Goal: Task Accomplishment & Management: Manage account settings

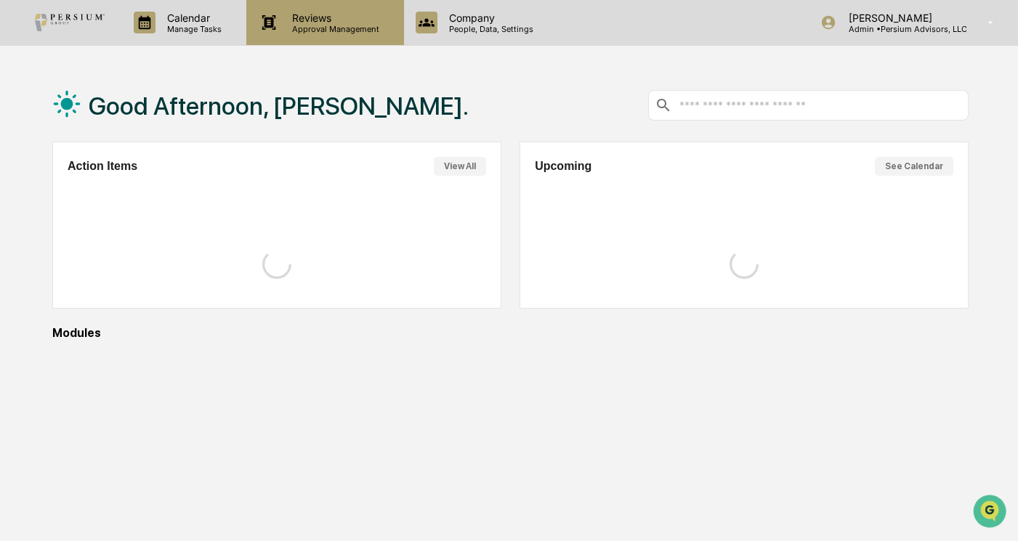
click at [328, 25] on p "Approval Management" at bounding box center [333, 29] width 106 height 10
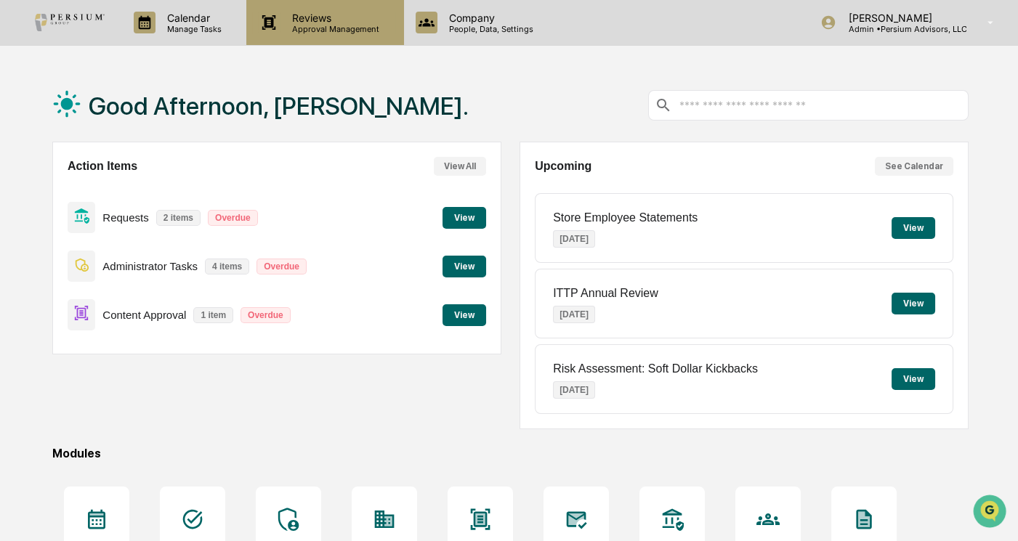
click at [364, 20] on p "Reviews" at bounding box center [333, 18] width 106 height 12
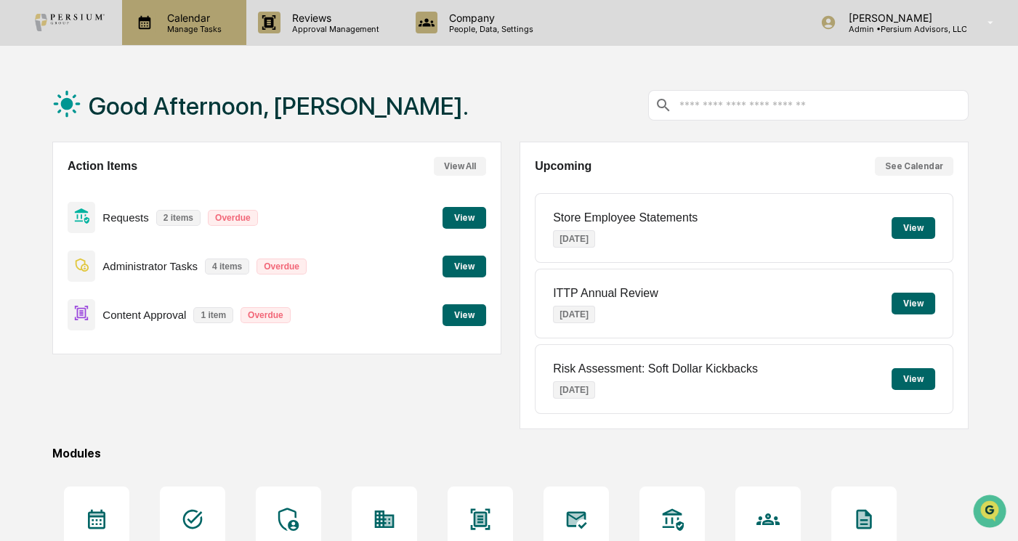
click at [213, 39] on div "Calendar Manage Tasks" at bounding box center [184, 22] width 124 height 45
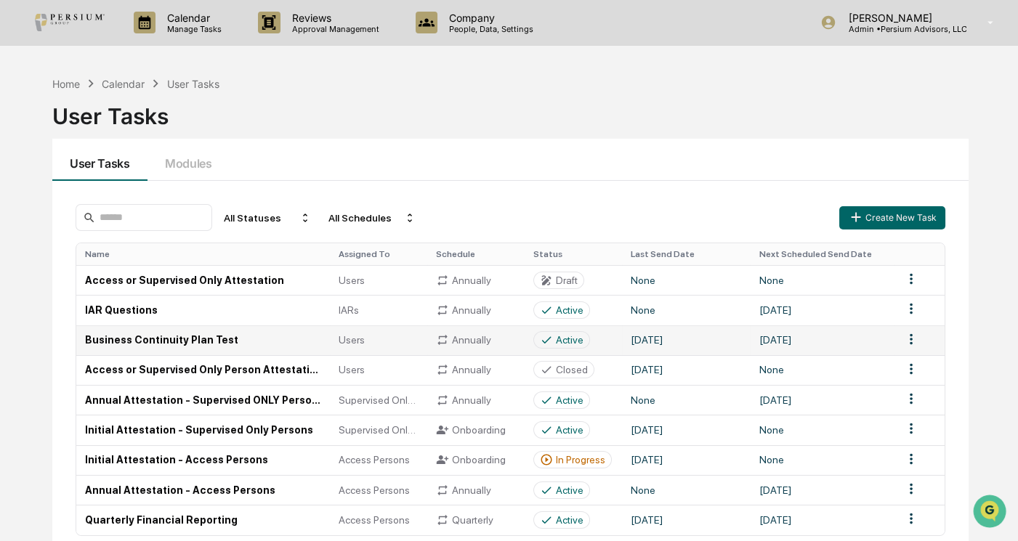
click at [435, 342] on td "Annually" at bounding box center [475, 340] width 97 height 30
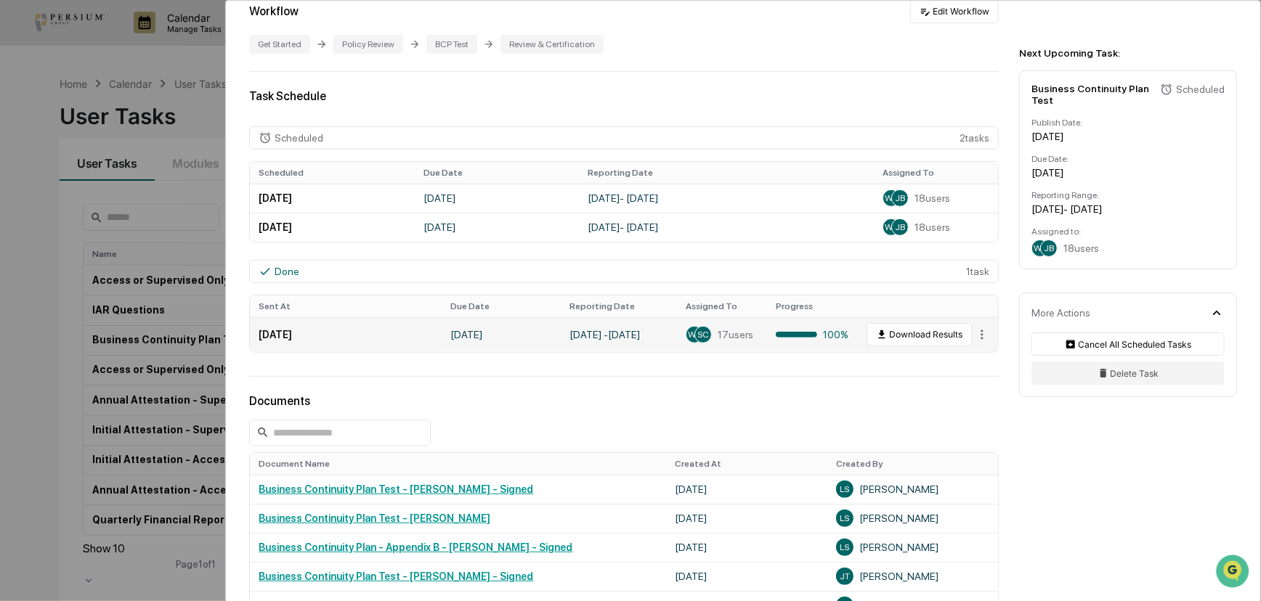
scroll to position [330, 0]
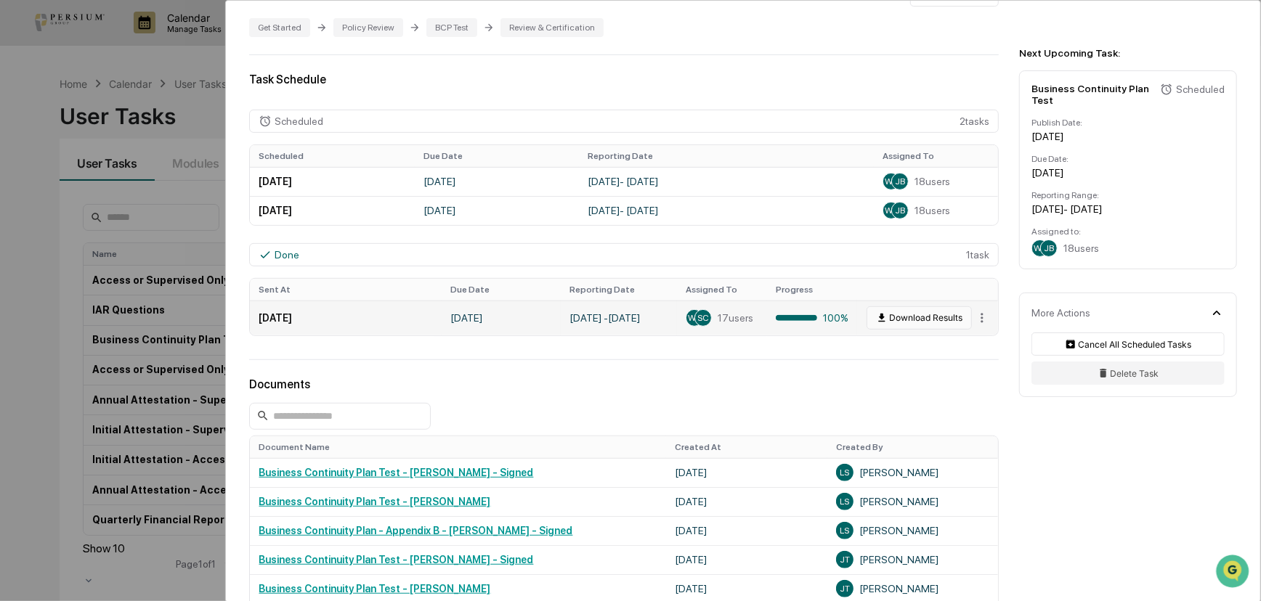
click at [911, 318] on button "Download Results" at bounding box center [919, 318] width 105 height 23
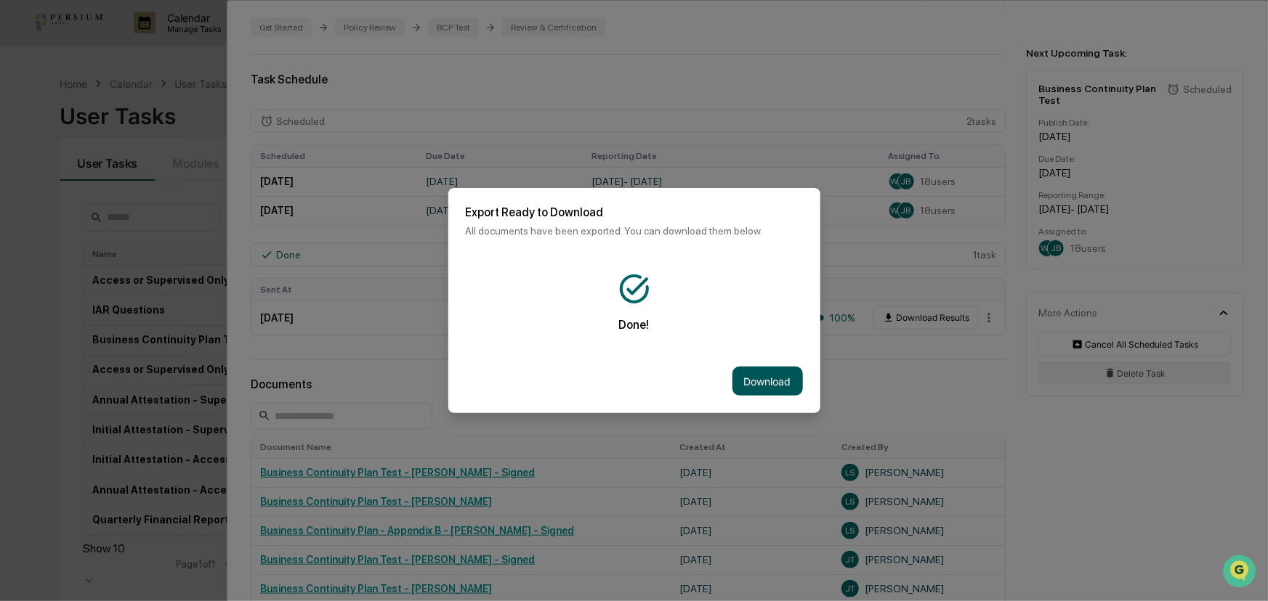
click at [768, 383] on button "Download" at bounding box center [767, 381] width 70 height 29
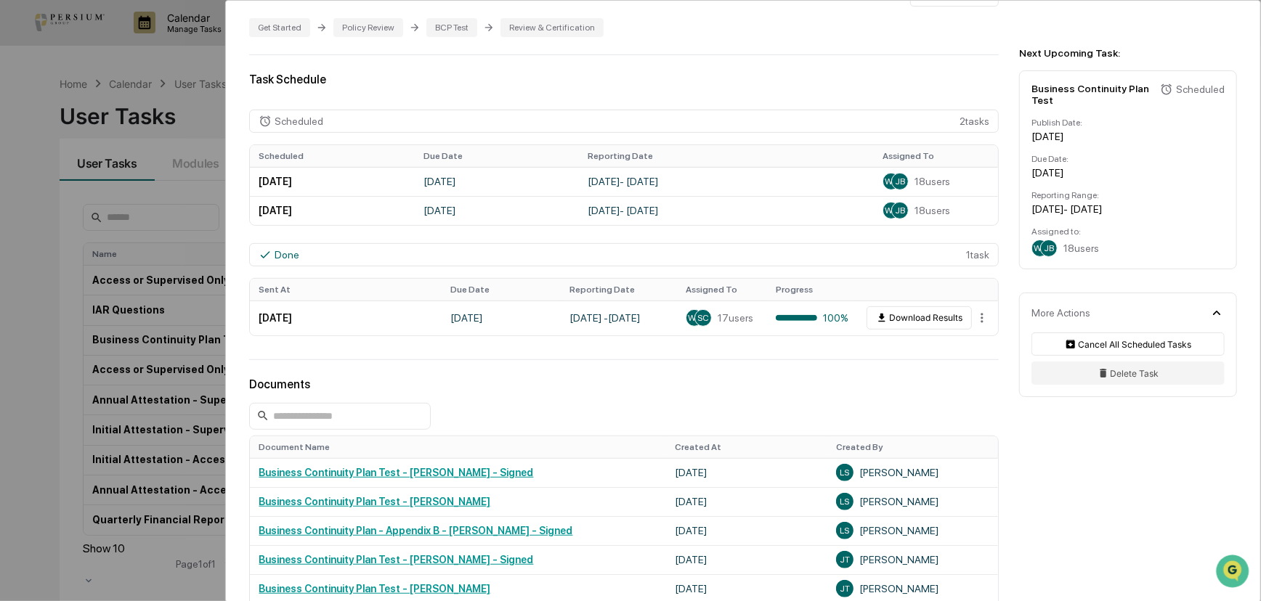
click at [195, 287] on div "User Tasks Business Continuity Plan Test Business Continuity Plan Test Active A…" at bounding box center [630, 300] width 1261 height 601
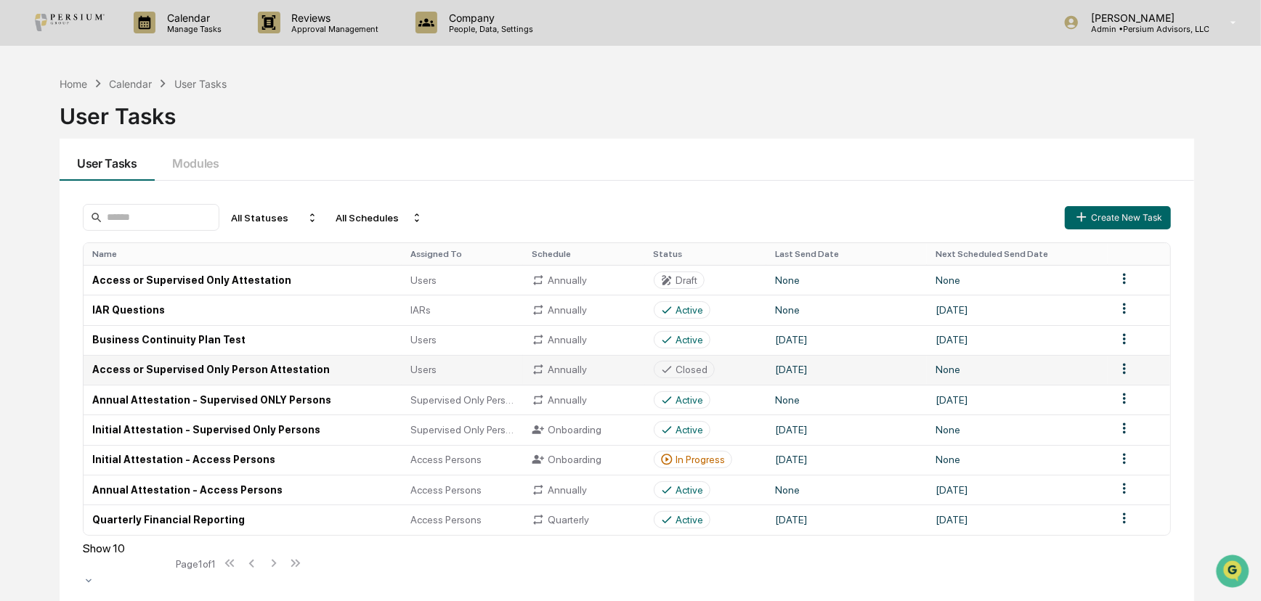
click at [1017, 369] on td "None" at bounding box center [1017, 370] width 180 height 30
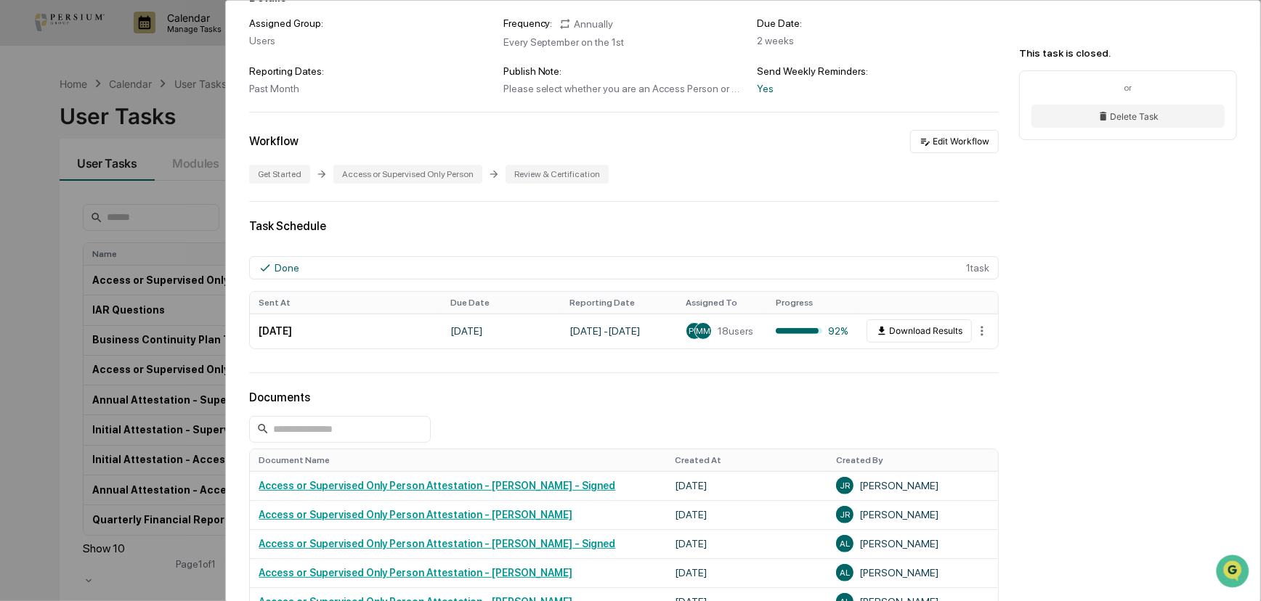
scroll to position [198, 0]
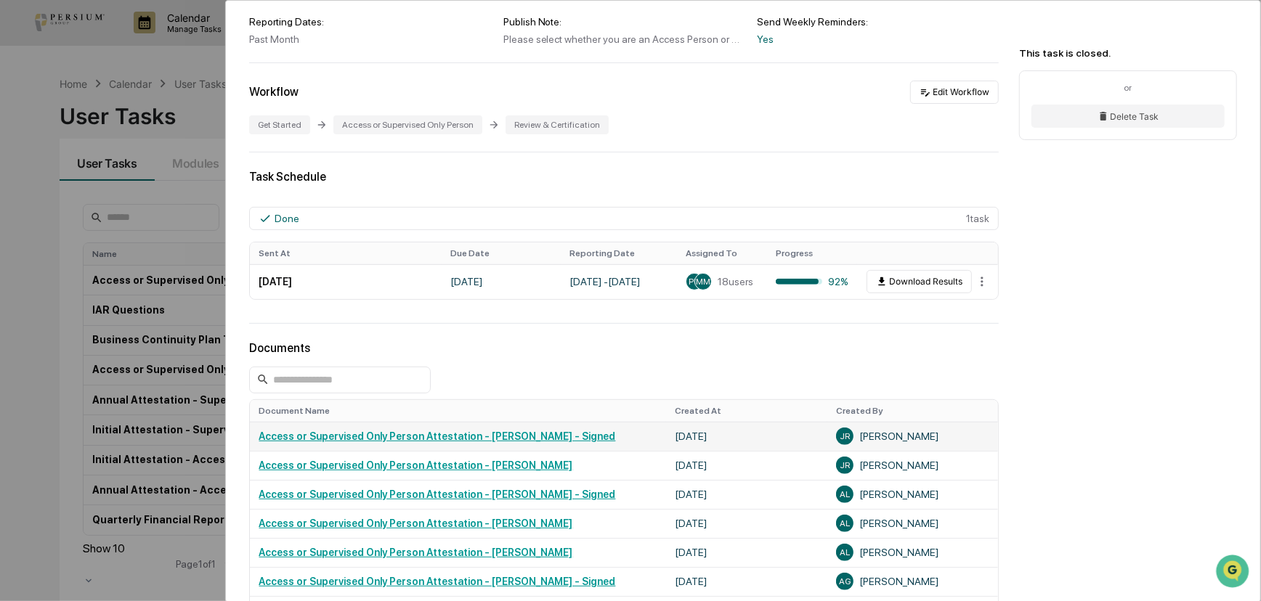
click at [507, 442] on link "Access or Supervised Only Person Attestation - [PERSON_NAME] - Signed" at bounding box center [437, 437] width 357 height 12
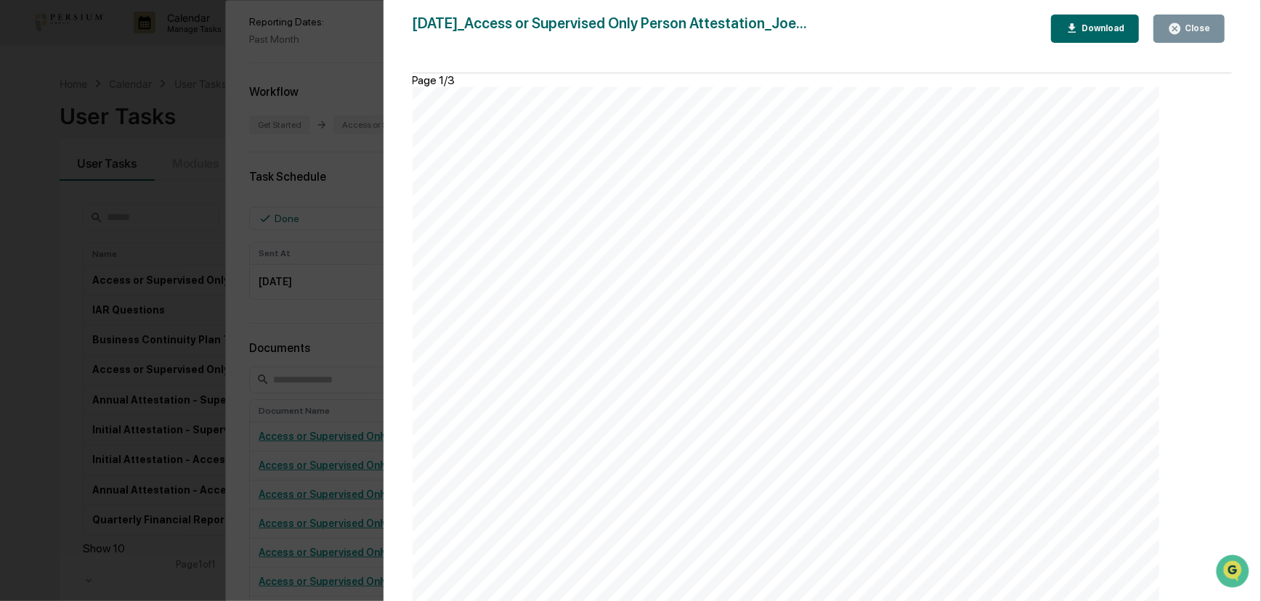
scroll to position [1188, 0]
click at [1017, 29] on button "Close" at bounding box center [1189, 29] width 71 height 28
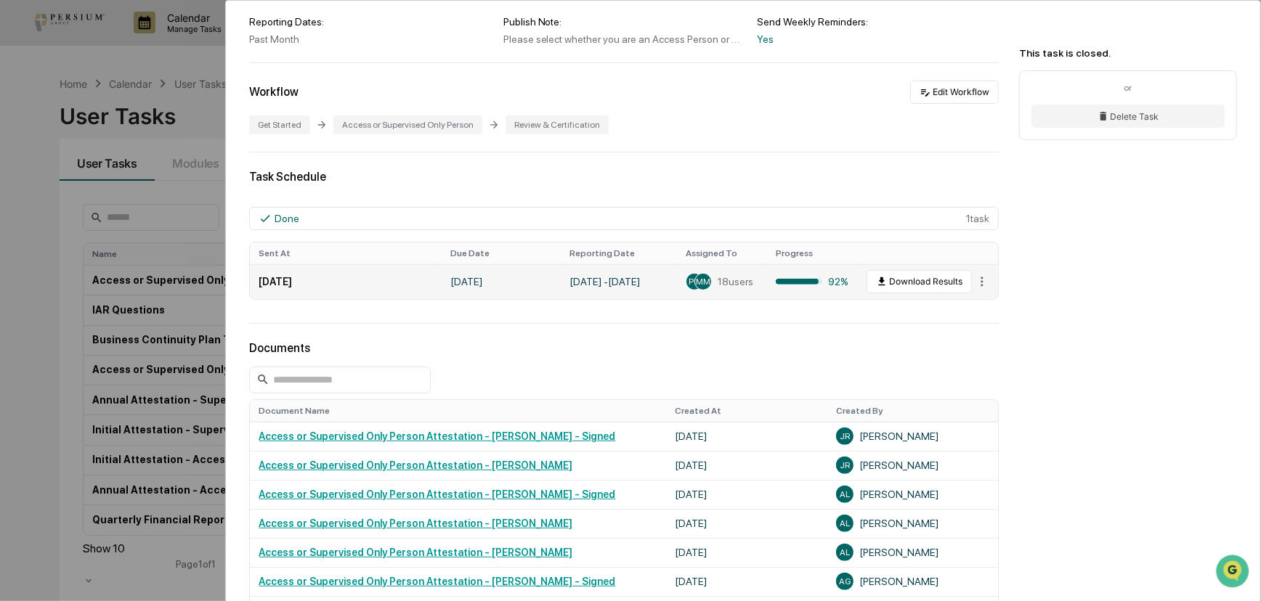
click at [803, 285] on div at bounding box center [797, 282] width 43 height 6
click at [744, 277] on span "18 users" at bounding box center [736, 282] width 36 height 12
click at [971, 280] on html "Calendar Manage Tasks Reviews Approval Management Company People, Data, Setting…" at bounding box center [630, 300] width 1261 height 601
click at [979, 300] on div "View" at bounding box center [982, 309] width 93 height 23
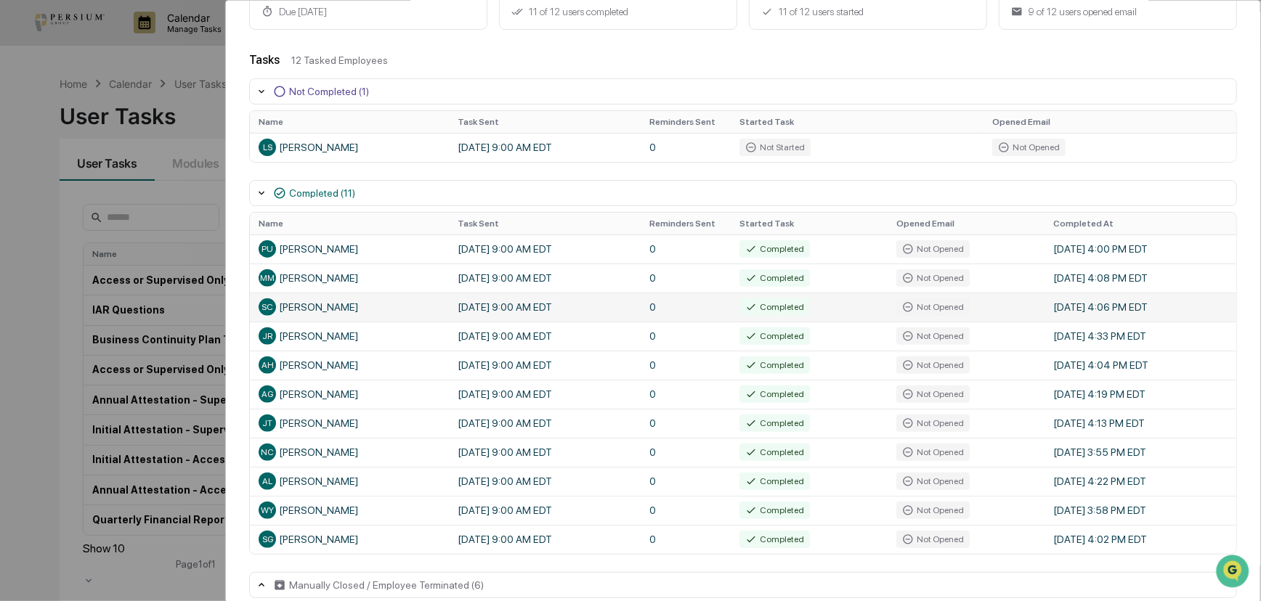
scroll to position [194, 0]
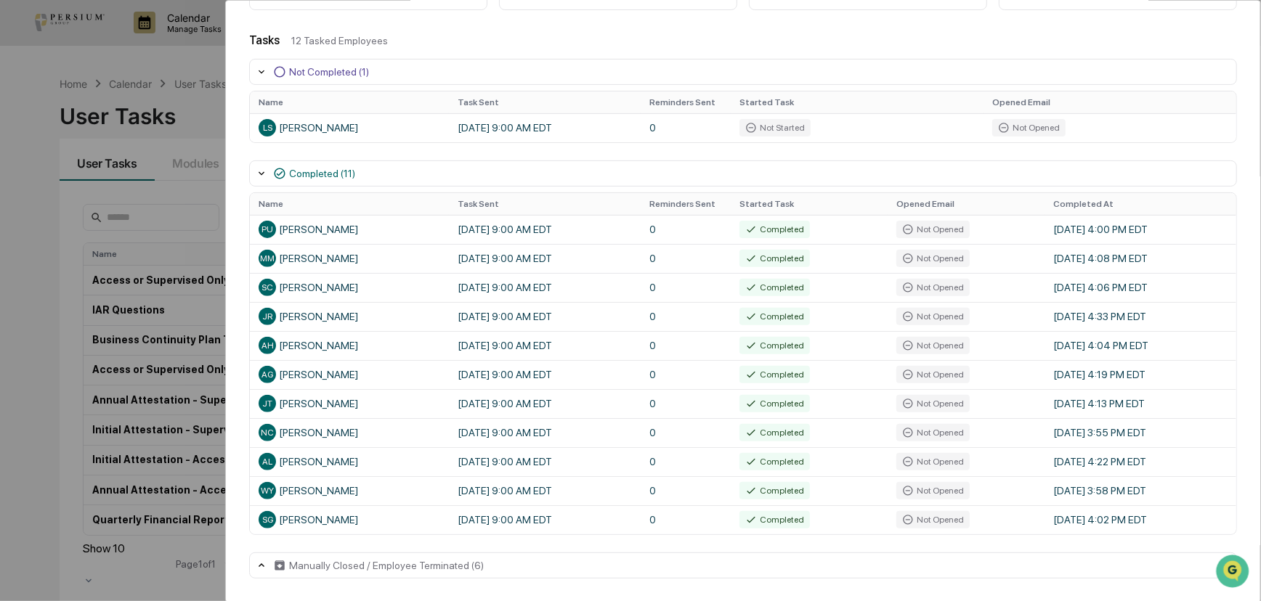
click at [267, 540] on icon at bounding box center [262, 566] width 12 height 12
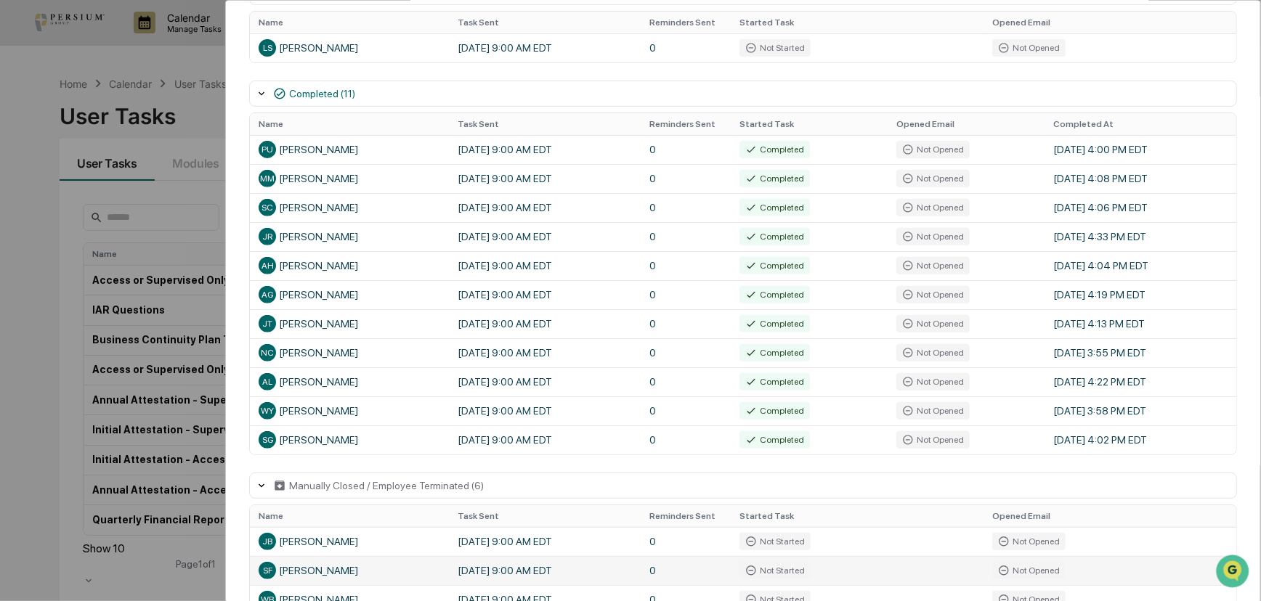
scroll to position [403, 0]
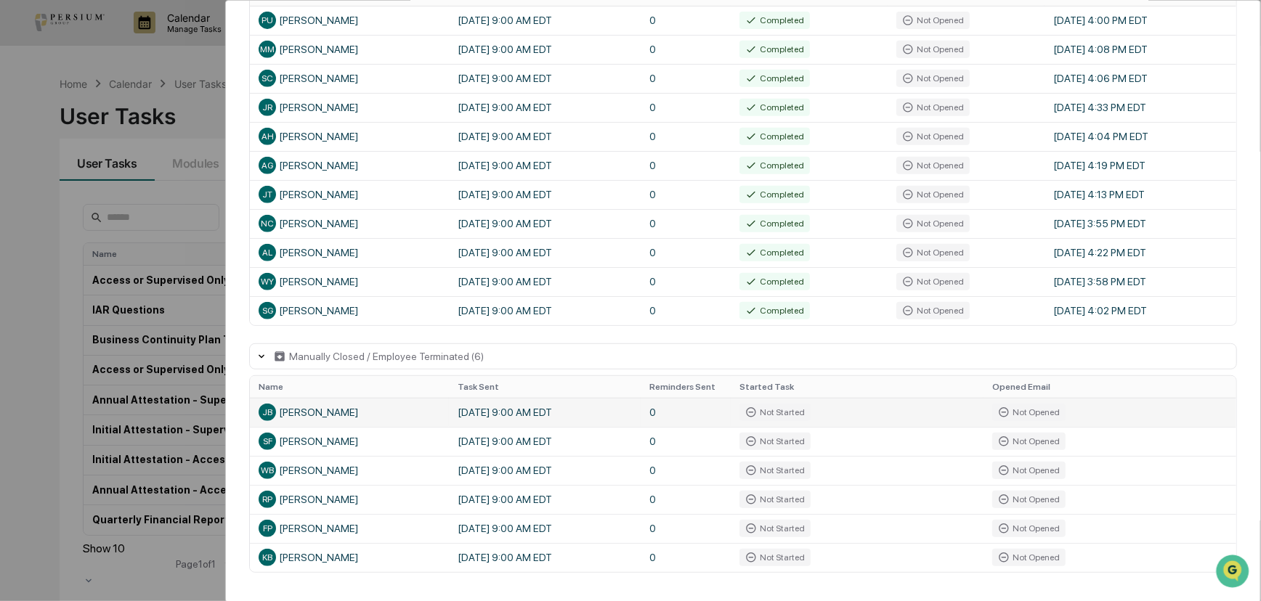
click at [772, 408] on div "Not Started" at bounding box center [774, 412] width 71 height 17
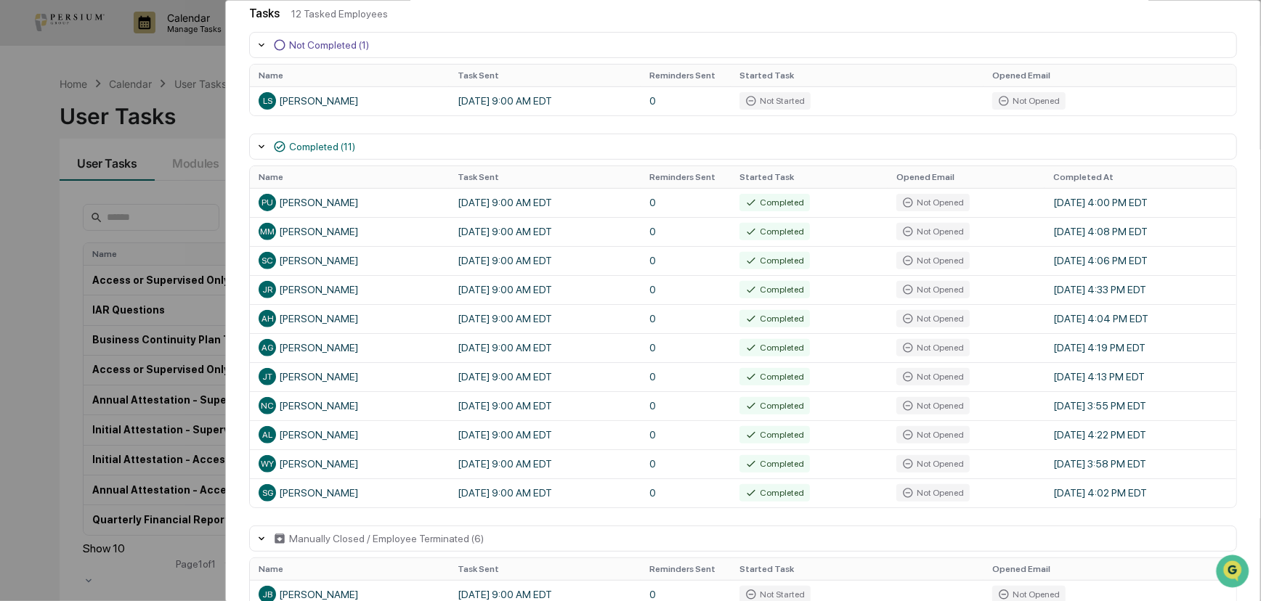
scroll to position [0, 0]
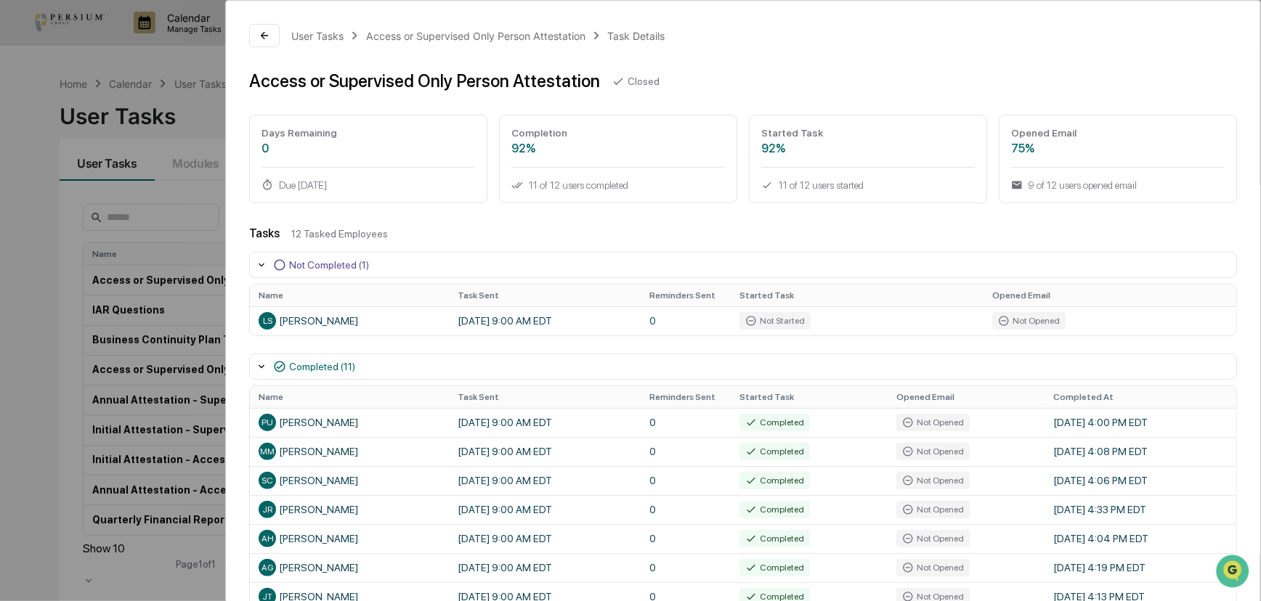
click at [113, 263] on div "User Tasks Access or Supervised Only Person Attestation Task Details Access or …" at bounding box center [630, 300] width 1261 height 601
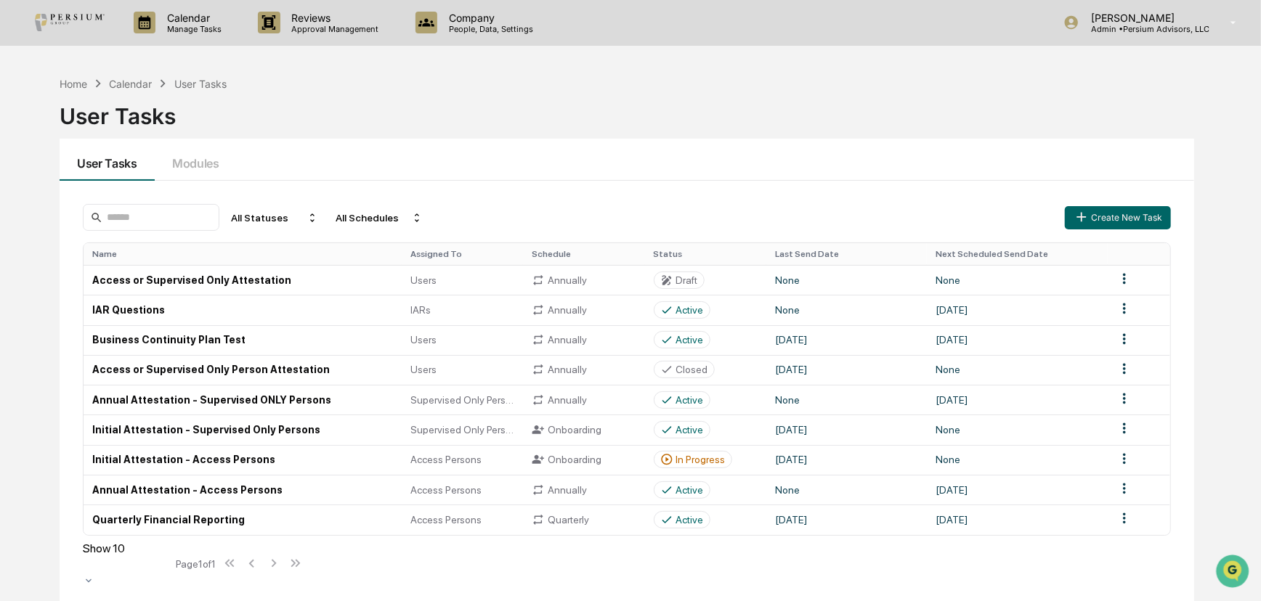
click at [766, 73] on div "Home Calendar User Tasks User Tasks User Tasks Modules All Statuses All Schedul…" at bounding box center [627, 369] width 1178 height 601
click at [204, 21] on p "Calendar" at bounding box center [191, 18] width 73 height 12
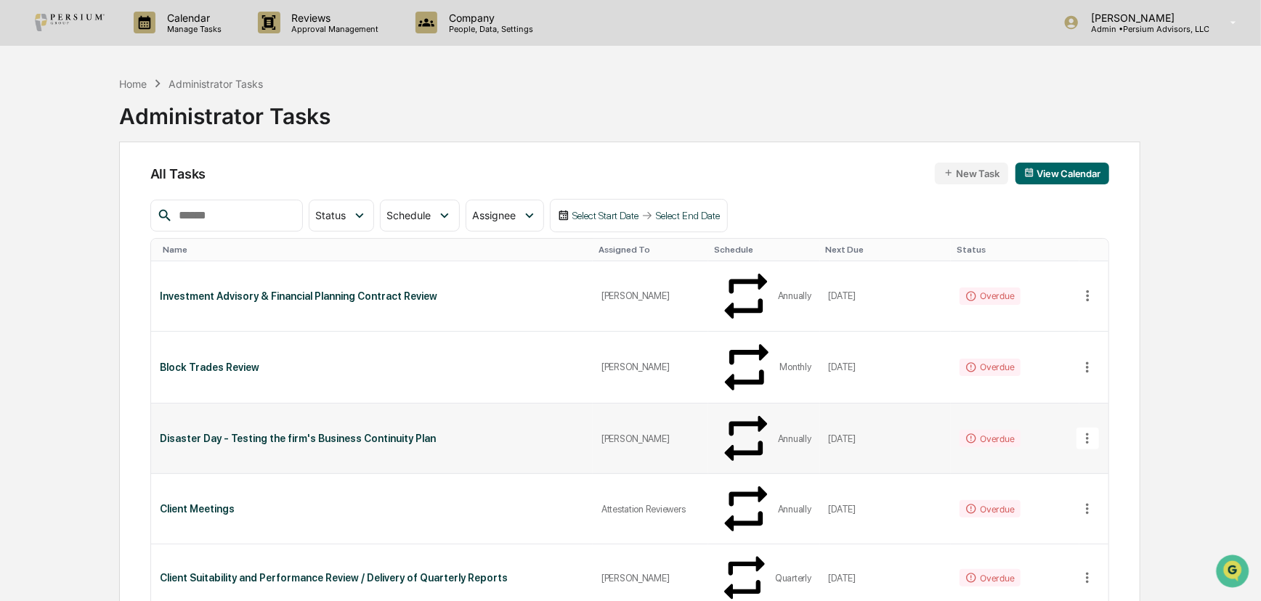
click at [520, 433] on div "Disaster Day - Testing the firm's Business Continuity Plan" at bounding box center [372, 439] width 424 height 12
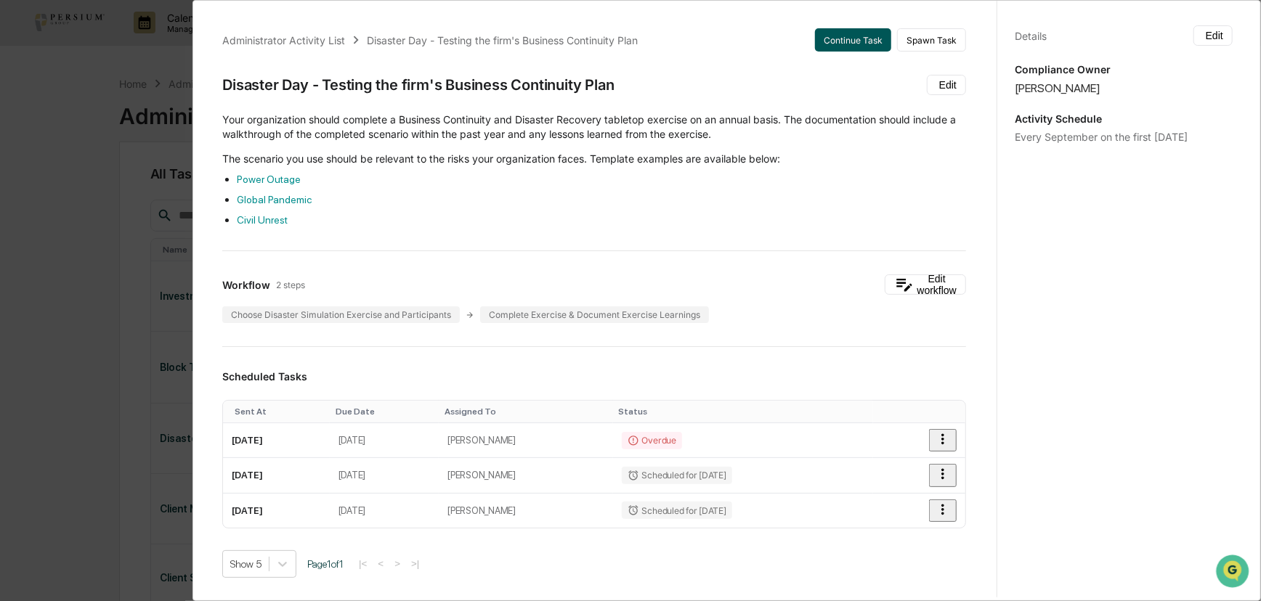
click at [827, 46] on button "Continue Task" at bounding box center [853, 39] width 76 height 23
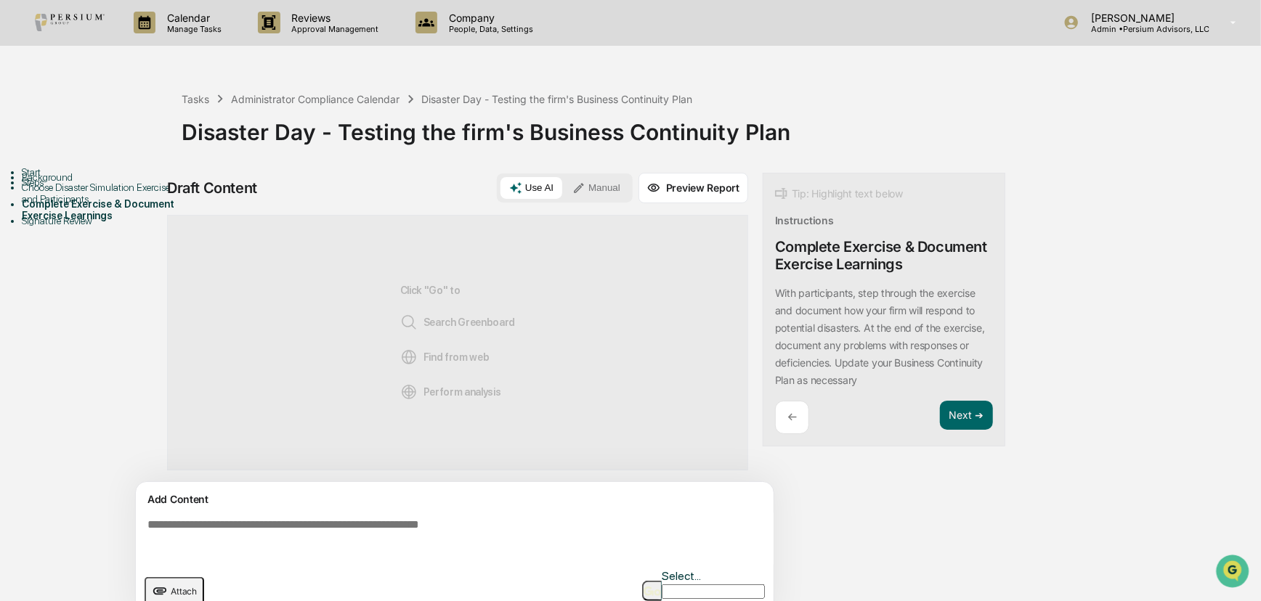
click at [102, 205] on div "Choose Disaster Simulation Exercise and Participants" at bounding box center [102, 193] width 160 height 23
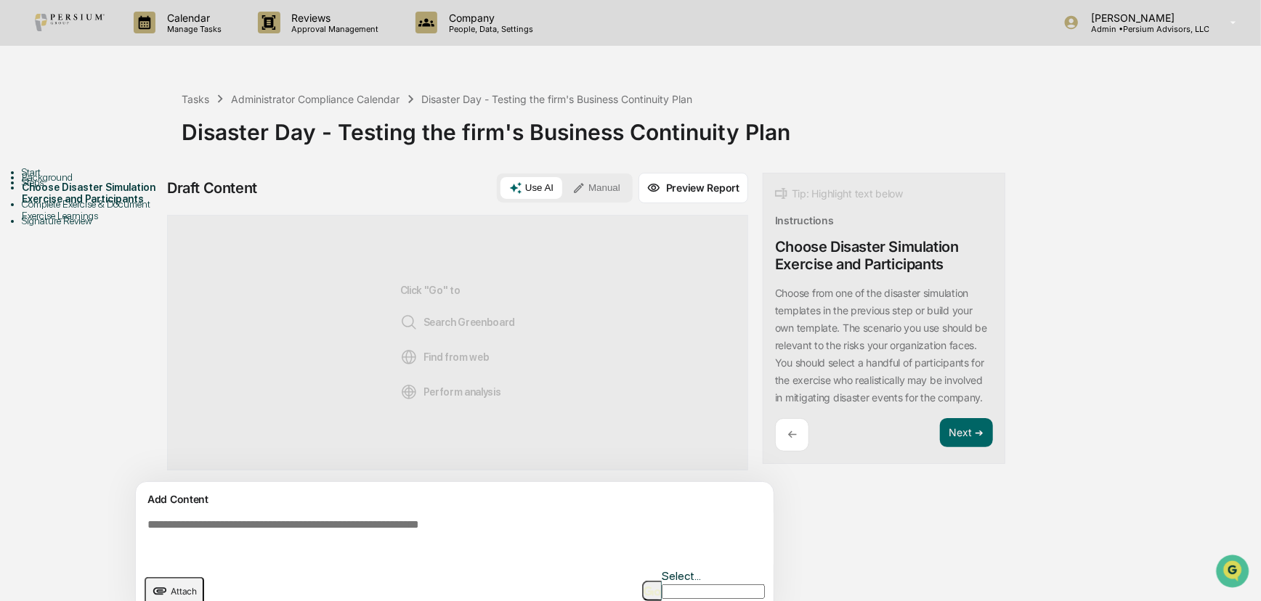
click at [610, 181] on button "Manual" at bounding box center [596, 188] width 65 height 22
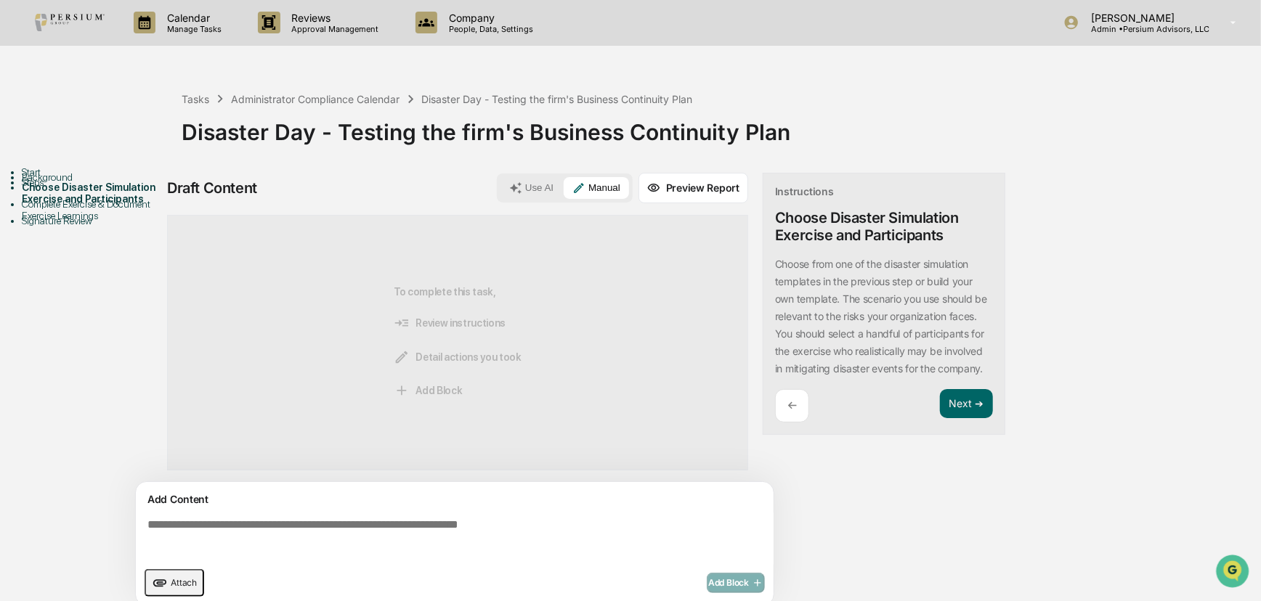
click at [44, 188] on div "Steps" at bounding box center [102, 183] width 160 height 12
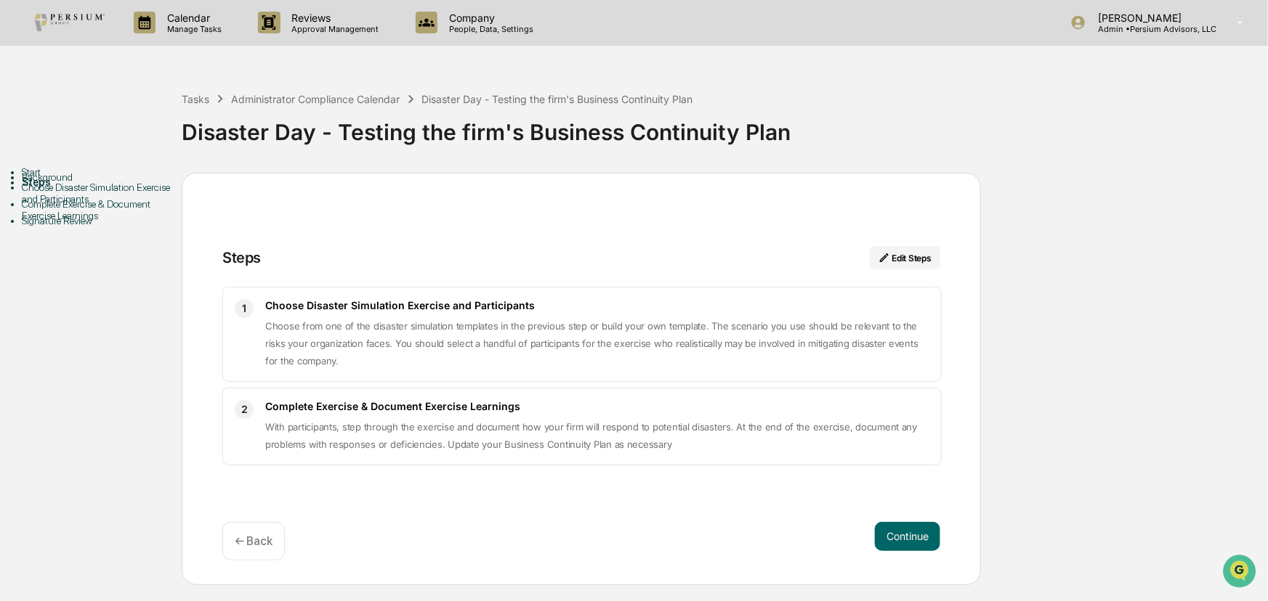
click at [66, 183] on div "Background" at bounding box center [102, 177] width 160 height 12
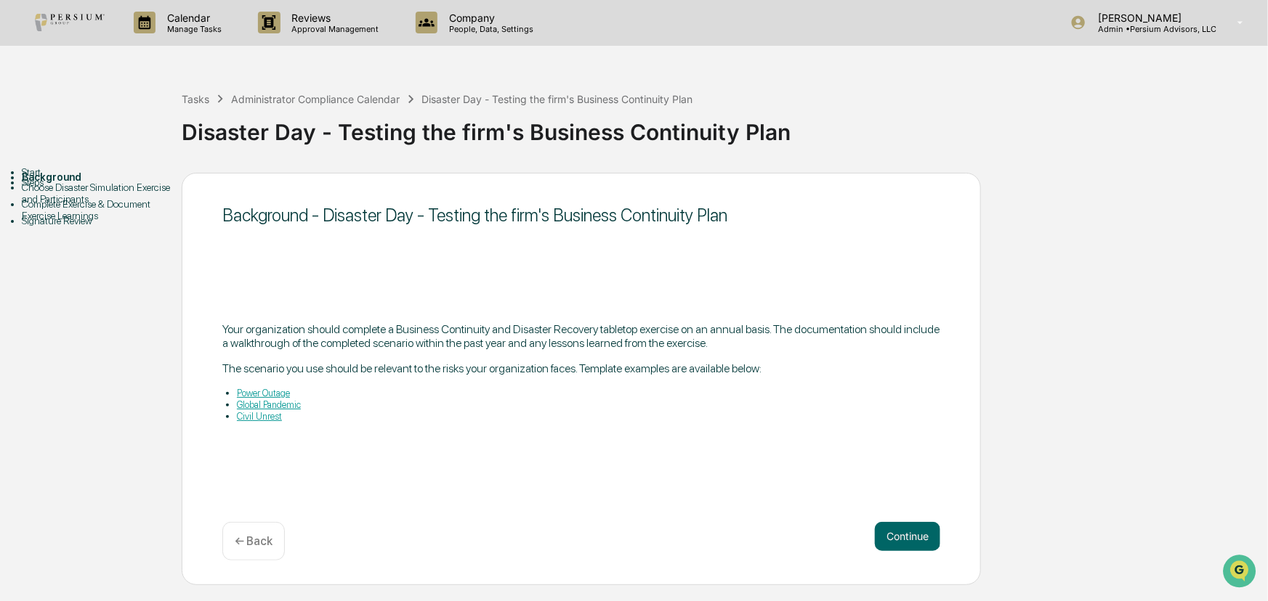
click at [54, 188] on div "Steps" at bounding box center [102, 183] width 160 height 12
click at [73, 205] on div "Choose Disaster Simulation Exercise and Participants" at bounding box center [102, 193] width 160 height 23
click at [63, 205] on div "Choose Disaster Simulation Exercise and Participants" at bounding box center [102, 193] width 160 height 23
click at [894, 540] on button "Continue" at bounding box center [907, 536] width 65 height 29
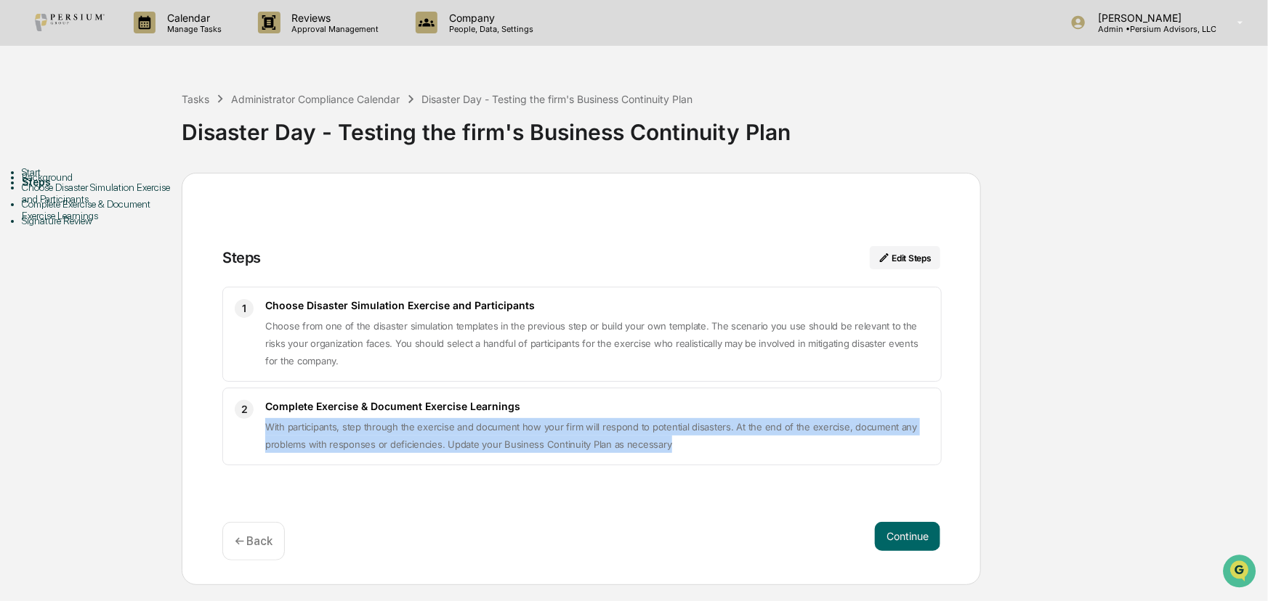
drag, startPoint x: 258, startPoint y: 428, endPoint x: 724, endPoint y: 437, distance: 466.5
click at [724, 437] on div "2 Complete Exercise & Document Exercise Learnings With participants, step throu…" at bounding box center [581, 427] width 719 height 78
click at [901, 525] on button "Continue" at bounding box center [907, 536] width 65 height 29
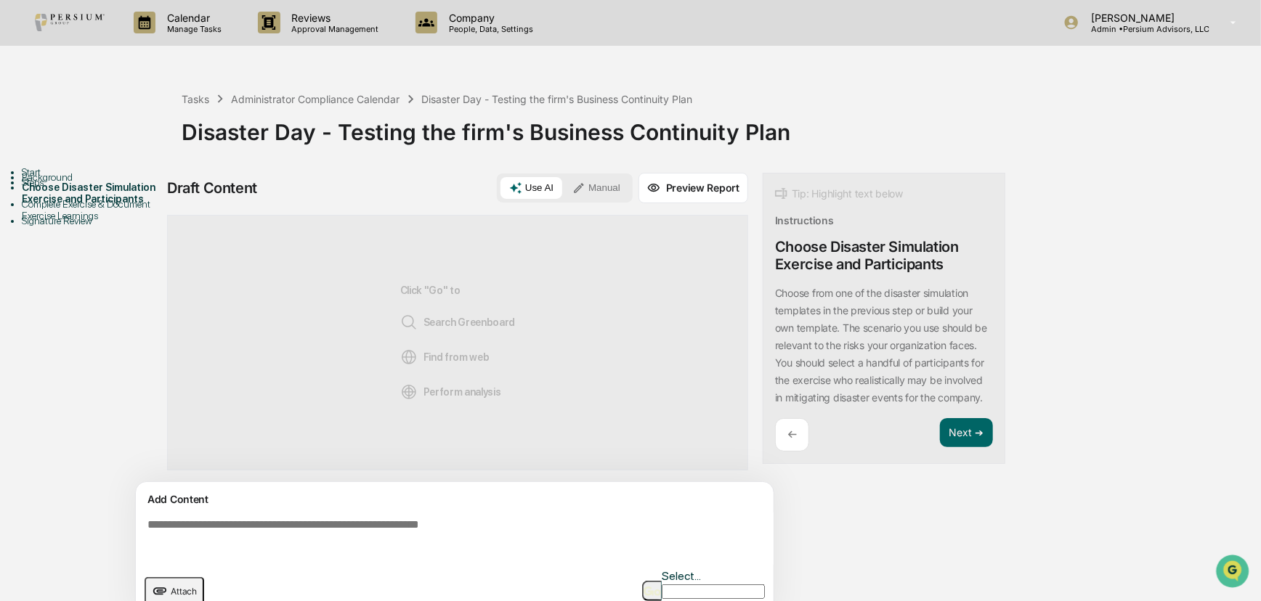
click at [402, 522] on textarea at bounding box center [458, 539] width 632 height 52
click at [73, 183] on div "Background" at bounding box center [102, 177] width 160 height 12
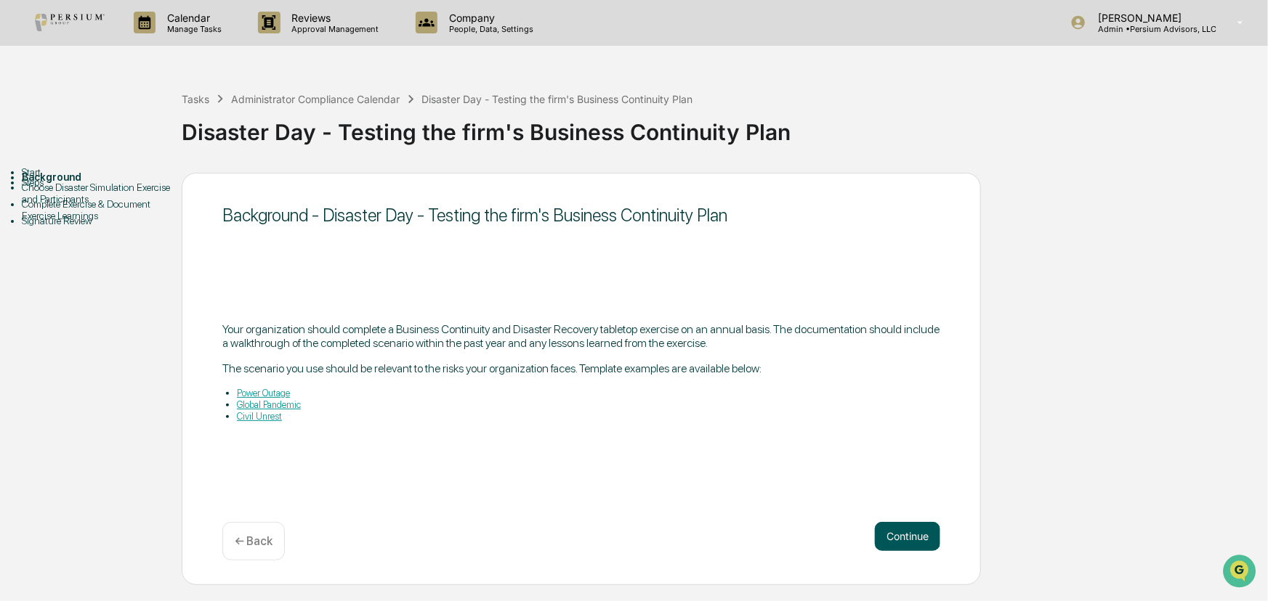
click at [881, 540] on button "Continue" at bounding box center [907, 536] width 65 height 29
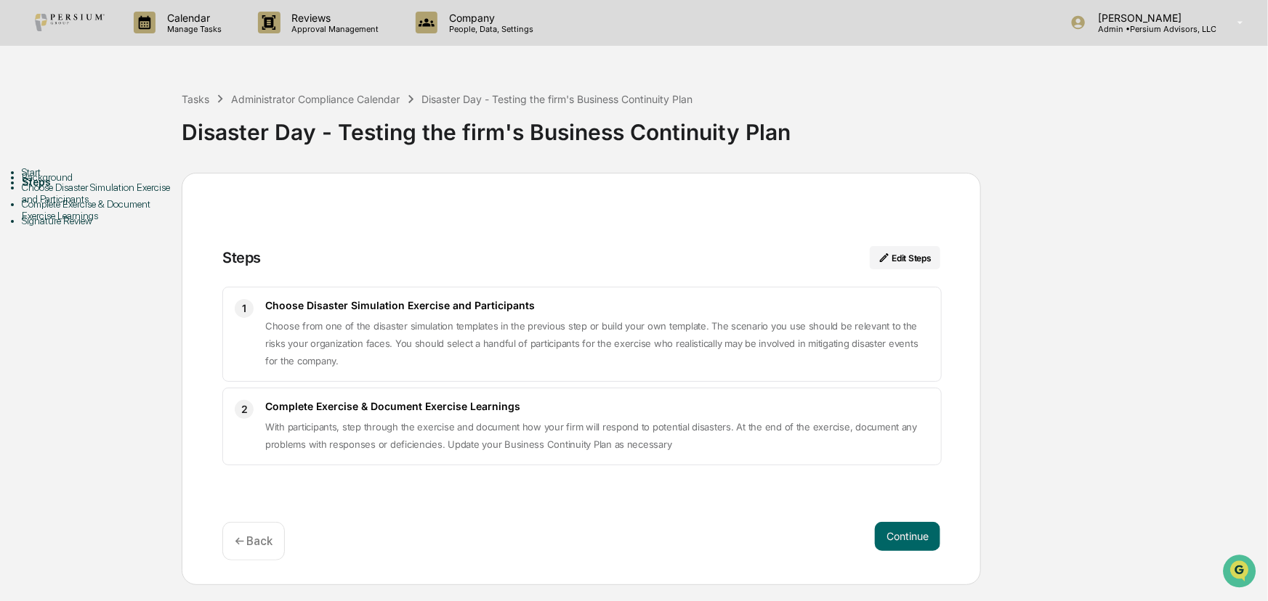
click at [907, 540] on button "Continue" at bounding box center [907, 536] width 65 height 29
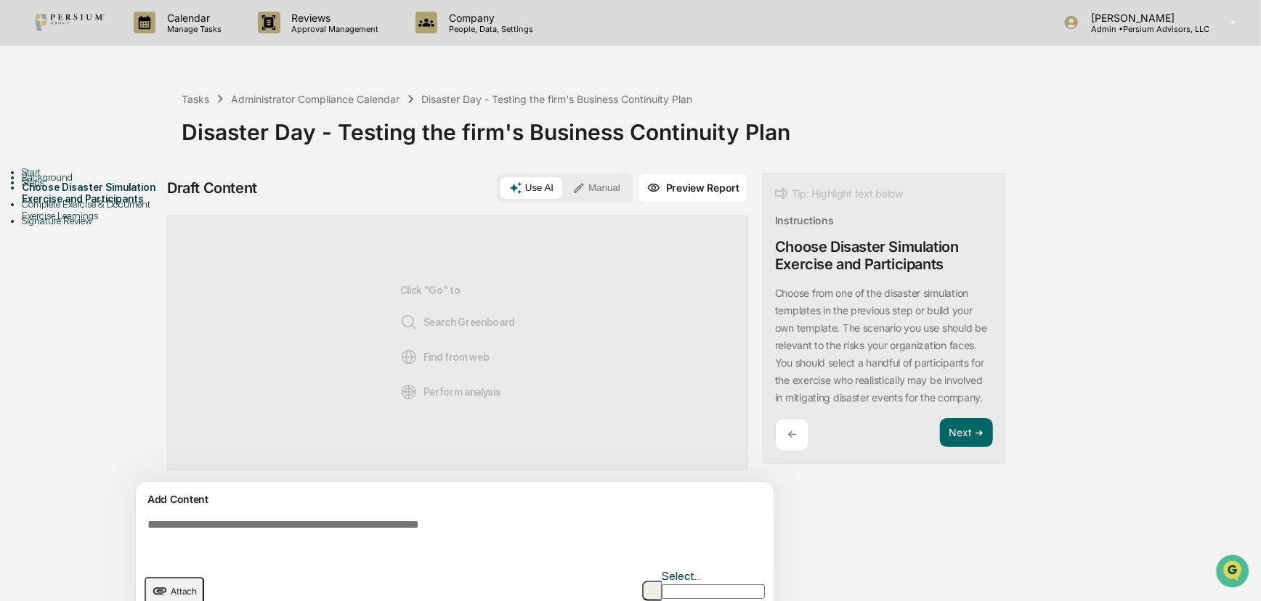
click at [356, 524] on textarea at bounding box center [458, 539] width 632 height 52
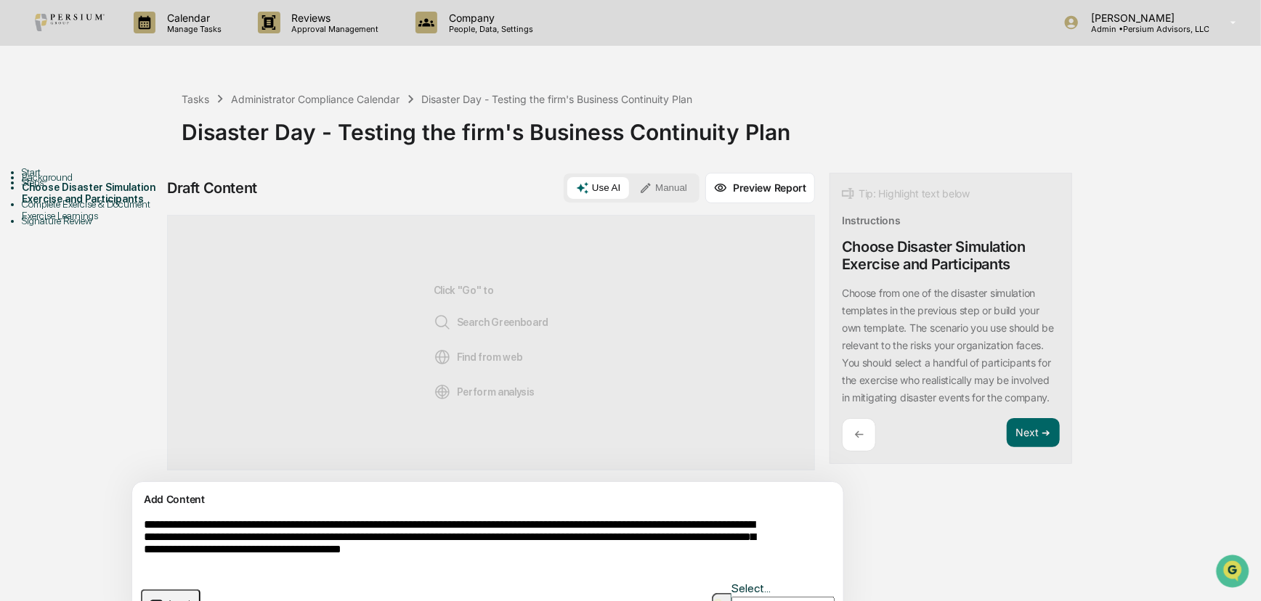
scroll to position [23, 0]
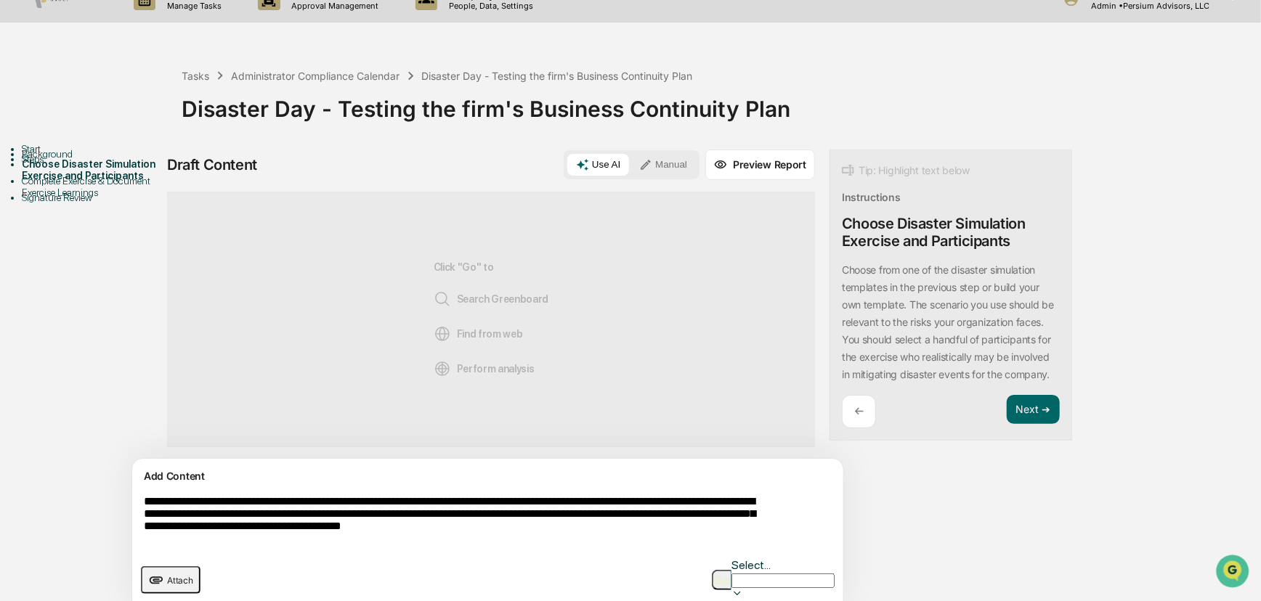
drag, startPoint x: 752, startPoint y: 533, endPoint x: 86, endPoint y: 450, distance: 671.3
click at [86, 450] on div "**********" at bounding box center [630, 385] width 1247 height 471
type textarea "**********"
click at [727, 540] on button "button" at bounding box center [722, 580] width 20 height 20
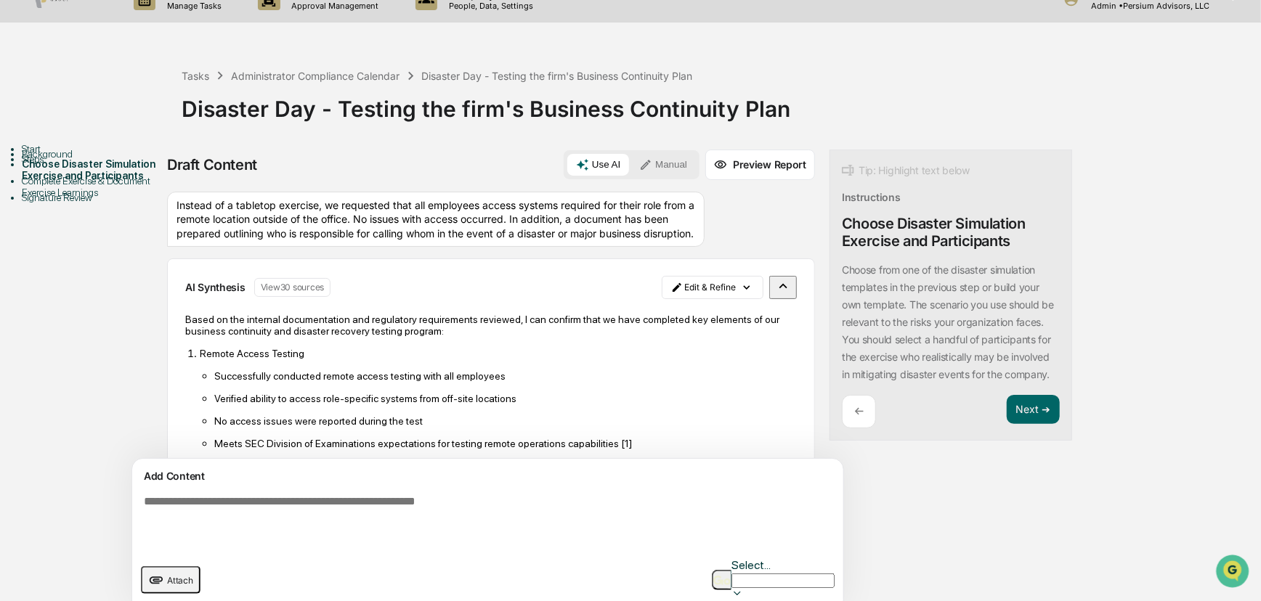
click at [115, 155] on div "Start" at bounding box center [102, 149] width 160 height 12
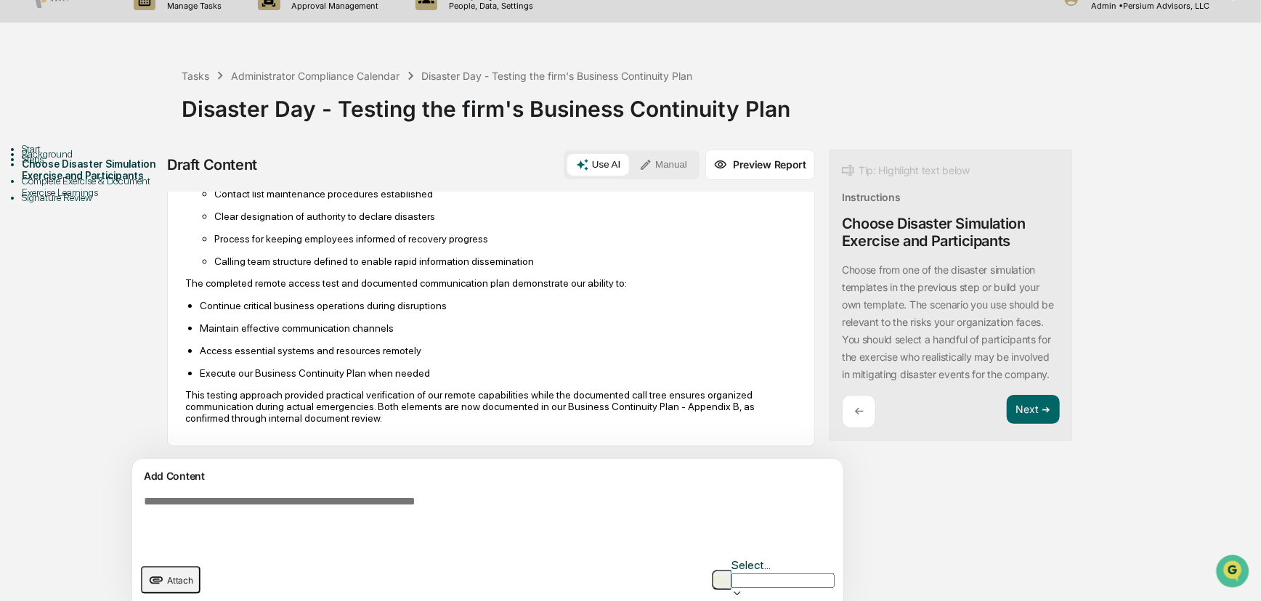
scroll to position [688, 0]
click at [1007, 424] on button "Next ➔" at bounding box center [1033, 410] width 53 height 30
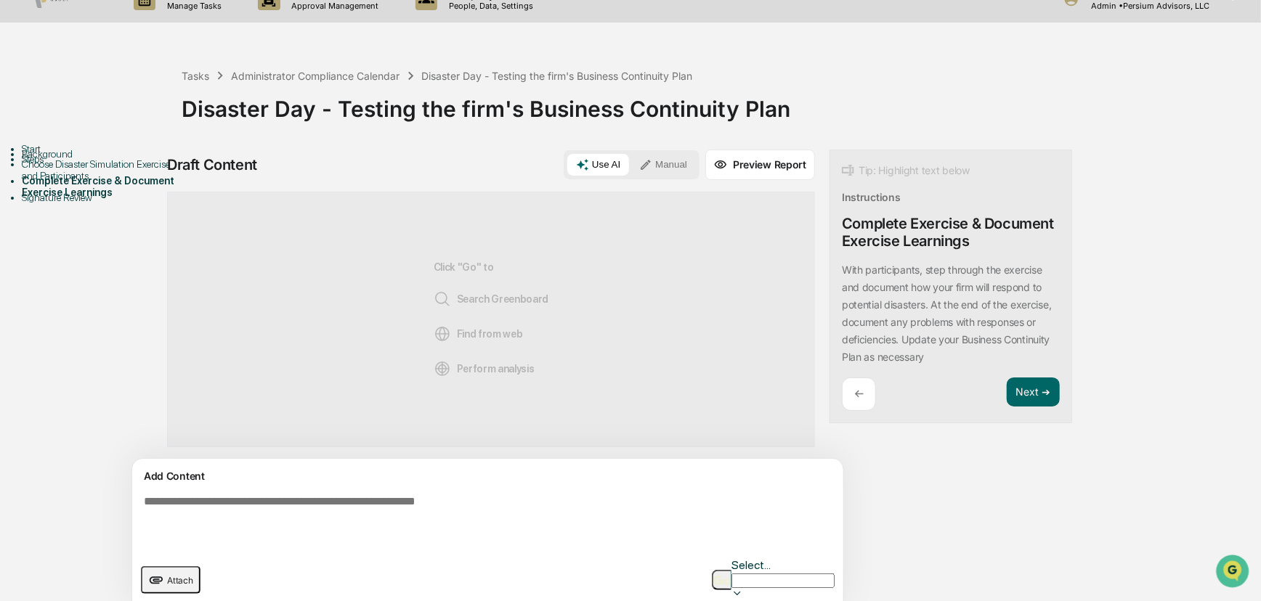
click at [936, 282] on p "With participants, step through the exercise and document how your firm will re…" at bounding box center [947, 314] width 210 height 100
click at [429, 508] on textarea at bounding box center [454, 522] width 632 height 65
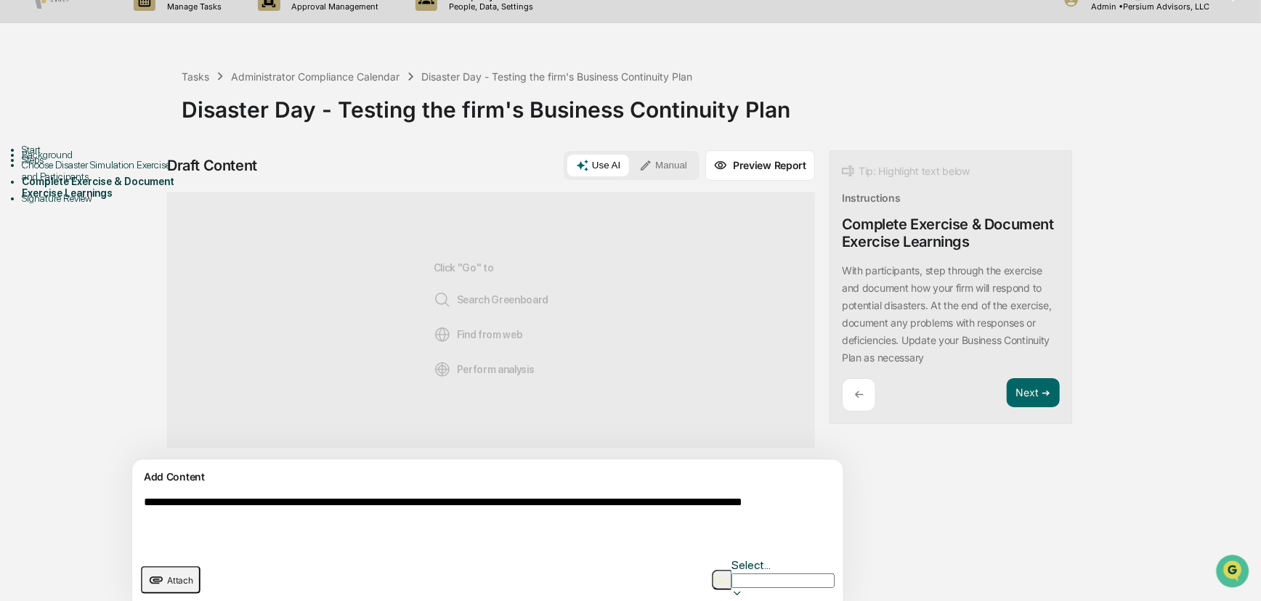
type textarea "**********"
click at [712, 540] on button "button" at bounding box center [722, 580] width 20 height 20
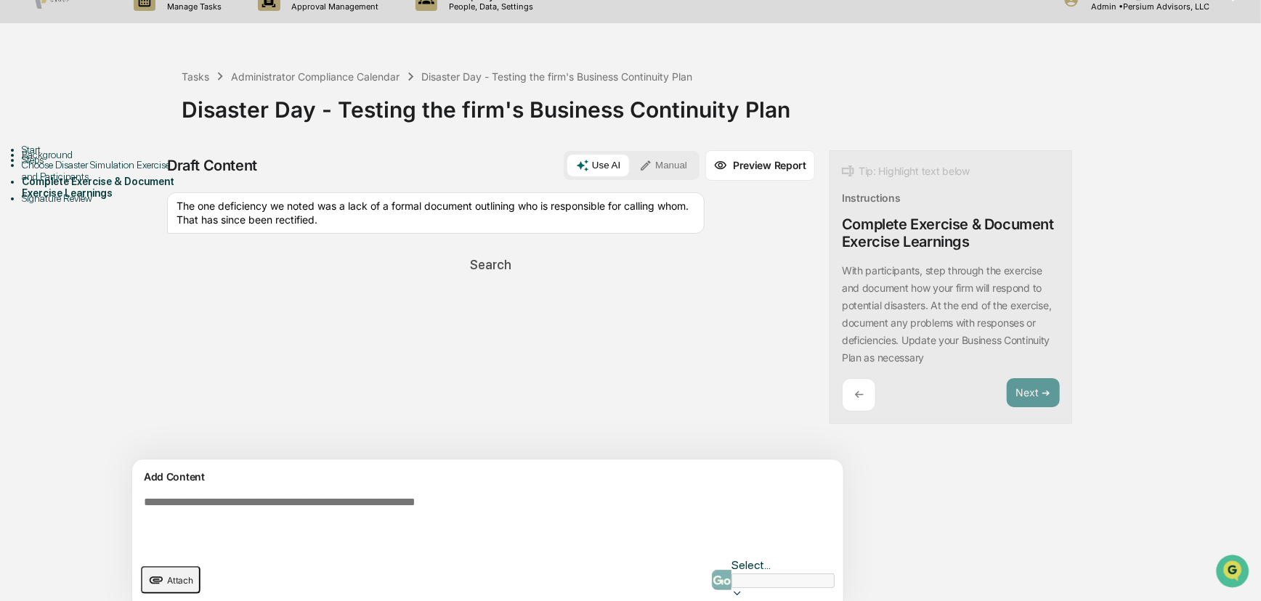
click at [1017, 139] on div "Tasks Administrator Compliance Calendar Disaster Day - Testing the firm's Busin…" at bounding box center [718, 98] width 1072 height 104
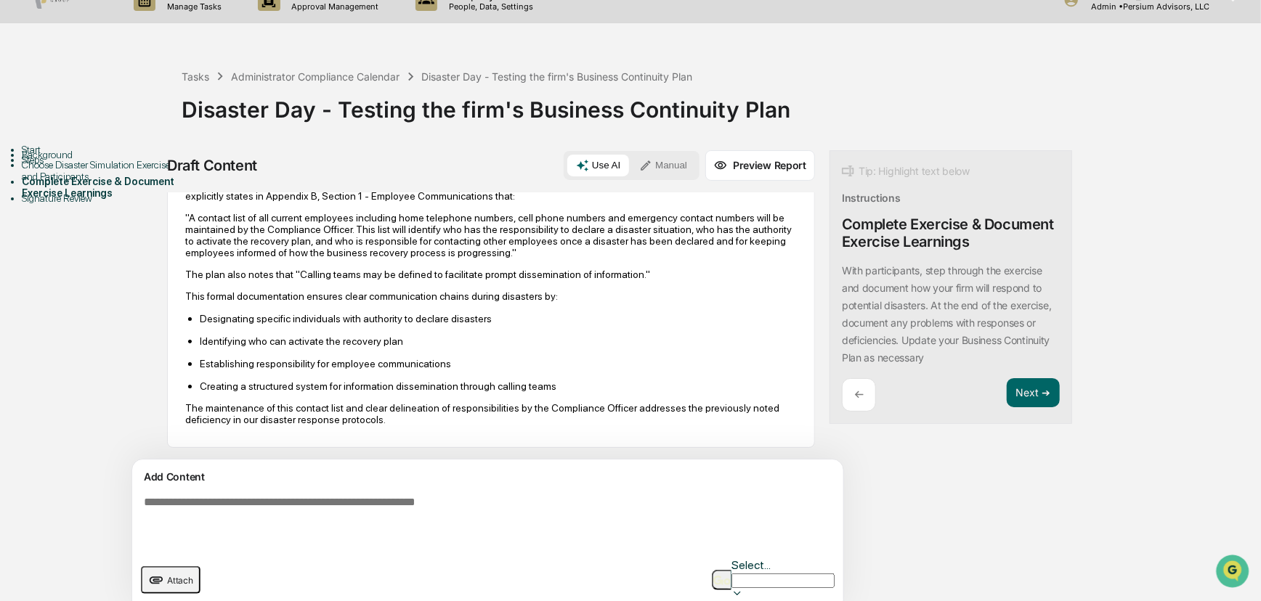
scroll to position [60, 0]
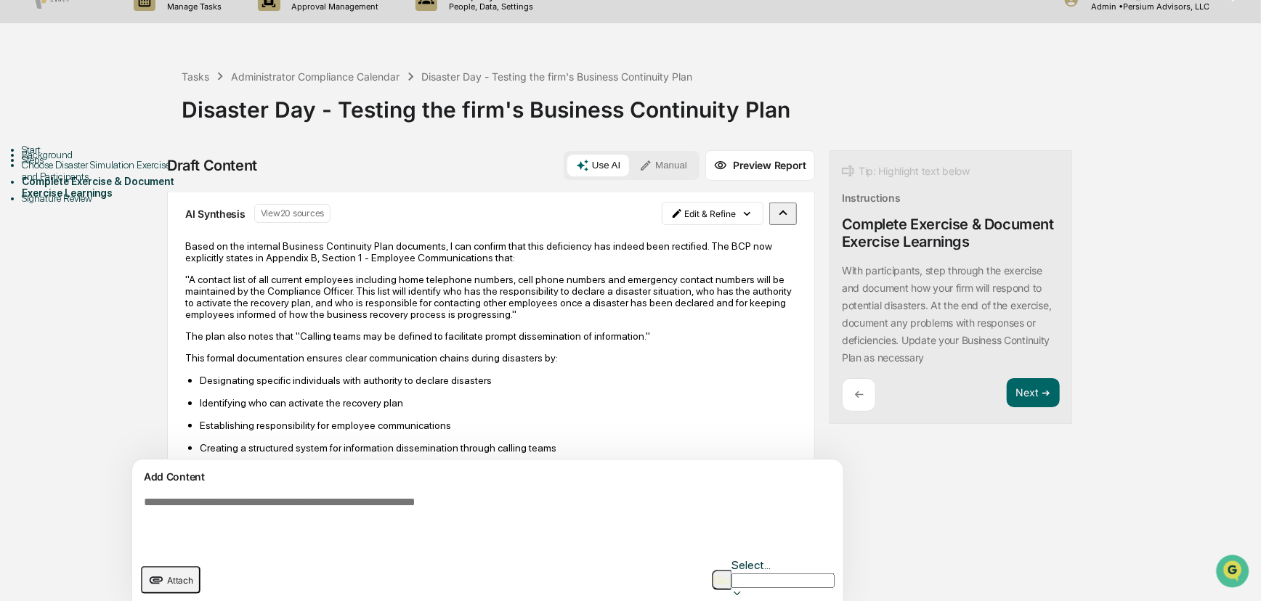
click at [594, 333] on p "The plan also notes that "Calling teams may be defined to facilitate prompt dis…" at bounding box center [491, 337] width 612 height 12
click at [472, 265] on div "Based on the internal Business Continuity Plan documents, I can confirm that th…" at bounding box center [491, 363] width 612 height 247
click at [503, 276] on p ""A contact list of all current employees including home telephone numbers, cell…" at bounding box center [491, 297] width 612 height 46
click at [552, 363] on p "This formal documentation ensures clear communication chains during disasters b…" at bounding box center [491, 358] width 612 height 12
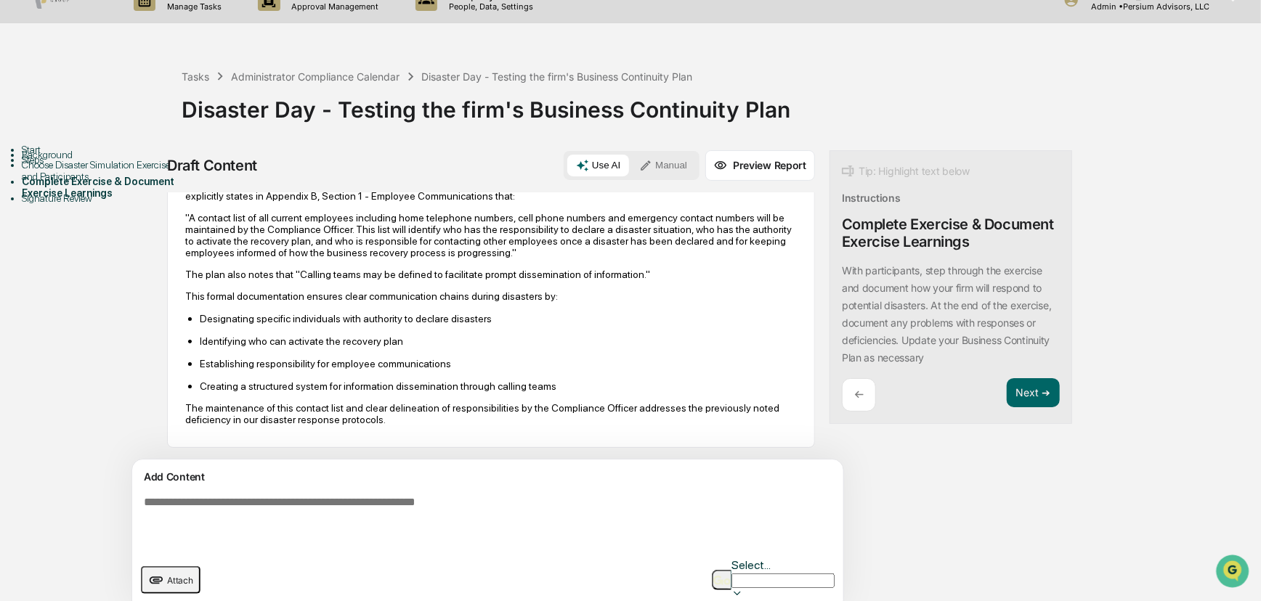
click at [248, 506] on textarea at bounding box center [454, 522] width 632 height 64
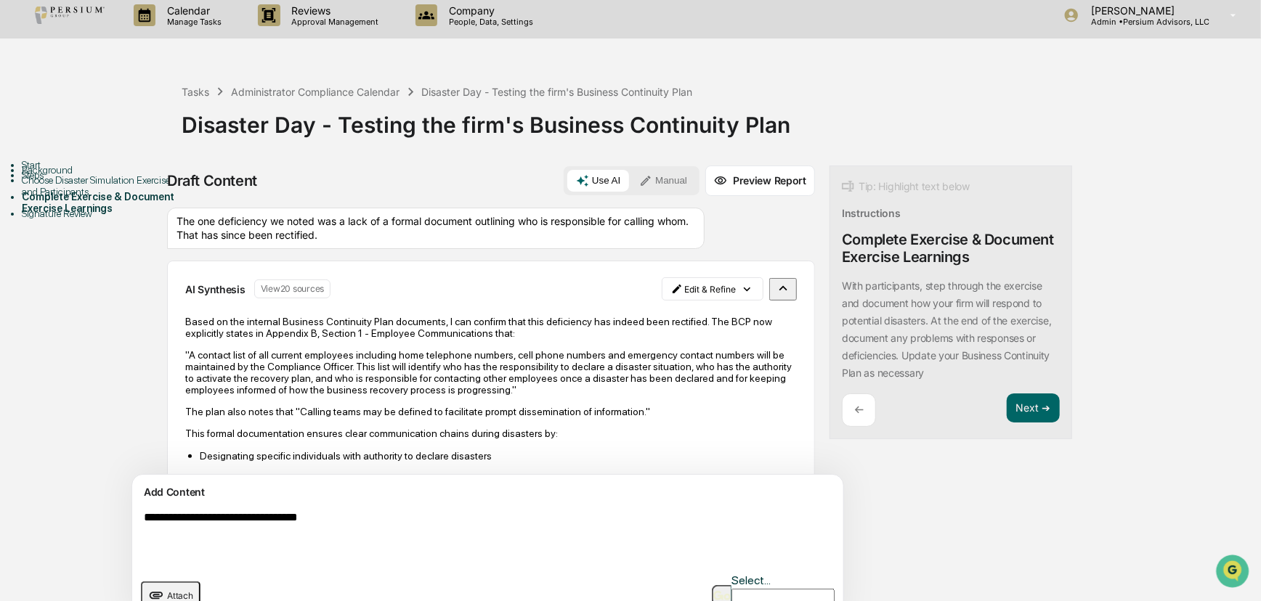
scroll to position [0, 0]
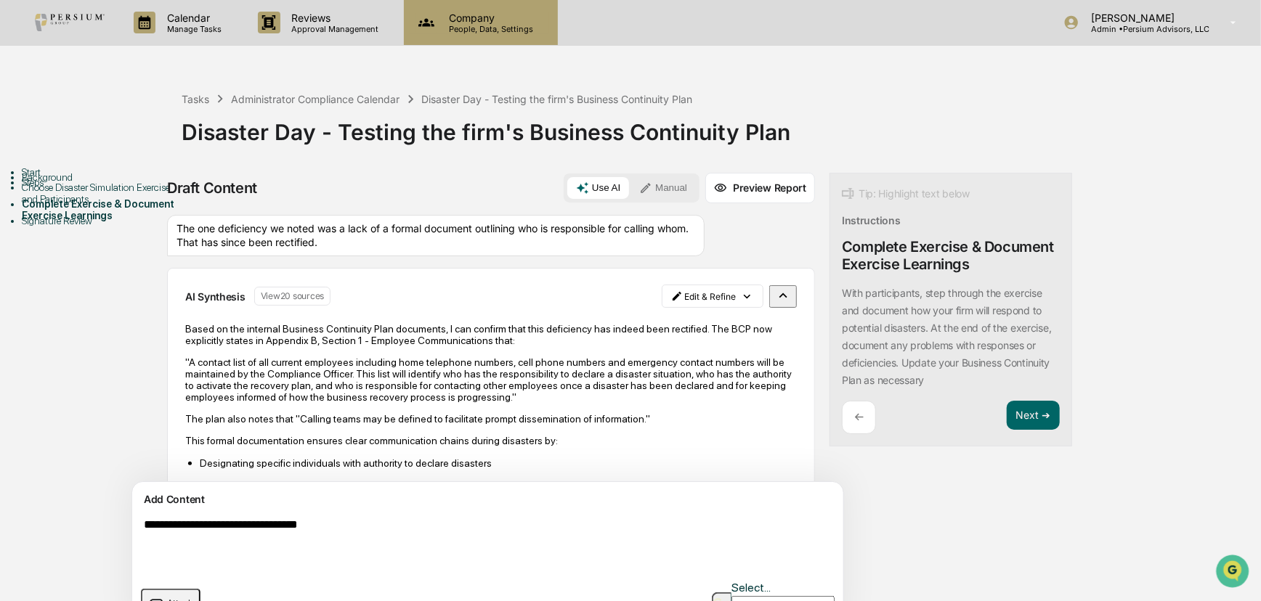
click at [490, 33] on p "People, Data, Settings" at bounding box center [488, 29] width 103 height 10
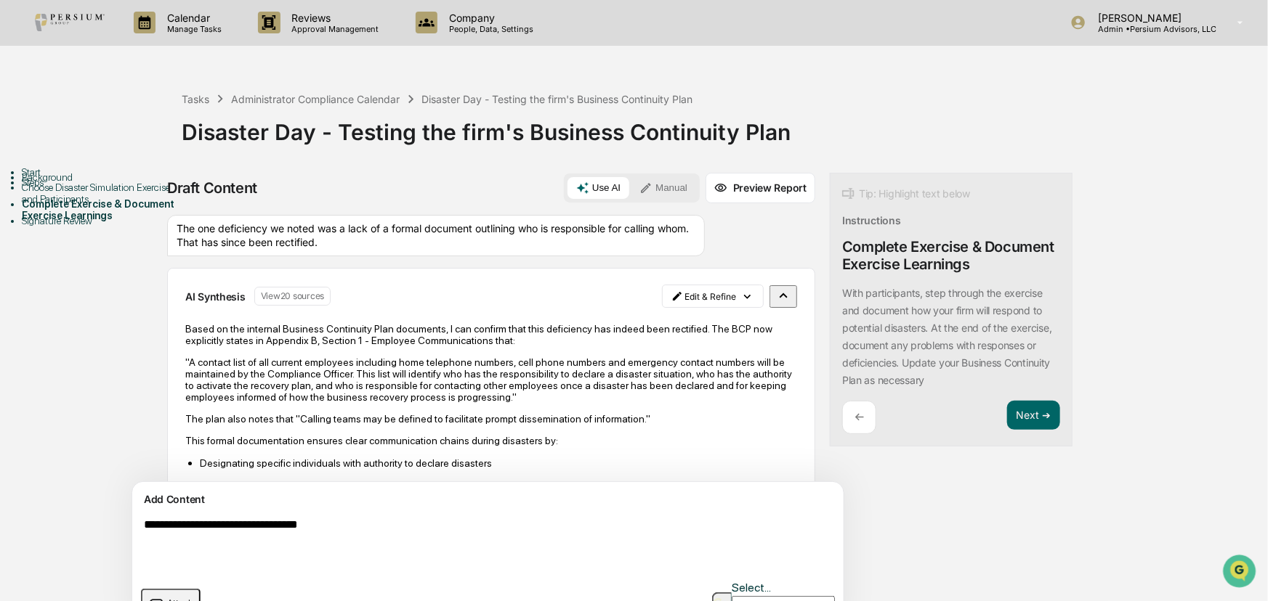
click at [397, 521] on textarea "**********" at bounding box center [454, 545] width 632 height 64
click at [166, 524] on textarea "**********" at bounding box center [454, 545] width 632 height 64
click at [169, 525] on textarea "**********" at bounding box center [454, 545] width 632 height 64
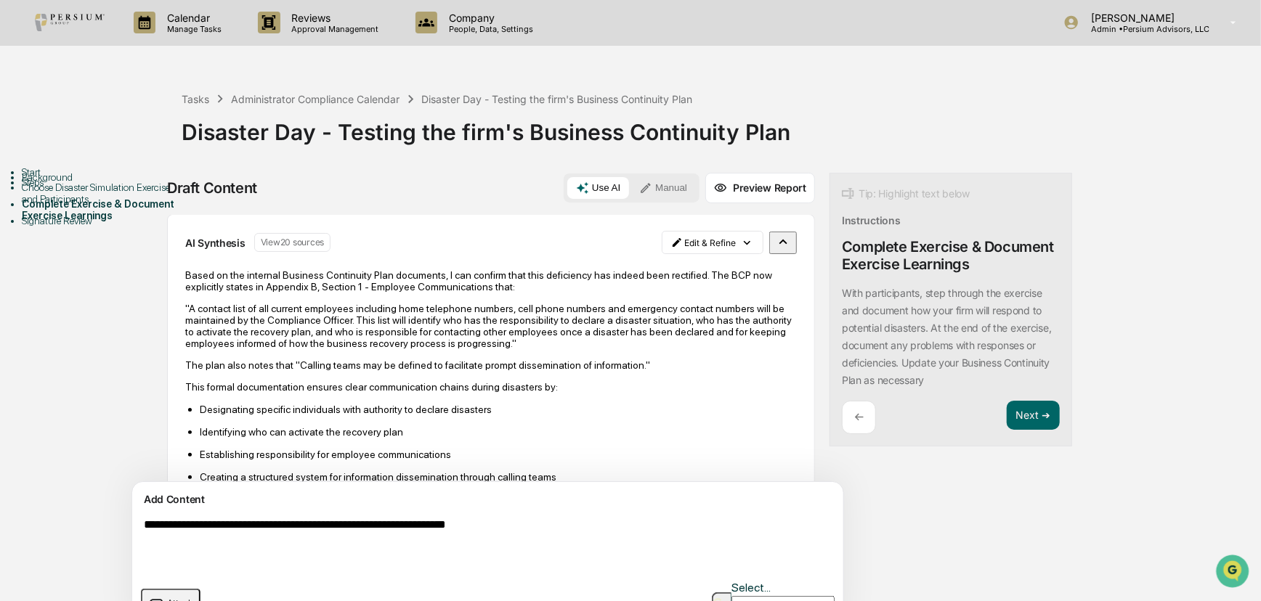
scroll to position [126, 0]
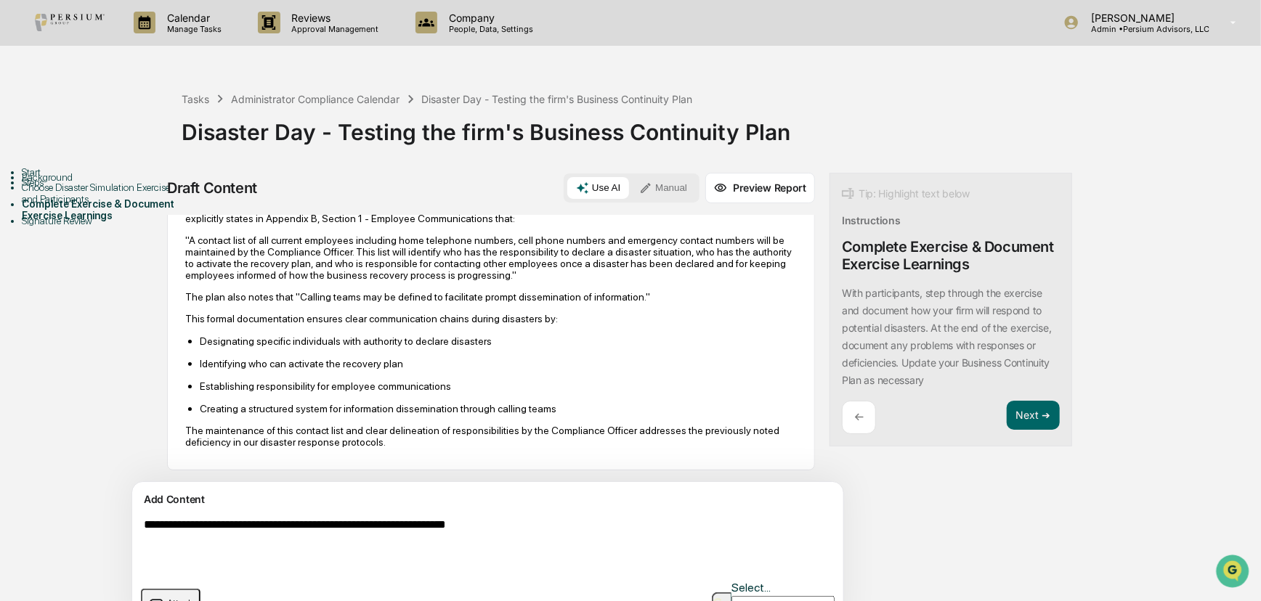
type textarea "**********"
click at [713, 540] on img "button" at bounding box center [721, 603] width 17 height 9
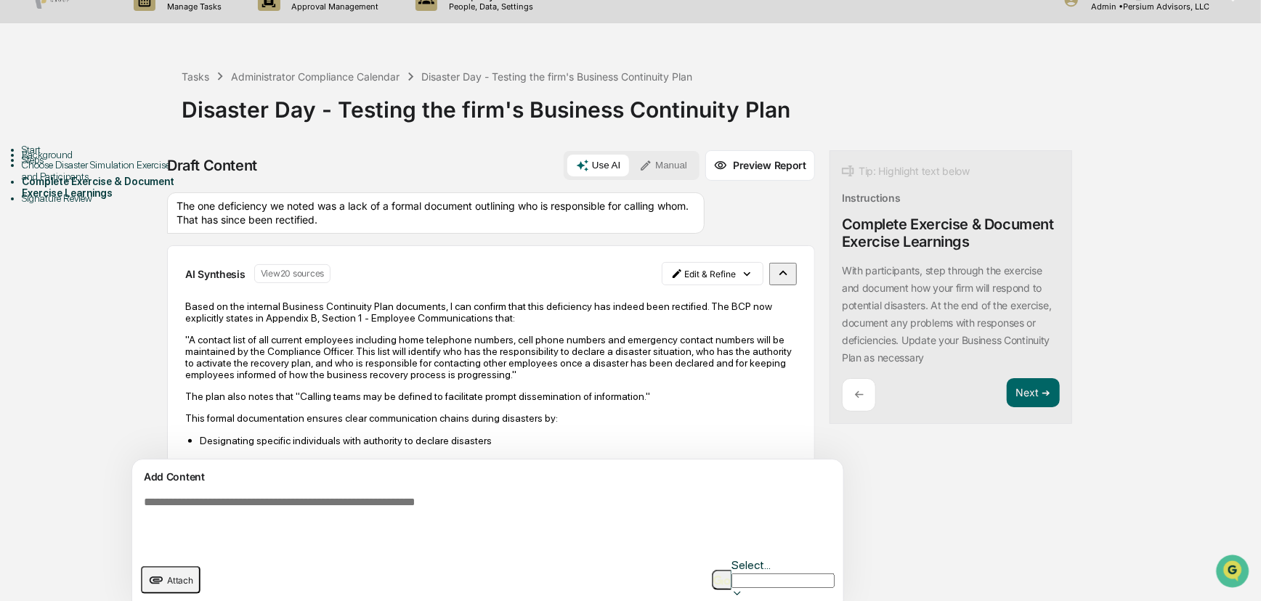
scroll to position [0, 0]
click at [779, 270] on icon "button" at bounding box center [783, 272] width 8 height 5
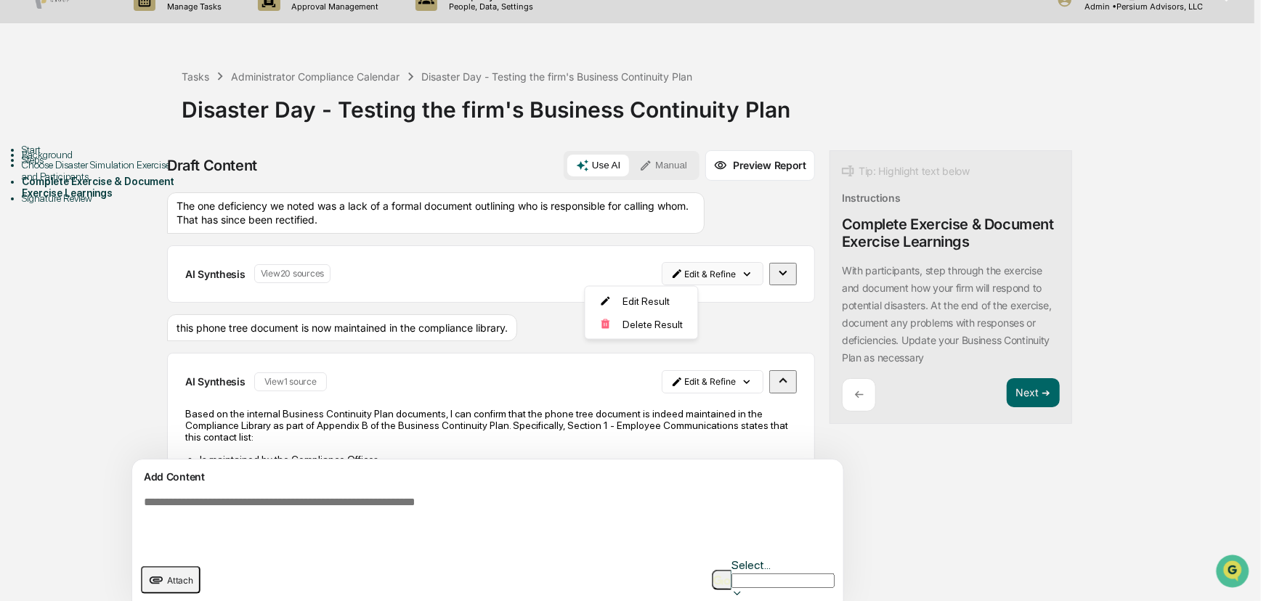
click at [670, 271] on html "Calendar Manage Tasks Reviews Approval Management Company People, Data, Setting…" at bounding box center [630, 277] width 1261 height 601
click at [646, 326] on div "Delete Result" at bounding box center [641, 324] width 107 height 23
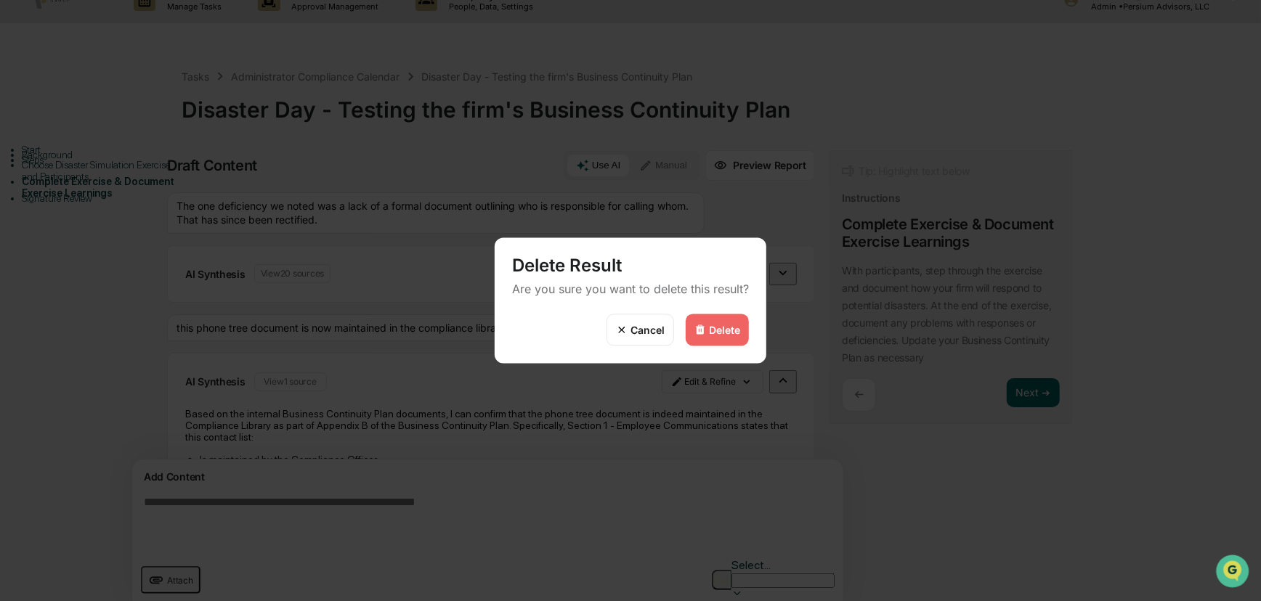
click at [700, 326] on img at bounding box center [700, 331] width 12 height 12
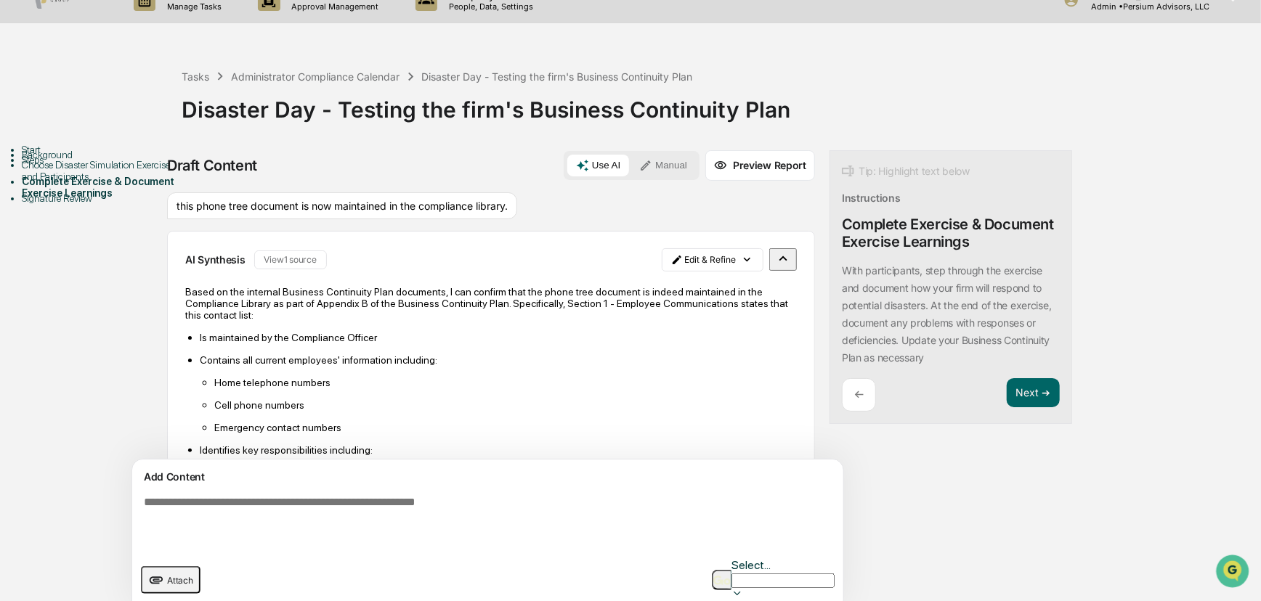
click at [523, 311] on p "Based on the internal Business Continuity Plan documents, I can confirm that th…" at bounding box center [491, 303] width 612 height 35
click at [516, 291] on p "Based on the internal Business Continuity Plan documents, I can confirm that th…" at bounding box center [491, 303] width 612 height 35
click at [775, 256] on icon "button" at bounding box center [783, 259] width 16 height 16
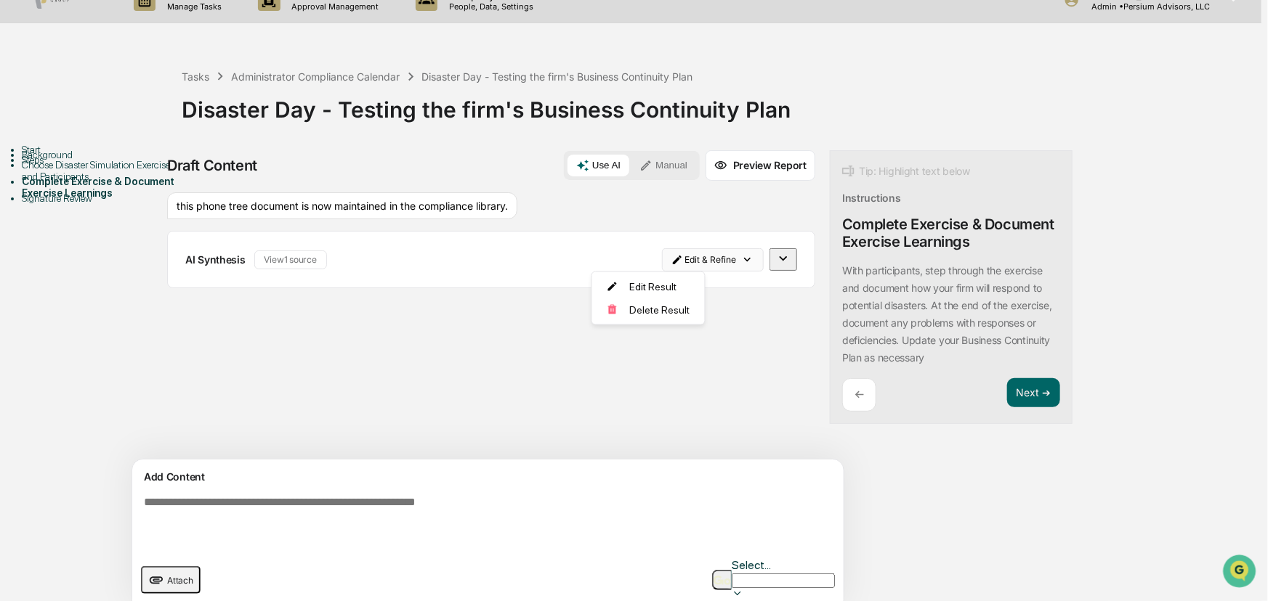
click at [668, 261] on html "Calendar Manage Tasks Reviews Approval Management Company People, Data, Setting…" at bounding box center [634, 277] width 1268 height 601
click at [660, 305] on div "Delete Result" at bounding box center [648, 310] width 107 height 23
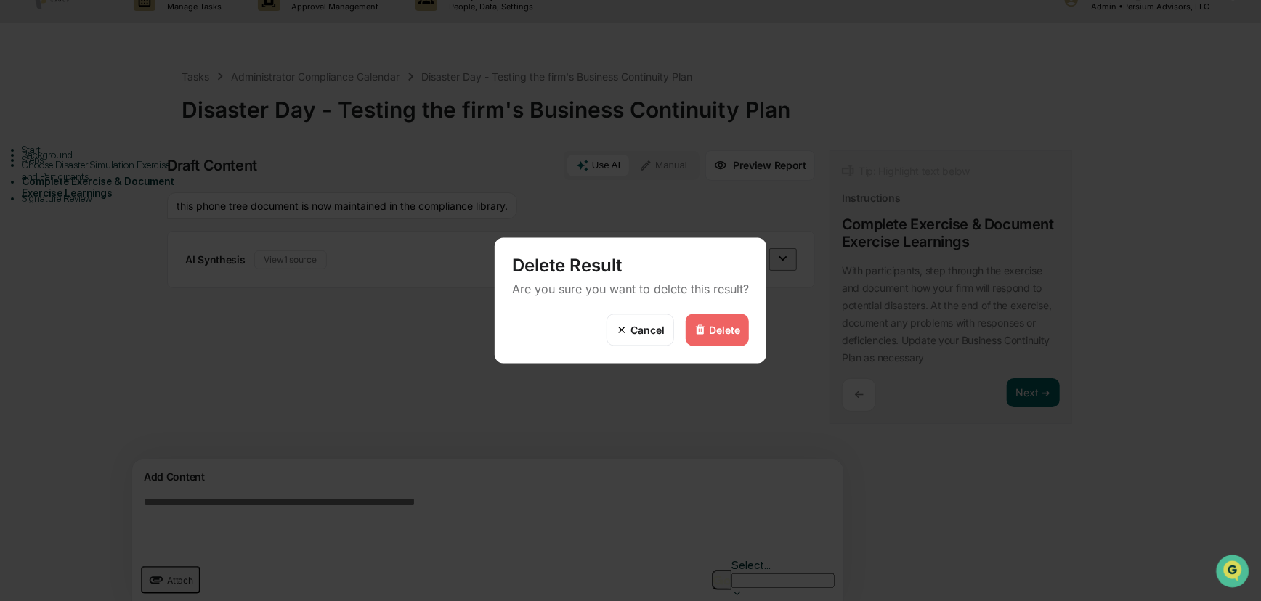
click at [709, 328] on div "Delete" at bounding box center [724, 330] width 31 height 12
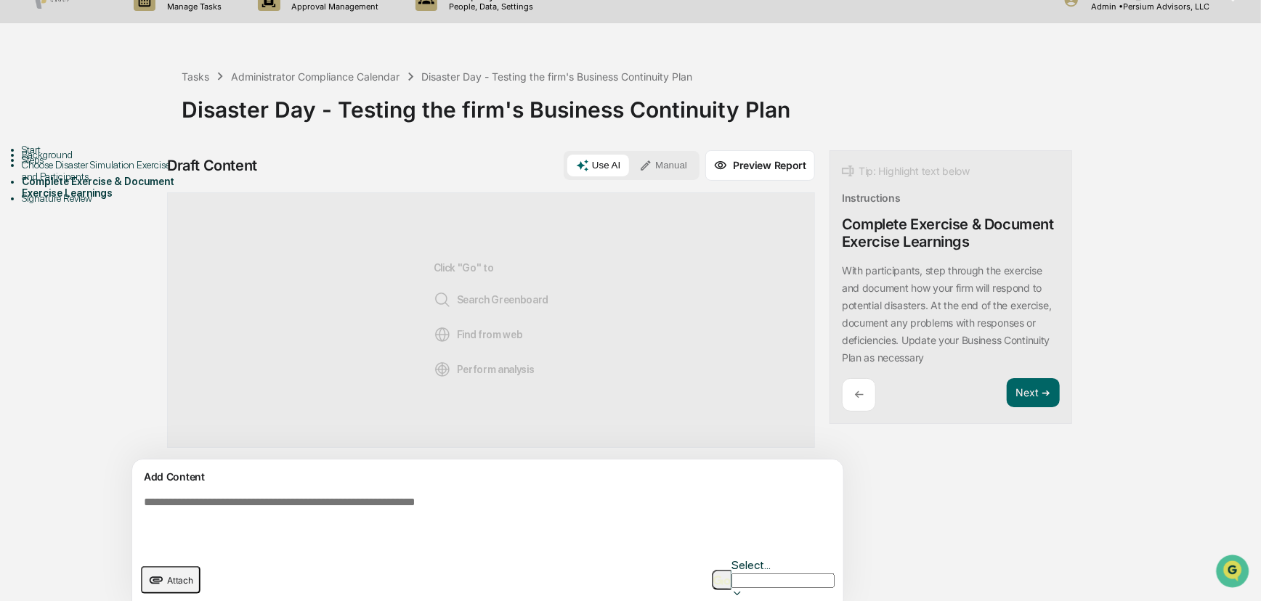
click at [279, 508] on textarea at bounding box center [454, 522] width 632 height 64
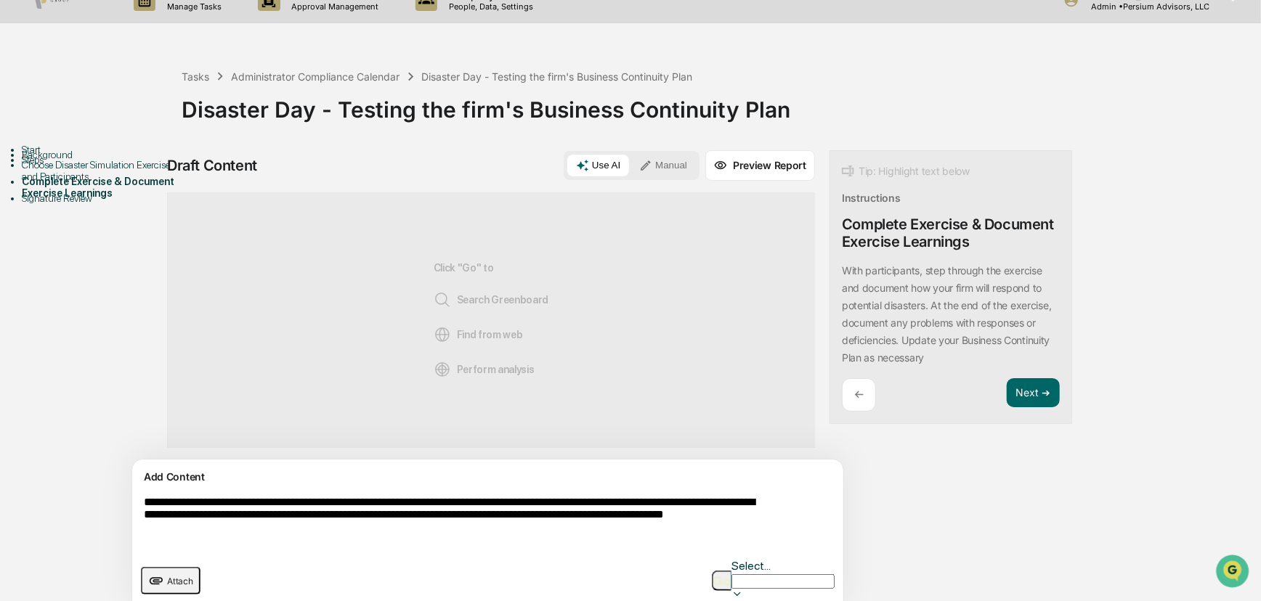
type textarea "**********"
click at [739, 540] on div at bounding box center [783, 596] width 103 height 15
click at [657, 540] on img "button" at bounding box center [648, 603] width 17 height 9
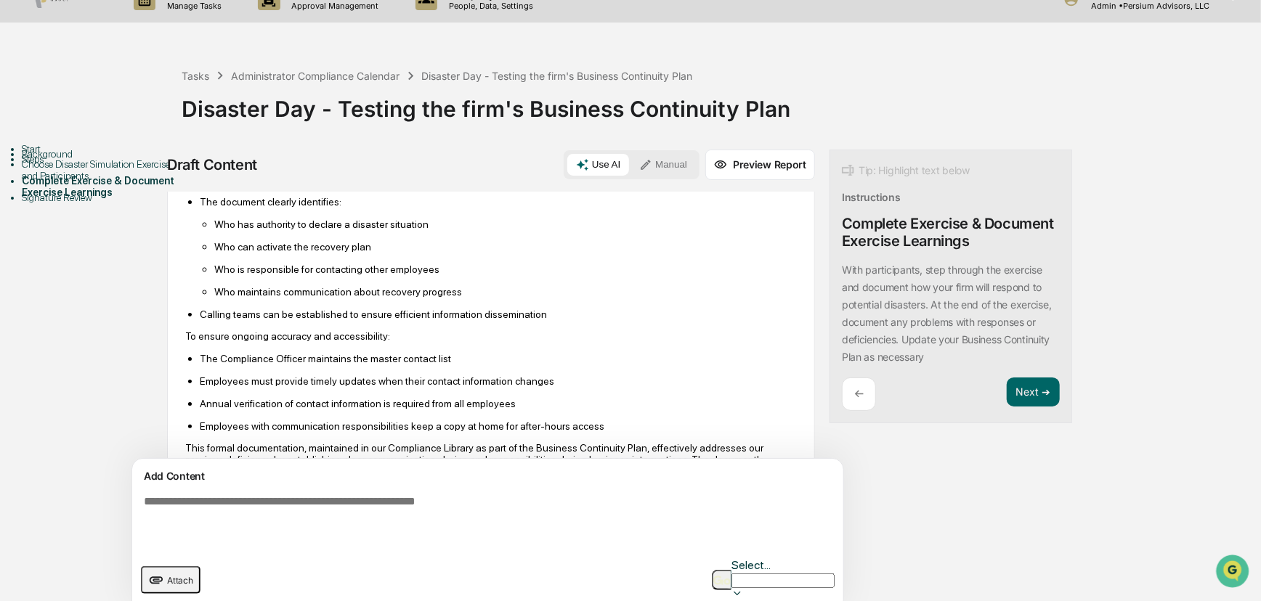
scroll to position [330, 0]
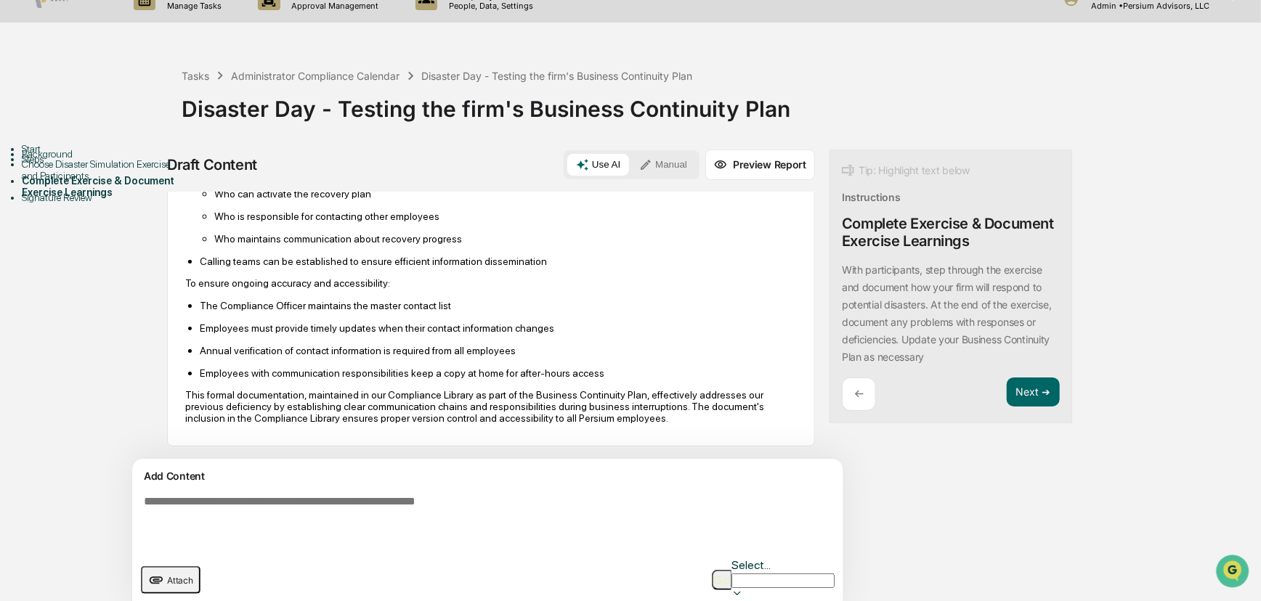
click at [543, 305] on p "The Compliance Officer maintains the master contact list" at bounding box center [498, 306] width 597 height 12
click at [560, 312] on ul "The Compliance Officer maintains the master contact list Employees must provide…" at bounding box center [491, 339] width 612 height 80
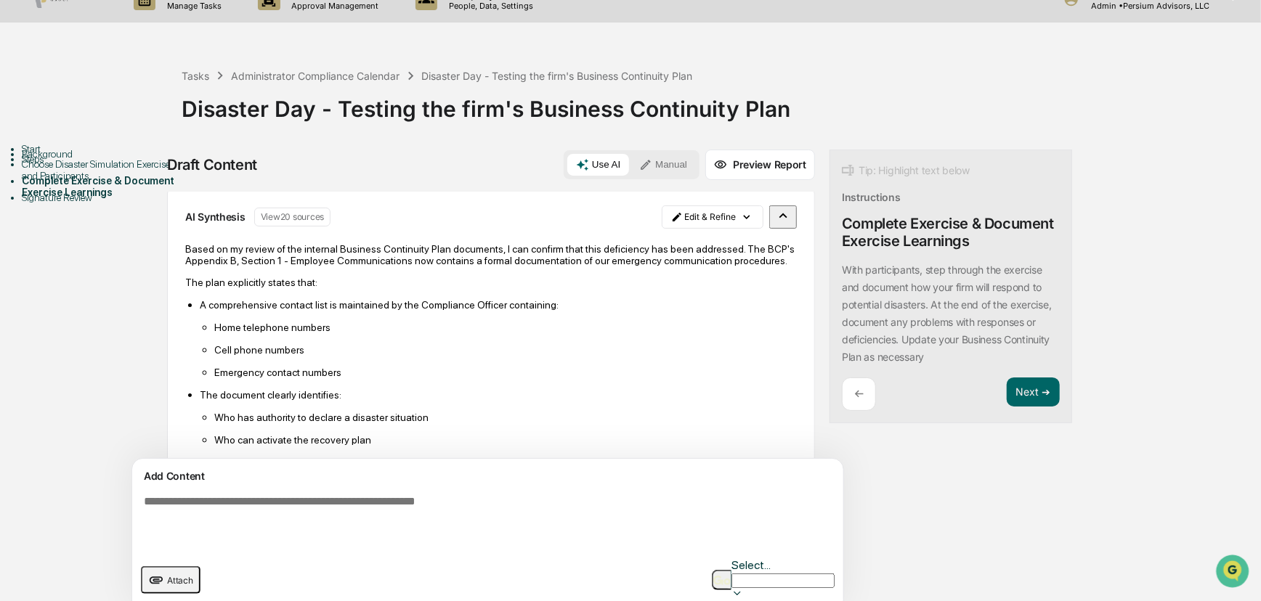
scroll to position [0, 0]
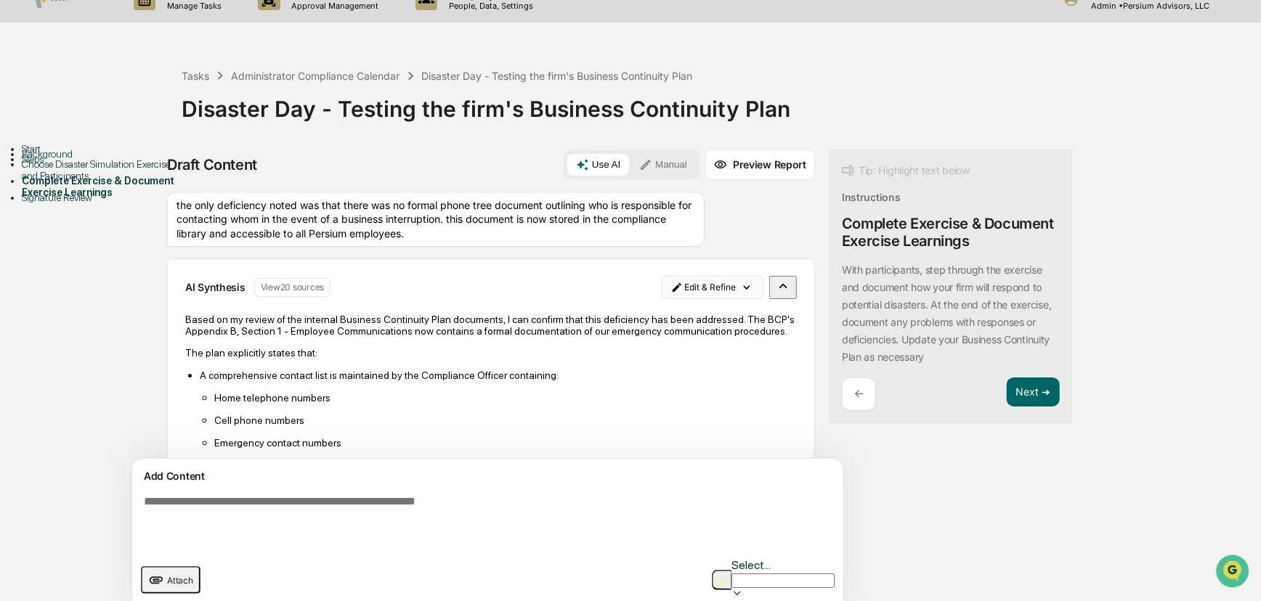
click at [663, 287] on html "Calendar Manage Tasks Reviews Approval Management Company People, Data, Setting…" at bounding box center [630, 277] width 1261 height 601
click at [650, 312] on div "Edit Result" at bounding box center [641, 315] width 107 height 23
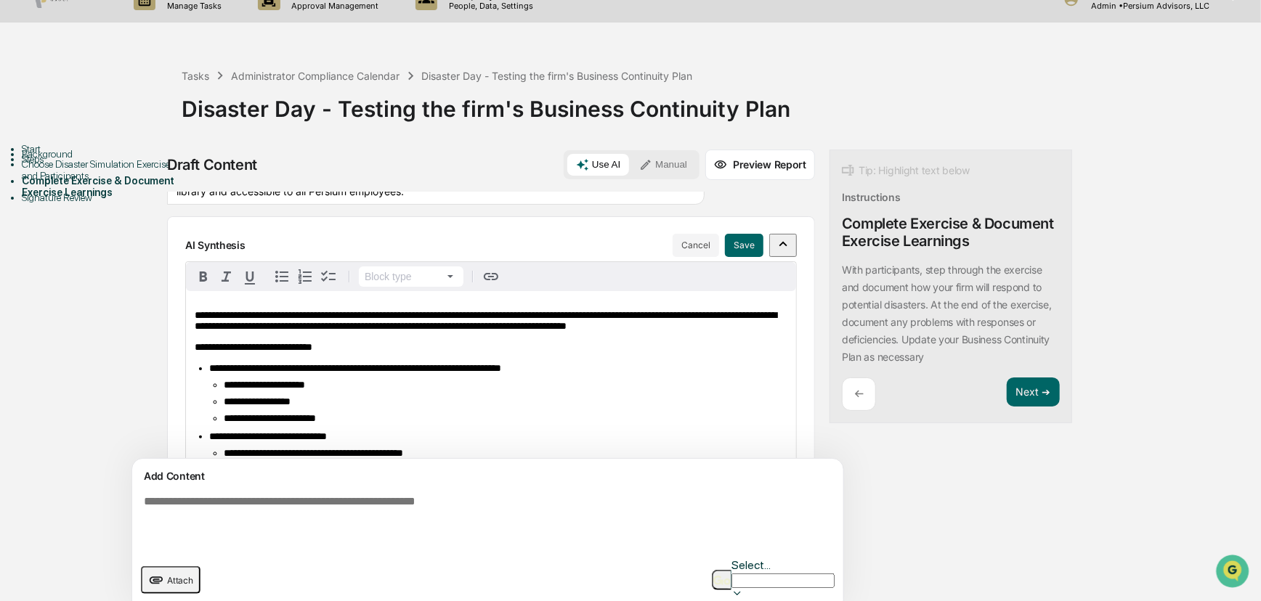
scroll to position [65, 0]
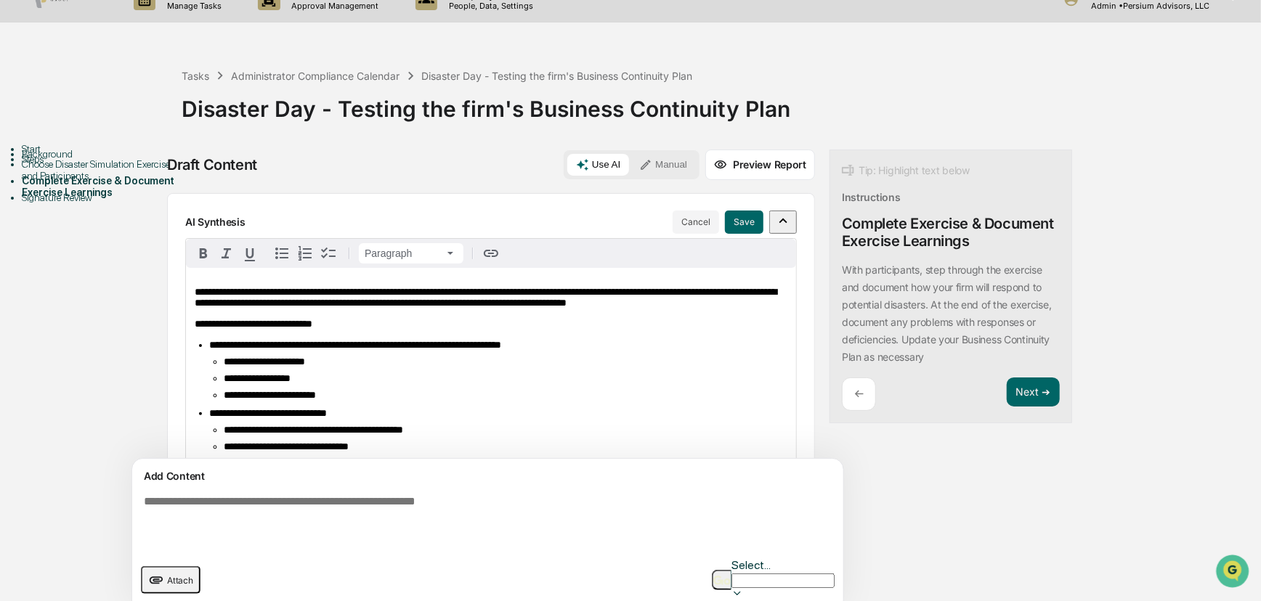
click at [572, 288] on span "**********" at bounding box center [486, 297] width 582 height 21
drag, startPoint x: 576, startPoint y: 288, endPoint x: 258, endPoint y: 301, distance: 318.5
click at [258, 301] on span "**********" at bounding box center [486, 297] width 582 height 21
click at [372, 323] on p "**********" at bounding box center [491, 324] width 593 height 11
click at [413, 299] on span "**********" at bounding box center [486, 297] width 582 height 21
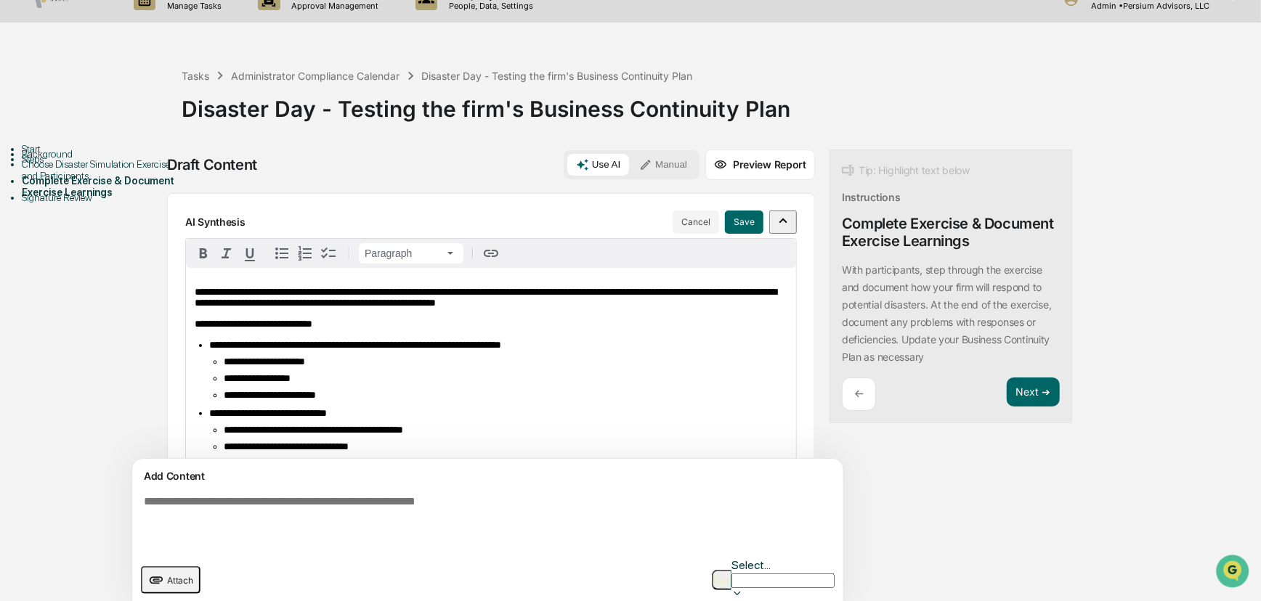
click at [775, 219] on icon "button" at bounding box center [783, 221] width 16 height 16
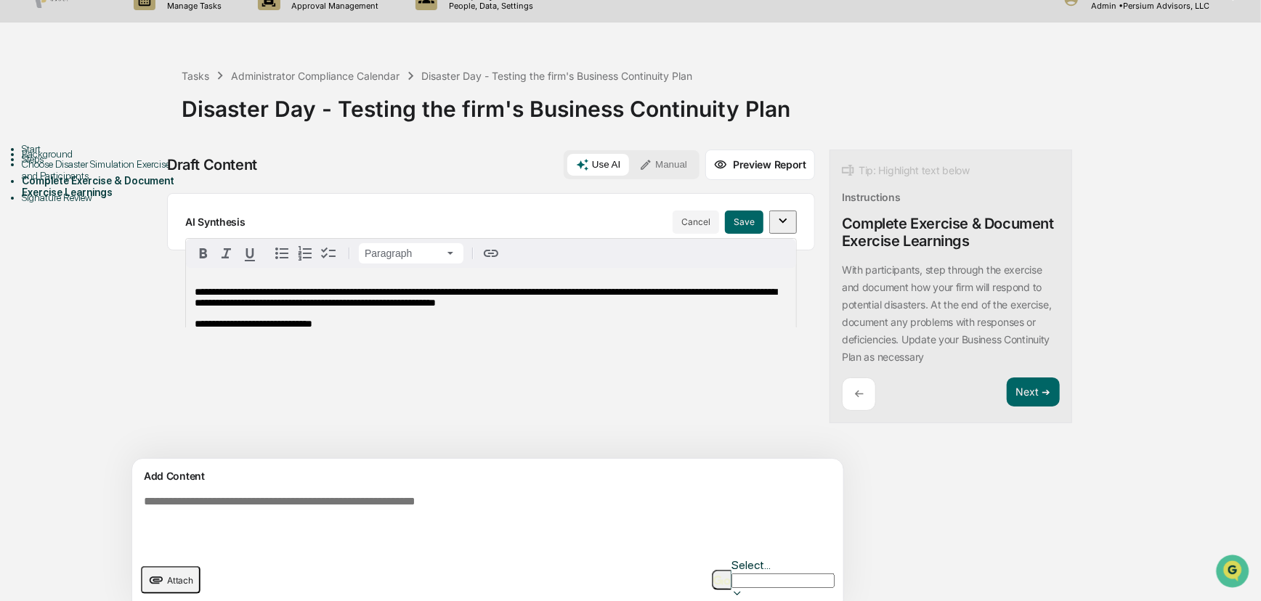
scroll to position [0, 0]
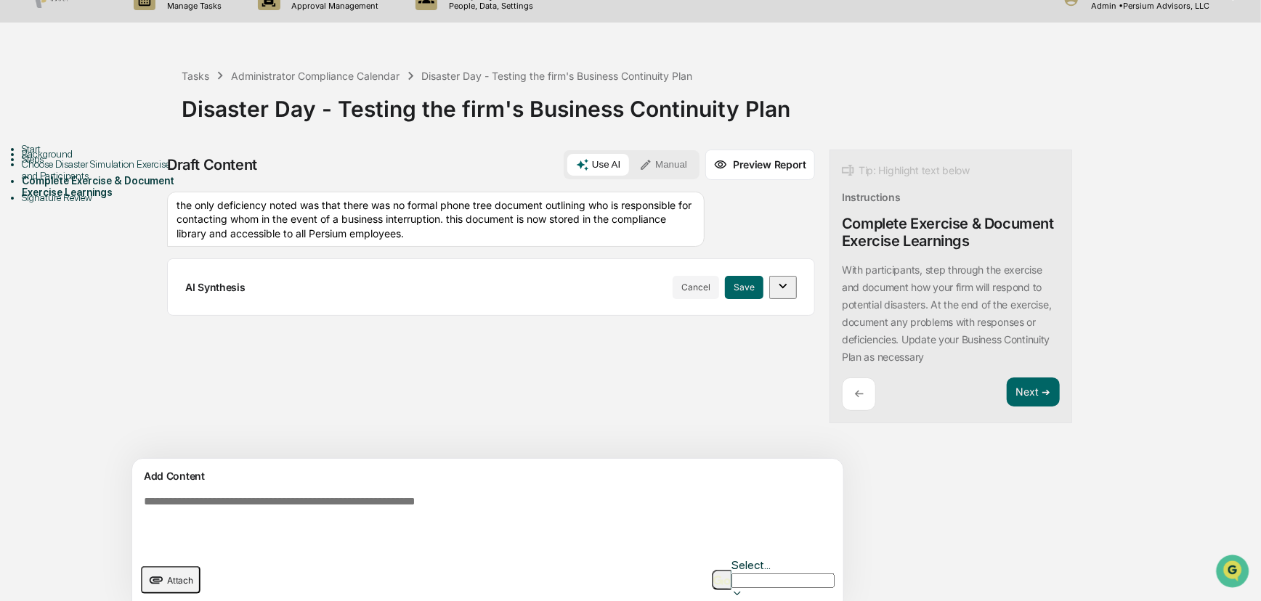
click at [775, 289] on icon "button" at bounding box center [783, 286] width 16 height 16
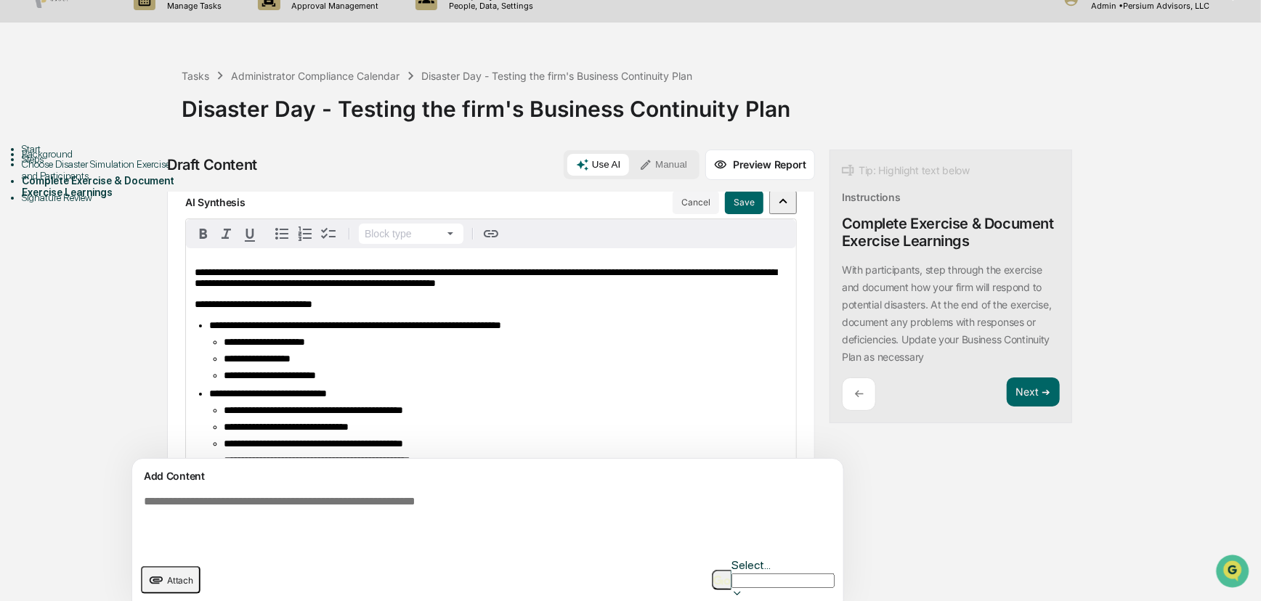
scroll to position [131, 0]
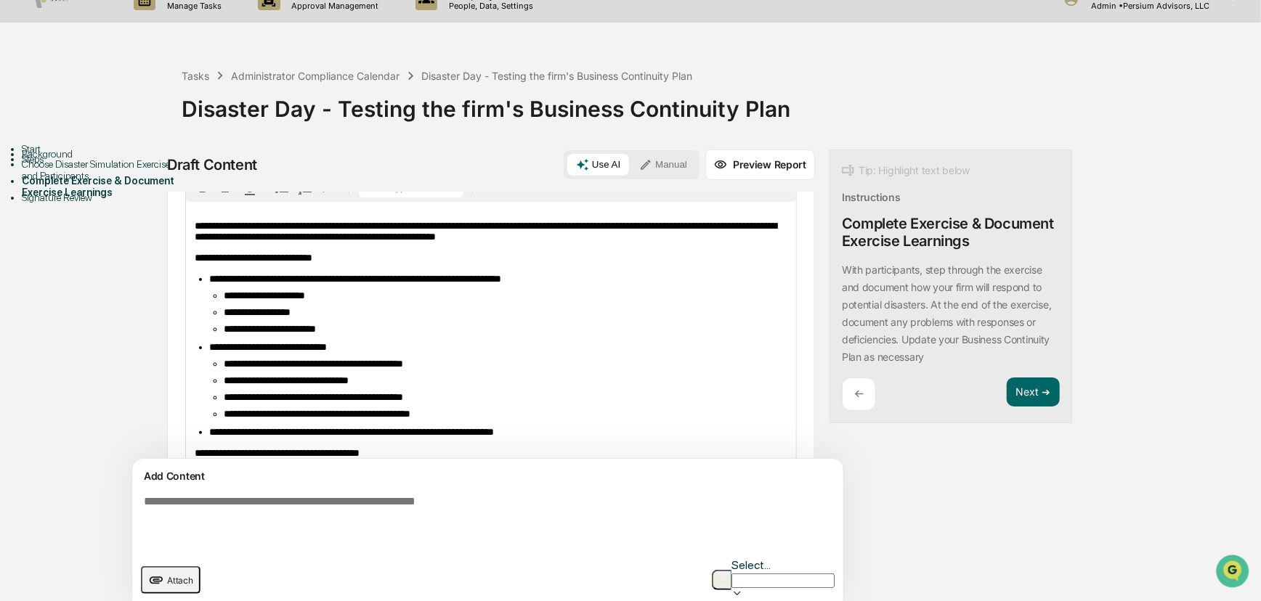
click at [386, 284] on span "**********" at bounding box center [355, 279] width 292 height 10
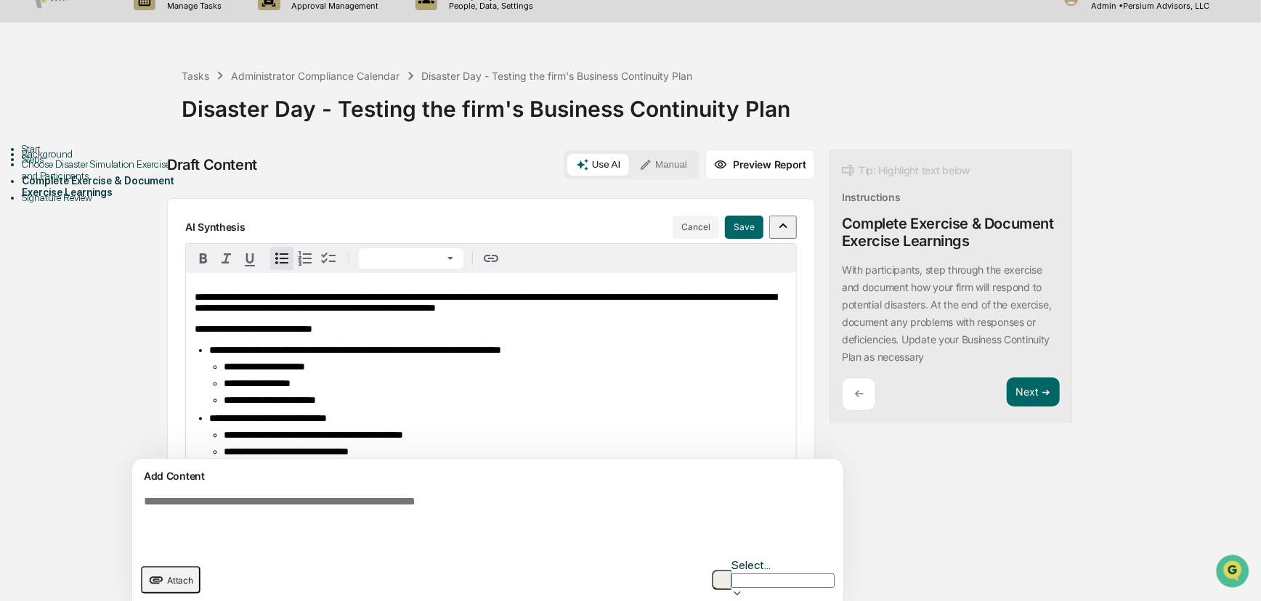
scroll to position [0, 0]
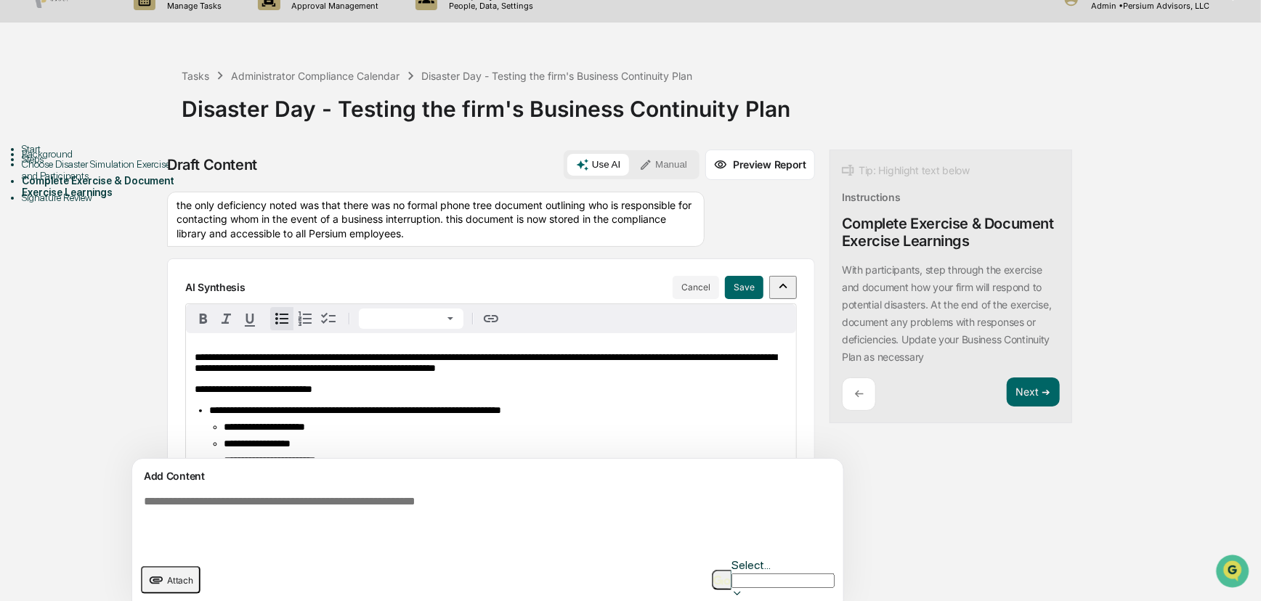
click at [775, 290] on icon "button" at bounding box center [783, 286] width 16 height 16
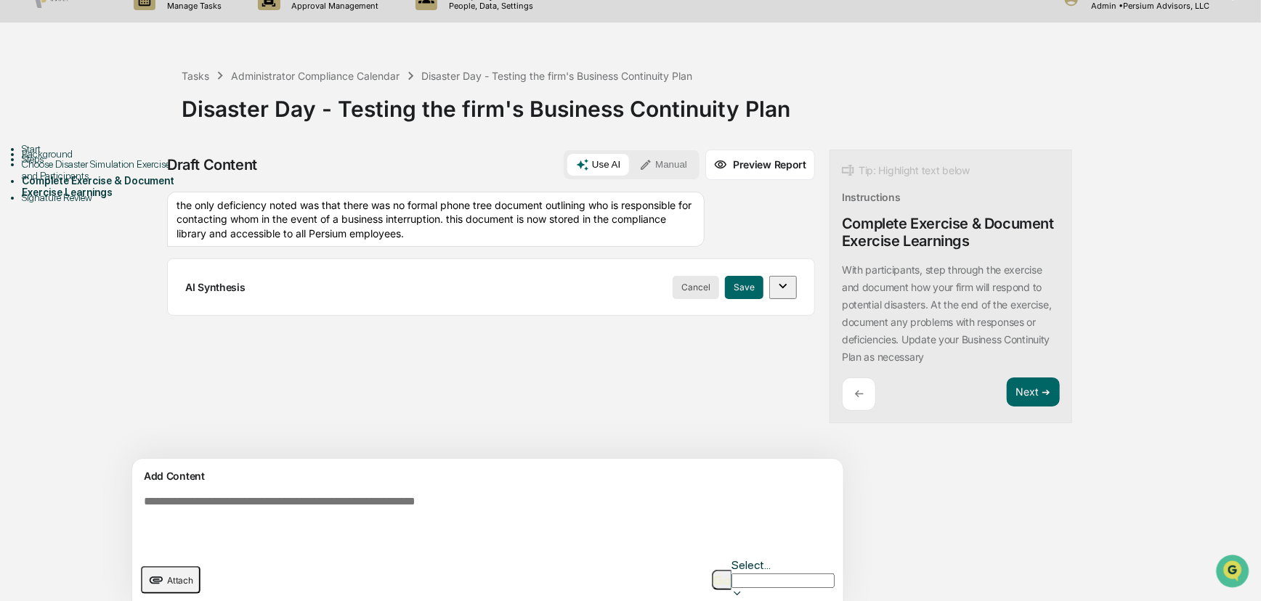
click at [673, 284] on button "Cancel" at bounding box center [696, 287] width 46 height 23
click at [650, 285] on html "Calendar Manage Tasks Reviews Approval Management Company People, Data, Setting…" at bounding box center [634, 277] width 1268 height 601
click at [644, 341] on div "Delete Result" at bounding box center [648, 338] width 107 height 23
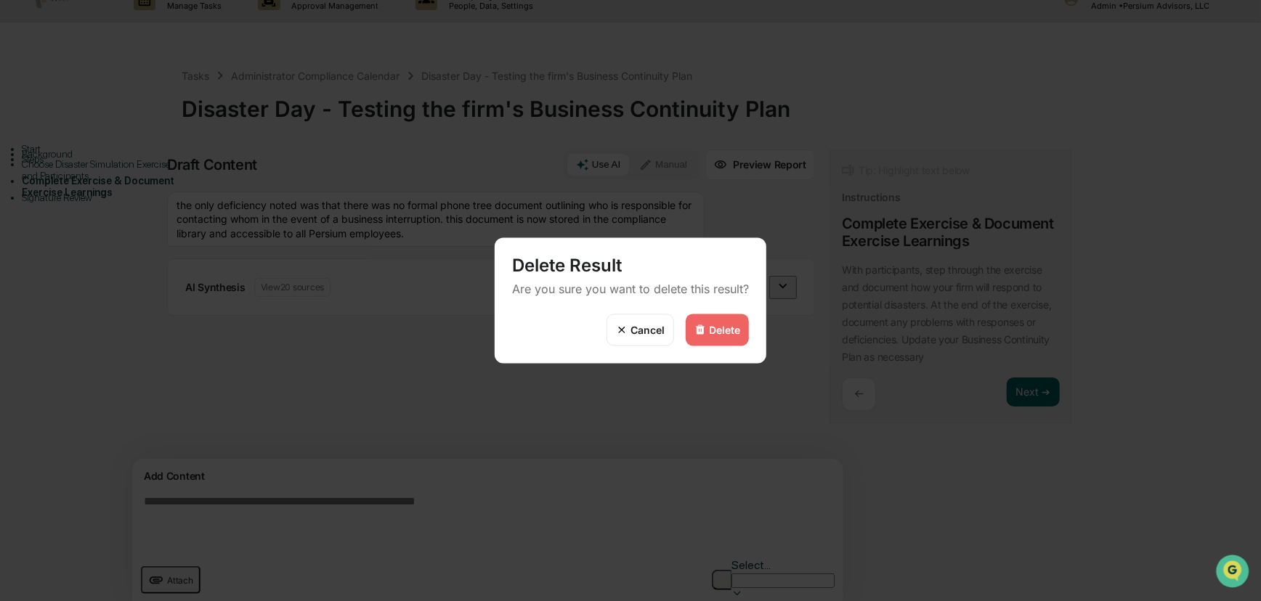
click at [710, 327] on div "Delete" at bounding box center [724, 330] width 31 height 12
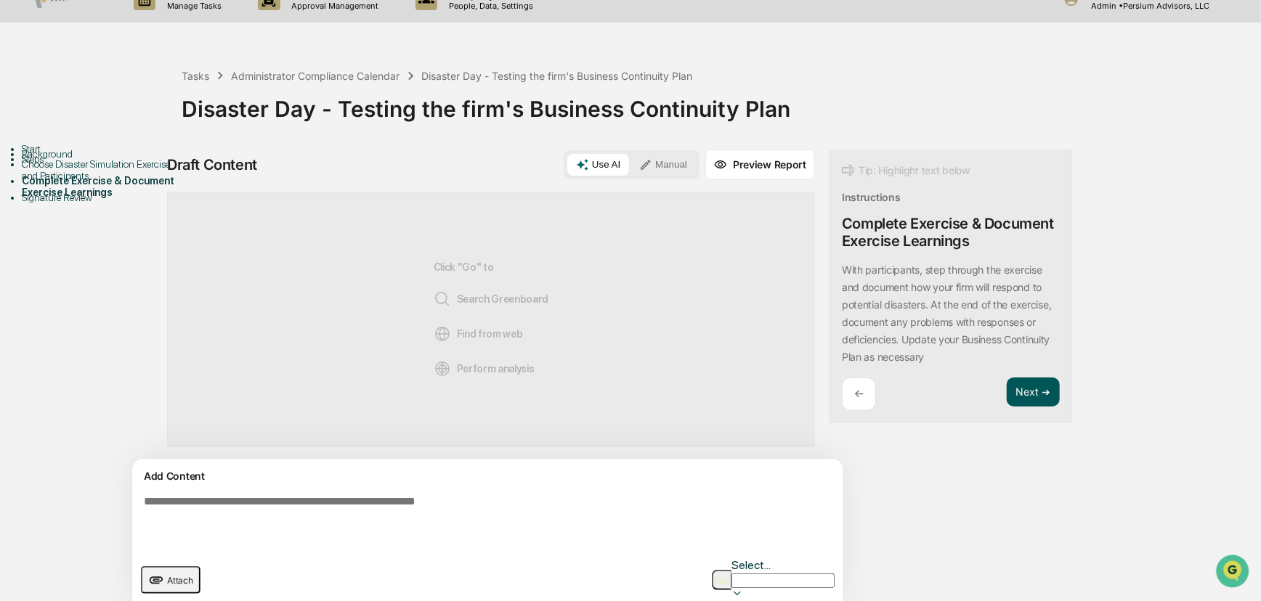
click at [1007, 392] on button "Next ➔" at bounding box center [1033, 393] width 53 height 30
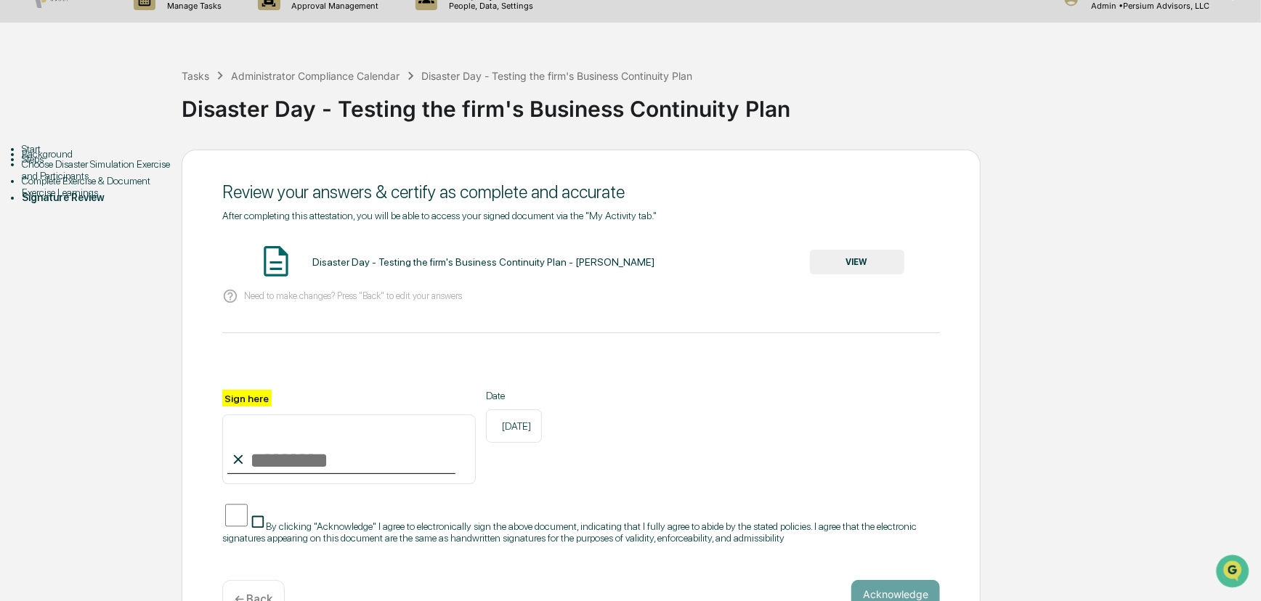
click at [835, 268] on button "VIEW" at bounding box center [857, 262] width 94 height 25
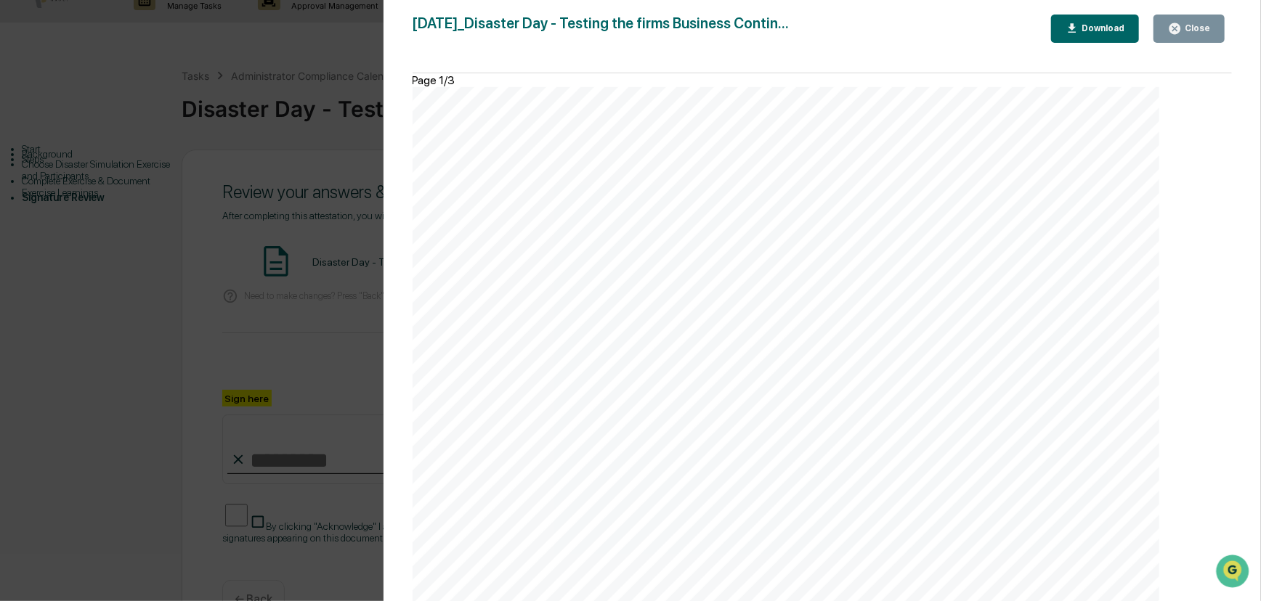
scroll to position [2245, 0]
click at [1017, 30] on icon "button" at bounding box center [1175, 29] width 14 height 14
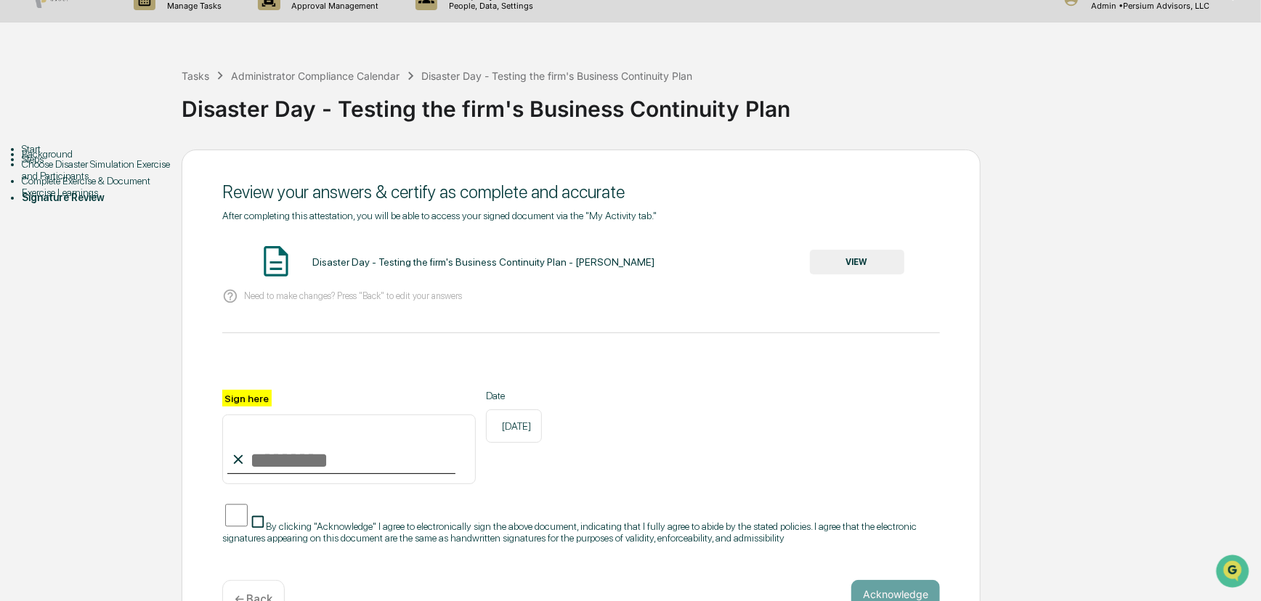
click at [376, 437] on input "Sign here" at bounding box center [349, 450] width 254 height 70
type input "**********"
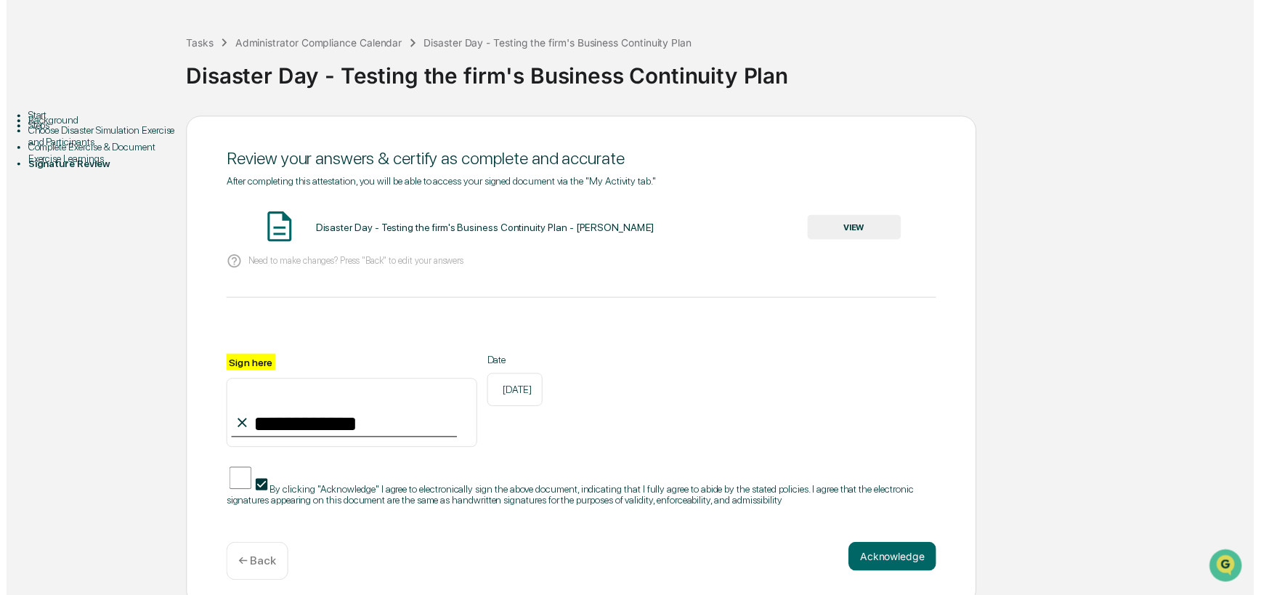
scroll to position [73, 0]
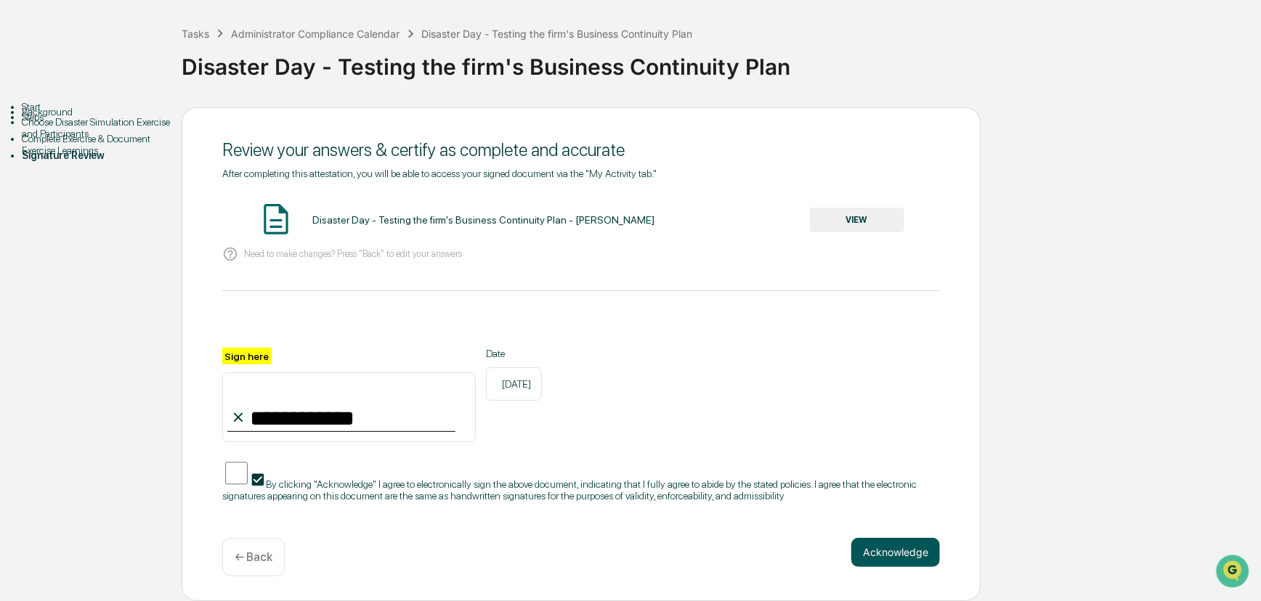
click at [864, 540] on button "Acknowledge" at bounding box center [895, 552] width 89 height 29
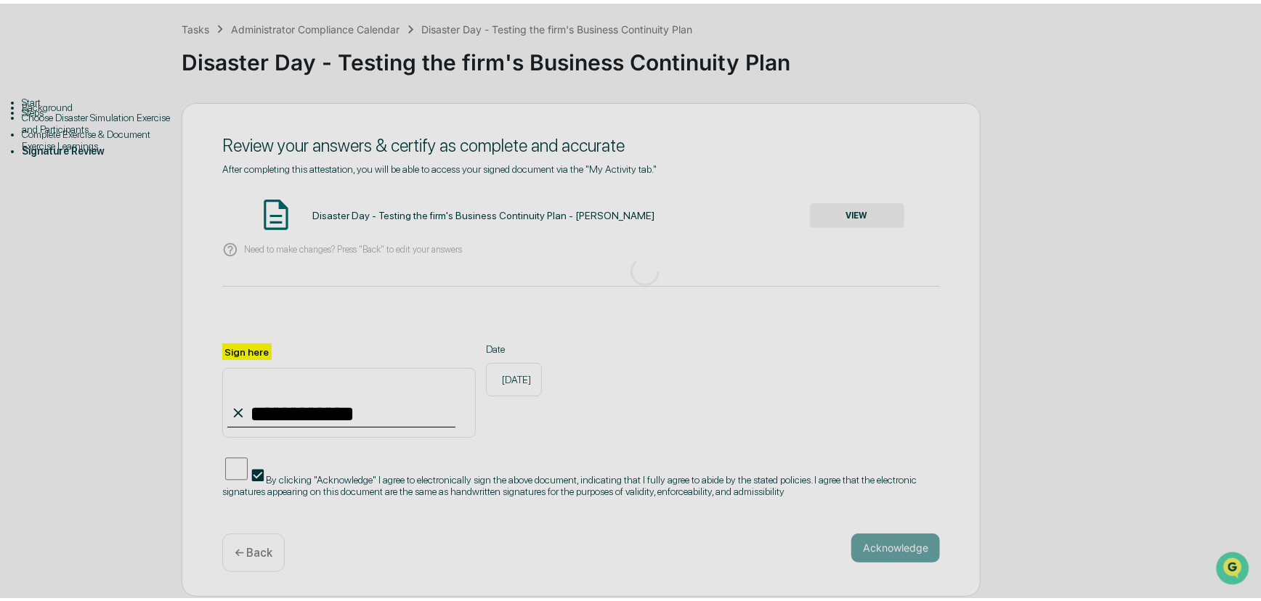
scroll to position [0, 0]
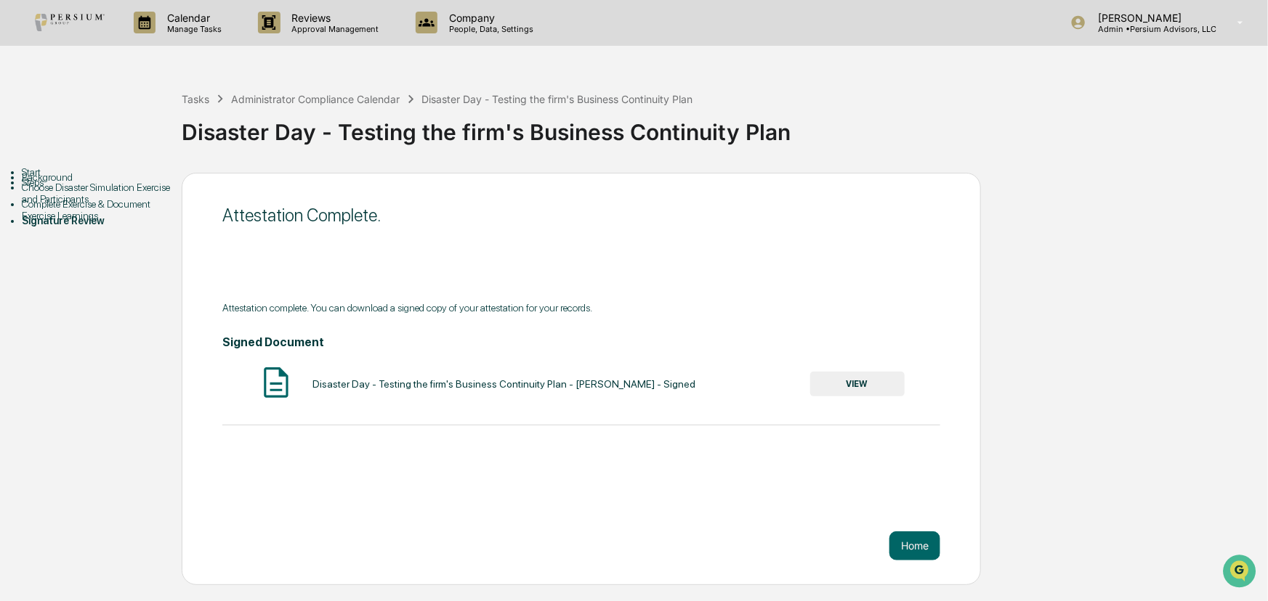
click at [858, 390] on button "VIEW" at bounding box center [857, 384] width 94 height 25
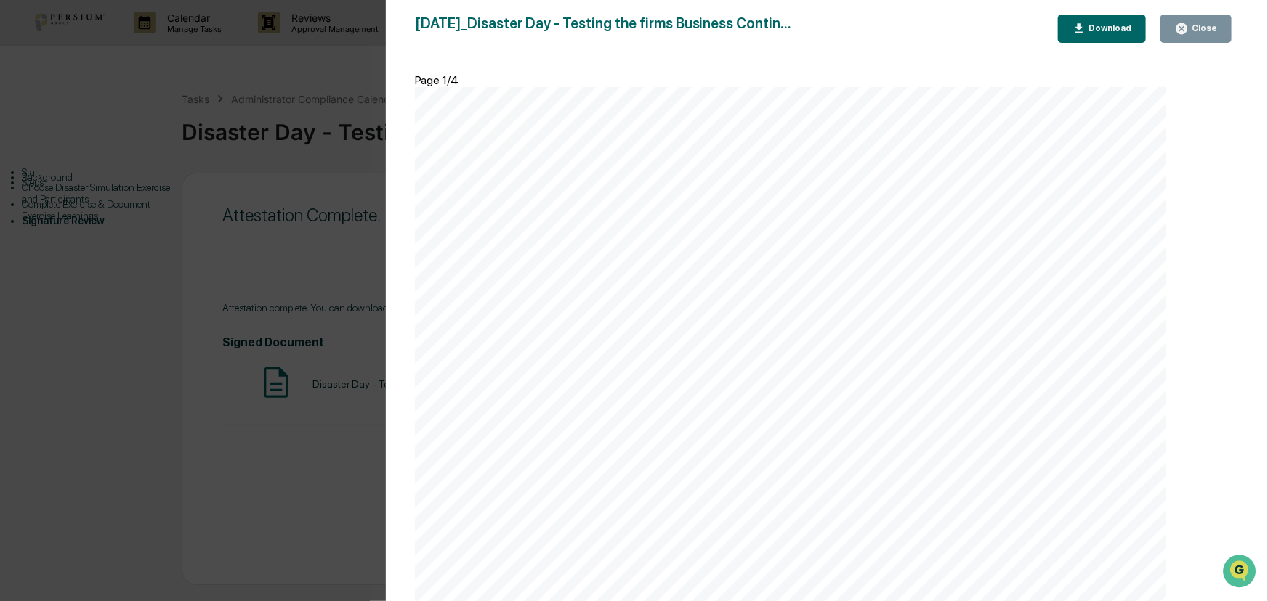
click at [1017, 39] on button "Download" at bounding box center [1102, 29] width 89 height 28
click at [300, 151] on div "Version History [DATE] 04:57 PM [PERSON_NAME] [DATE]_Disaster Day - Testing the…" at bounding box center [634, 300] width 1268 height 601
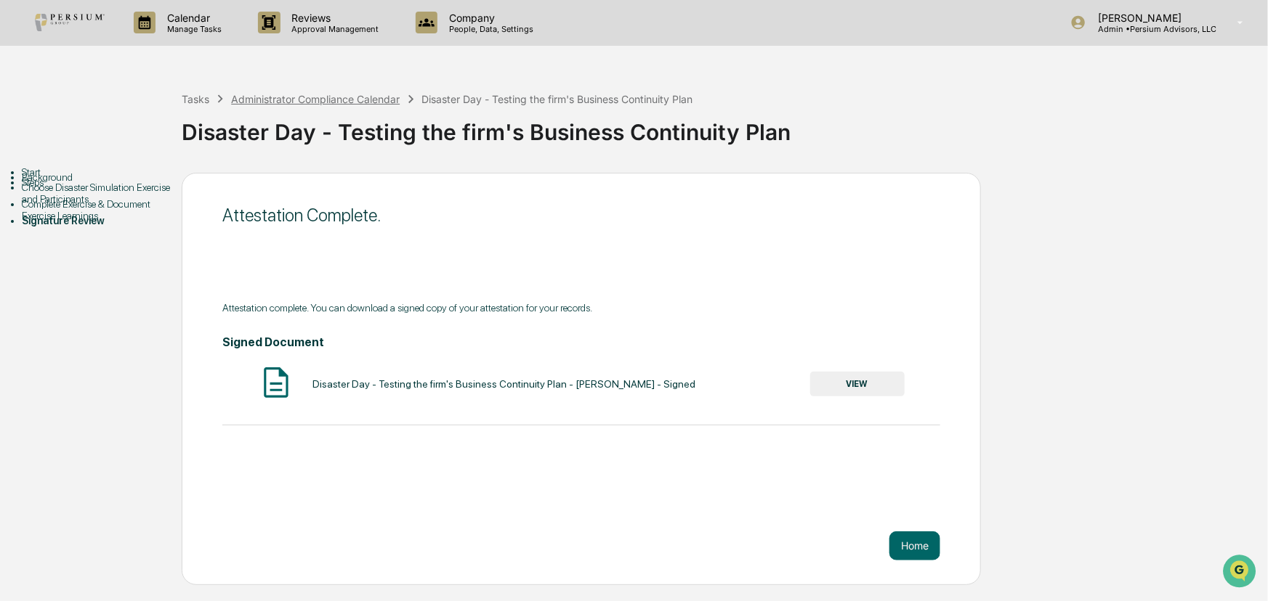
click at [319, 104] on div "Administrator Compliance Calendar" at bounding box center [315, 99] width 169 height 12
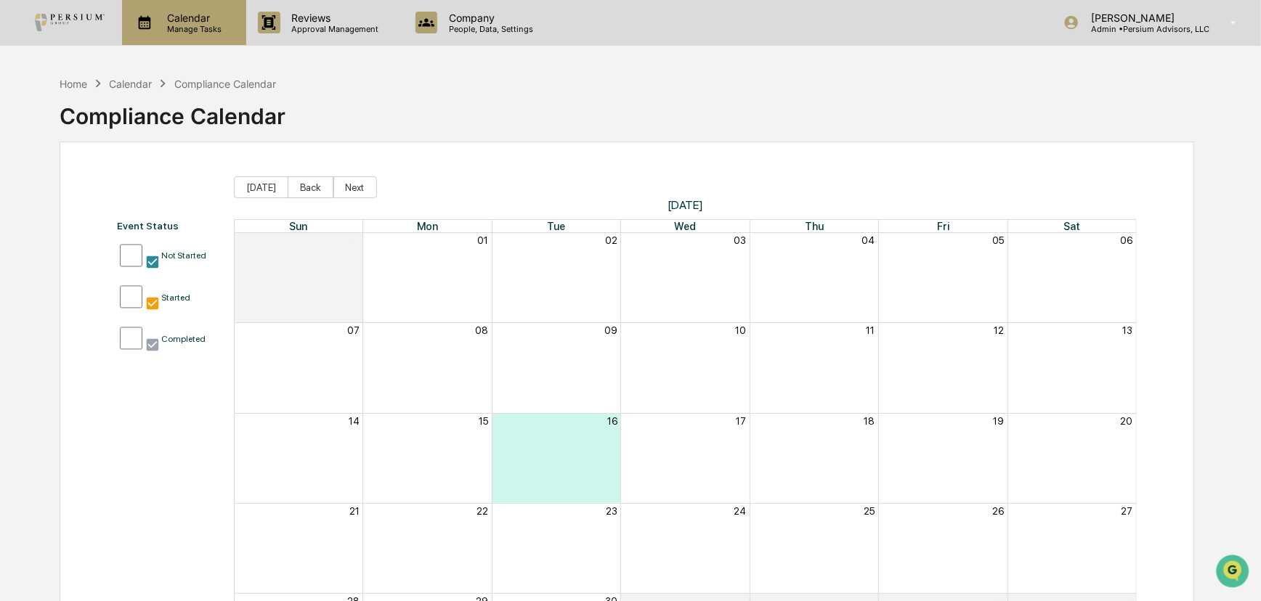
click at [209, 24] on p "Manage Tasks" at bounding box center [191, 29] width 73 height 10
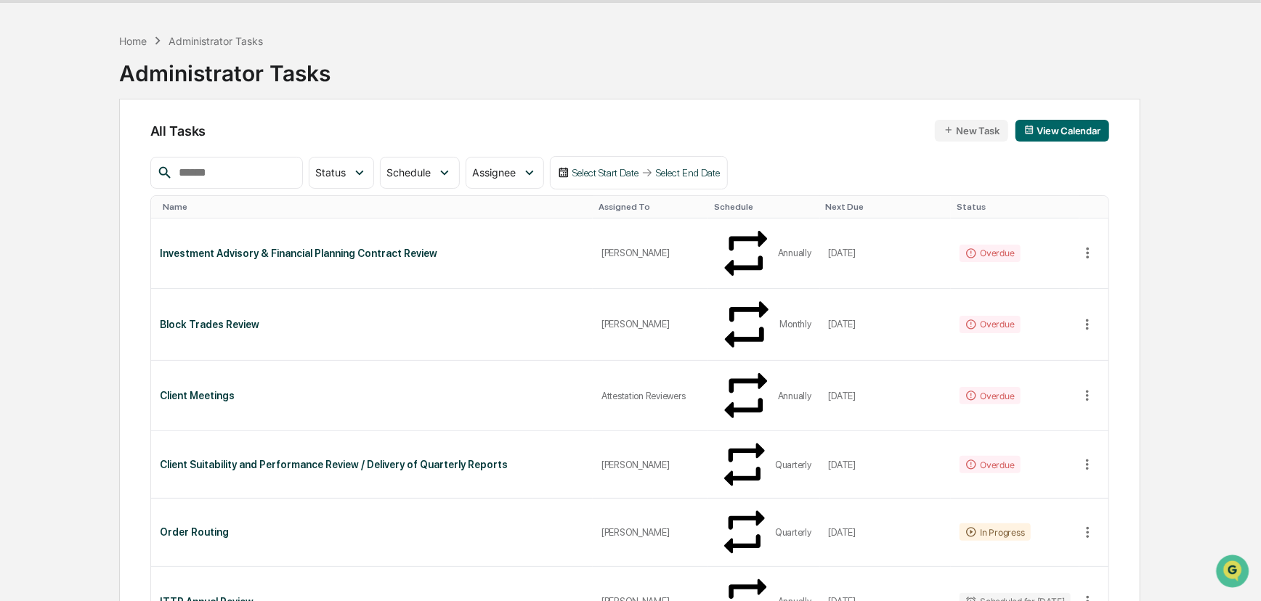
scroll to position [65, 0]
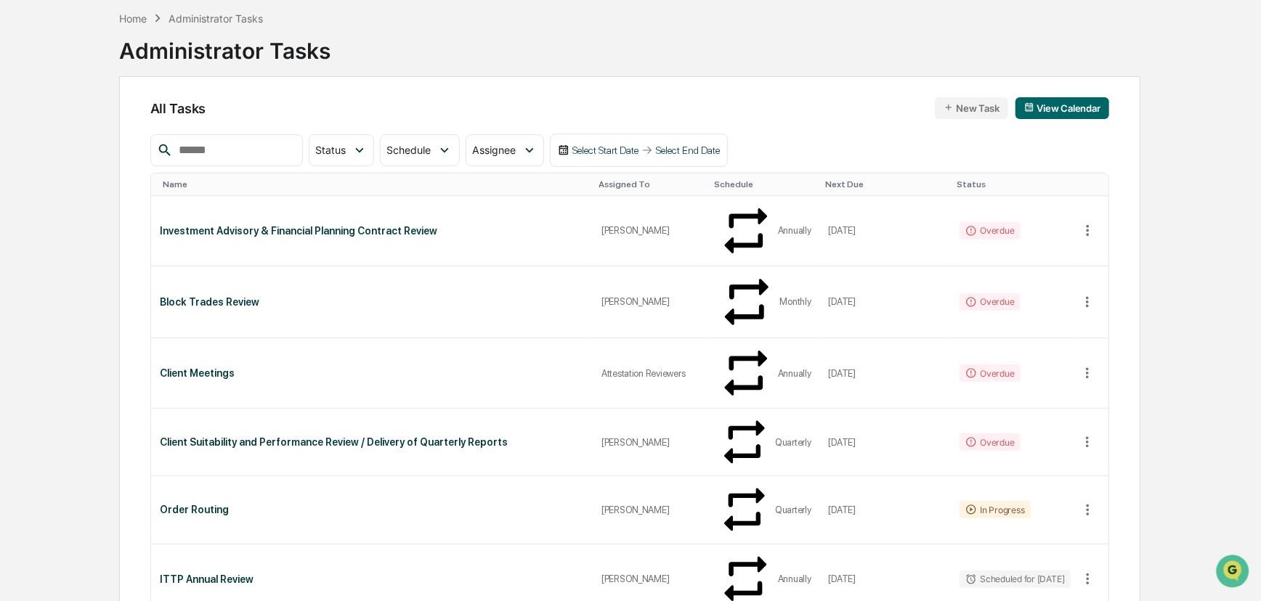
click at [565, 51] on div "Home Administrator Tasks Administrator Tasks" at bounding box center [629, 40] width 1021 height 73
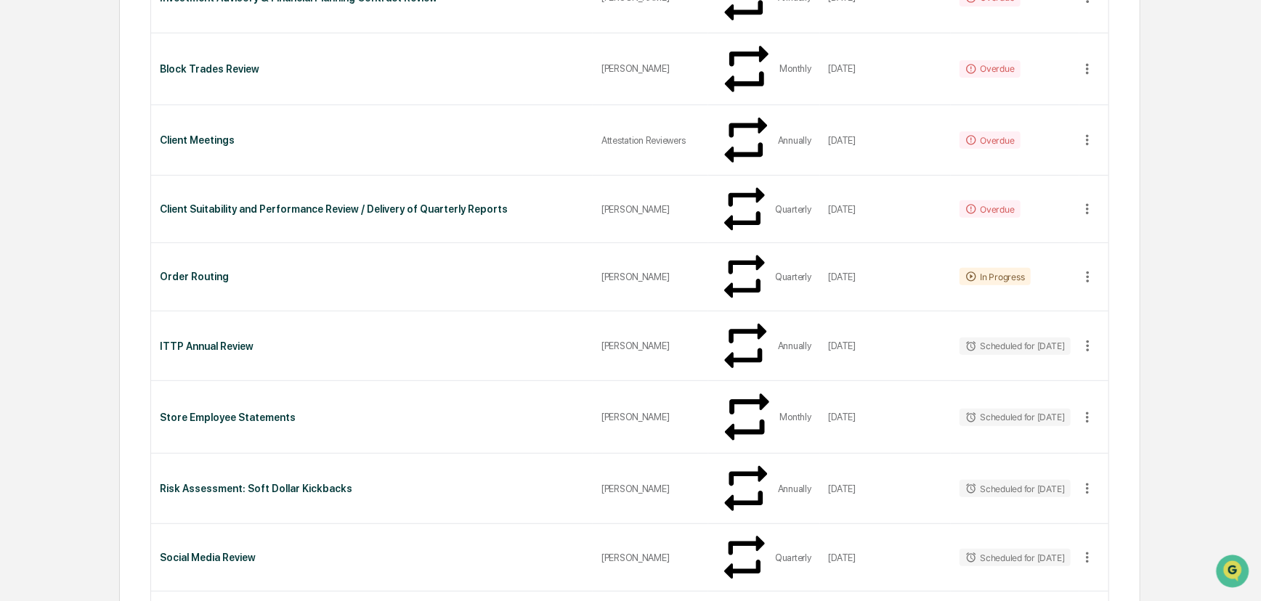
scroll to position [0, 0]
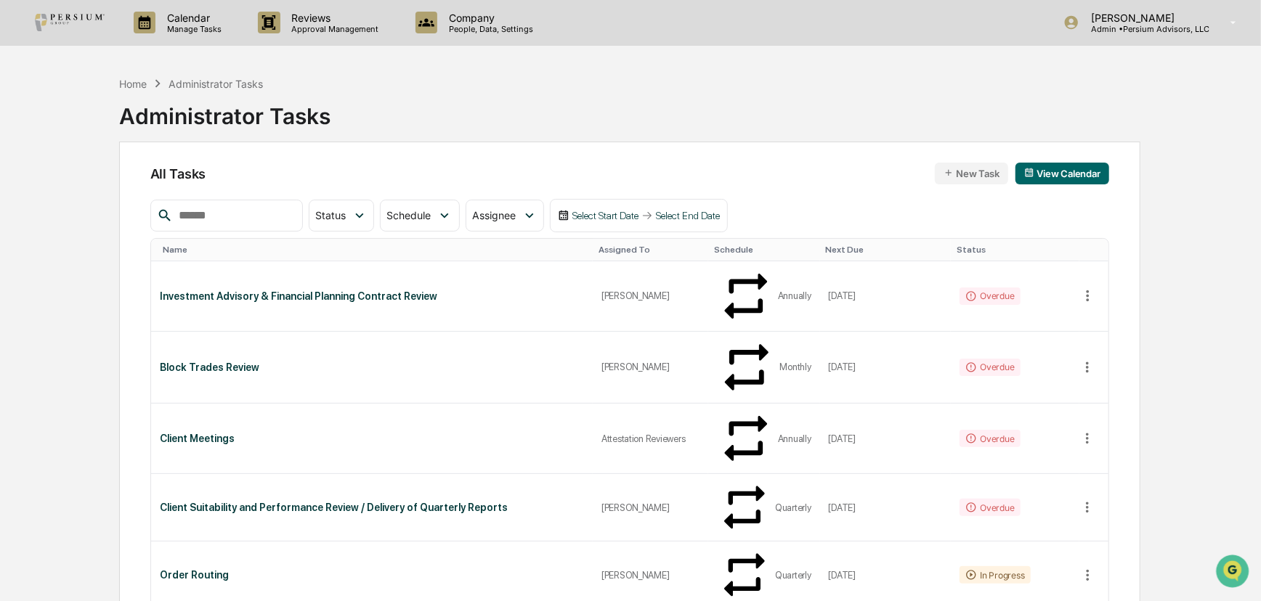
click at [177, 33] on p "Manage Tasks" at bounding box center [191, 29] width 73 height 10
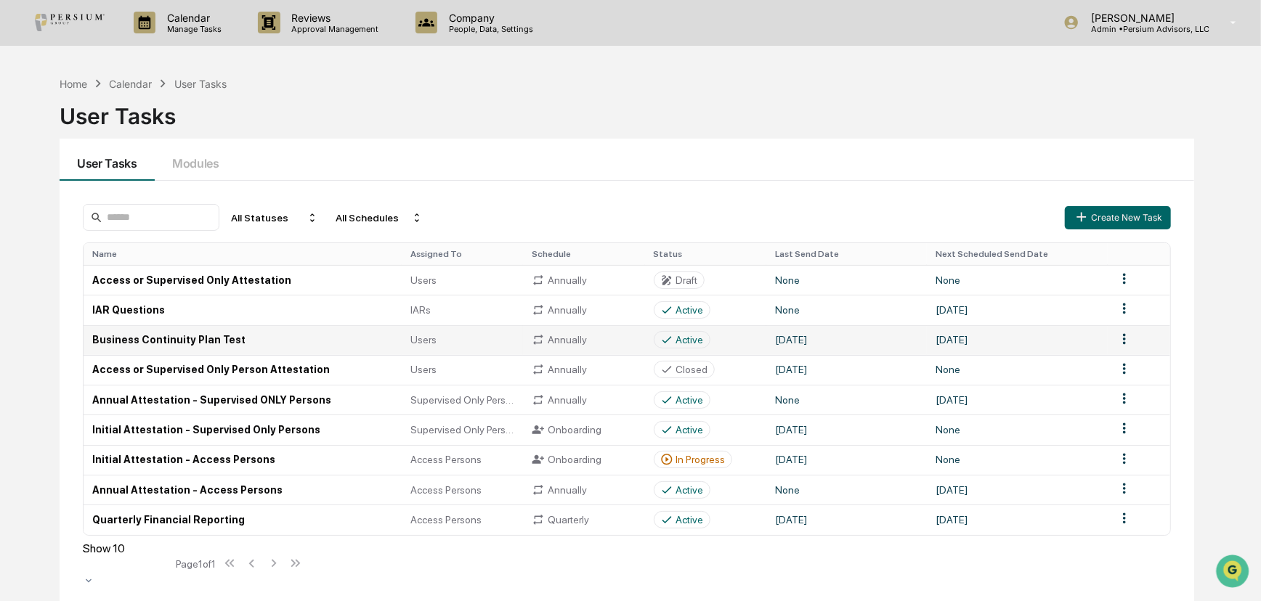
click at [288, 339] on td "Business Continuity Plan Test" at bounding box center [243, 340] width 318 height 30
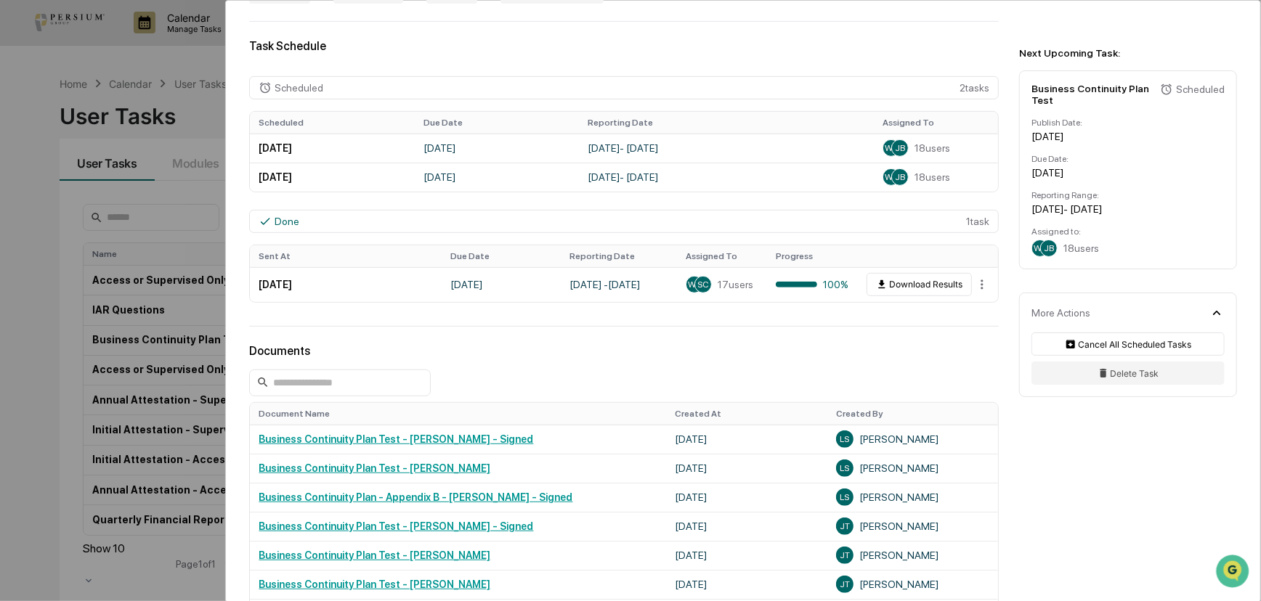
scroll to position [396, 0]
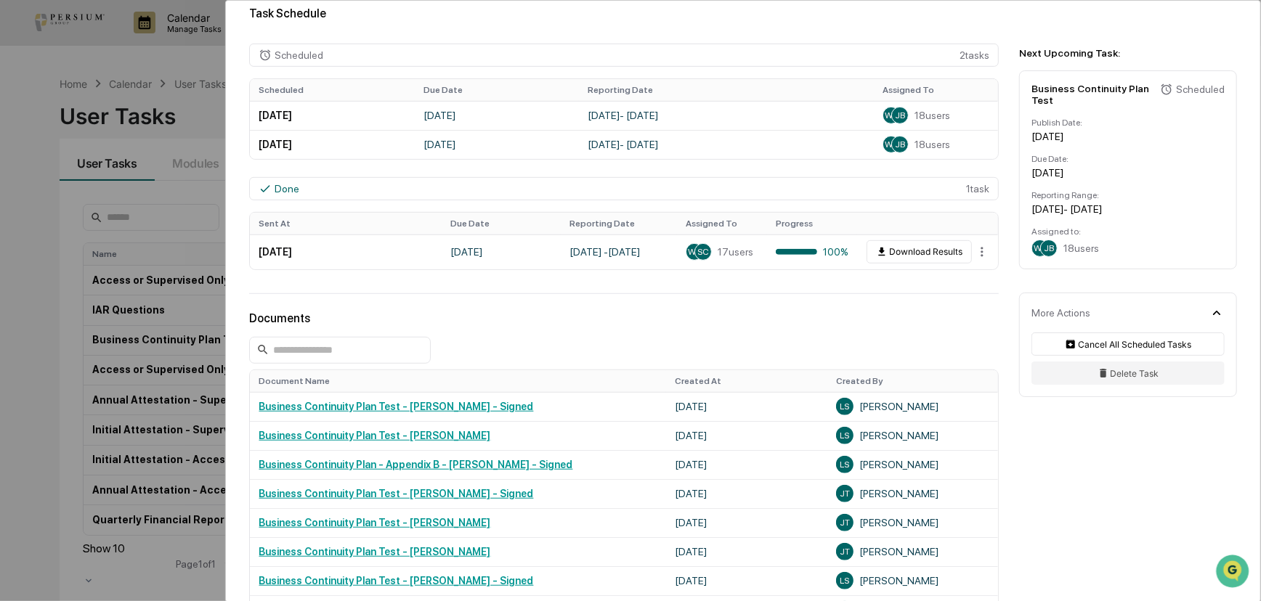
click at [59, 354] on div "User Tasks Business Continuity Plan Test Business Continuity Plan Test Active A…" at bounding box center [630, 300] width 1261 height 601
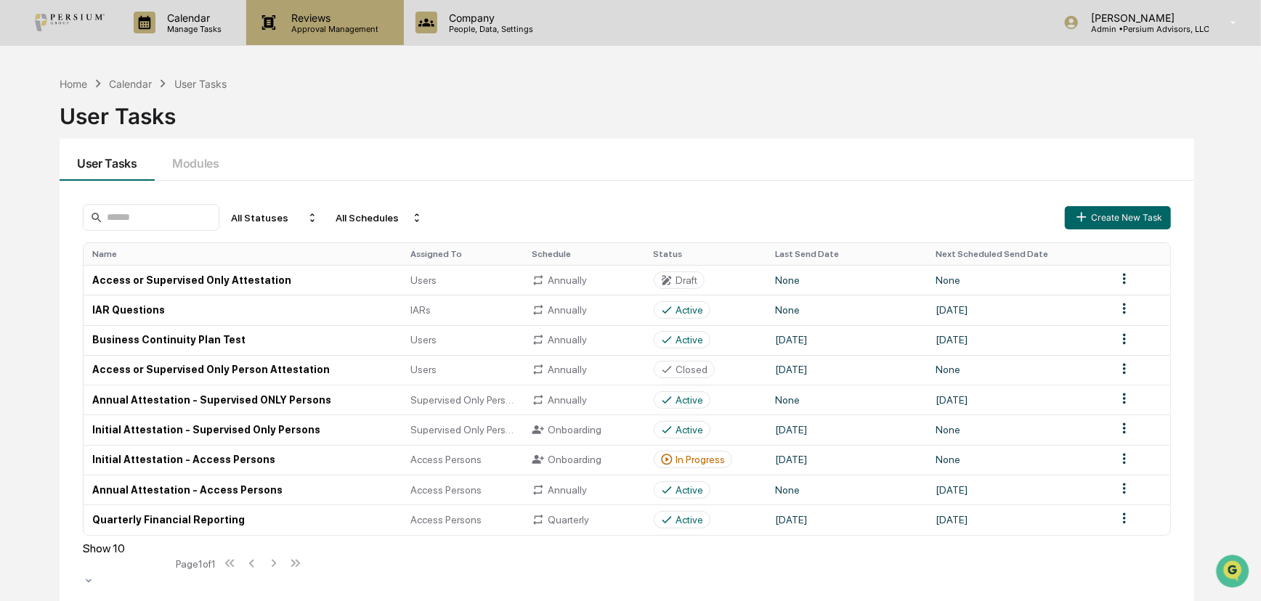
click at [323, 26] on p "Approval Management" at bounding box center [333, 29] width 106 height 10
click at [189, 27] on p "Manage Tasks" at bounding box center [191, 29] width 73 height 10
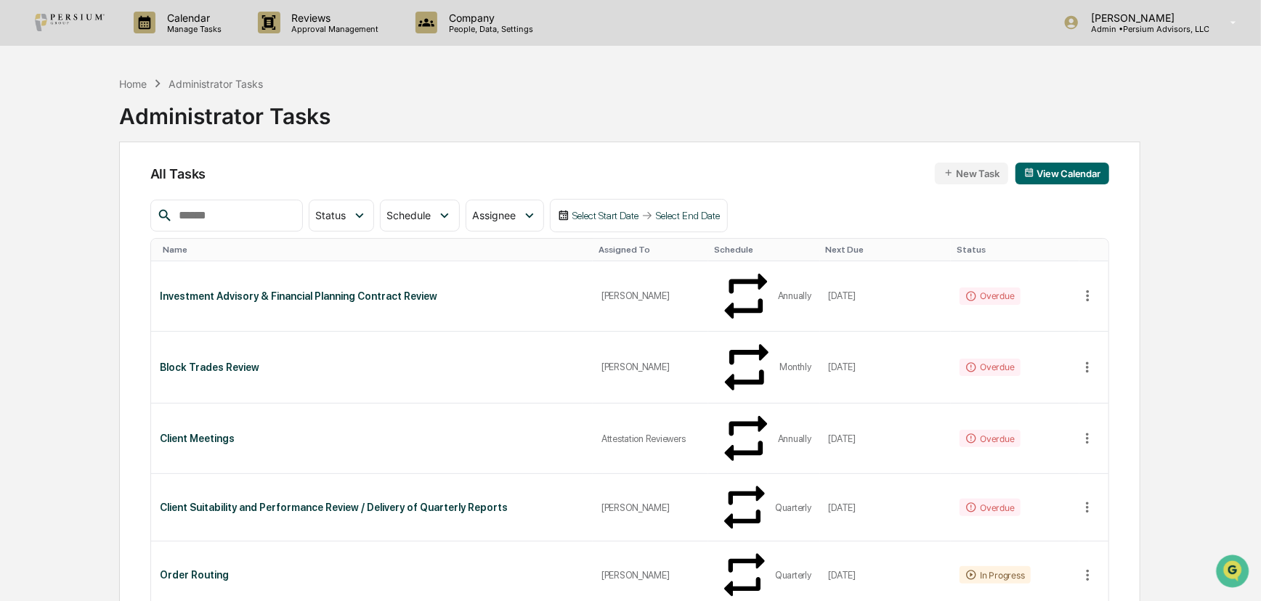
click at [240, 216] on input "text" at bounding box center [234, 215] width 123 height 19
type input "********"
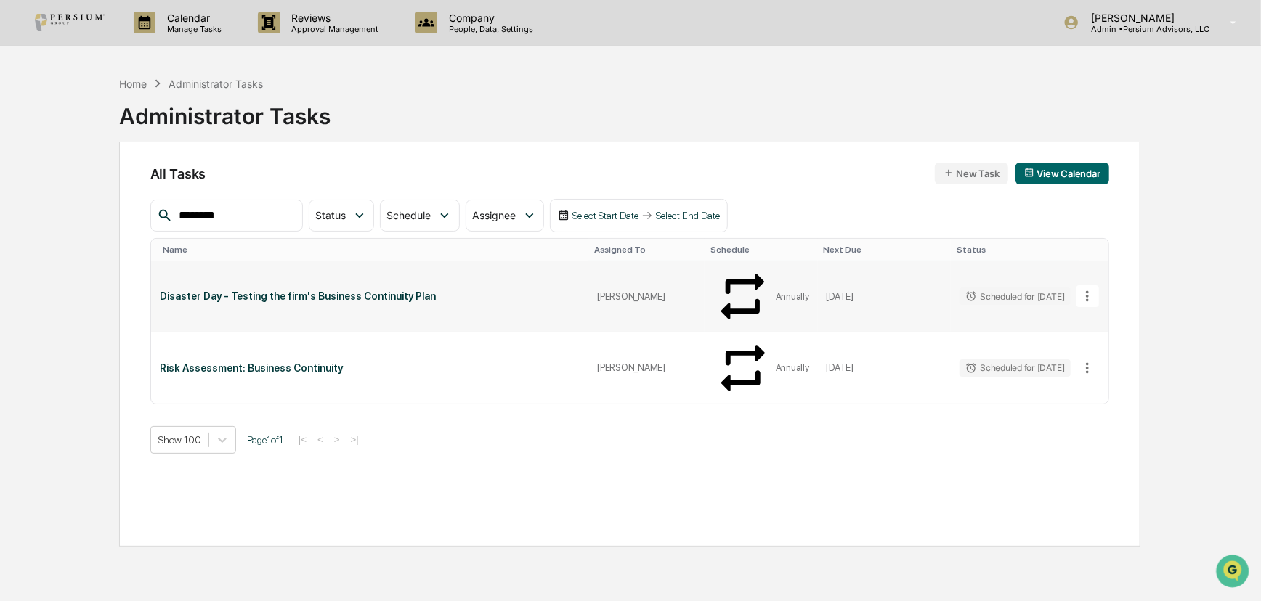
click at [261, 291] on div "Disaster Day - Testing the firm's Business Continuity Plan" at bounding box center [370, 297] width 421 height 12
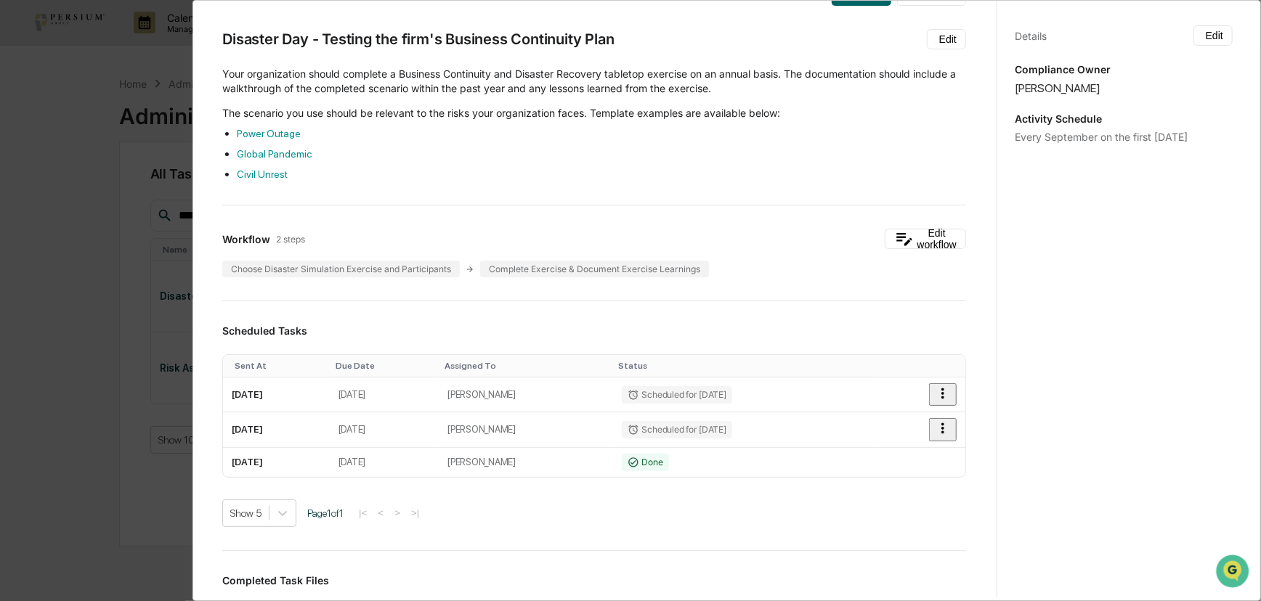
scroll to position [65, 0]
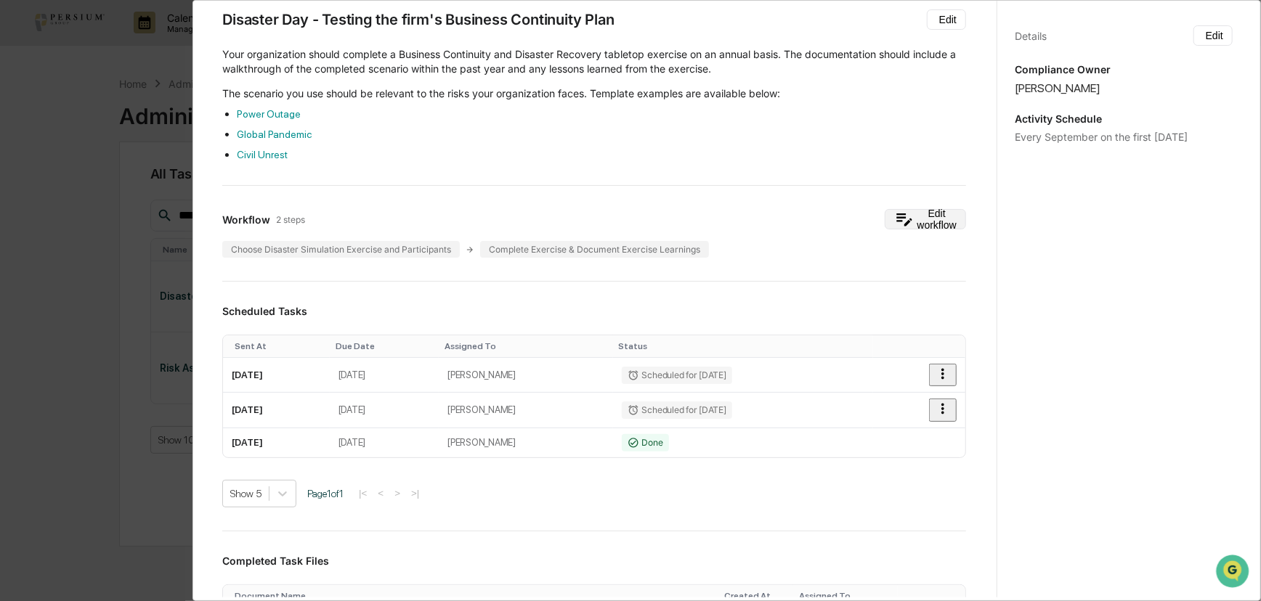
click at [896, 215] on button "Edit workflow" at bounding box center [925, 219] width 81 height 20
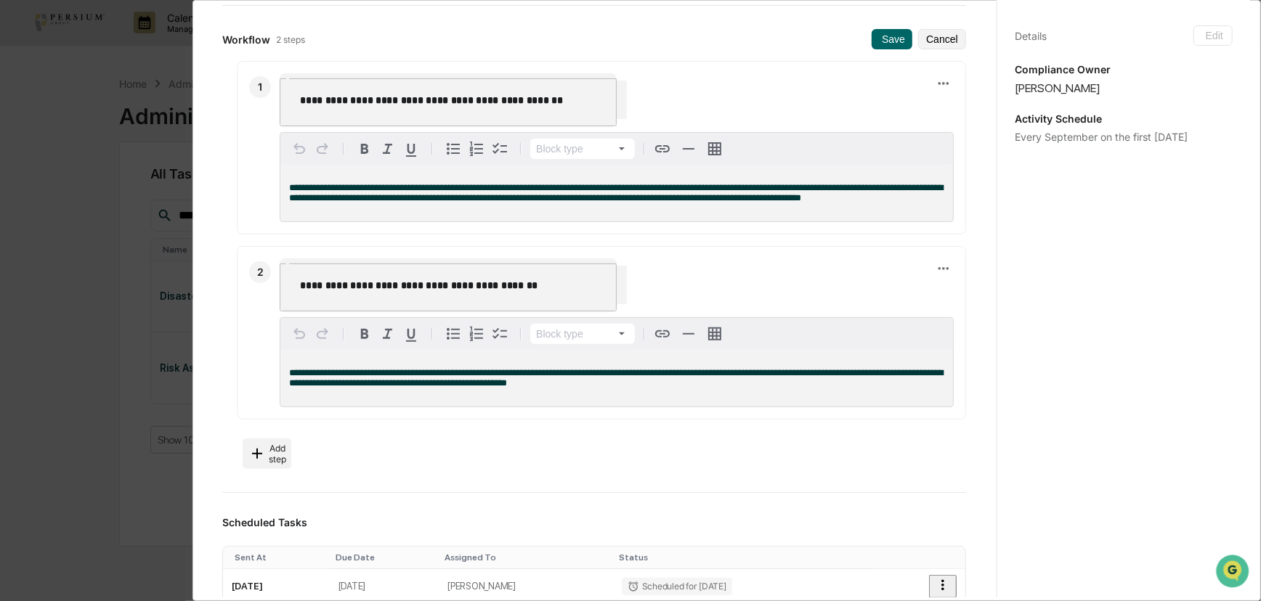
scroll to position [198, 0]
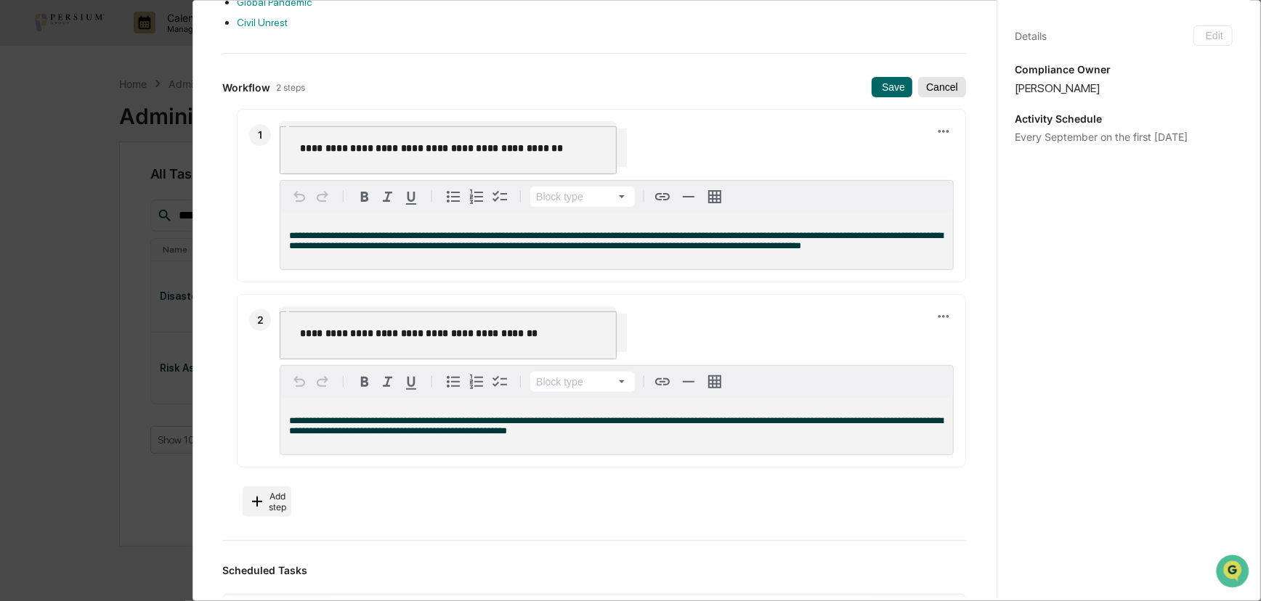
click at [925, 92] on button "Cancel" at bounding box center [942, 87] width 48 height 20
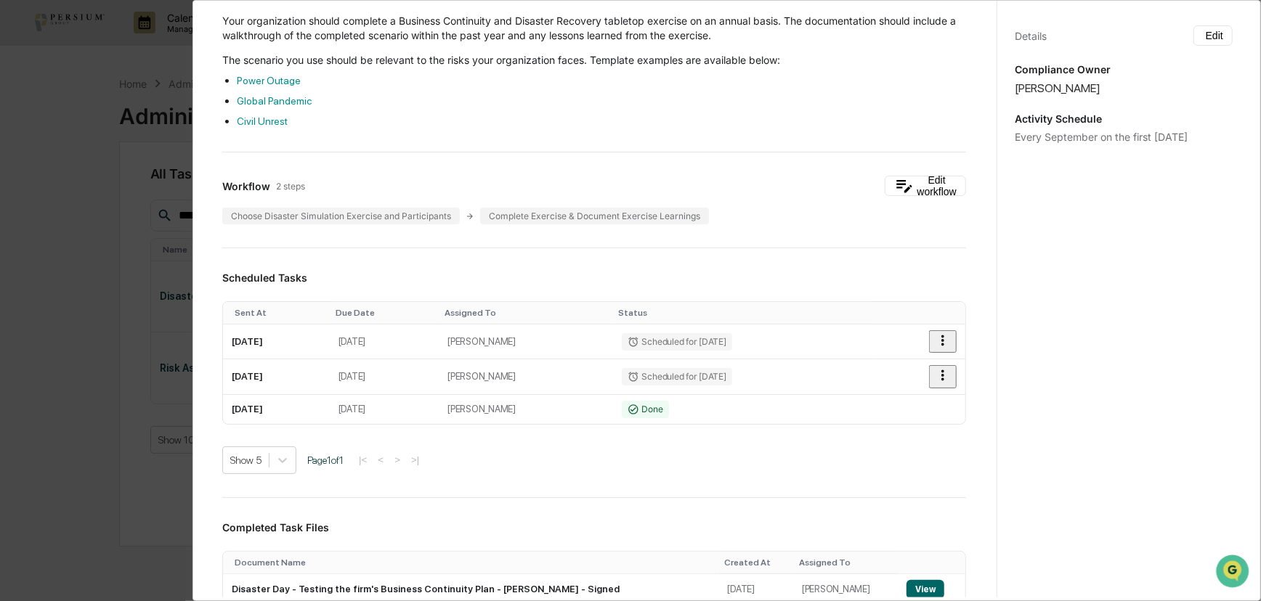
scroll to position [52, 0]
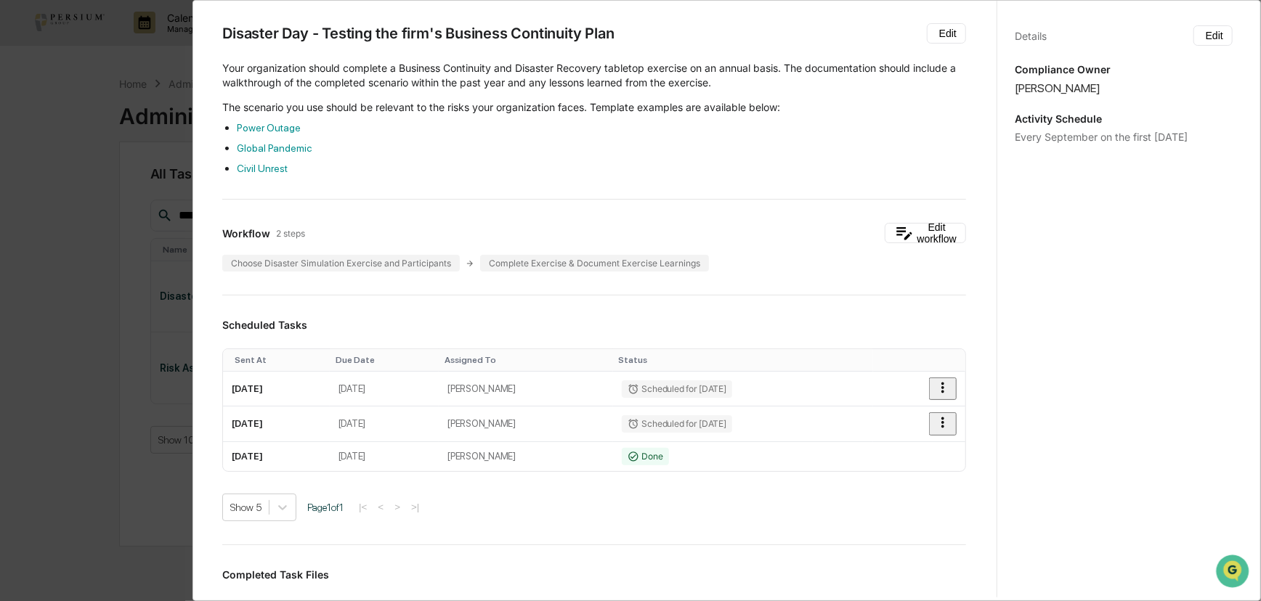
click at [606, 161] on li "Civil Unrest" at bounding box center [601, 168] width 729 height 15
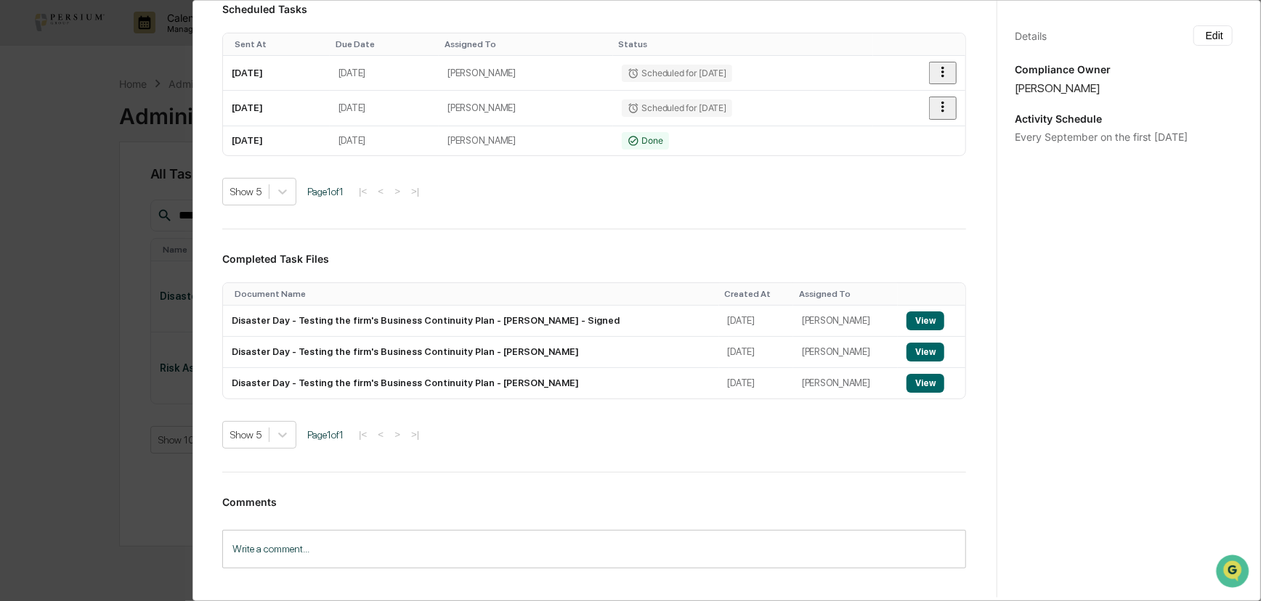
scroll to position [382, 0]
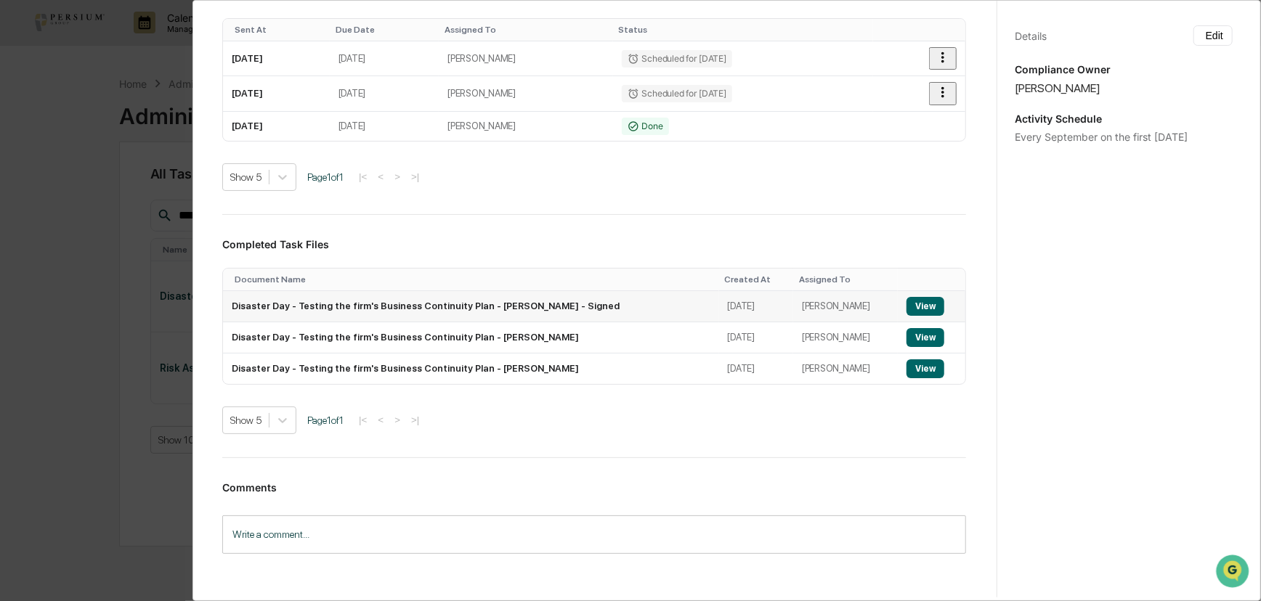
click at [924, 304] on button "View" at bounding box center [926, 306] width 38 height 19
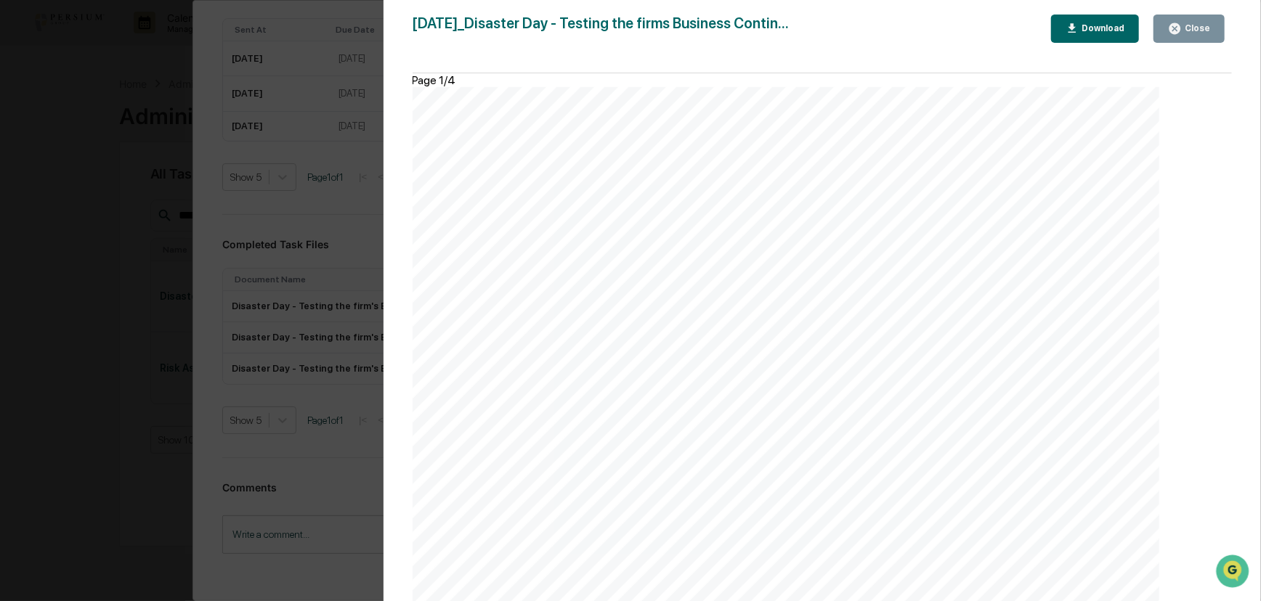
scroll to position [3103, 0]
click at [1017, 32] on div "Close" at bounding box center [1196, 28] width 28 height 10
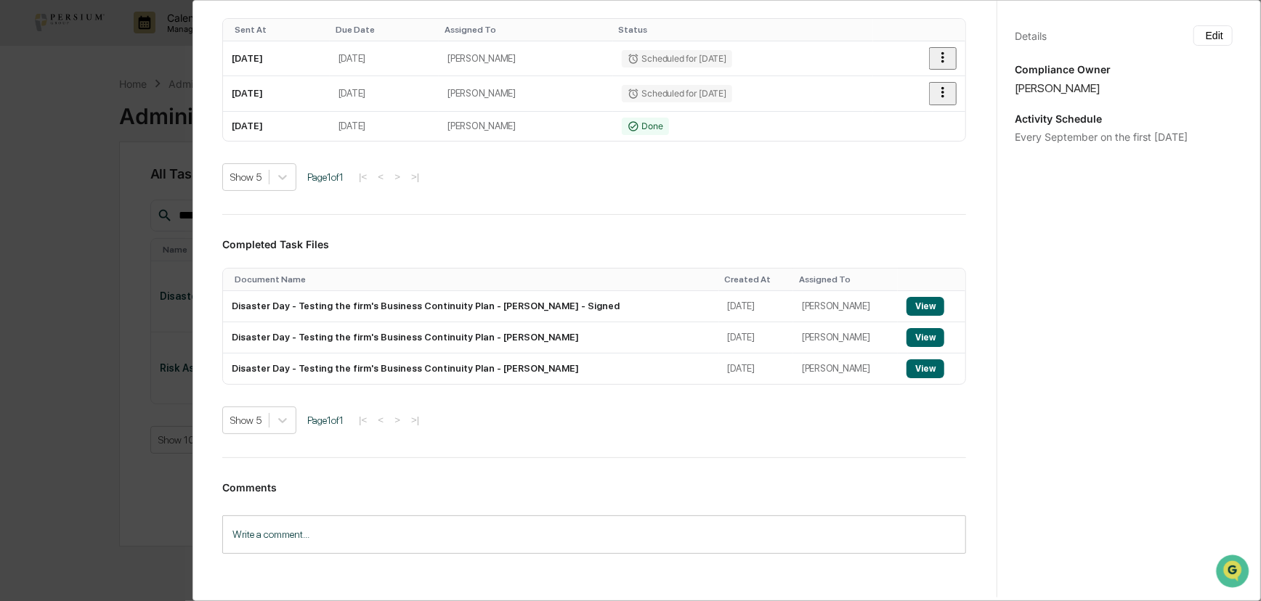
click at [51, 272] on div "Administrator Activity List Disaster Day - Testing the firm's Business Continui…" at bounding box center [630, 300] width 1261 height 601
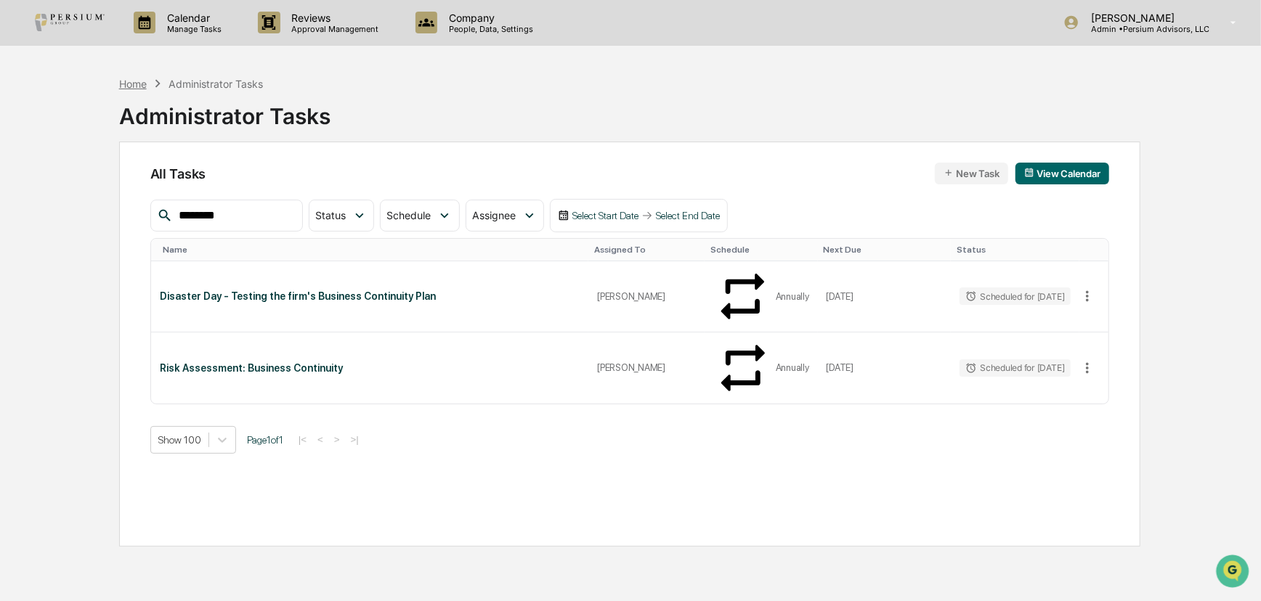
click at [138, 81] on div "Home" at bounding box center [133, 84] width 28 height 12
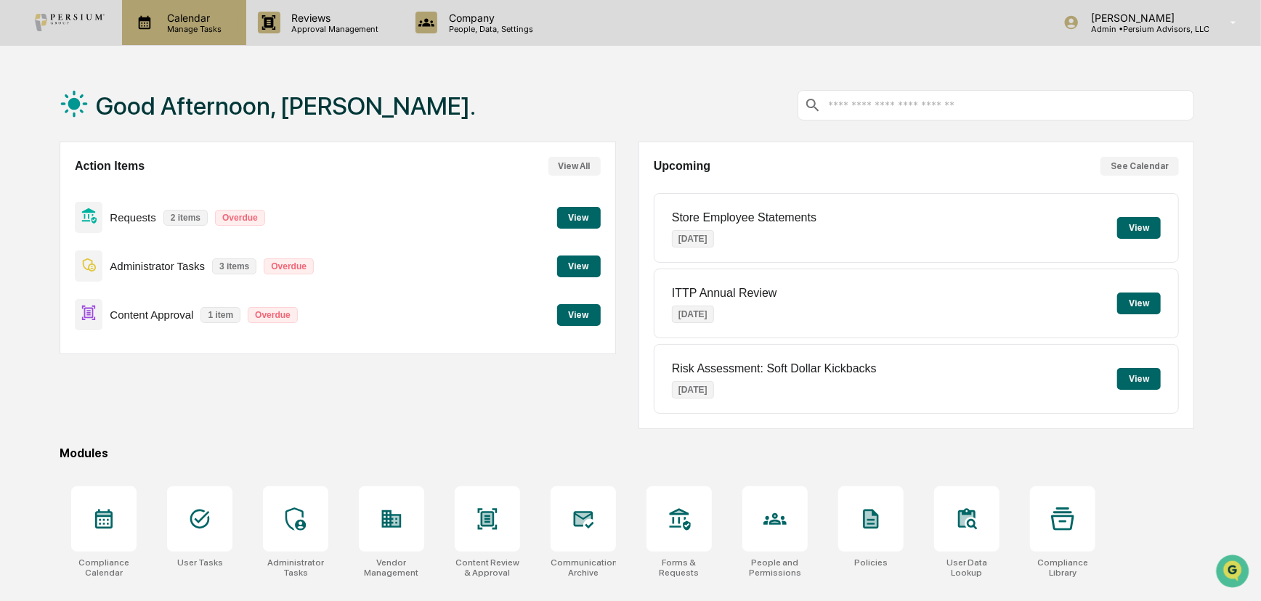
click at [204, 21] on p "Calendar" at bounding box center [191, 18] width 73 height 12
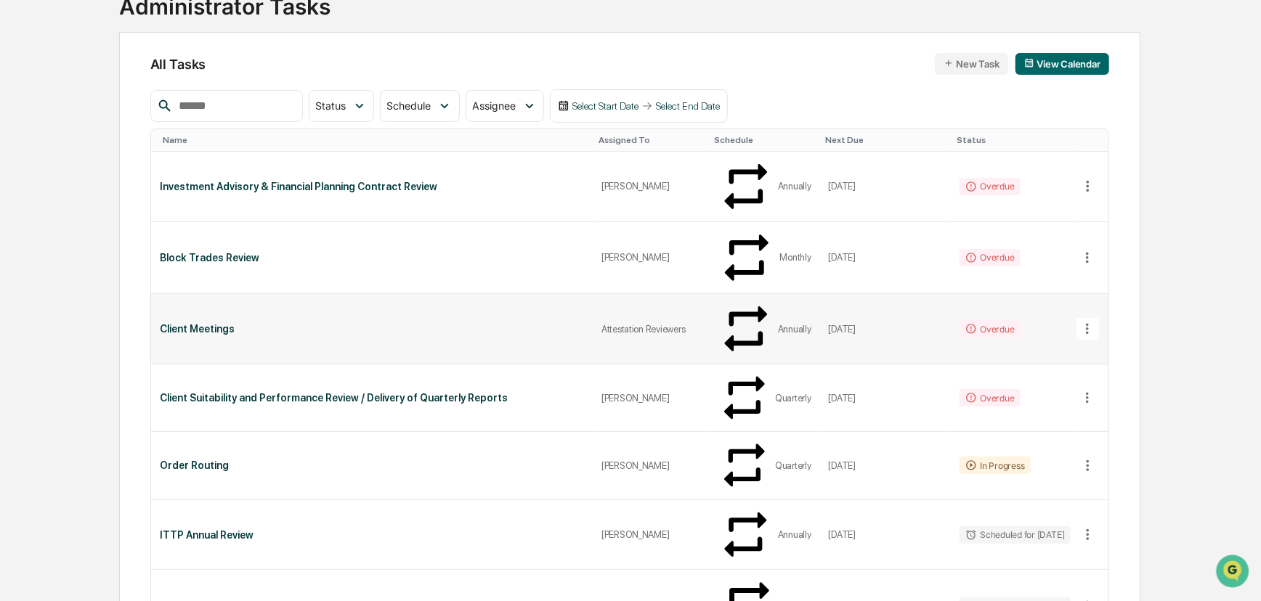
scroll to position [131, 0]
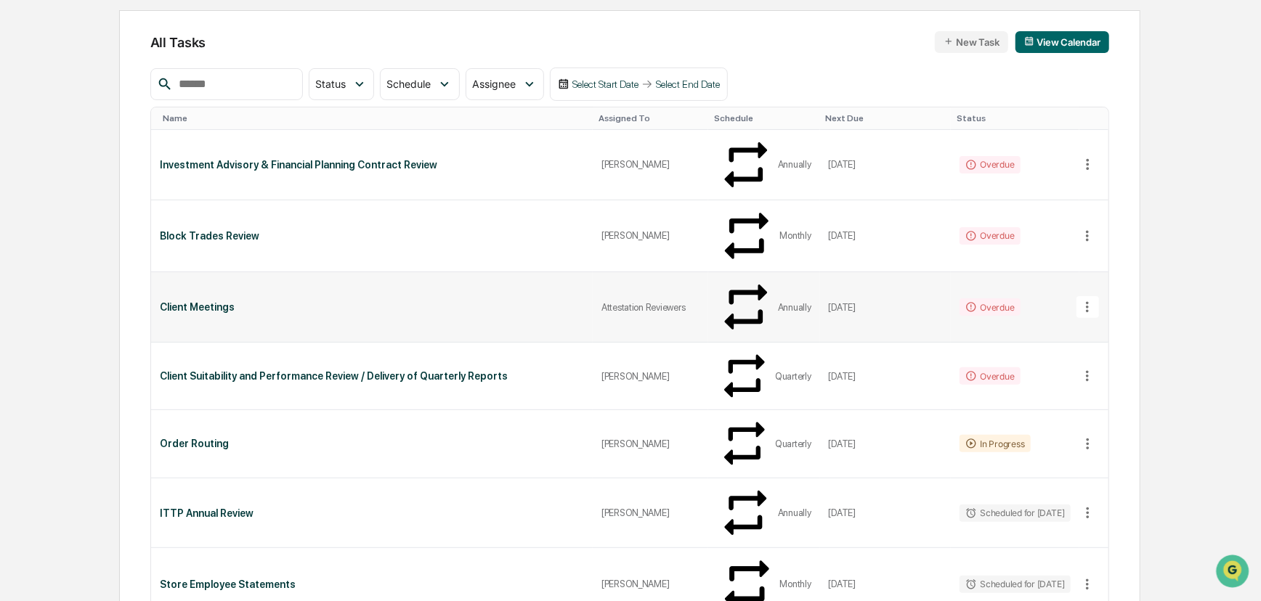
click at [272, 301] on div "Client Meetings" at bounding box center [372, 307] width 424 height 12
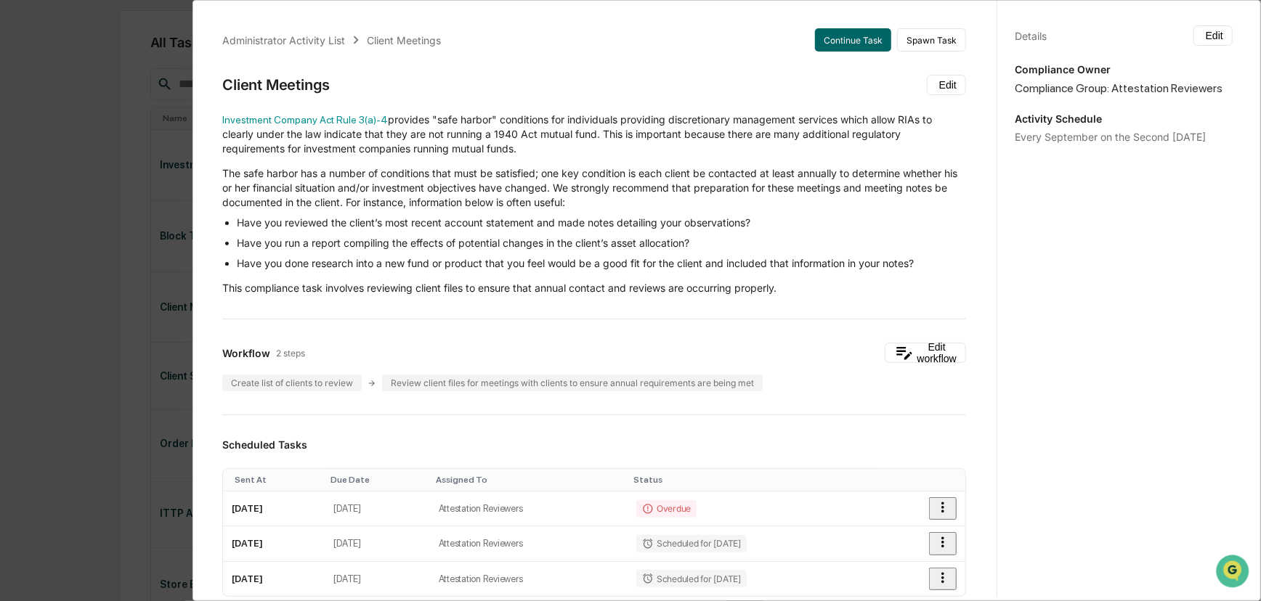
click at [623, 113] on p "Investment Company Act Rule 3(a)-4 provides "safe harbor" conditions for indivi…" at bounding box center [594, 135] width 744 height 44
click at [436, 171] on p "The safe harbor has a number of conditions that must be satisfied; one key cond…" at bounding box center [594, 188] width 744 height 44
click at [649, 169] on p "The safe harbor has a number of conditions that must be satisfied; one key cond…" at bounding box center [594, 188] width 744 height 44
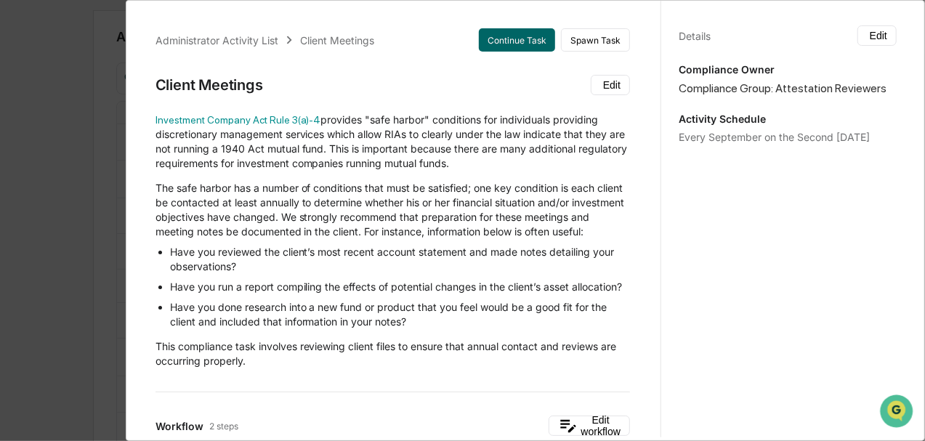
click at [418, 138] on p "Investment Company Act Rule 3(a)-4 provides "safe harbor" conditions for indivi…" at bounding box center [392, 142] width 474 height 58
click at [323, 189] on p "The safe harbor has a number of conditions that must be satisfied; one key cond…" at bounding box center [392, 210] width 474 height 58
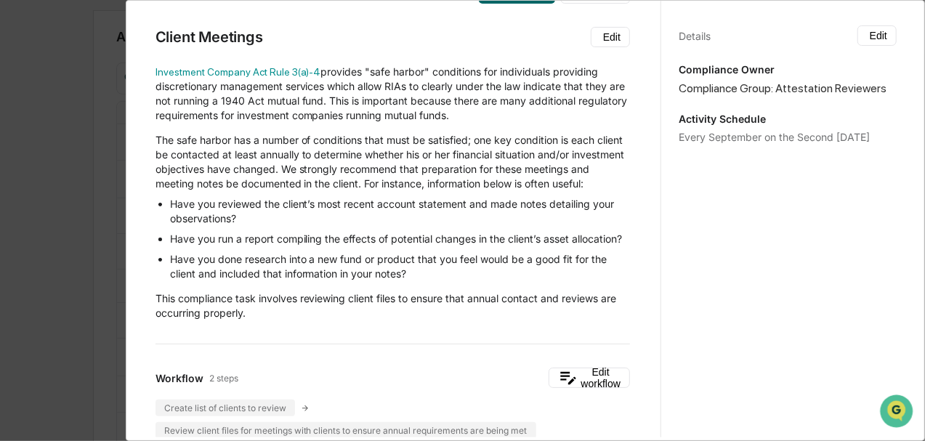
click at [402, 216] on li "Have you reviewed the client’s most recent account statement and made notes det…" at bounding box center [400, 211] width 460 height 29
click at [302, 246] on li "Have you run a report compiling the effects of potential changes in the client’…" at bounding box center [400, 239] width 460 height 15
click at [352, 281] on li "Have you done research into a new fund or product that you feel would be a good…" at bounding box center [400, 266] width 460 height 29
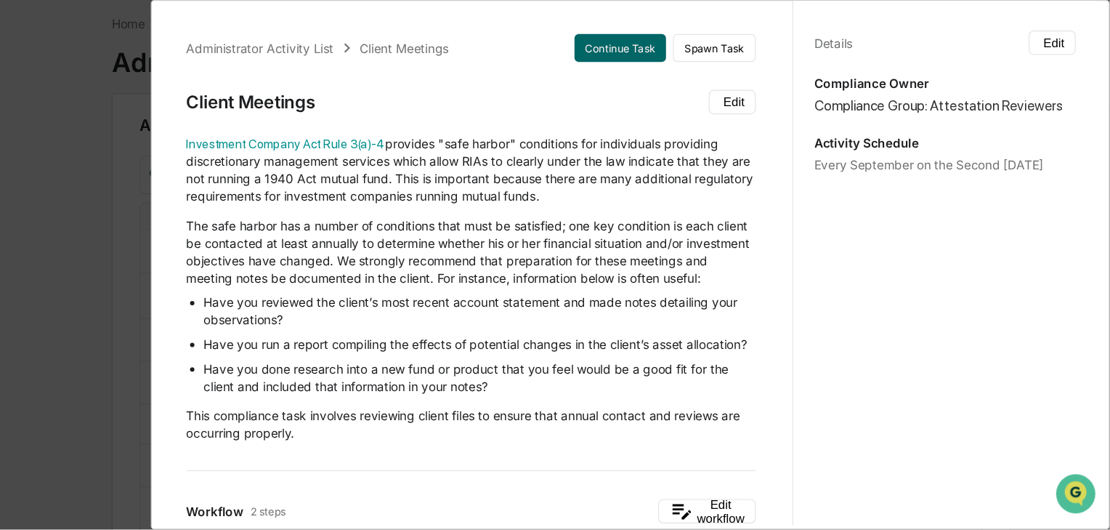
scroll to position [0, 0]
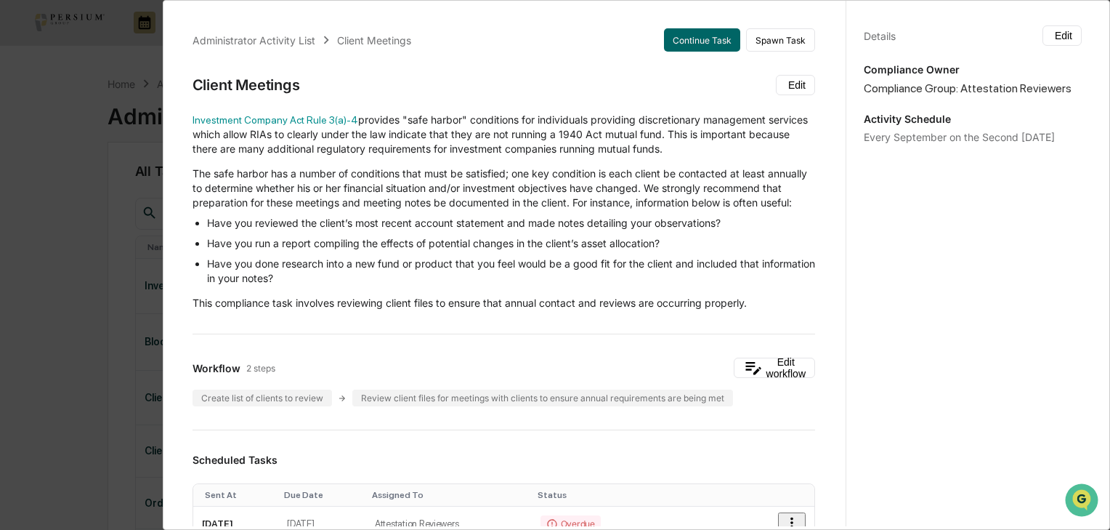
click at [337, 189] on p "The safe harbor has a number of conditions that must be satisfied; one key cond…" at bounding box center [504, 188] width 623 height 44
click at [349, 251] on li "Have you run a report compiling the effects of potential changes in the client’…" at bounding box center [511, 243] width 608 height 15
click at [333, 185] on p "The safe harbor has a number of conditions that must be satisfied; one key cond…" at bounding box center [504, 188] width 623 height 44
click at [411, 230] on li "Have you reviewed the client’s most recent account statement and made notes det…" at bounding box center [511, 223] width 608 height 15
click at [397, 266] on ul "Have you reviewed the client’s most recent account statement and made notes det…" at bounding box center [504, 251] width 623 height 70
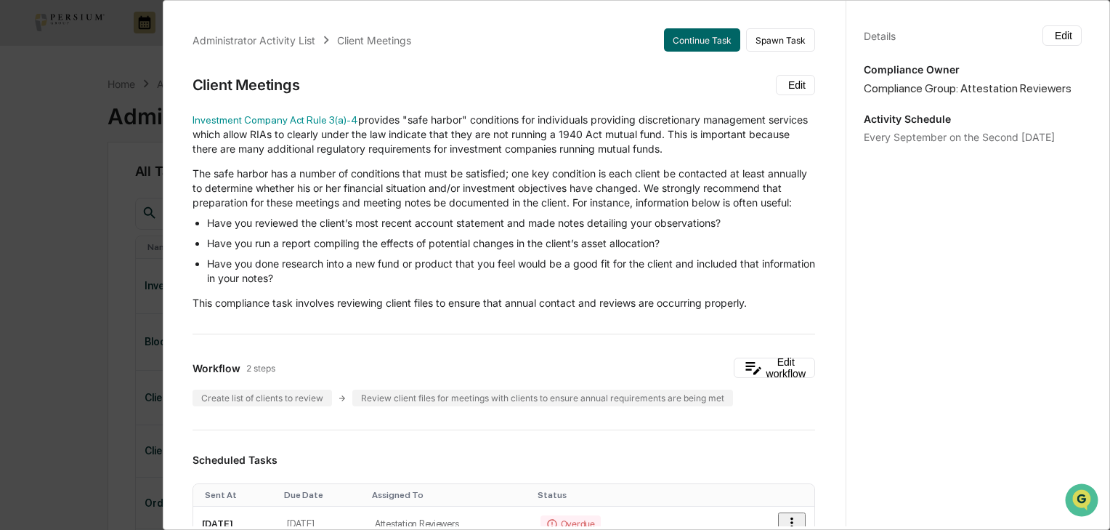
click at [325, 184] on p "The safe harbor has a number of conditions that must be satisfied; one key cond…" at bounding box center [504, 188] width 623 height 44
click at [291, 269] on ul "Have you reviewed the client’s most recent account statement and made notes det…" at bounding box center [504, 251] width 623 height 70
click at [339, 203] on p "The safe harbor has a number of conditions that must be satisfied; one key cond…" at bounding box center [504, 188] width 623 height 44
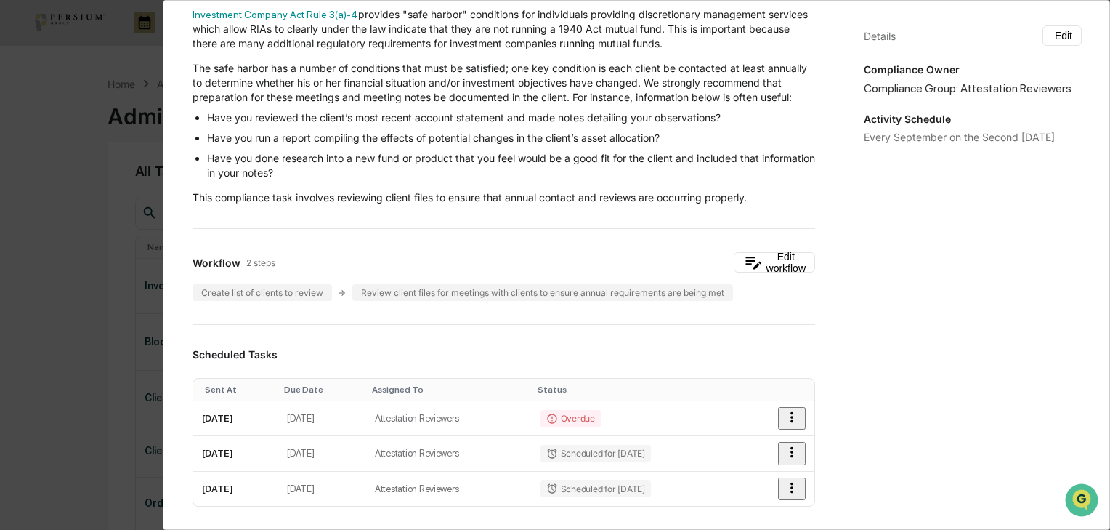
scroll to position [116, 0]
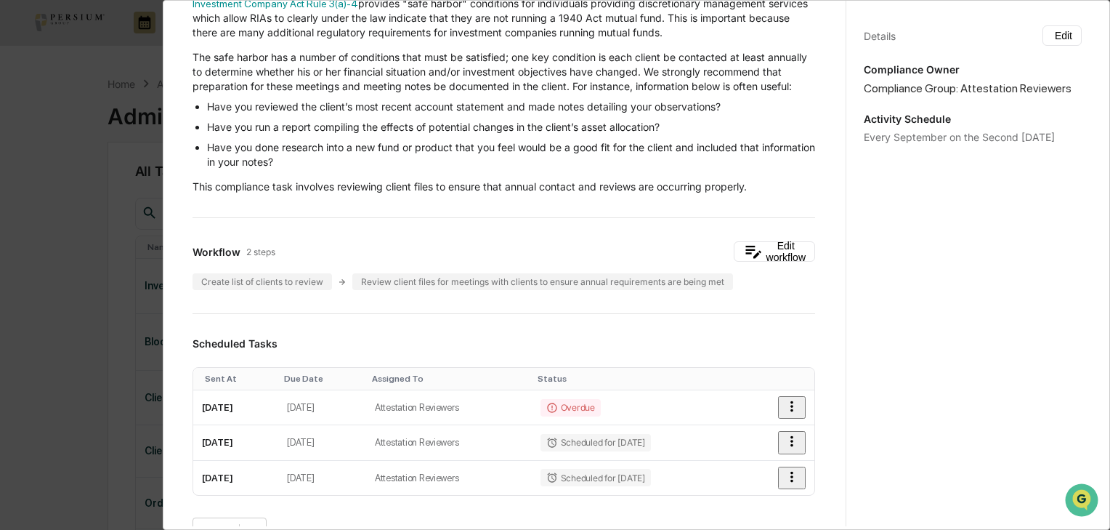
click at [976, 351] on div "Details Edit Compliance Owner Compliance Group: Attestation Reviewers Activity …" at bounding box center [973, 278] width 254 height 564
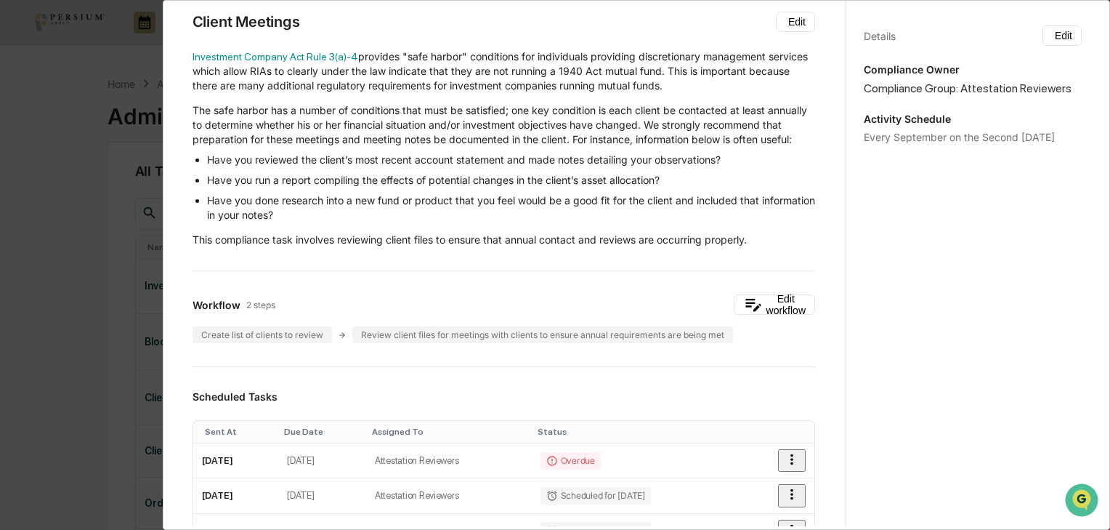
scroll to position [0, 0]
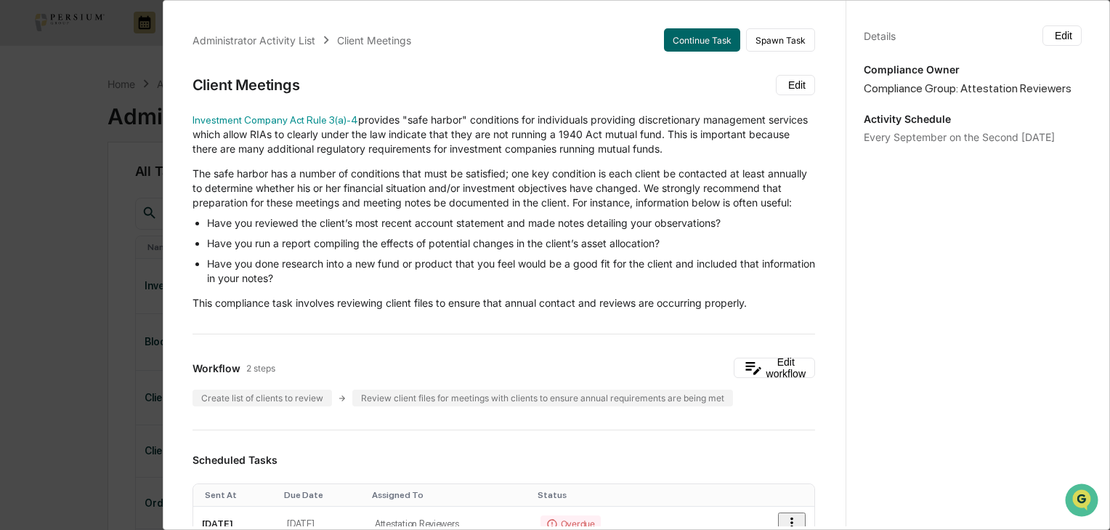
click at [236, 230] on li "Have you reviewed the client’s most recent account statement and made notes det…" at bounding box center [511, 223] width 608 height 15
click at [397, 230] on li "Have you reviewed the client’s most recent account statement and made notes det…" at bounding box center [511, 223] width 608 height 15
click at [553, 251] on li "Have you run a report compiling the effects of potential changes in the client’…" at bounding box center [511, 243] width 608 height 15
click at [348, 285] on li "Have you done research into a new fund or product that you feel would be a good…" at bounding box center [511, 270] width 608 height 29
click at [52, 267] on div "Administrator Activity List Client Meetings Continue Task Spawn Task Client Mee…" at bounding box center [555, 265] width 1110 height 530
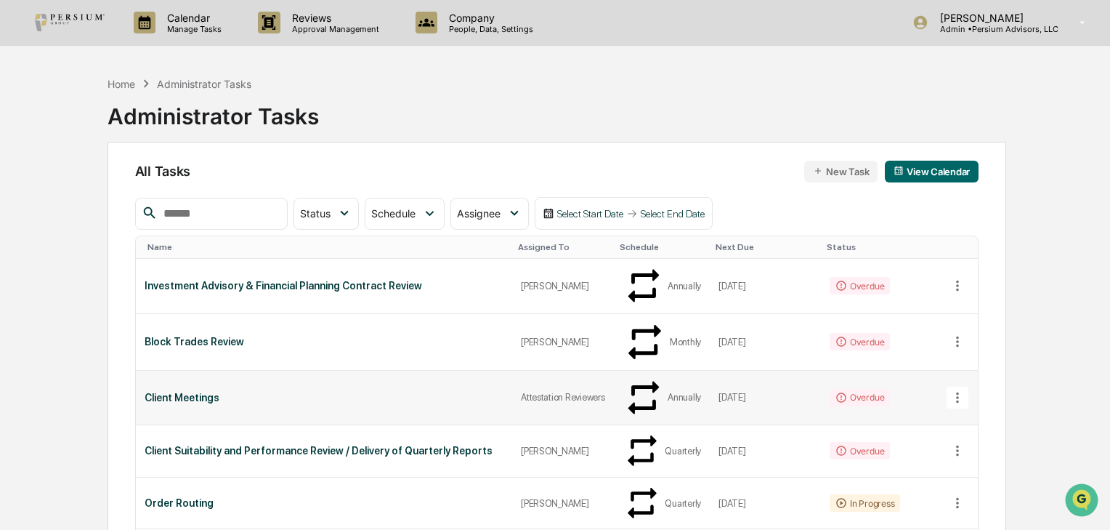
click at [957, 392] on icon at bounding box center [957, 397] width 3 height 11
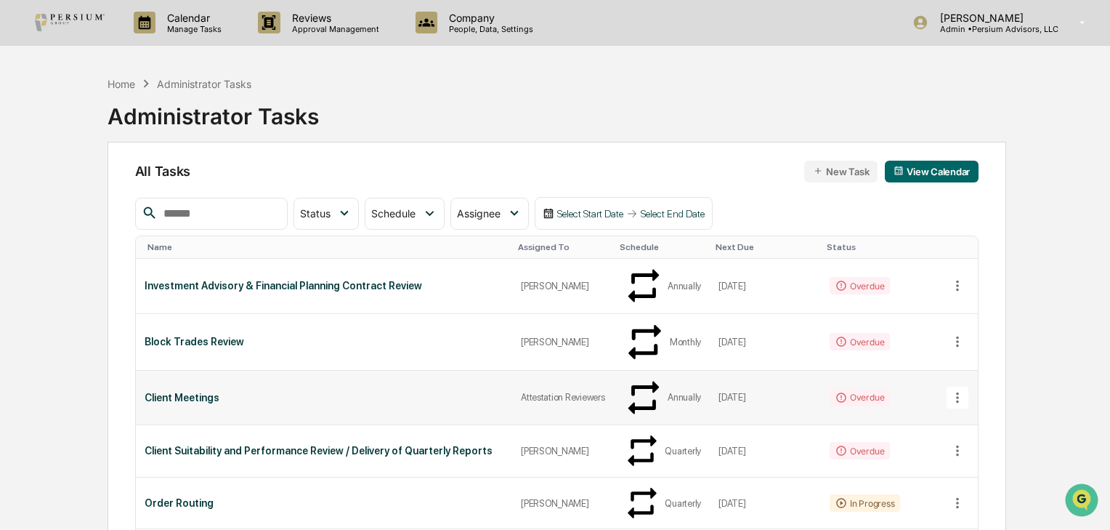
click at [529, 392] on div "Attestation Reviewers" at bounding box center [563, 397] width 84 height 11
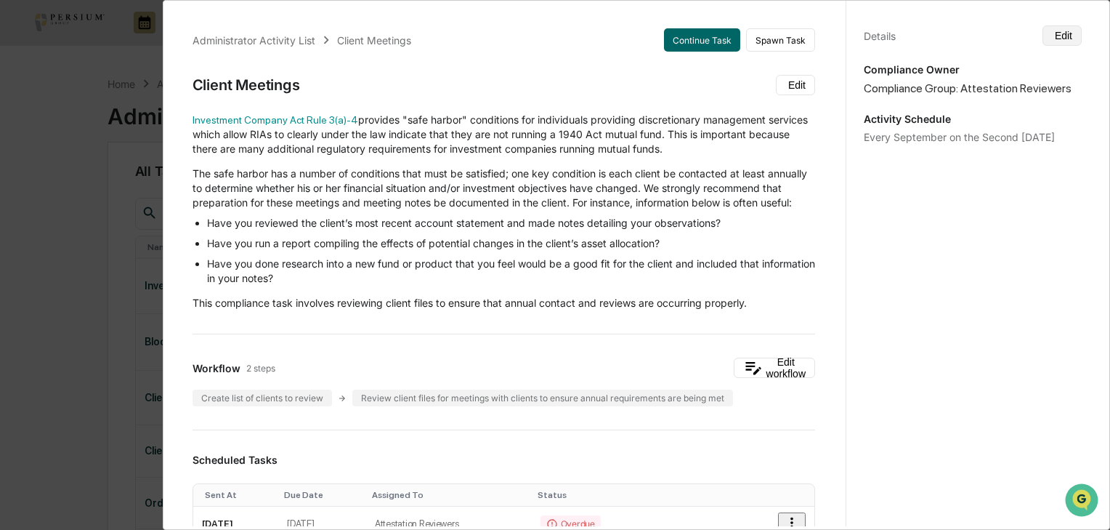
click at [1017, 26] on button "Edit" at bounding box center [1061, 35] width 39 height 20
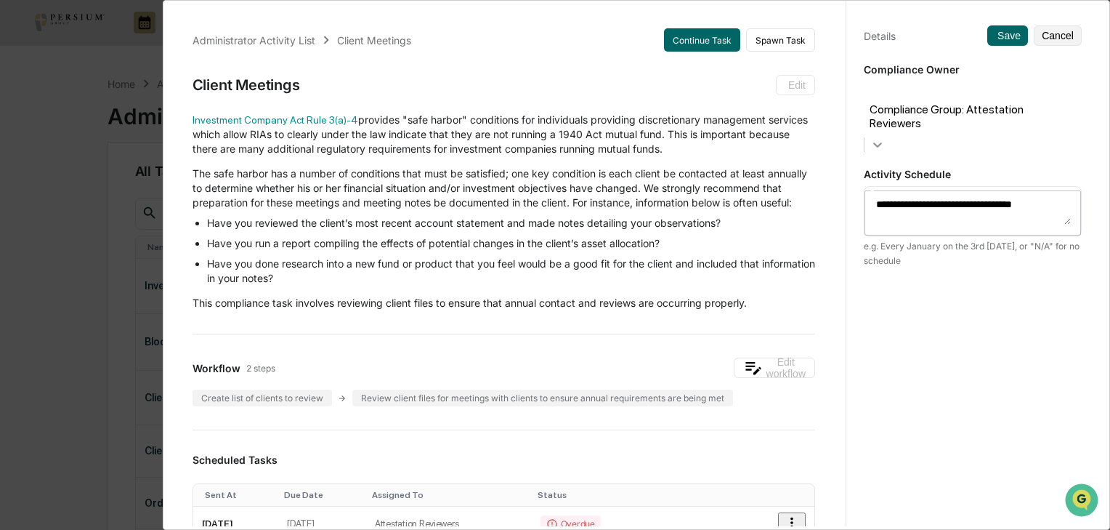
click at [885, 137] on icon at bounding box center [877, 144] width 15 height 15
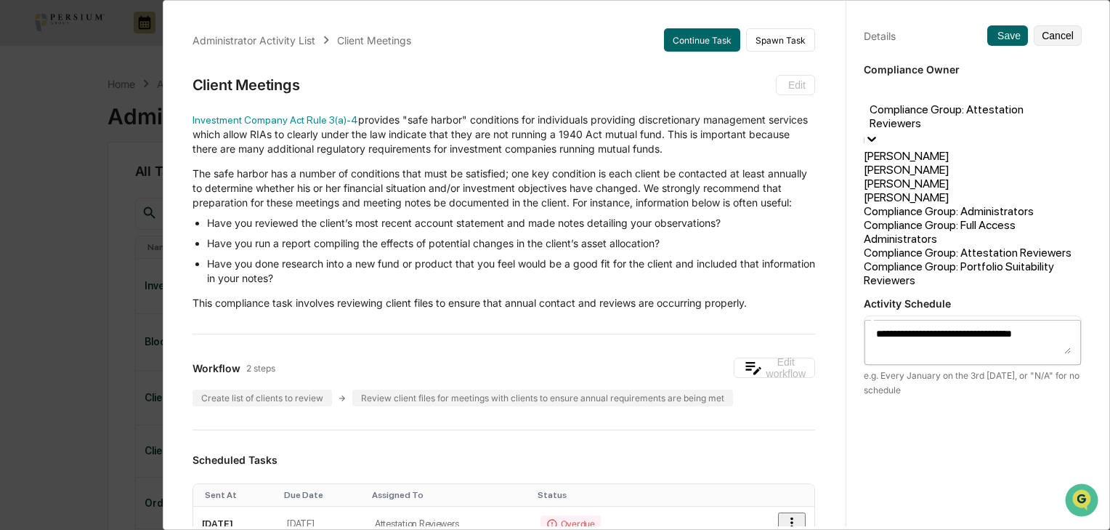
click at [907, 199] on div "[PERSON_NAME]" at bounding box center [973, 197] width 218 height 14
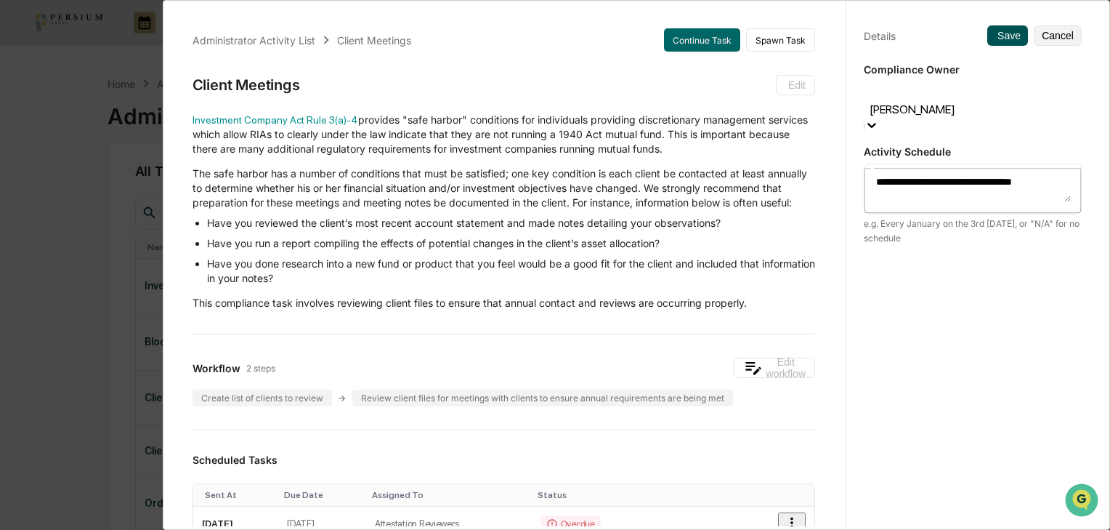
click at [992, 36] on button "Save" at bounding box center [1007, 35] width 41 height 20
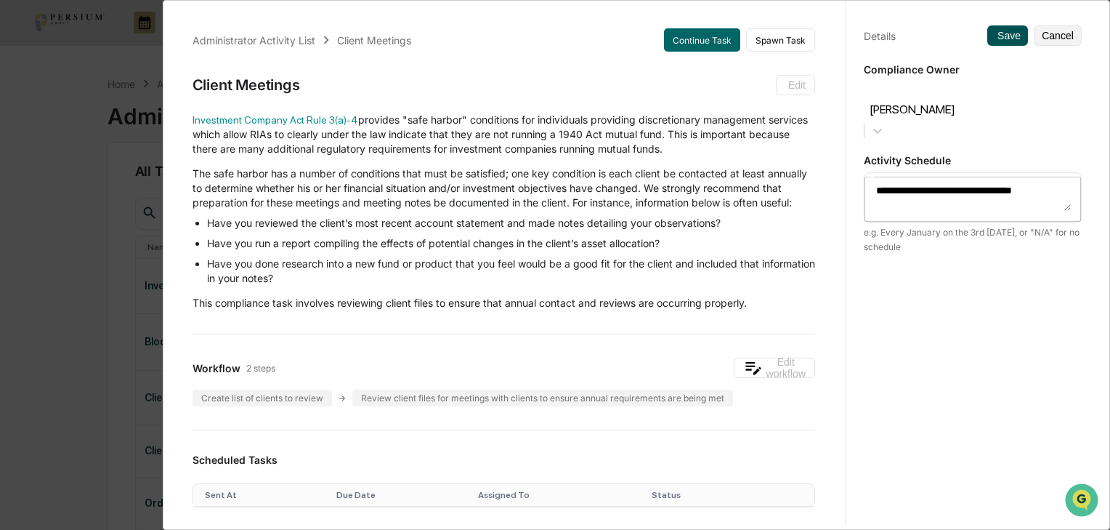
click at [1000, 36] on button "Save" at bounding box center [1007, 35] width 41 height 20
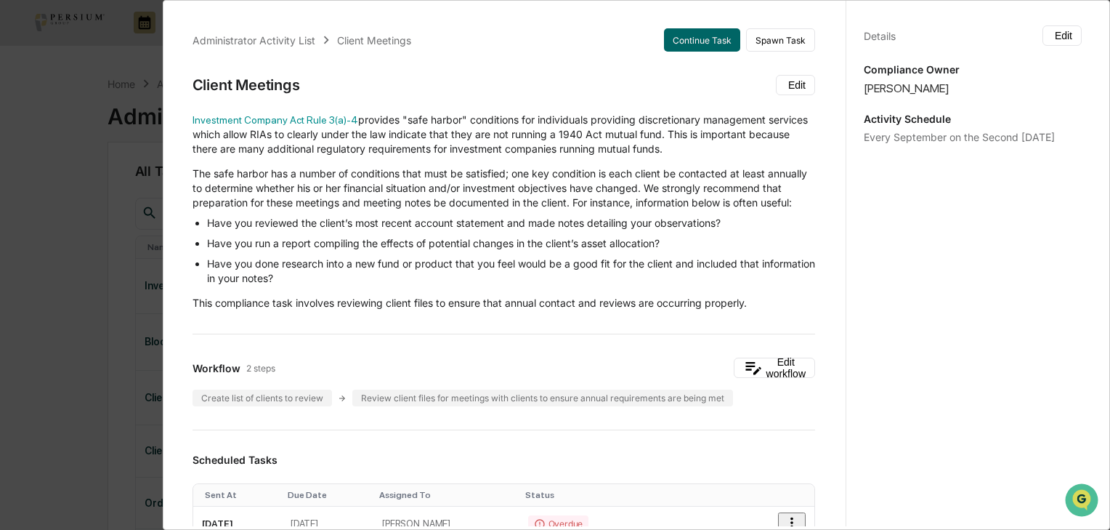
click at [75, 197] on div "Administrator Activity List Client Meetings Continue Task Spawn Task Client Mee…" at bounding box center [555, 265] width 1110 height 530
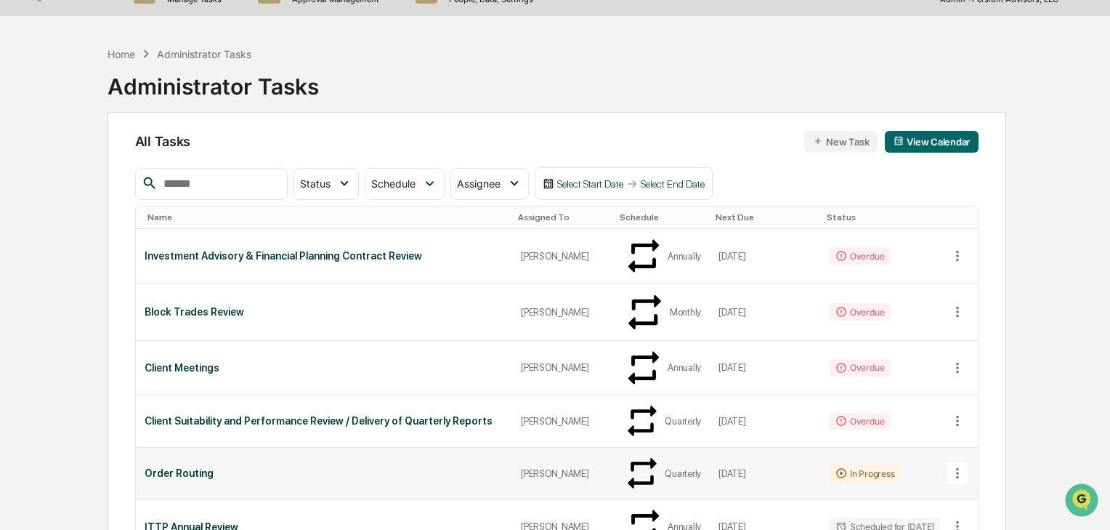
scroll to position [58, 0]
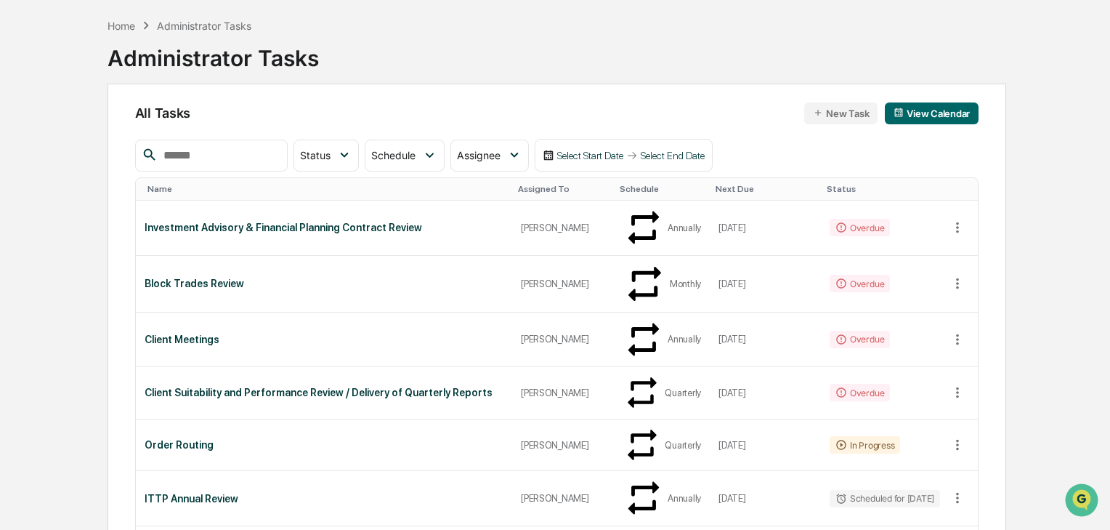
click at [242, 386] on div "Client Suitability and Performance Review / Delivery of Quarterly Reports" at bounding box center [324, 392] width 359 height 12
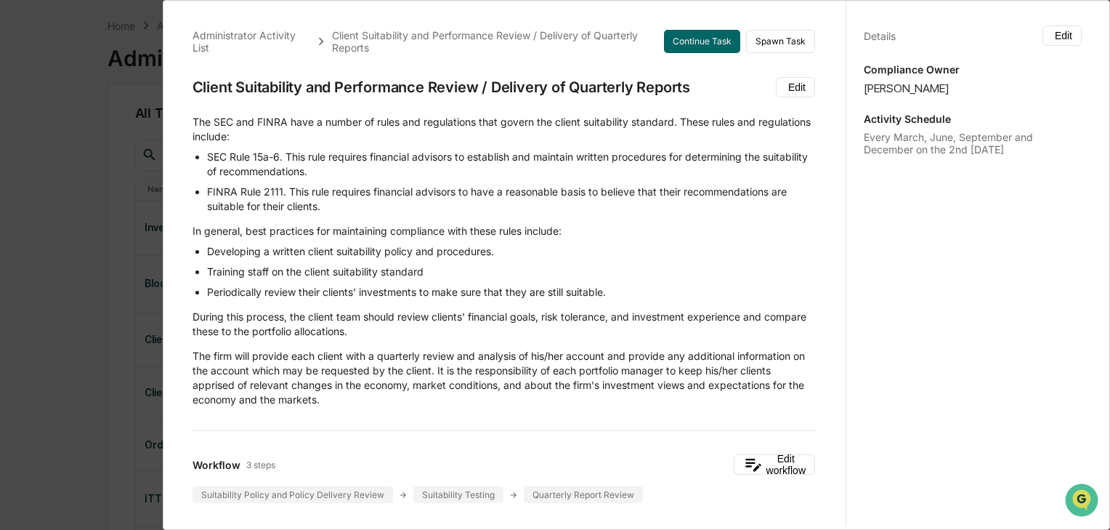
click at [286, 154] on li "SEC Rule 15a-6. This rule requires financial advisors to establish and maintain…" at bounding box center [511, 164] width 608 height 29
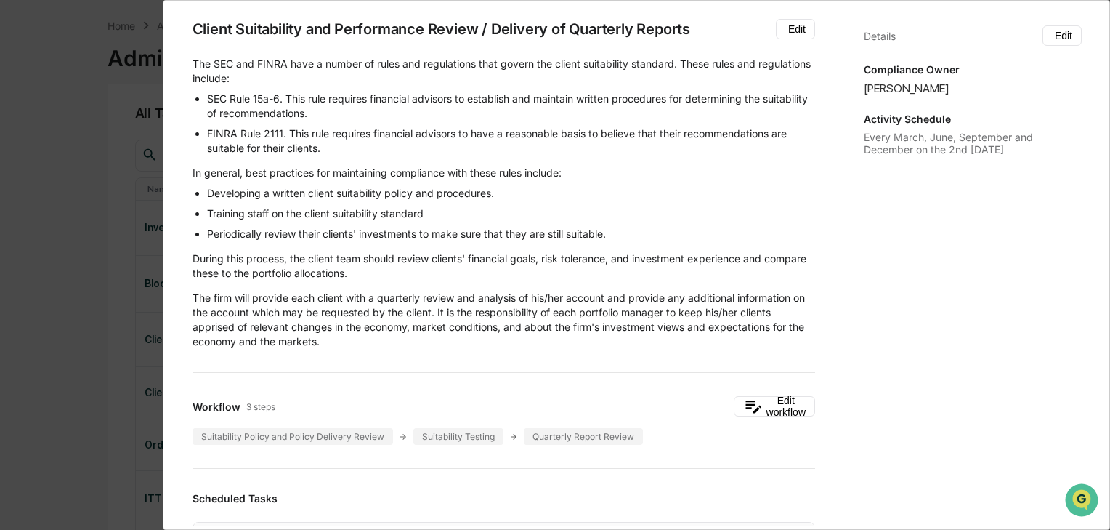
click at [562, 308] on p "The firm will provide each client with a quarterly review and analysis of his/h…" at bounding box center [504, 320] width 623 height 58
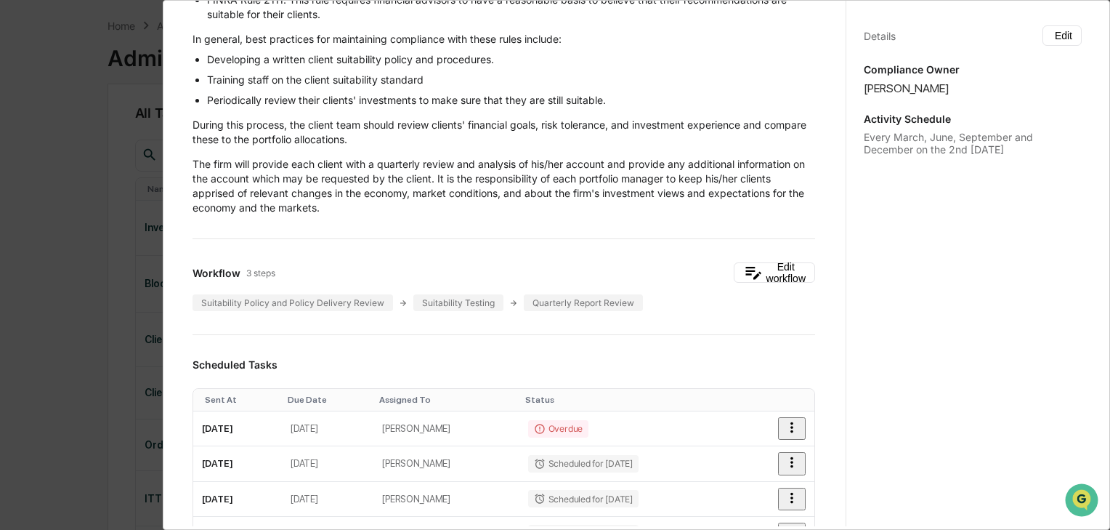
scroll to position [0, 0]
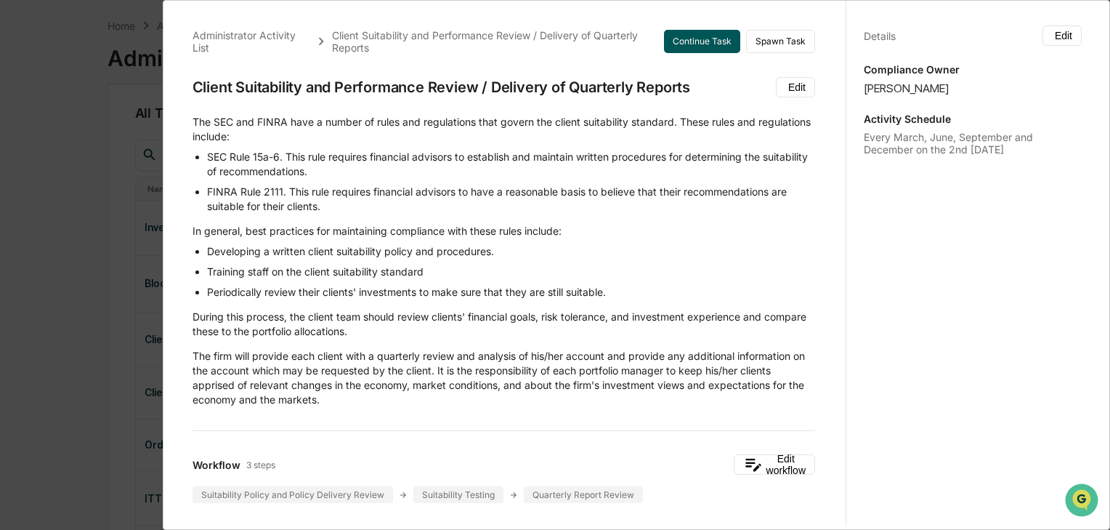
click at [703, 46] on button "Continue Task" at bounding box center [702, 41] width 76 height 23
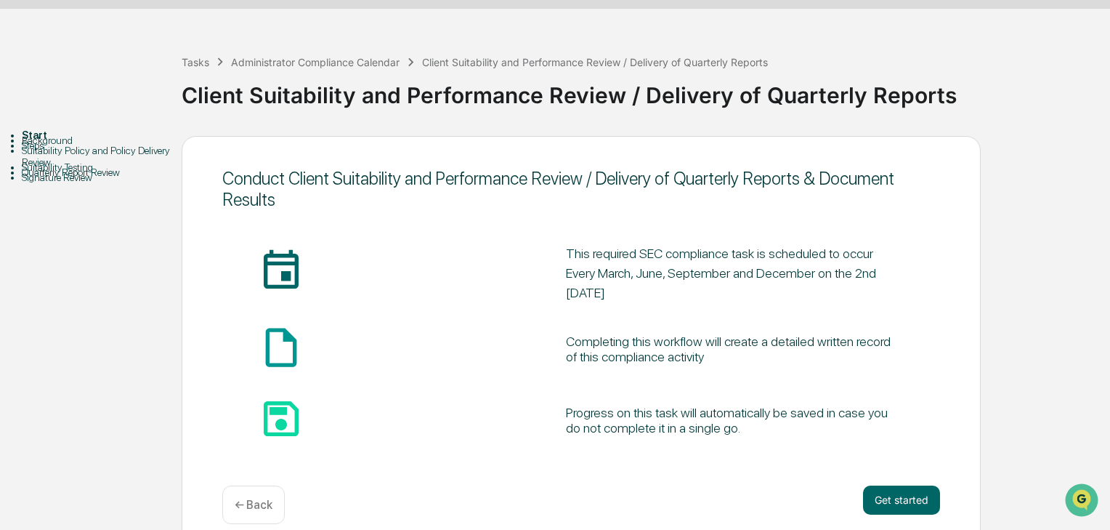
scroll to position [55, 0]
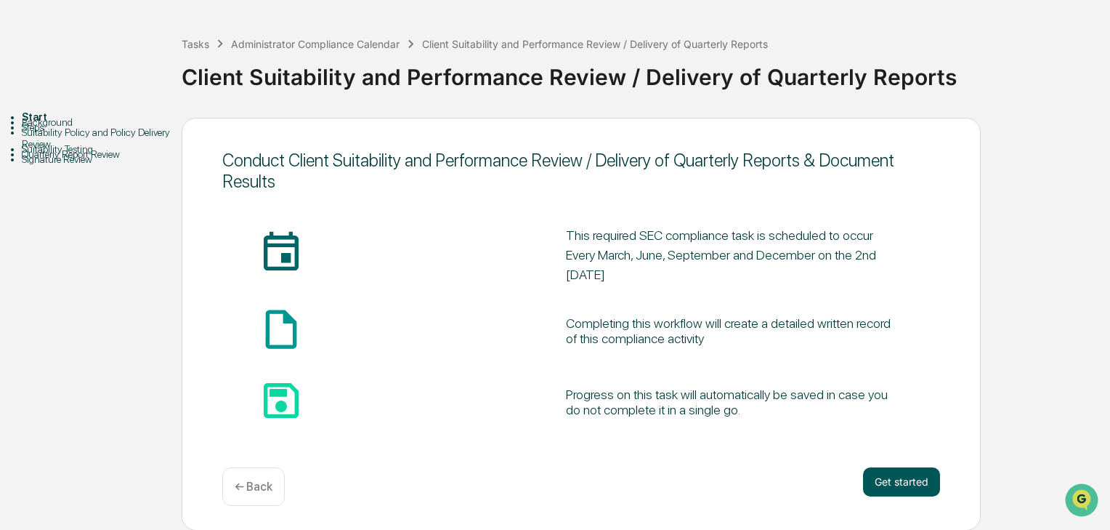
click at [918, 490] on button "Get started" at bounding box center [901, 481] width 77 height 29
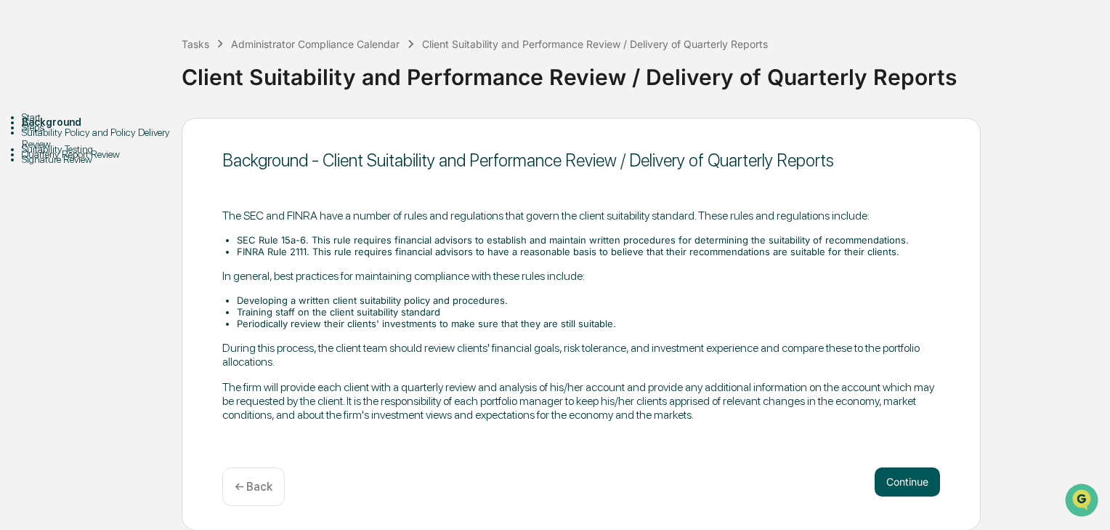
click at [896, 475] on button "Continue" at bounding box center [907, 481] width 65 height 29
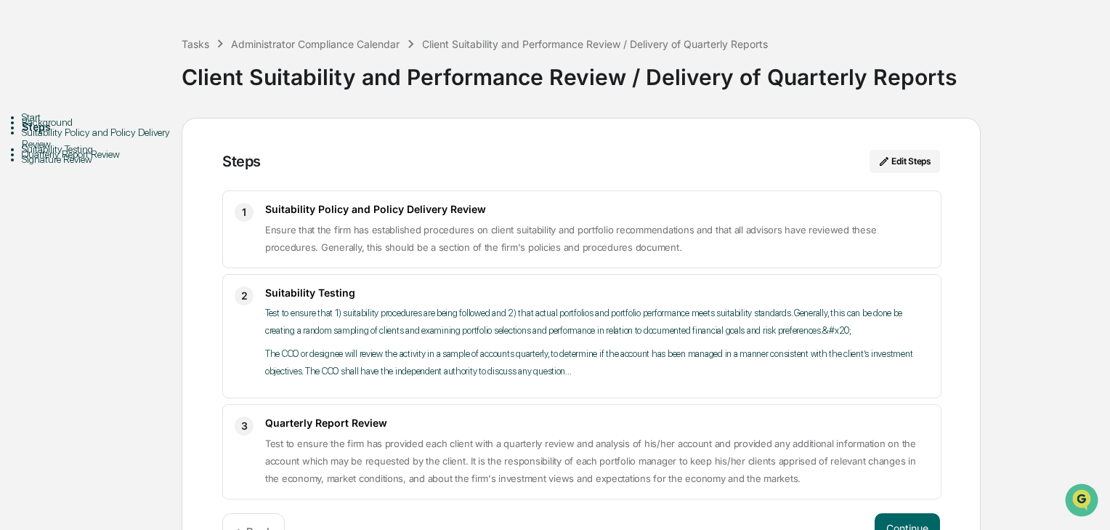
click at [620, 230] on span "Ensure that the firm has established procedures on client suitability and portf…" at bounding box center [570, 238] width 611 height 29
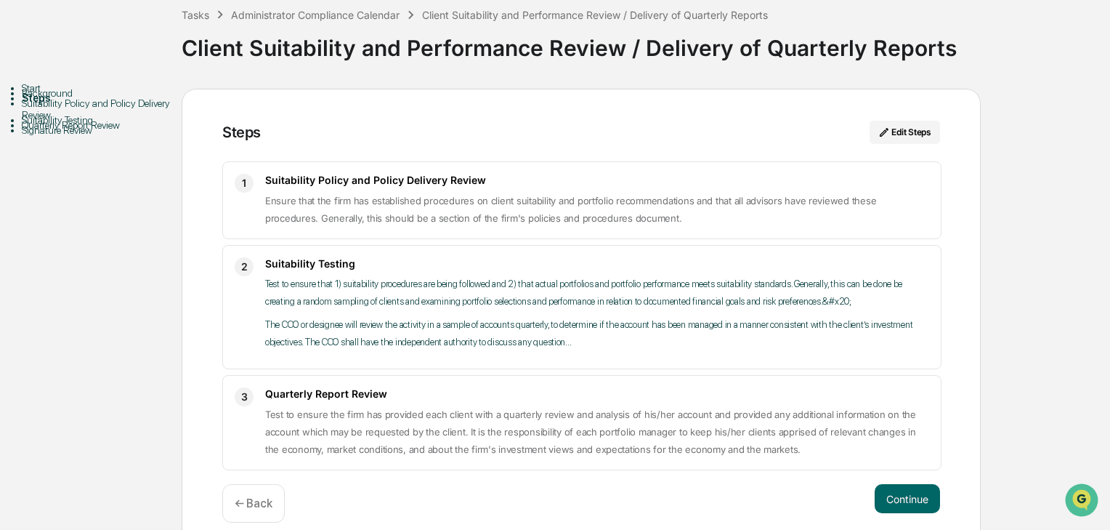
scroll to position [100, 0]
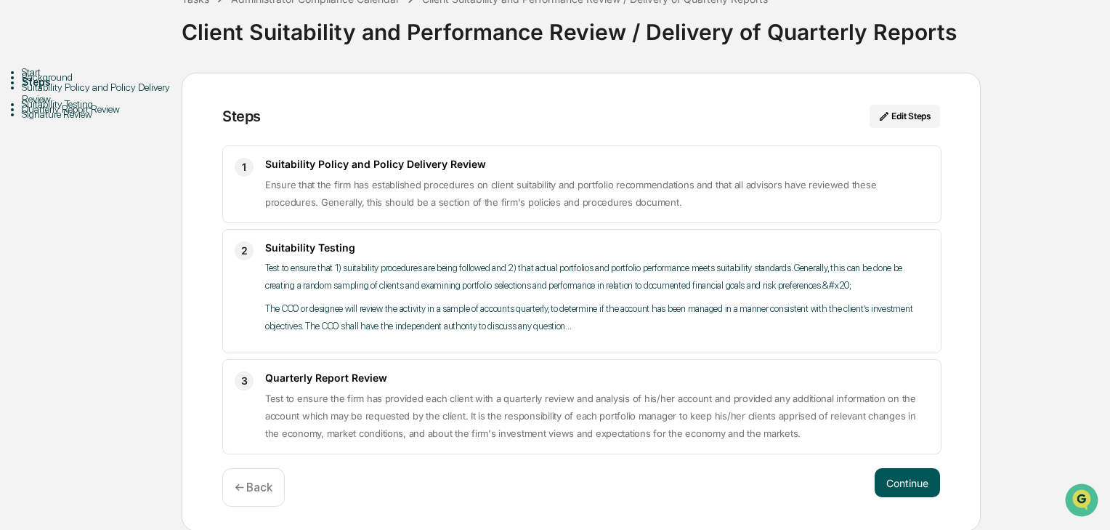
click at [899, 477] on button "Continue" at bounding box center [907, 482] width 65 height 29
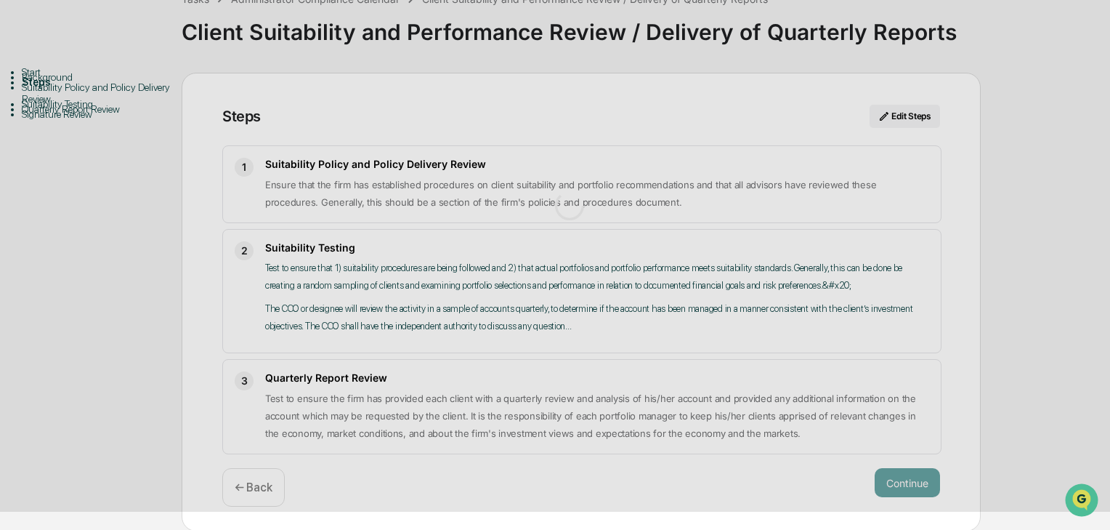
scroll to position [10, 0]
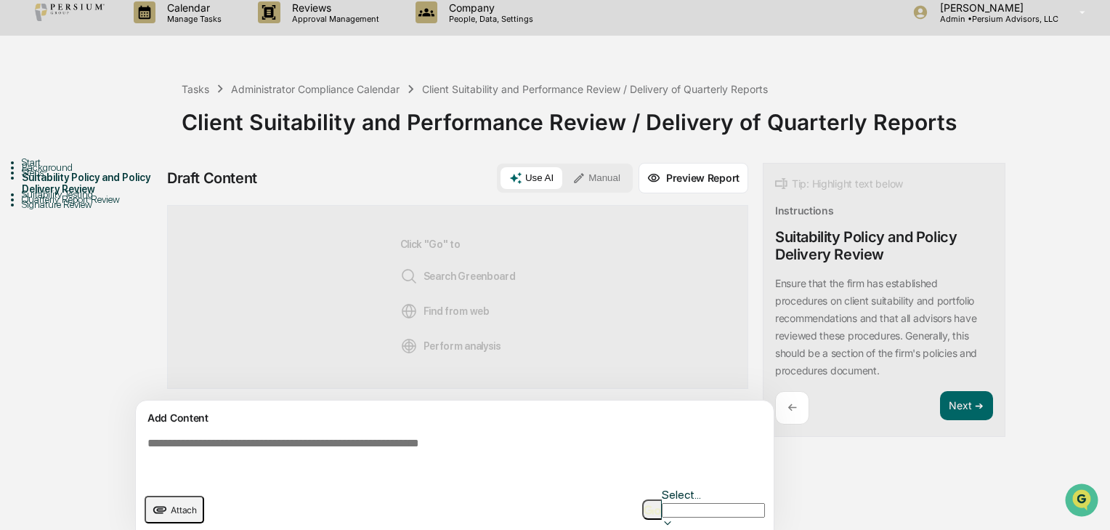
click at [892, 354] on p "Ensure that the firm has established procedures on client suitability and portf…" at bounding box center [876, 327] width 202 height 100
click at [486, 452] on textarea at bounding box center [458, 457] width 632 height 52
click at [822, 270] on div "Tip: Highlight text below Instructions Suitability Policy and Policy Delivery R…" at bounding box center [884, 300] width 243 height 275
click at [870, 338] on p "Ensure that the firm has established procedures on client suitability and portf…" at bounding box center [876, 327] width 202 height 100
click at [1017, 218] on div "Start Background Steps Suitability Policy and Policy Delivery Review Suitabilit…" at bounding box center [554, 356] width 1095 height 387
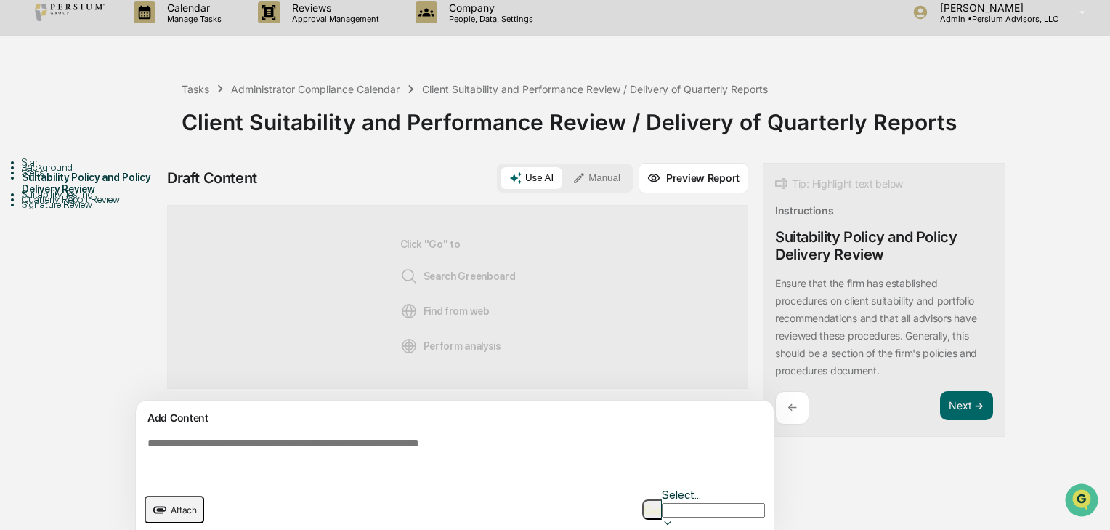
drag, startPoint x: 979, startPoint y: 401, endPoint x: 500, endPoint y: 402, distance: 479.4
click at [491, 440] on div "Draft Content Use AI Manual Preview Report Sources Click "Go" to Search Greenbo…" at bounding box center [574, 356] width 814 height 387
click at [427, 417] on div "Add Content" at bounding box center [455, 417] width 620 height 17
click at [398, 438] on textarea at bounding box center [458, 457] width 632 height 52
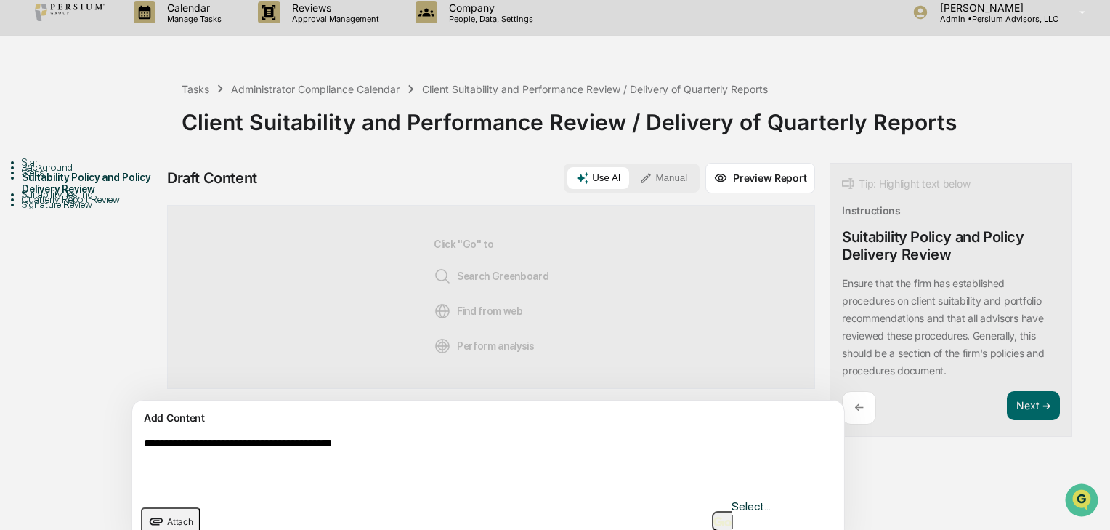
type textarea "**********"
click at [729, 512] on button "button" at bounding box center [722, 521] width 20 height 20
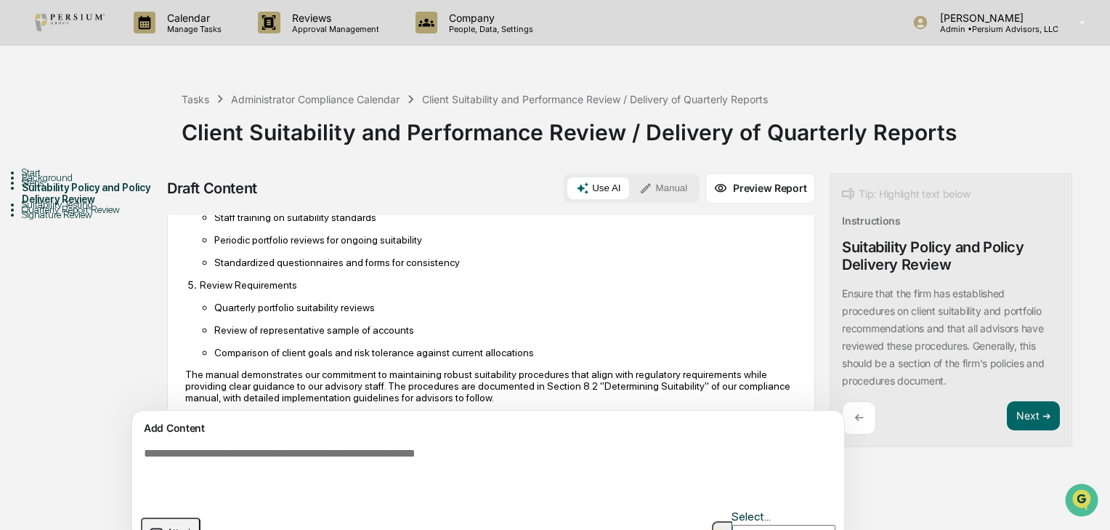
scroll to position [704, 0]
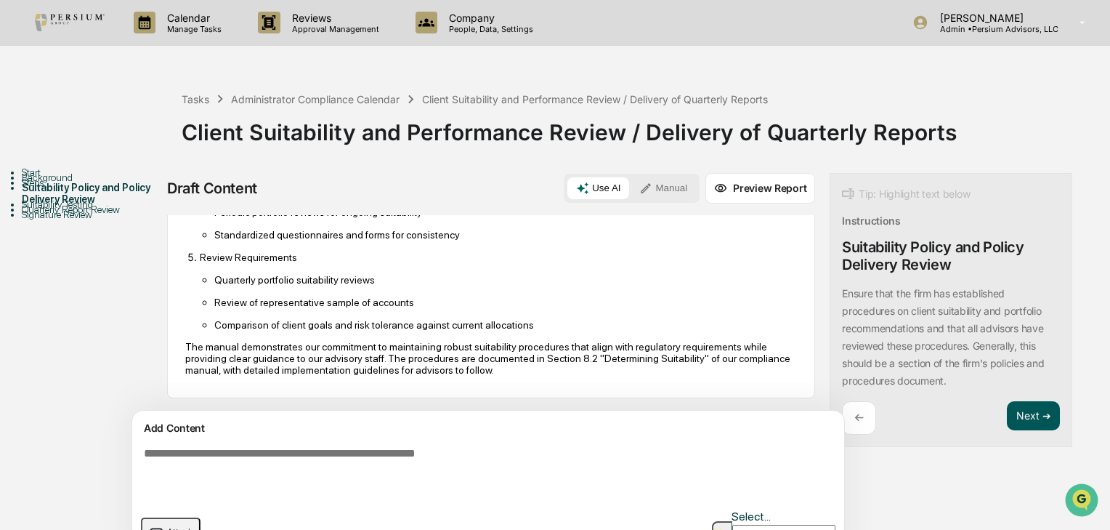
click at [1007, 418] on button "Next ➔" at bounding box center [1033, 416] width 53 height 30
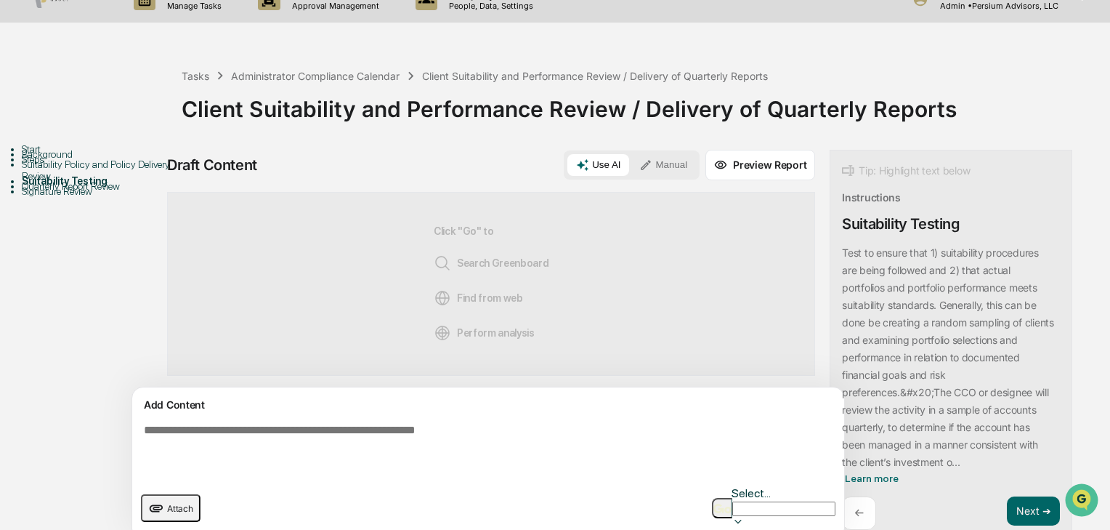
scroll to position [35, 0]
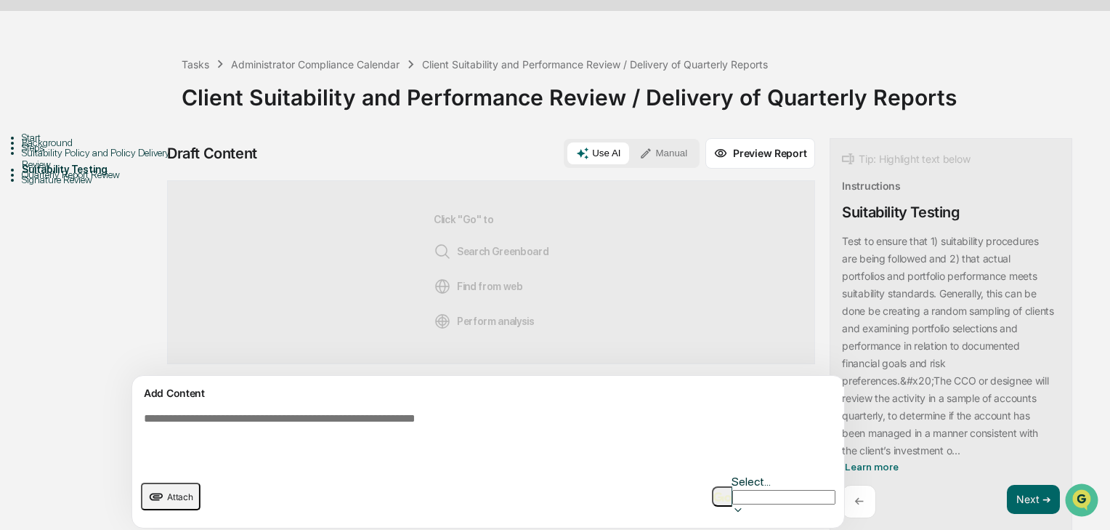
click at [913, 242] on p "Test to ensure that 1) suitability procedures are being followed and 2) that ac…" at bounding box center [947, 311] width 211 height 152
click at [896, 311] on p "Test to ensure that 1) suitability procedures are being followed and 2) that ac…" at bounding box center [947, 311] width 211 height 152
click at [845, 466] on span "Learn more" at bounding box center [872, 467] width 54 height 12
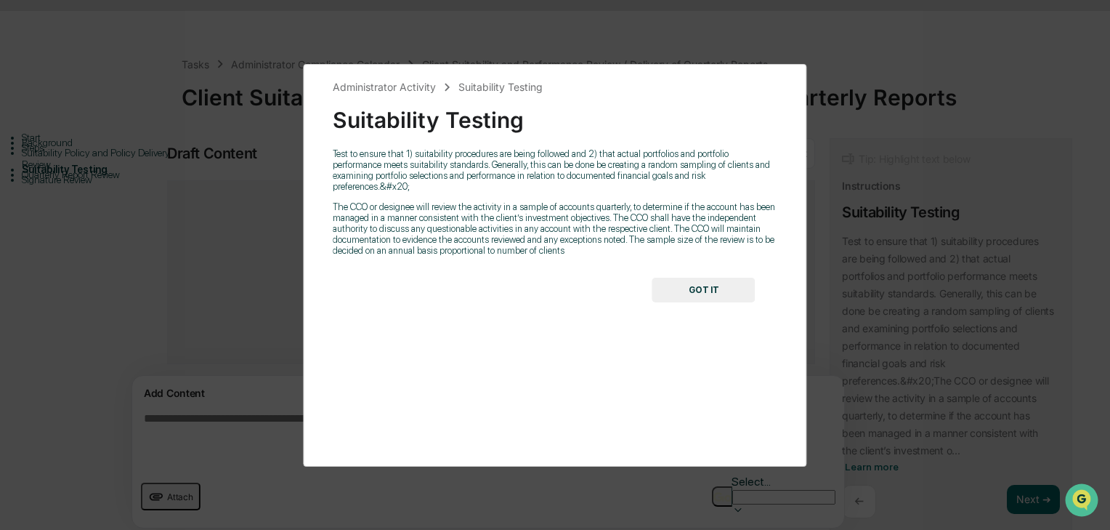
click at [694, 281] on button "GOT IT" at bounding box center [703, 289] width 103 height 25
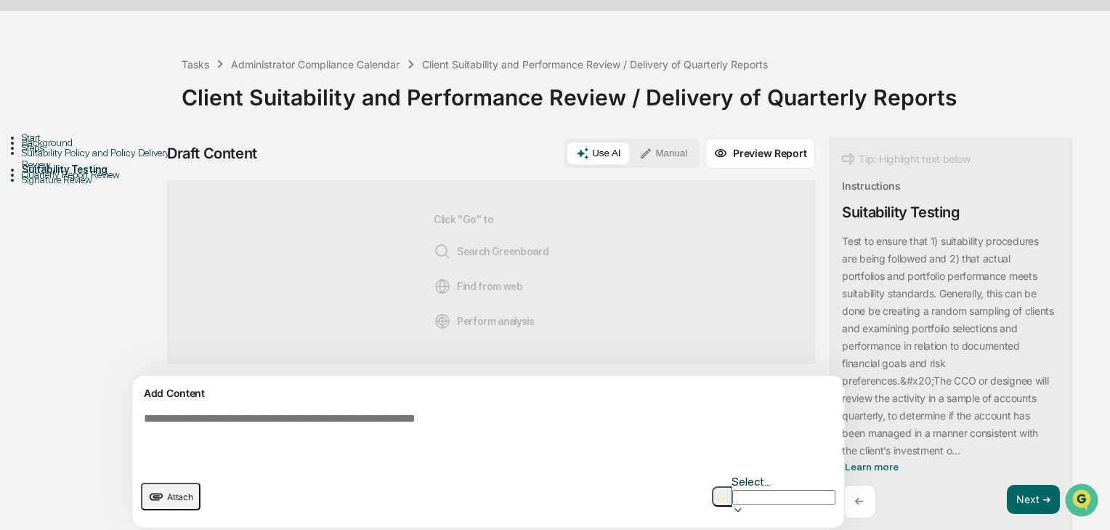
drag, startPoint x: 193, startPoint y: 58, endPoint x: 155, endPoint y: 66, distance: 38.6
click at [155, 66] on div "Tasks Administrator Compliance Calendar Client Suitability and Performance Revi…" at bounding box center [555, 285] width 1110 height 503
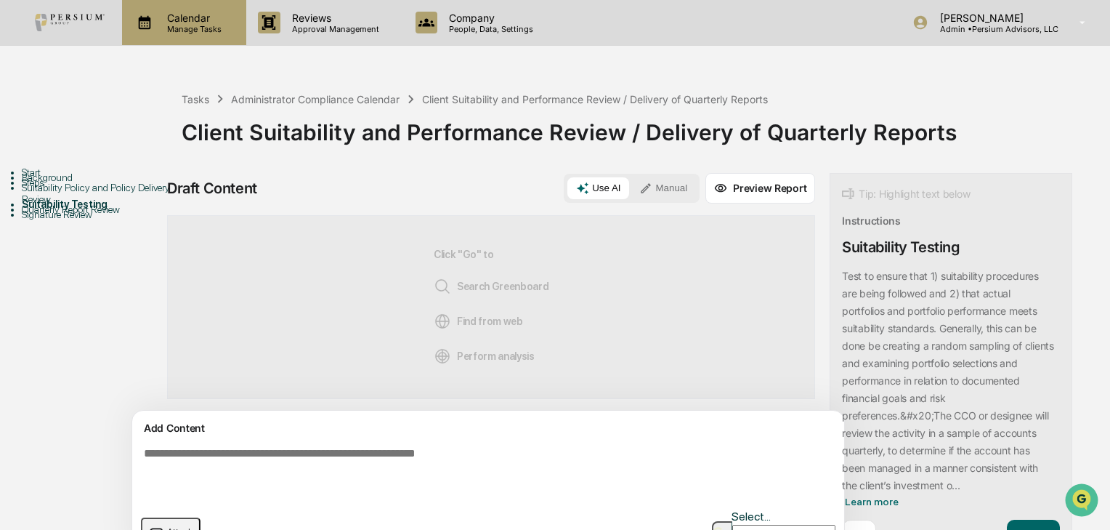
click at [171, 20] on p "Calendar" at bounding box center [191, 18] width 73 height 12
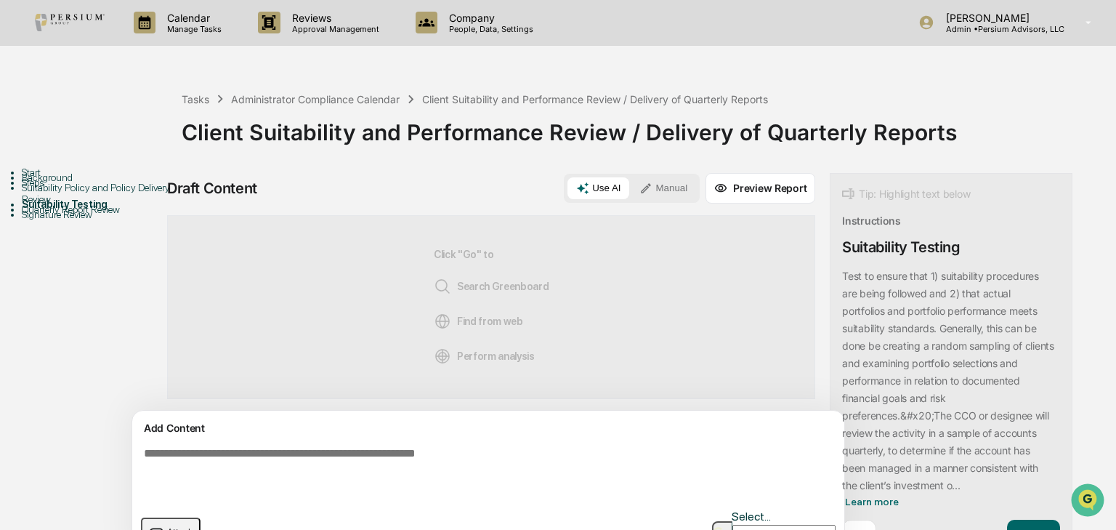
drag, startPoint x: 184, startPoint y: 88, endPoint x: 87, endPoint y: 94, distance: 96.8
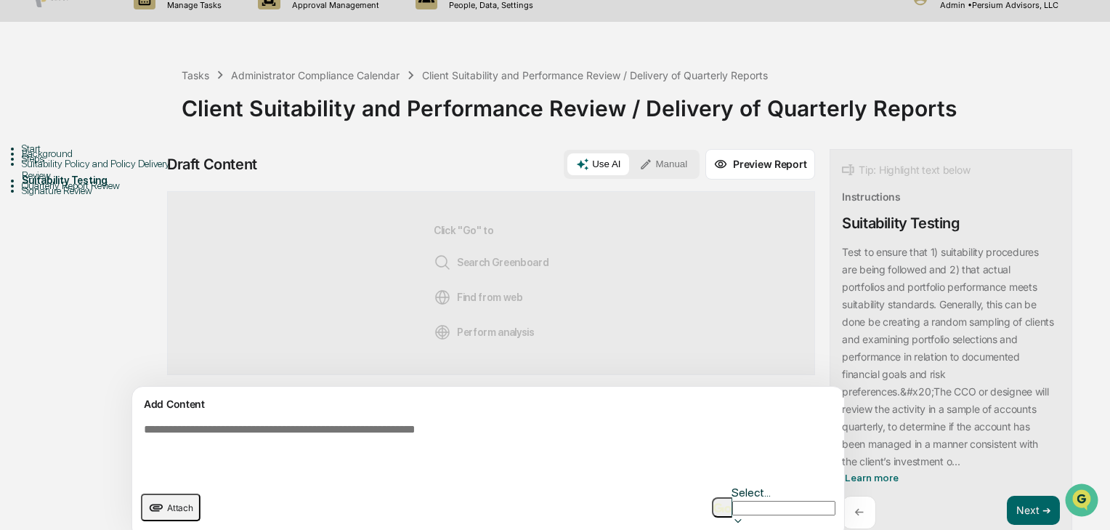
scroll to position [35, 0]
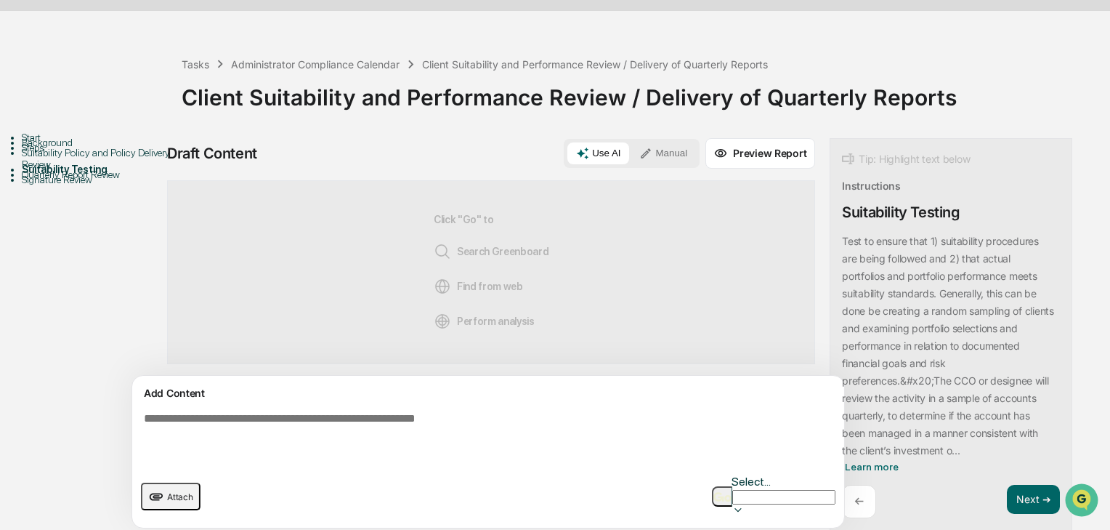
click at [338, 415] on textarea at bounding box center [454, 438] width 632 height 64
click at [631, 153] on button "Manual" at bounding box center [663, 153] width 65 height 22
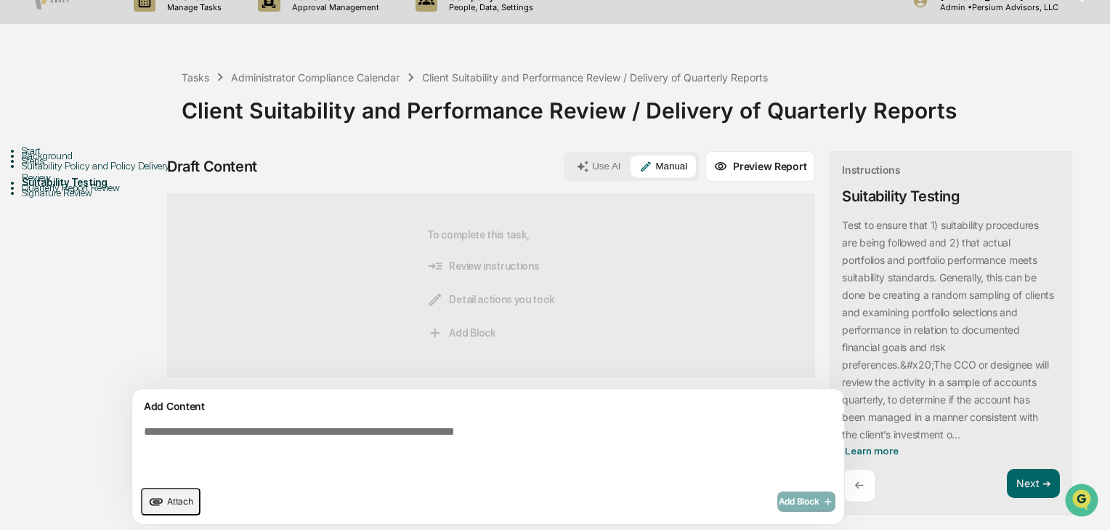
click at [333, 427] on textarea at bounding box center [454, 451] width 632 height 64
click at [564, 178] on div "Use AI Manual" at bounding box center [632, 166] width 136 height 29
click at [567, 171] on button "Use AI" at bounding box center [598, 166] width 62 height 22
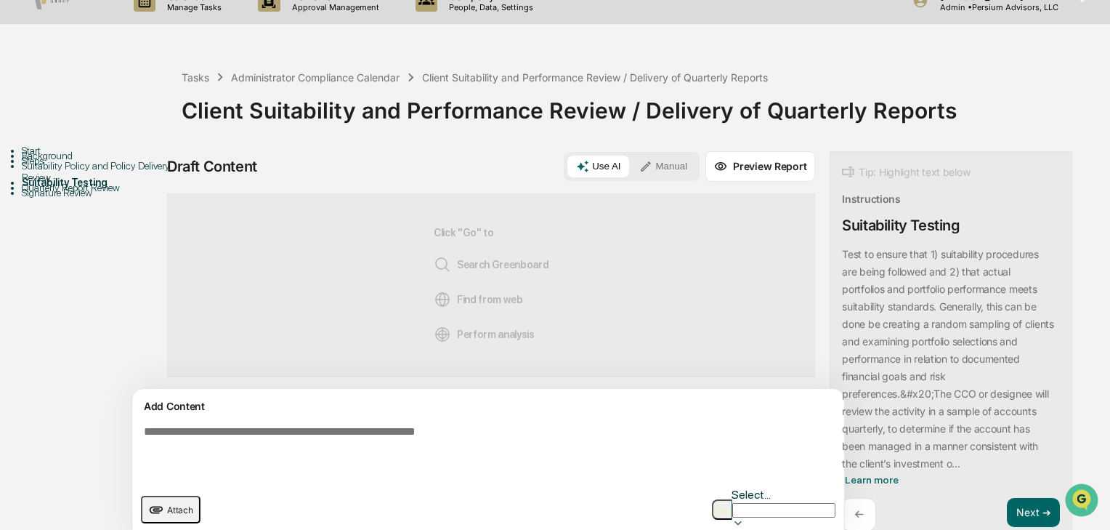
click at [362, 436] on textarea at bounding box center [454, 451] width 632 height 64
type textarea "*"
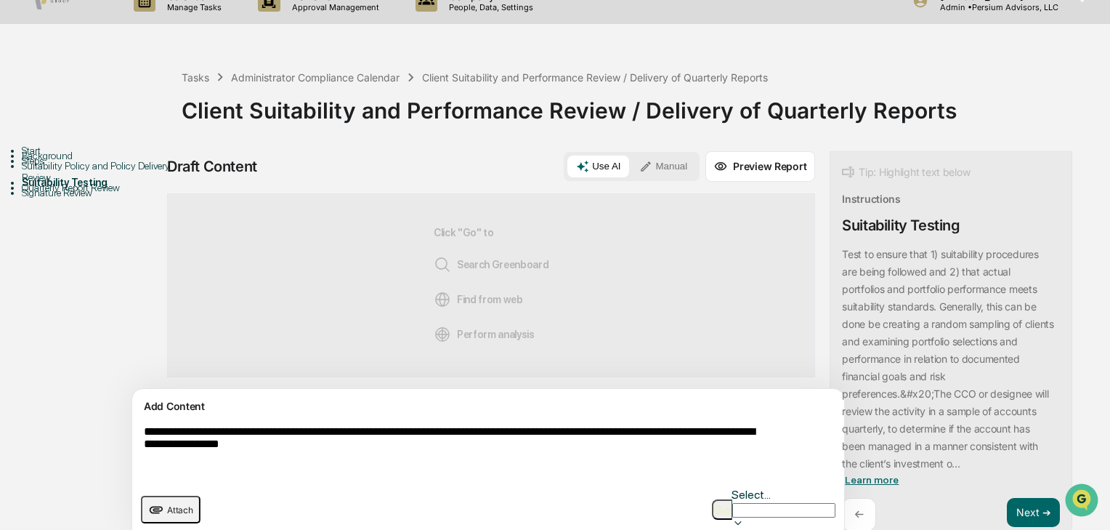
type textarea "**********"
click at [845, 479] on span "Learn more" at bounding box center [872, 480] width 54 height 12
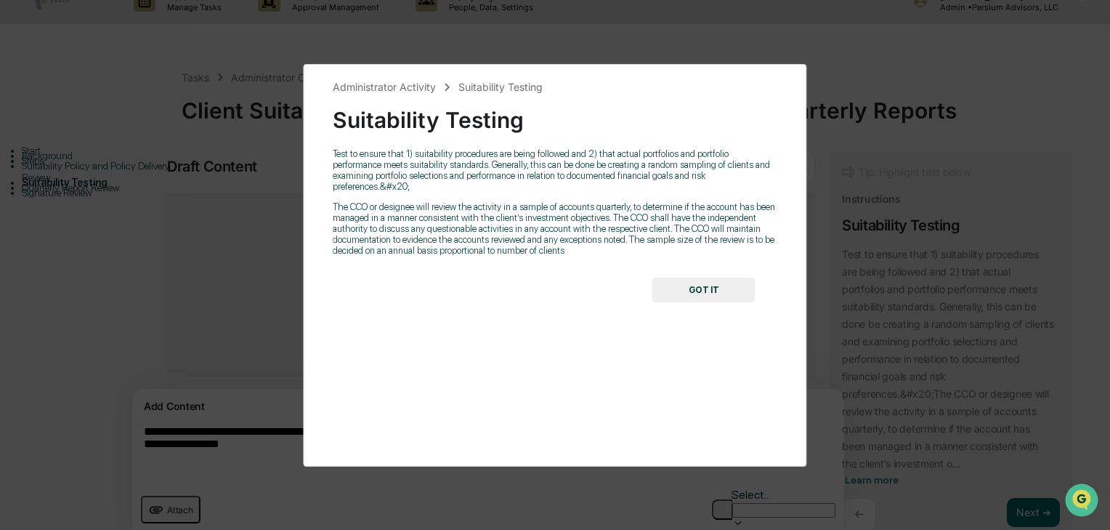
click at [567, 187] on div "Test to ensure that 1) suitability procedures are being followed and 2) that ac…" at bounding box center [555, 202] width 444 height 108
click at [708, 285] on button "GOT IT" at bounding box center [703, 289] width 103 height 25
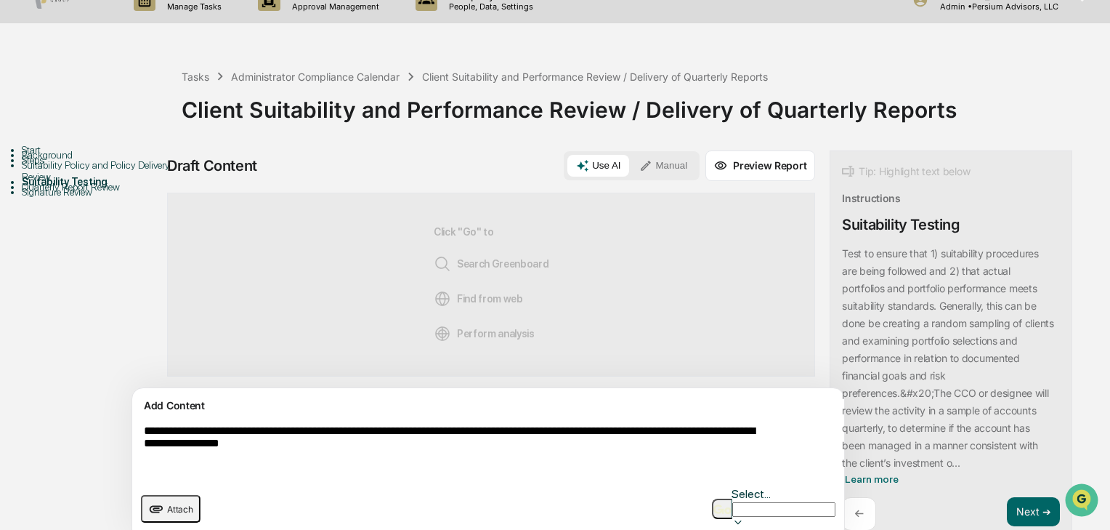
scroll to position [35, 0]
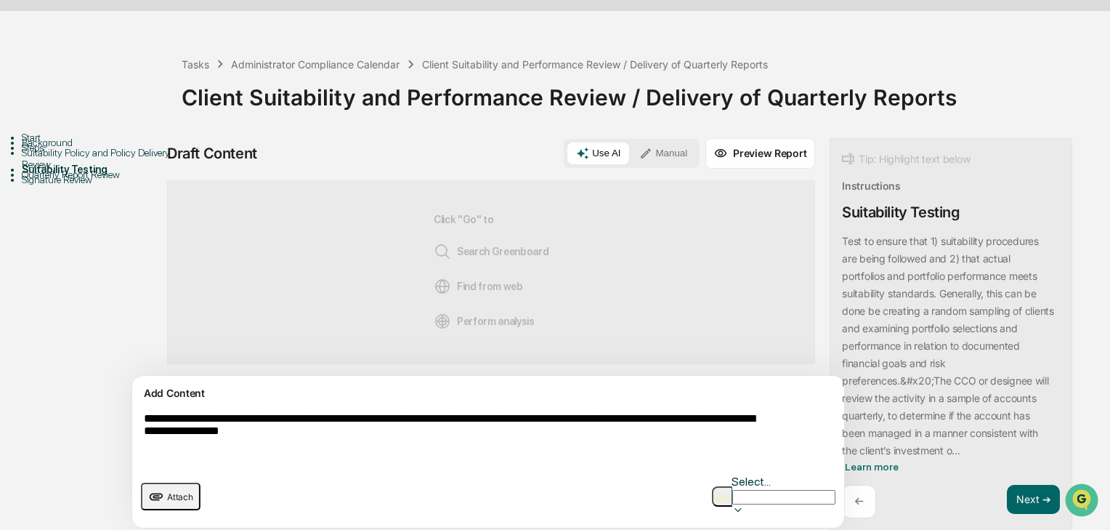
click at [431, 432] on textarea "**********" at bounding box center [454, 438] width 632 height 64
click at [712, 486] on button "button" at bounding box center [722, 496] width 20 height 20
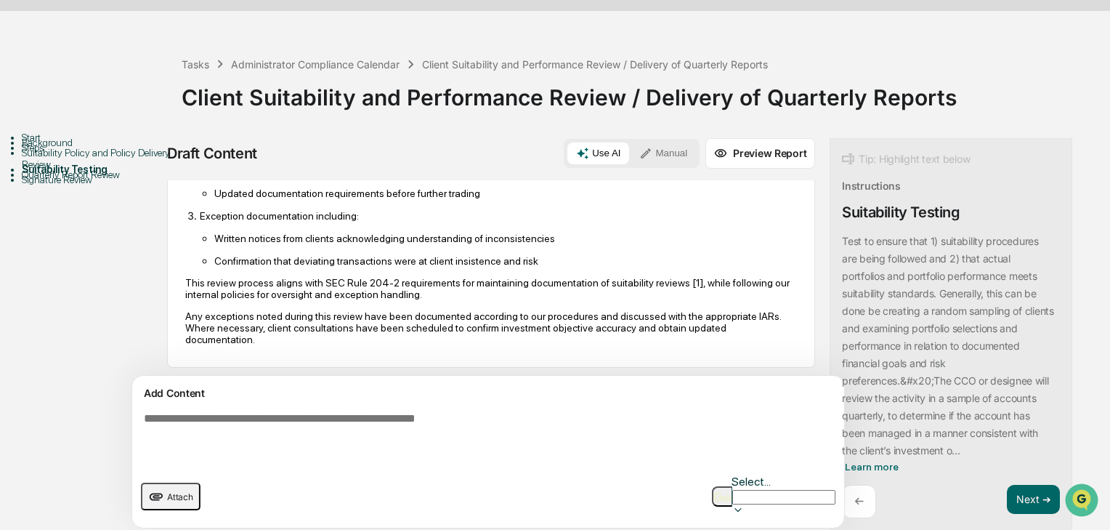
scroll to position [562, 0]
click at [535, 232] on p "Written notices from clients acknowledging understanding of inconsistencies" at bounding box center [505, 238] width 583 height 12
click at [555, 232] on p "Written notices from clients acknowledging understanding of inconsistencies" at bounding box center [505, 238] width 583 height 12
click at [561, 256] on p "Confirmation that deviating transactions were at client insistence and risk" at bounding box center [505, 260] width 583 height 12
click at [238, 255] on p "Confirmation that deviating transactions were at client insistence and risk" at bounding box center [505, 260] width 583 height 12
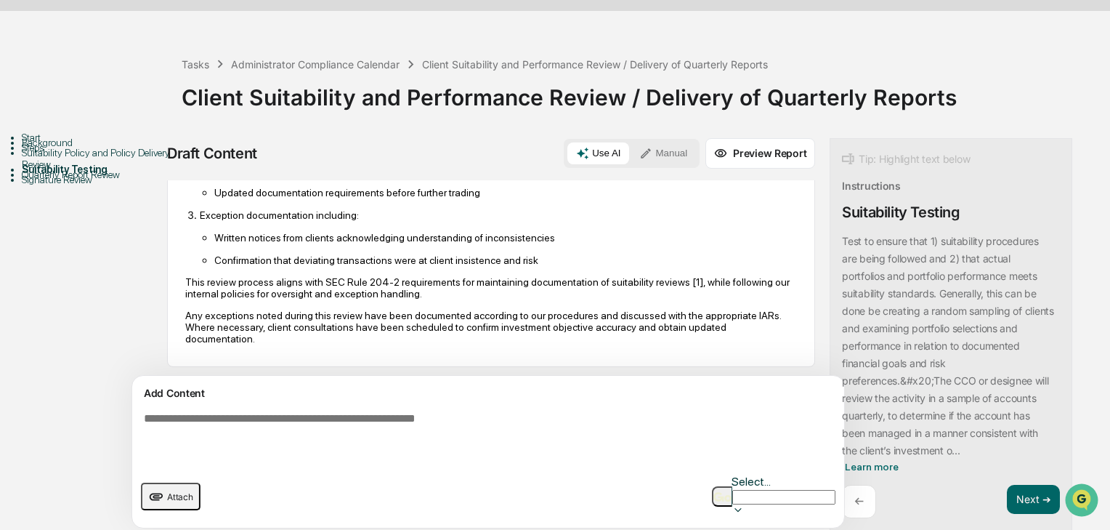
click at [534, 257] on p "Confirmation that deviating transactions were at client insistence and risk" at bounding box center [505, 260] width 583 height 12
click at [315, 254] on p "Confirmation that deviating transactions were at client insistence and risk" at bounding box center [505, 260] width 583 height 12
click at [237, 277] on p "This review process aligns with SEC Rule 204-2 requirements for maintaining doc…" at bounding box center [491, 287] width 612 height 23
click at [1007, 502] on button "Next ➔" at bounding box center [1033, 500] width 53 height 30
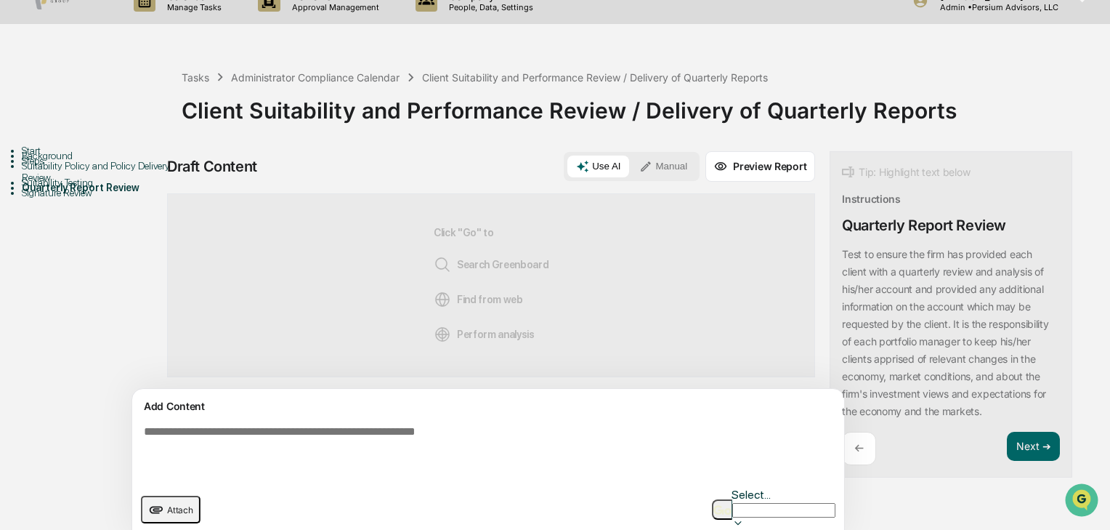
click at [909, 354] on p "​Test to ensure the firm has provided each client with a quarterly review and a…" at bounding box center [945, 332] width 206 height 169
click at [372, 445] on textarea at bounding box center [454, 451] width 632 height 64
type textarea "**********"
click at [715, 505] on img "button" at bounding box center [721, 509] width 17 height 9
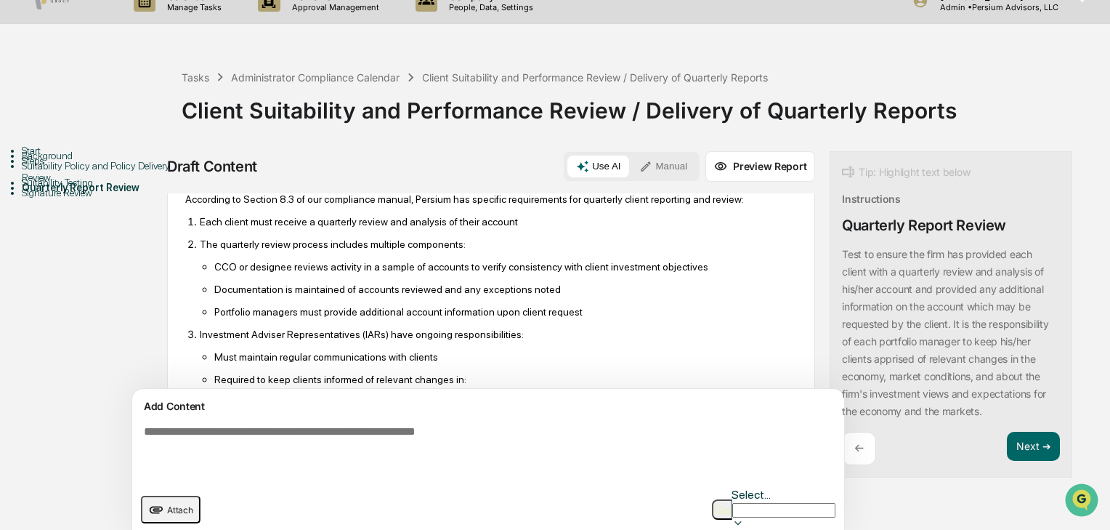
scroll to position [116, 0]
click at [298, 293] on p "Documentation is maintained of accounts reviewed and any exceptions noted" at bounding box center [505, 289] width 583 height 12
click at [427, 270] on p "CCO or designee reviews activity in a sample of accounts to verify consistency …" at bounding box center [505, 266] width 583 height 12
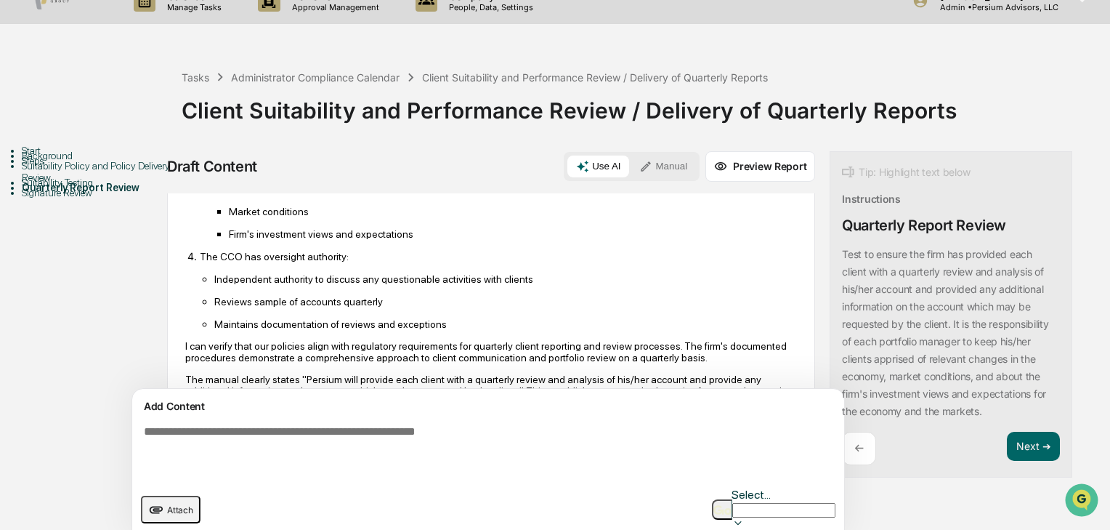
scroll to position [349, 0]
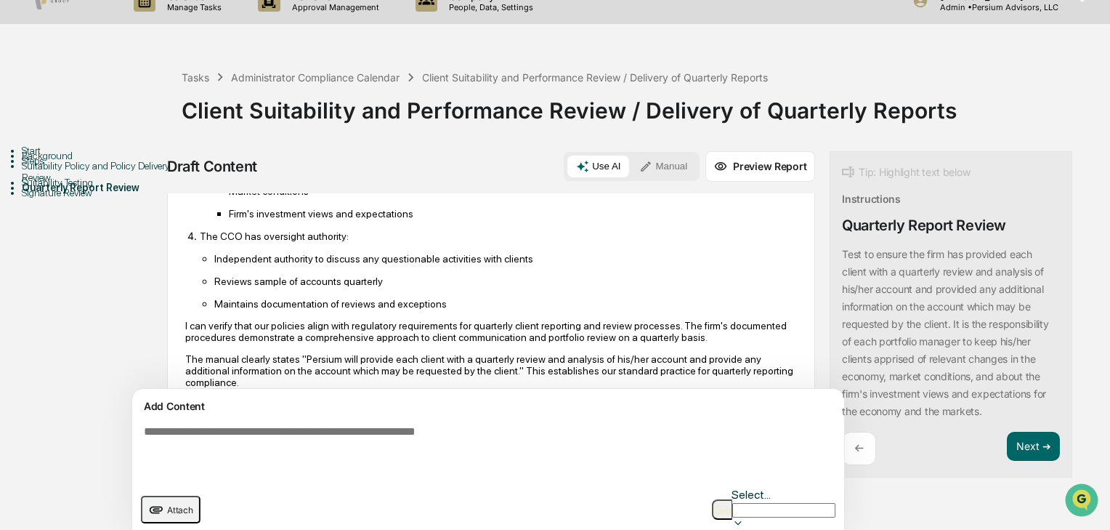
click at [260, 286] on p "Reviews sample of accounts quarterly" at bounding box center [505, 281] width 583 height 12
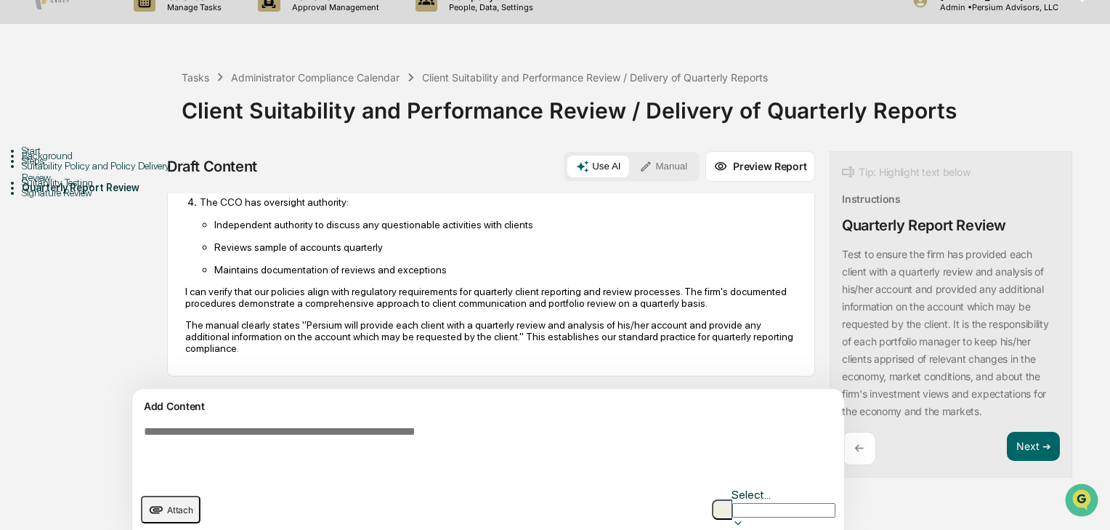
scroll to position [403, 0]
click at [1007, 442] on button "Next ➔" at bounding box center [1033, 446] width 53 height 30
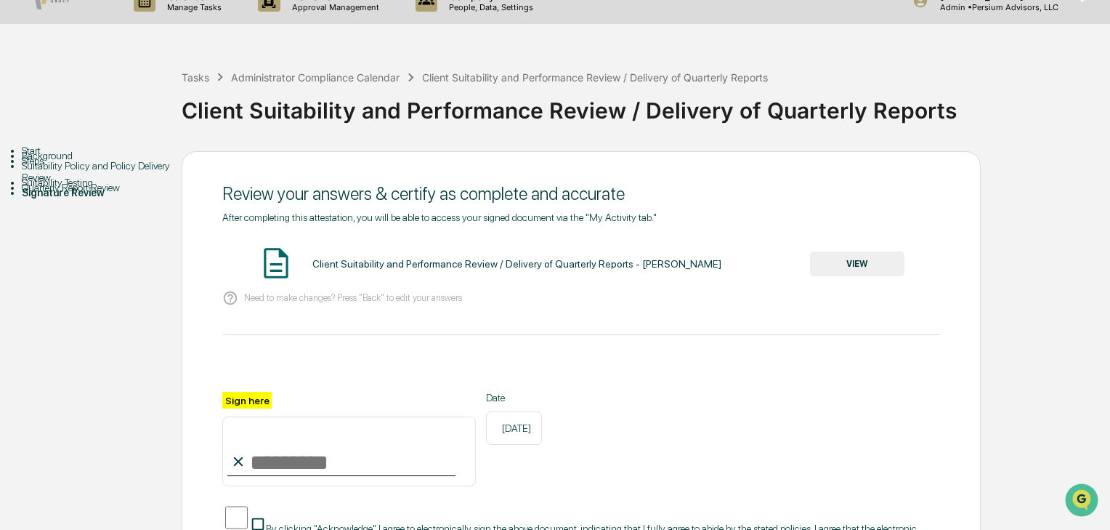
click at [833, 268] on button "VIEW" at bounding box center [857, 263] width 94 height 25
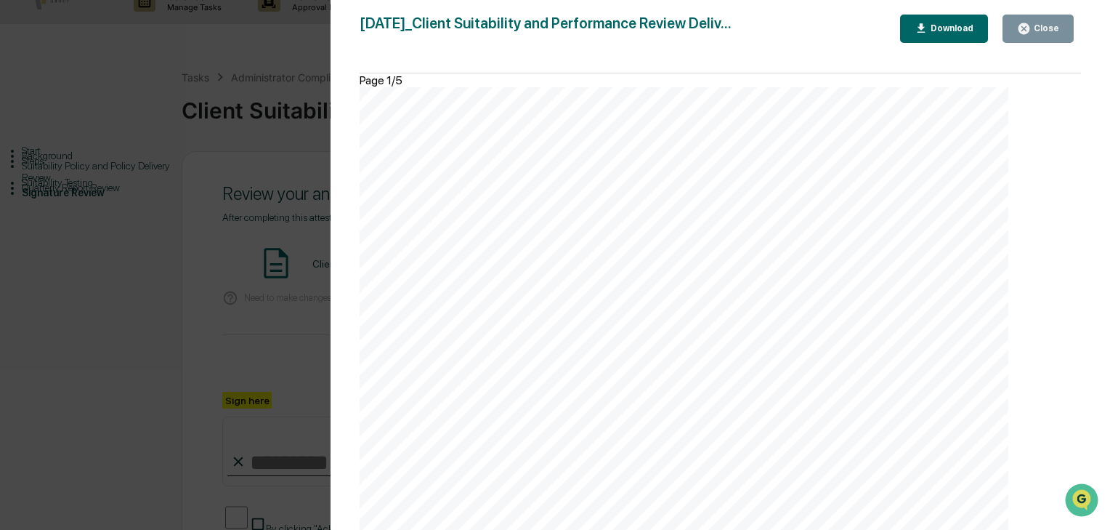
scroll to position [4359, 0]
click at [1017, 29] on div "Close" at bounding box center [1045, 28] width 28 height 10
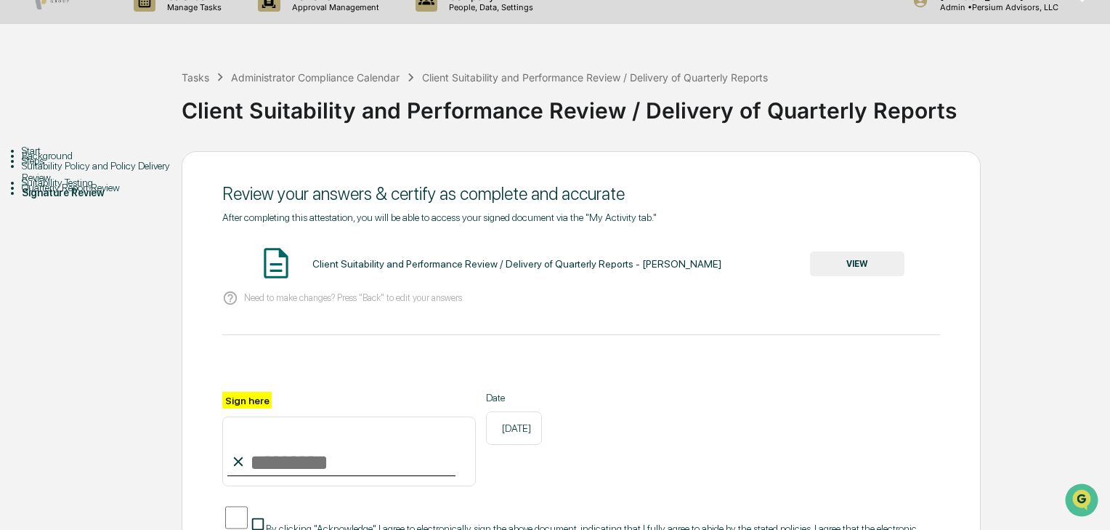
click at [305, 455] on input "Sign here" at bounding box center [349, 451] width 254 height 70
type input "**********"
click at [665, 394] on div "**********" at bounding box center [581, 439] width 718 height 94
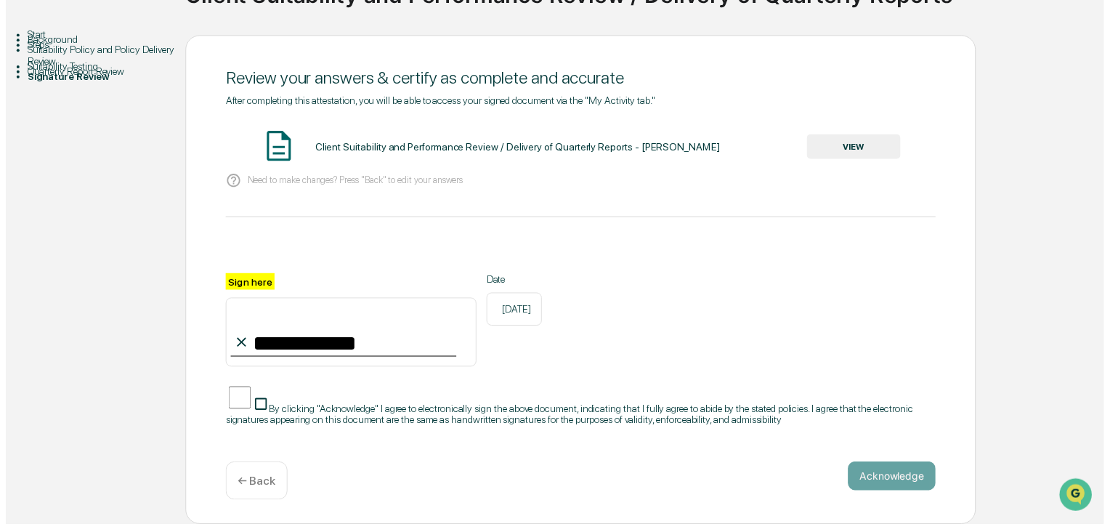
scroll to position [145, 0]
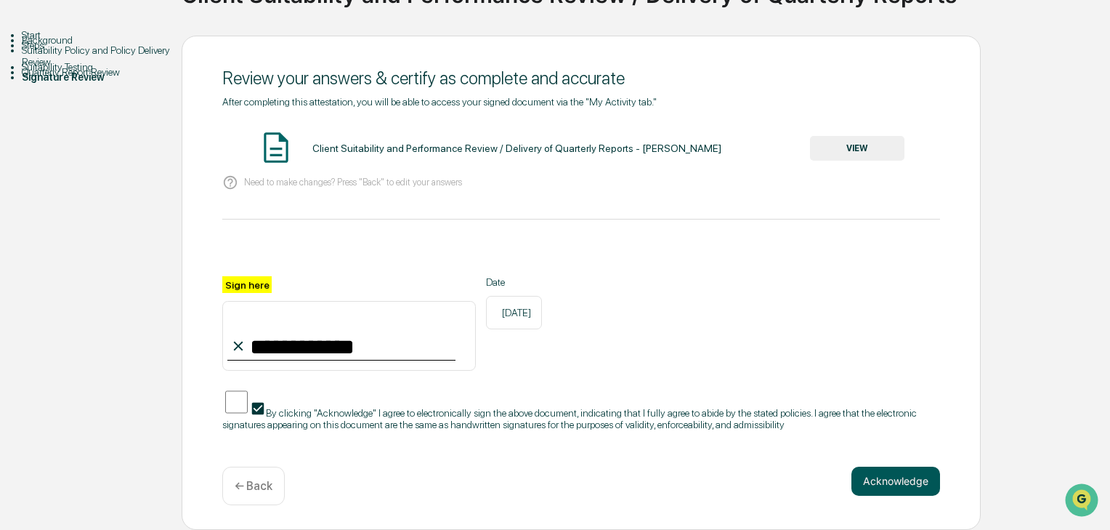
click at [915, 479] on button "Acknowledge" at bounding box center [895, 480] width 89 height 29
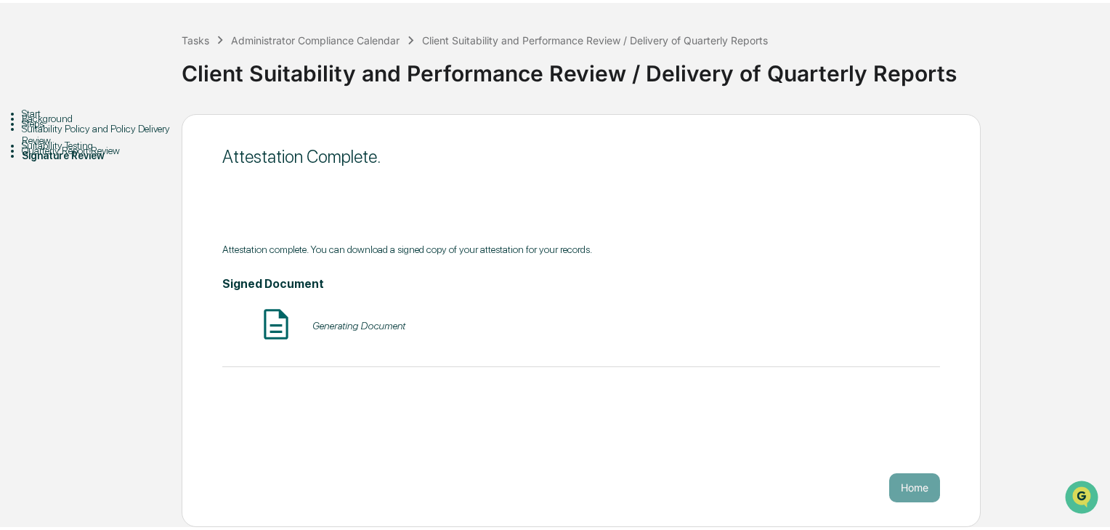
scroll to position [55, 0]
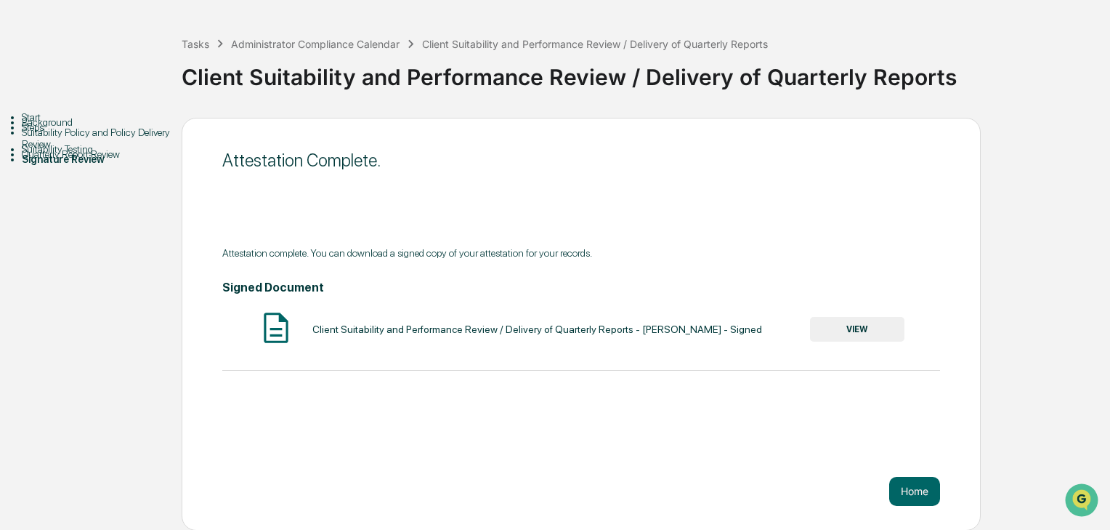
click at [532, 429] on div "Attestation Complete. Attestation complete. You can download a signed copy of y…" at bounding box center [581, 324] width 799 height 413
click at [927, 489] on button "Home" at bounding box center [914, 491] width 51 height 29
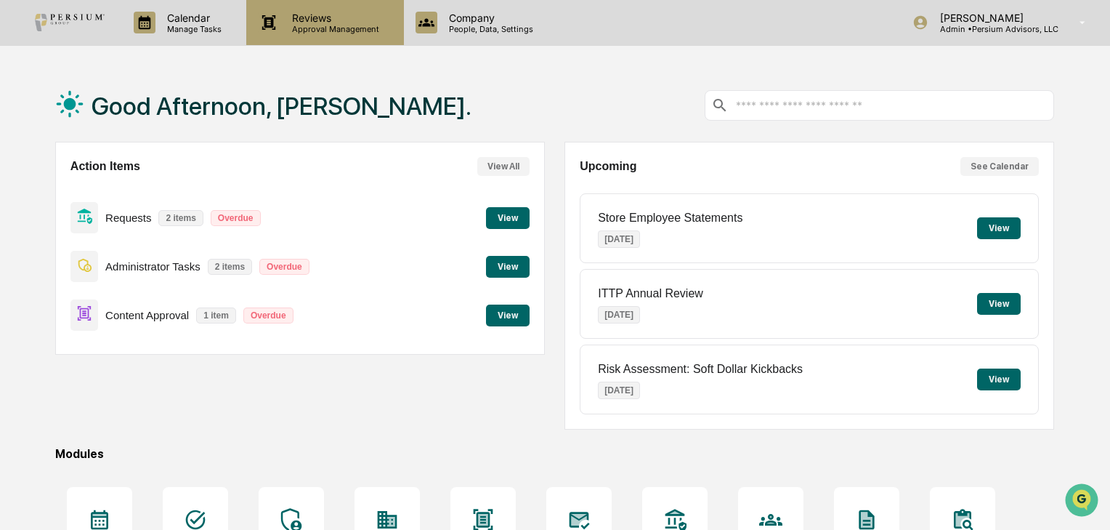
click at [301, 28] on p "Approval Management" at bounding box center [333, 29] width 106 height 10
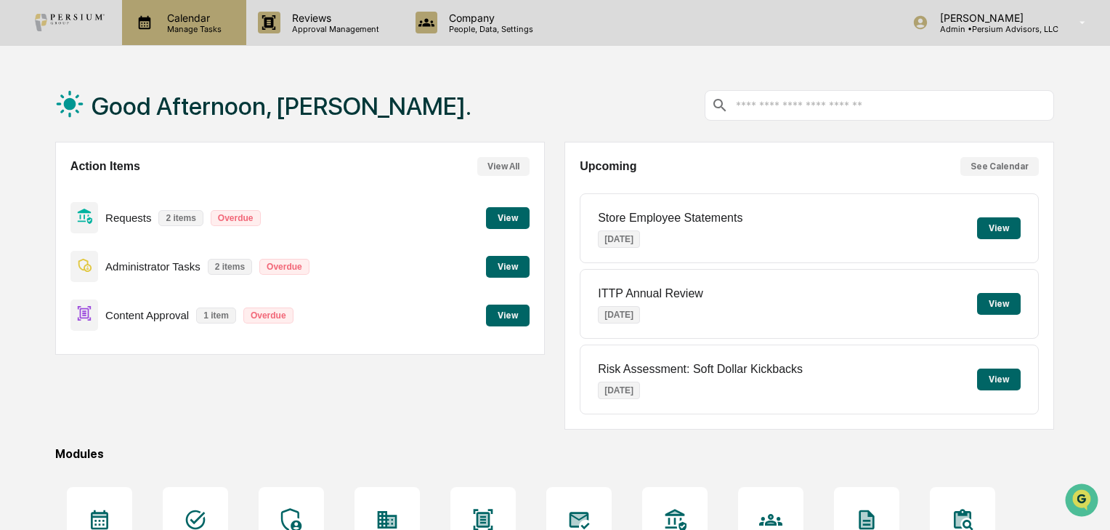
click at [211, 24] on p "Manage Tasks" at bounding box center [191, 29] width 73 height 10
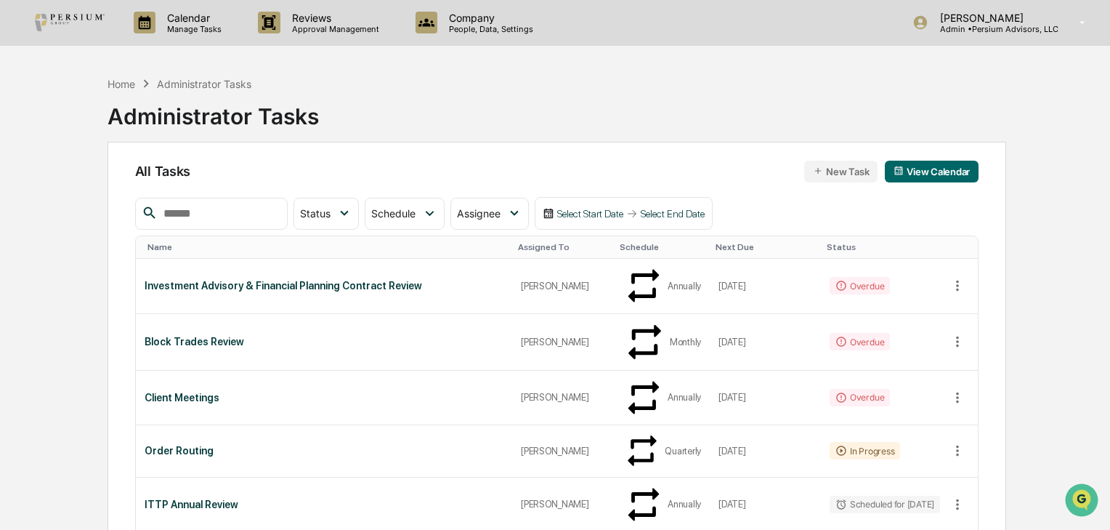
click at [209, 219] on input "text" at bounding box center [219, 213] width 123 height 19
type input "*"
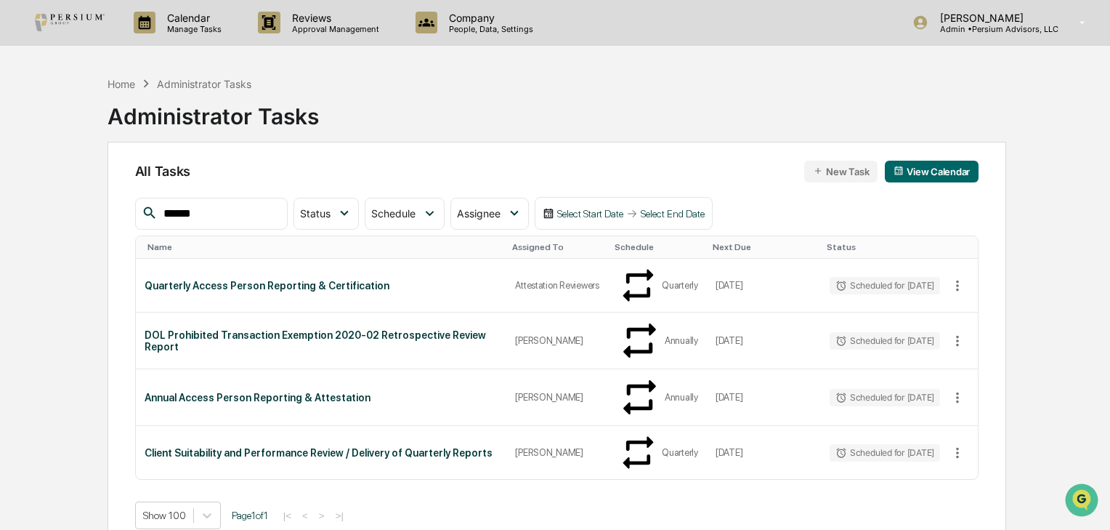
type input "******"
click at [169, 100] on div "Administrator Tasks" at bounding box center [213, 111] width 211 height 38
click at [134, 92] on div "Administrator Tasks" at bounding box center [213, 111] width 211 height 38
drag, startPoint x: 264, startPoint y: 204, endPoint x: 86, endPoint y: 205, distance: 178.0
click at [86, 205] on div "Home Administrator Tasks Administrator Tasks All Tasks New Task View Calendar *…" at bounding box center [557, 334] width 943 height 530
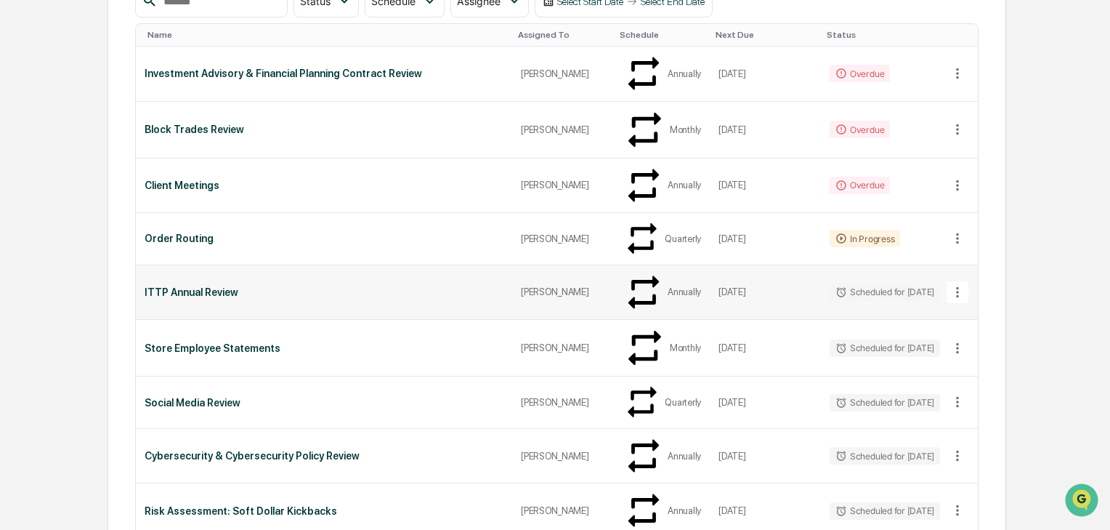
scroll to position [232, 0]
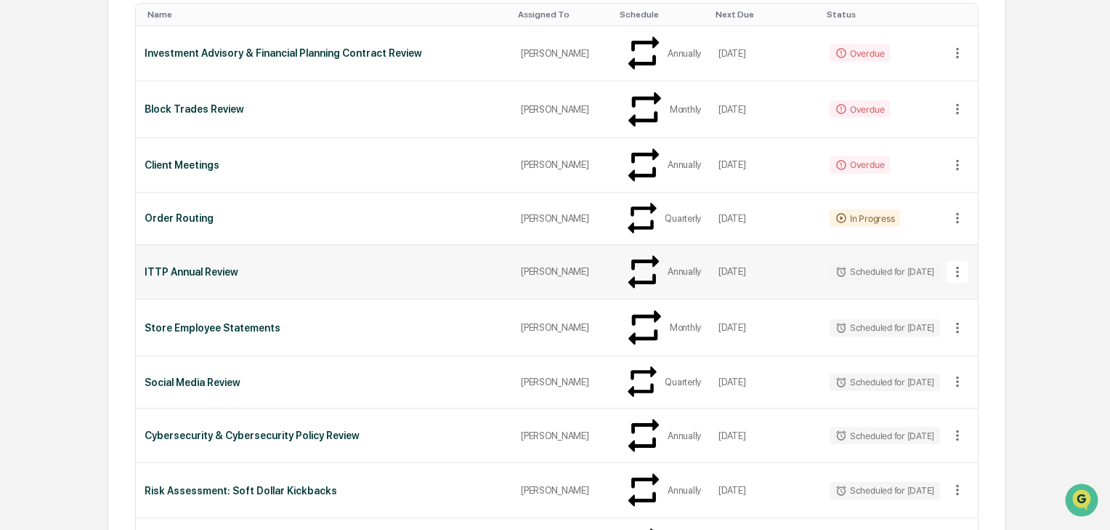
click at [485, 266] on div "ITTP Annual Review" at bounding box center [324, 272] width 359 height 12
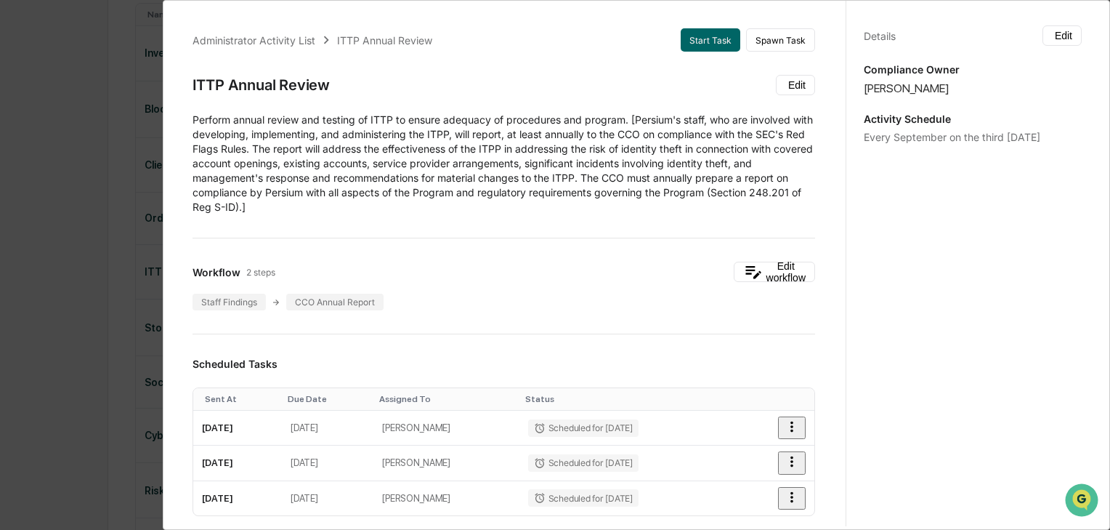
click at [302, 146] on span "​Perform annual review and testing of ITTP to ensure adequacy of procedures and…" at bounding box center [503, 163] width 620 height 100
click at [360, 142] on div "​Perform annual review and testing of ITTP to ensure adequacy of procedures and…" at bounding box center [504, 164] width 623 height 102
click at [215, 75] on div "ITTP Annual Review Edit" at bounding box center [504, 85] width 623 height 20
click at [784, 91] on button "Edit" at bounding box center [795, 85] width 39 height 20
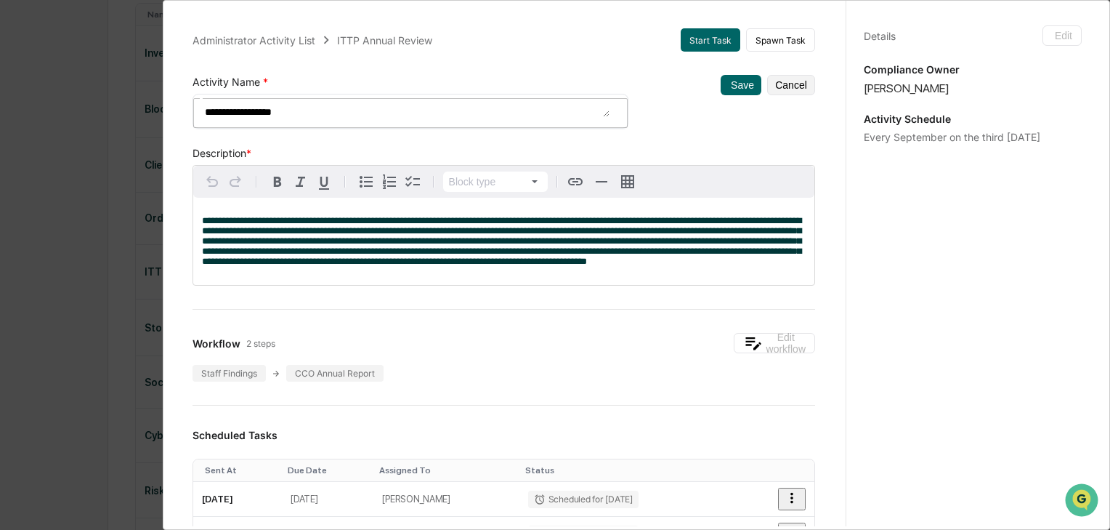
click at [202, 105] on div "**********" at bounding box center [411, 111] width 436 height 35
click at [206, 110] on textarea "**********" at bounding box center [406, 109] width 407 height 15
click at [203, 110] on textarea "**********" at bounding box center [406, 109] width 407 height 15
click at [295, 110] on textarea "**********" at bounding box center [406, 109] width 407 height 15
type textarea "**********"
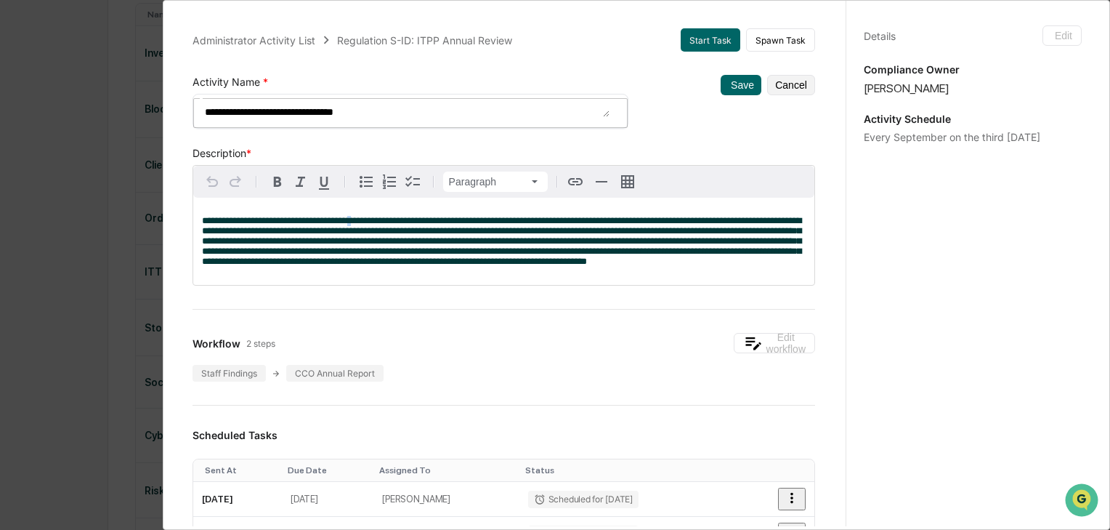
click at [350, 218] on span "**********" at bounding box center [501, 241] width 599 height 50
drag, startPoint x: 341, startPoint y: 217, endPoint x: 351, endPoint y: 216, distance: 10.2
click at [351, 216] on span "**********" at bounding box center [501, 241] width 599 height 50
drag, startPoint x: 360, startPoint y: 216, endPoint x: 343, endPoint y: 219, distance: 17.0
click at [343, 219] on span "**********" at bounding box center [501, 241] width 599 height 50
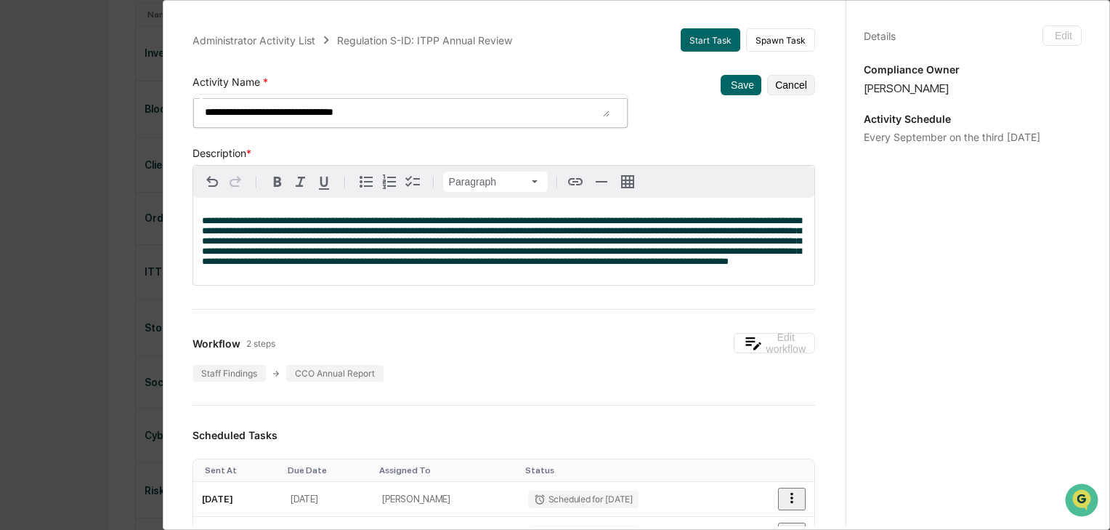
click at [450, 227] on span "**********" at bounding box center [501, 241] width 599 height 50
click at [721, 89] on button "Save" at bounding box center [741, 85] width 41 height 20
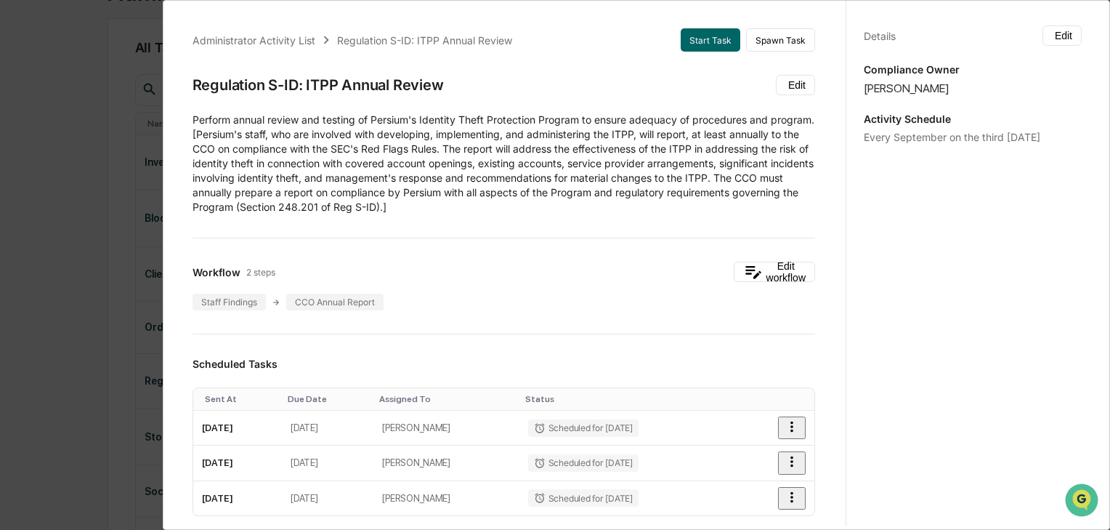
scroll to position [0, 0]
click at [514, 259] on div "Administrator Activity List Regulation S-ID: ITPP Annual Review Start Task Spaw…" at bounding box center [503, 520] width 657 height 1018
click at [708, 46] on button "Start Task" at bounding box center [711, 39] width 60 height 23
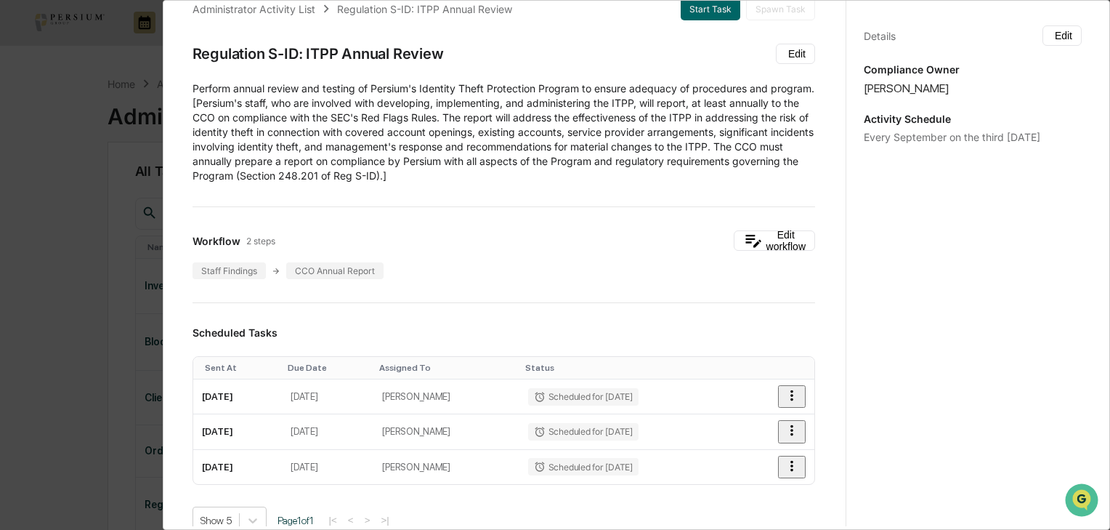
scroll to position [58, 0]
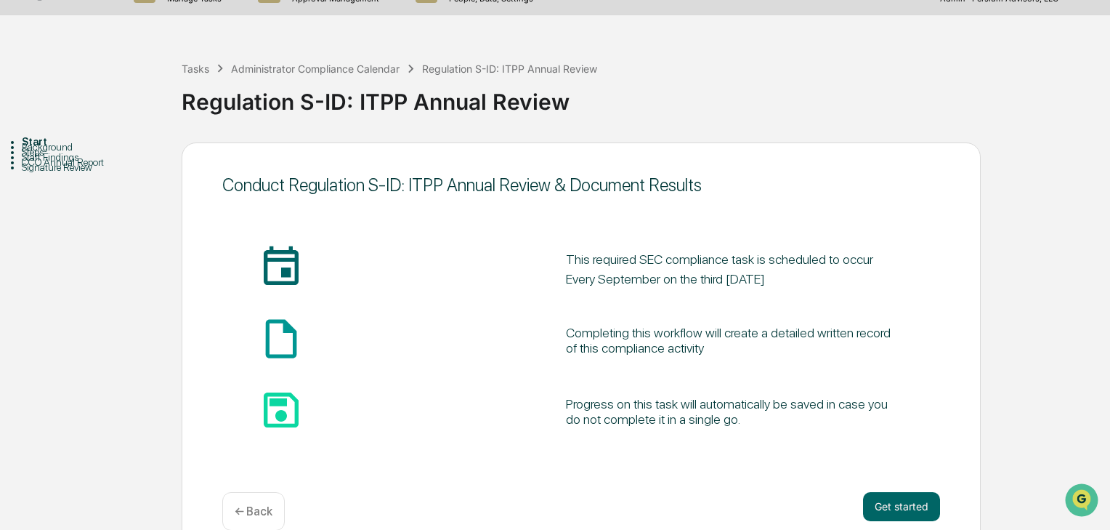
scroll to position [55, 0]
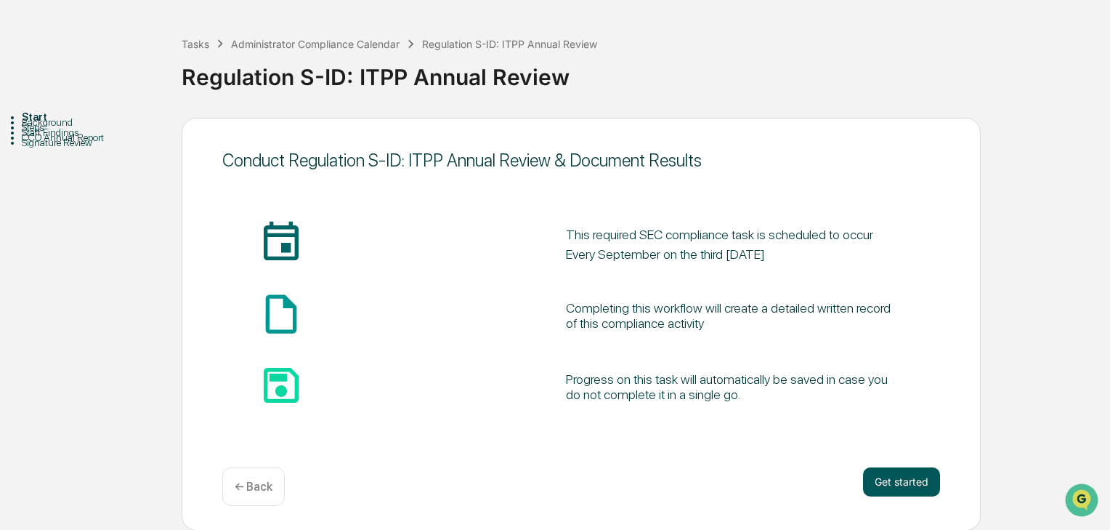
click at [915, 487] on button "Get started" at bounding box center [901, 481] width 77 height 29
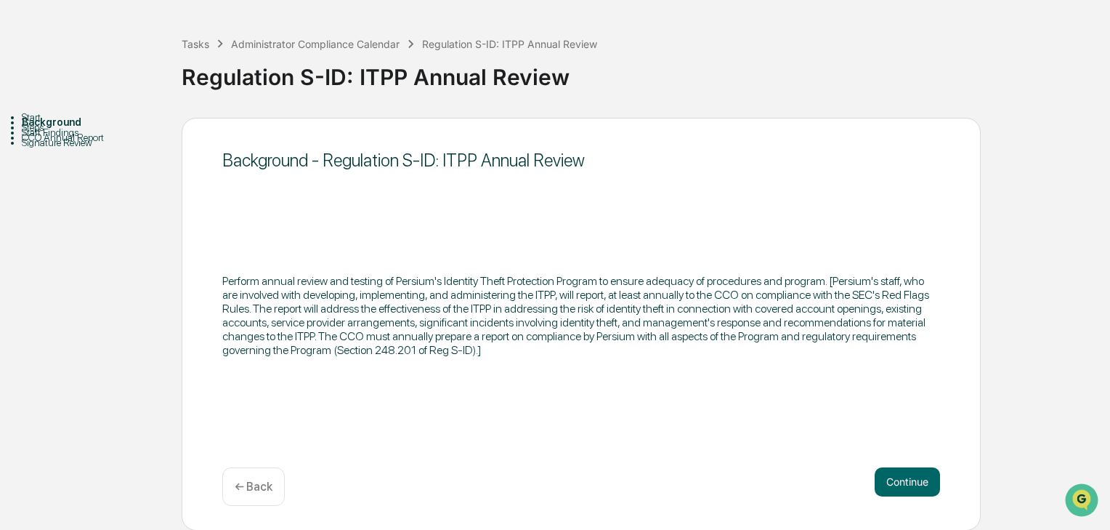
click at [1016, 267] on div "Start Background Steps Staff Findings CCO Annual Report Signature Review Backgr…" at bounding box center [554, 324] width 1095 height 413
click at [886, 482] on button "Continue" at bounding box center [907, 481] width 65 height 29
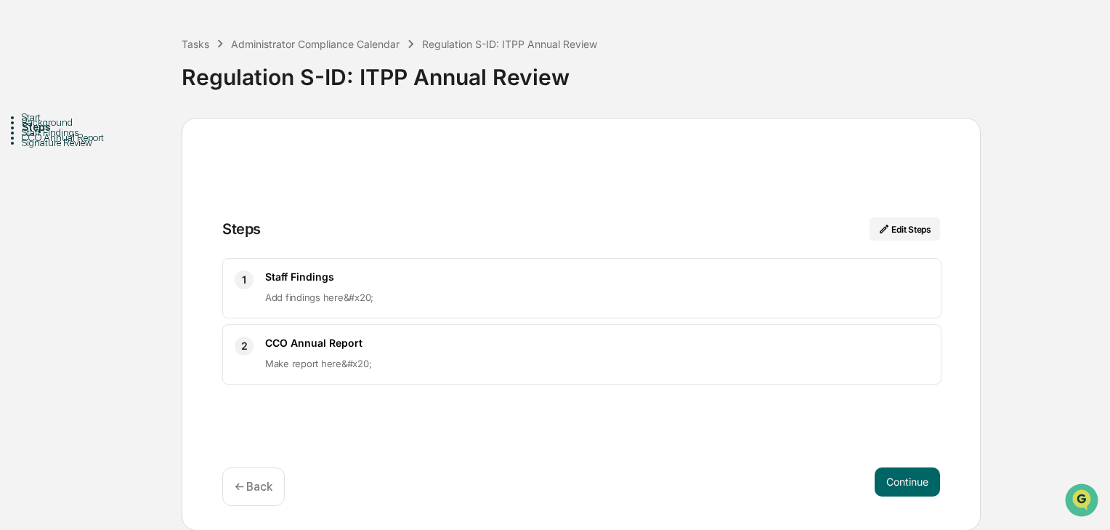
click at [508, 3] on div "Calendar Manage Tasks Reviews Approval Management Company People, Data, Setting…" at bounding box center [555, 237] width 1110 height 585
click at [262, 48] on div "Administrator Compliance Calendar" at bounding box center [315, 44] width 169 height 12
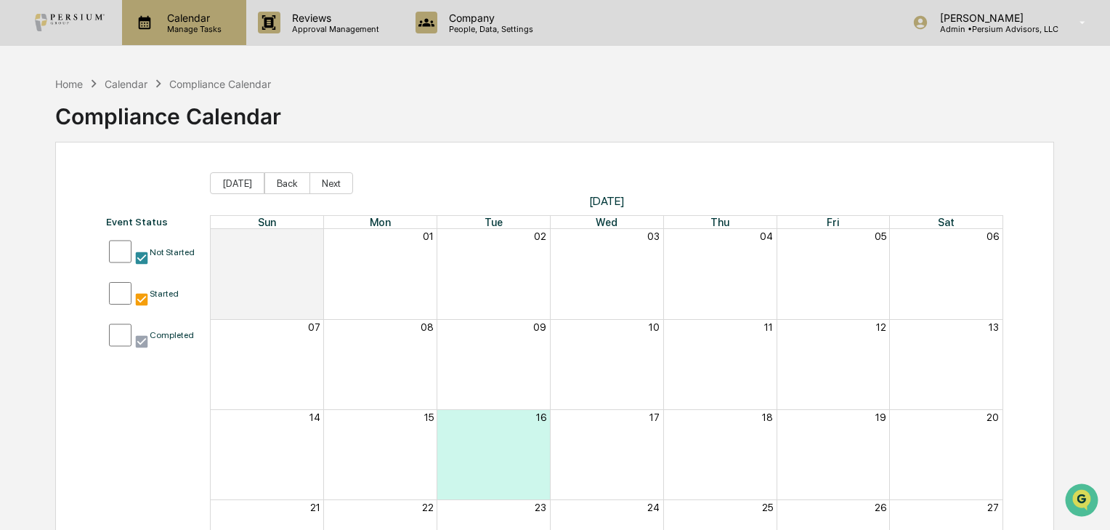
click at [163, 20] on p "Calendar" at bounding box center [191, 18] width 73 height 12
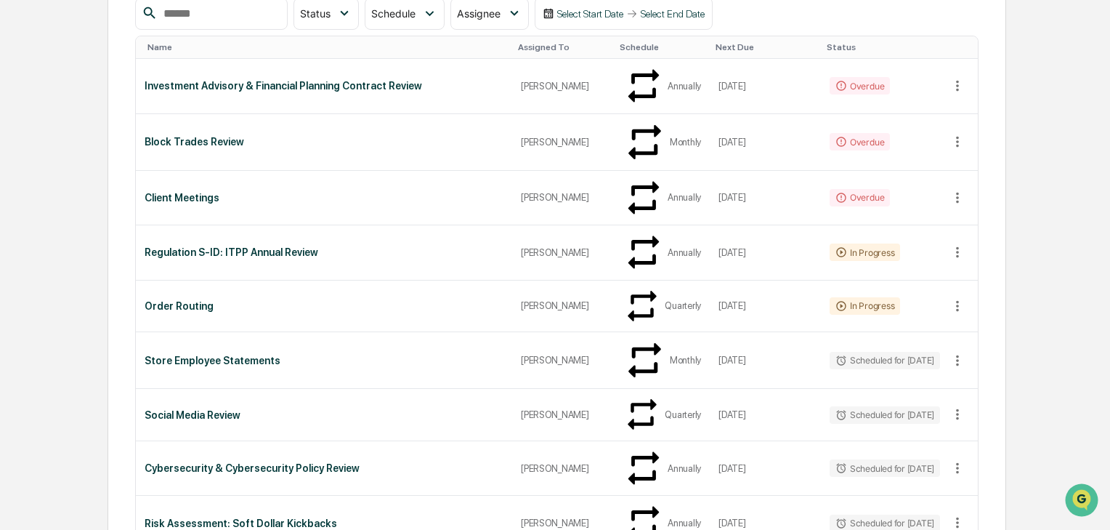
scroll to position [243, 0]
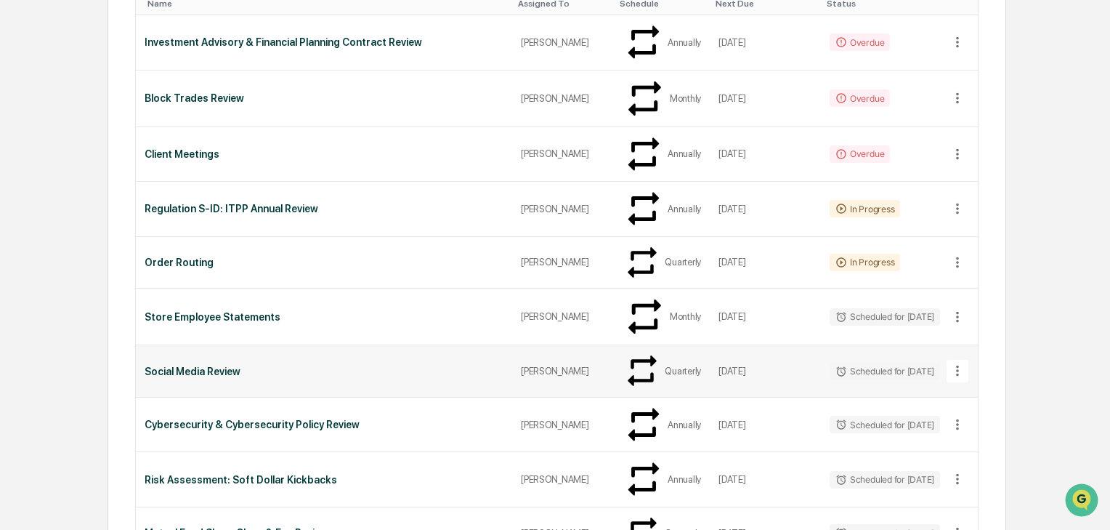
click at [395, 365] on div "Social Media Review" at bounding box center [324, 371] width 359 height 12
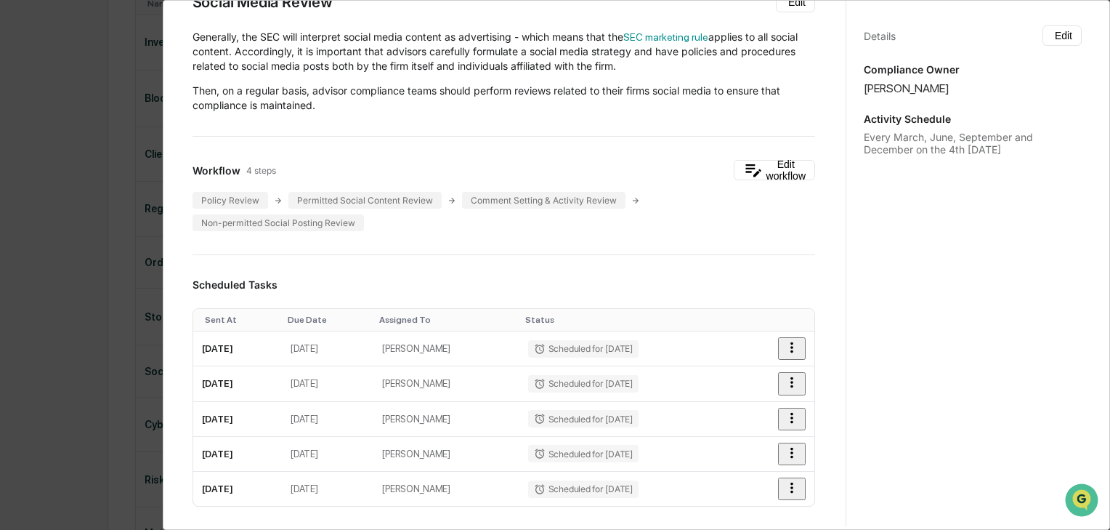
scroll to position [0, 0]
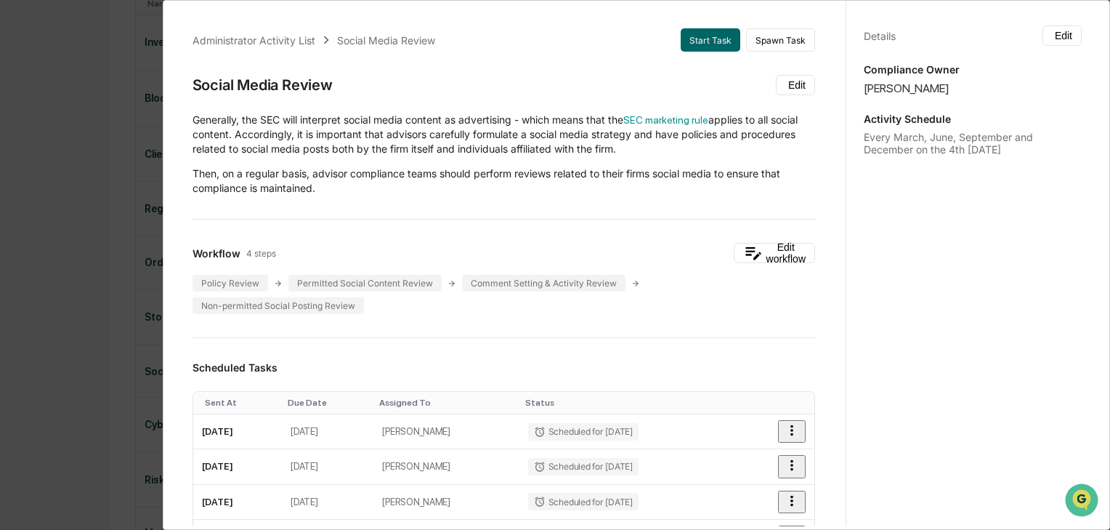
click at [468, 145] on p "Generally, the SEC will interpret social media content as advertising - which m…" at bounding box center [504, 135] width 623 height 44
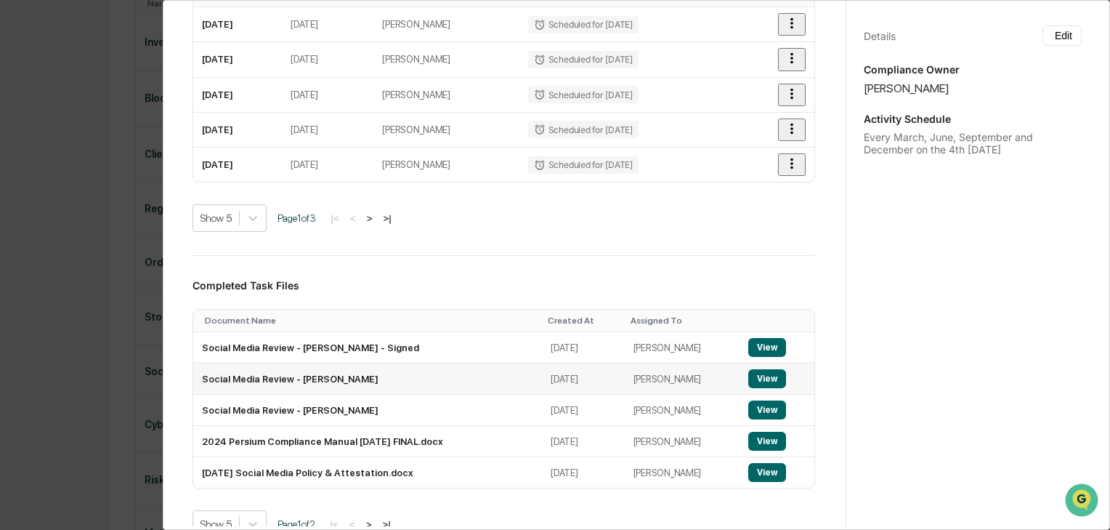
scroll to position [465, 0]
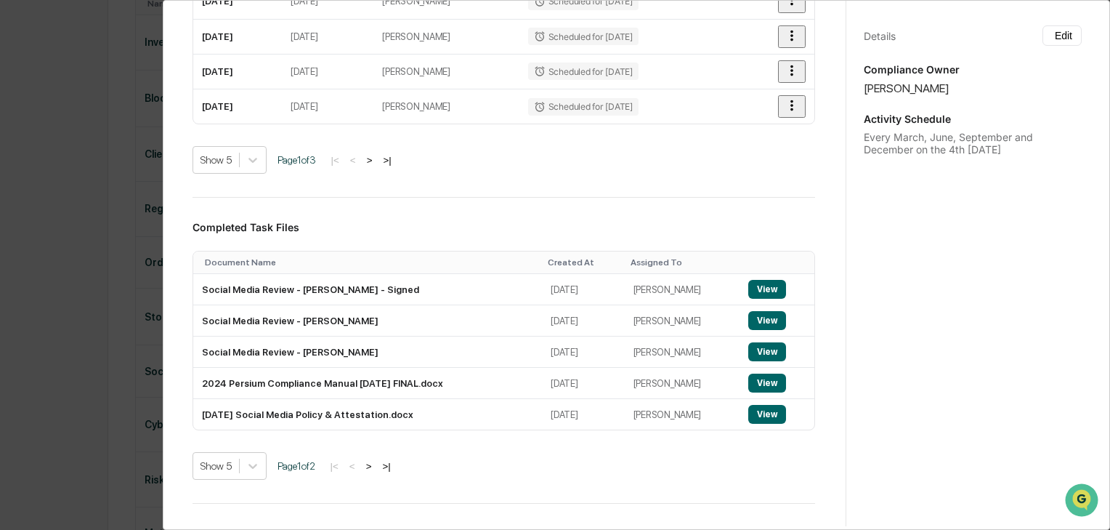
click at [375, 462] on button ">" at bounding box center [369, 466] width 15 height 12
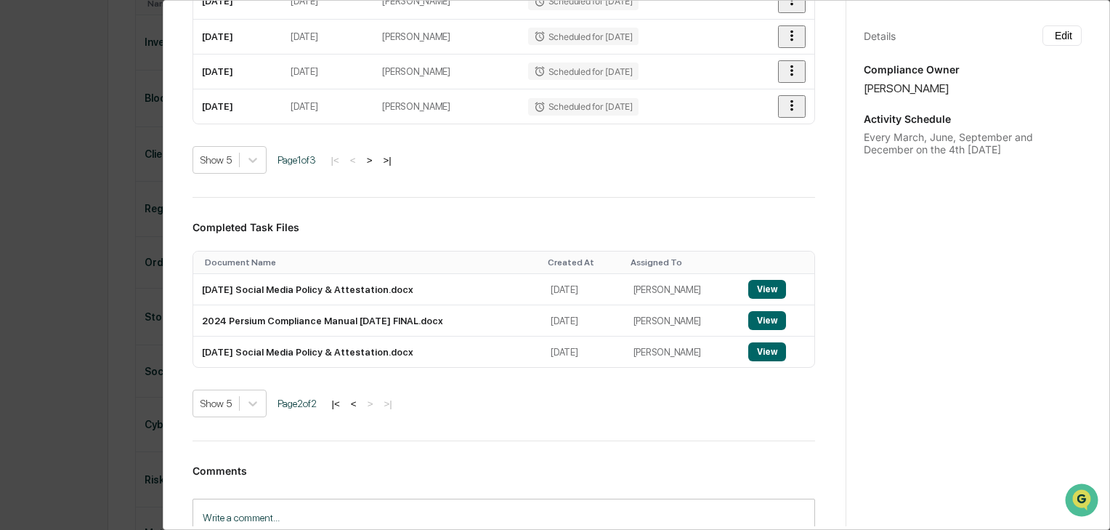
click at [360, 401] on button "<" at bounding box center [354, 403] width 15 height 12
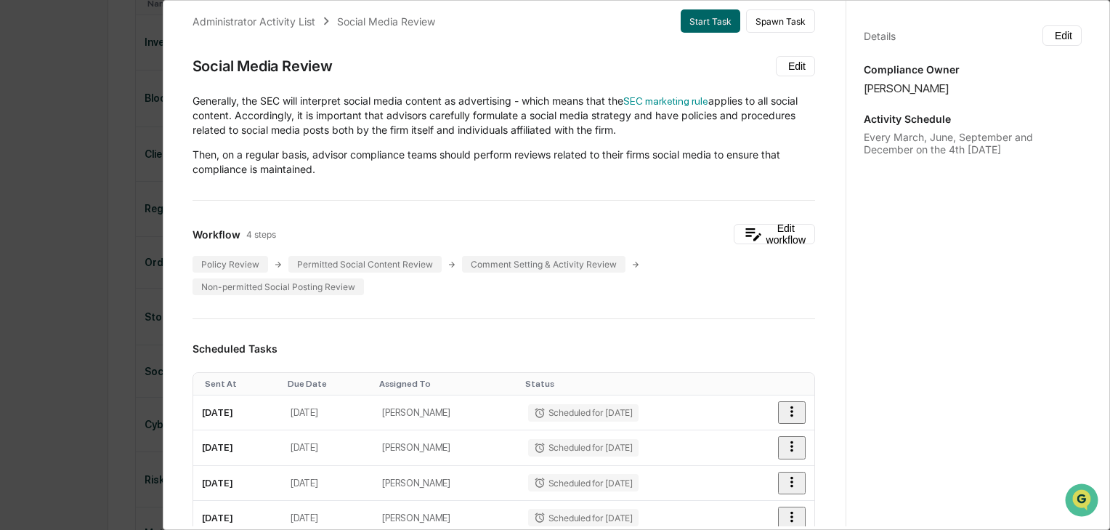
scroll to position [0, 0]
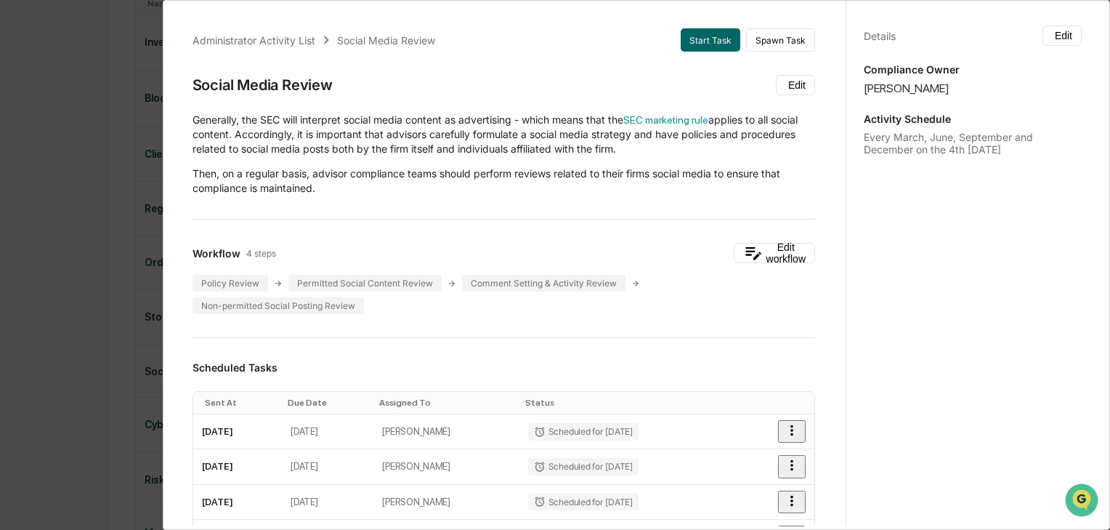
click at [65, 202] on div "Administrator Activity List Social Media Review Start Task Spawn Task Social Me…" at bounding box center [555, 265] width 1110 height 530
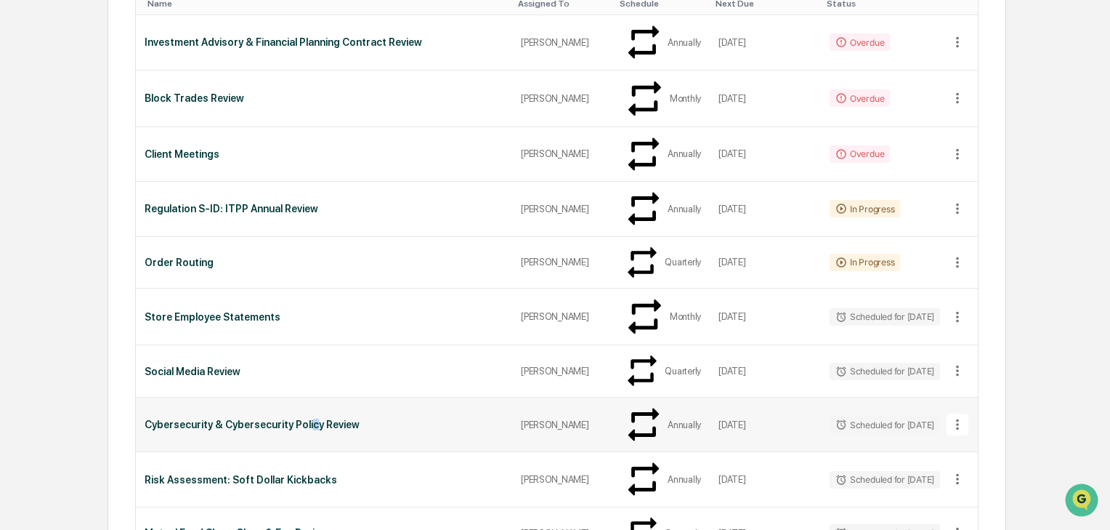
click at [303, 418] on div "Cybersecurity & Cybersecurity Policy Review" at bounding box center [324, 424] width 359 height 12
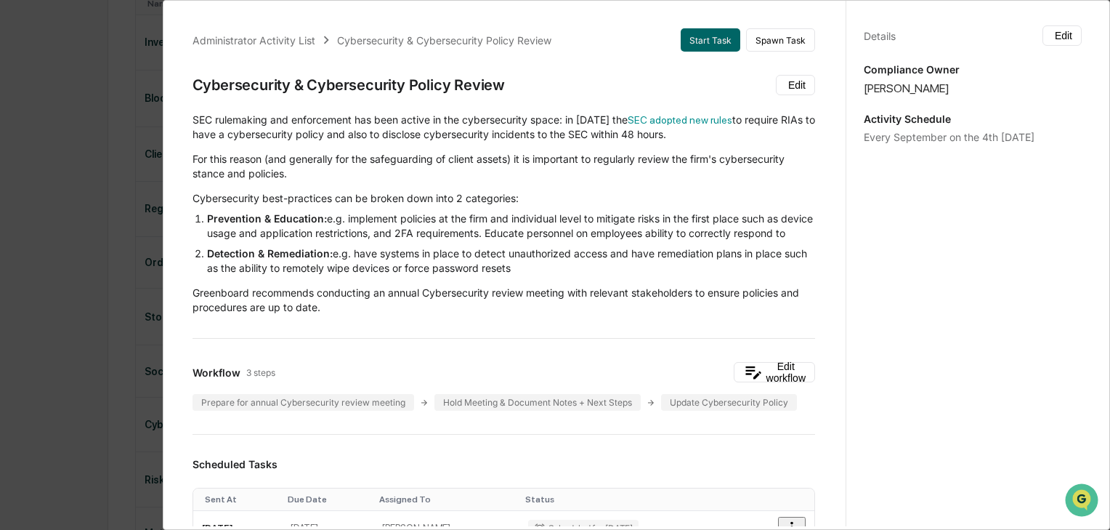
scroll to position [58, 0]
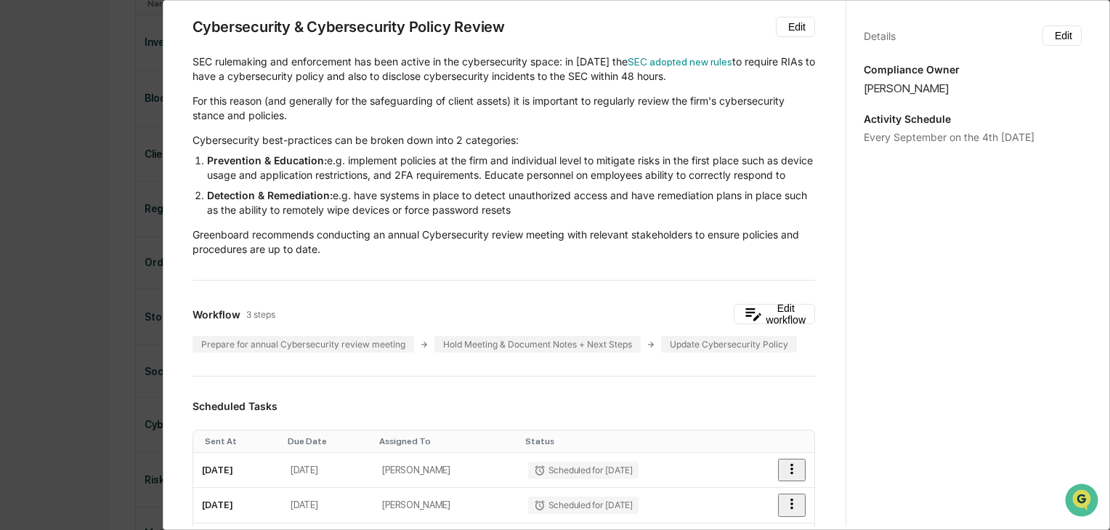
click at [105, 306] on div "Administrator Activity List Cybersecurity & Cybersecurity Policy Review Start T…" at bounding box center [555, 265] width 1110 height 530
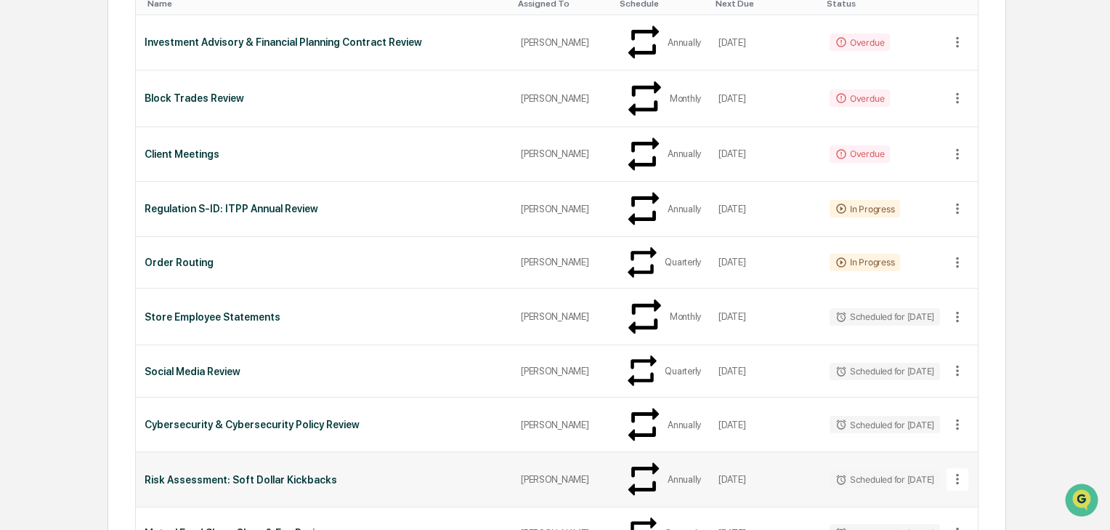
click at [365, 474] on div "Risk Assessment: Soft Dollar Kickbacks" at bounding box center [324, 480] width 359 height 12
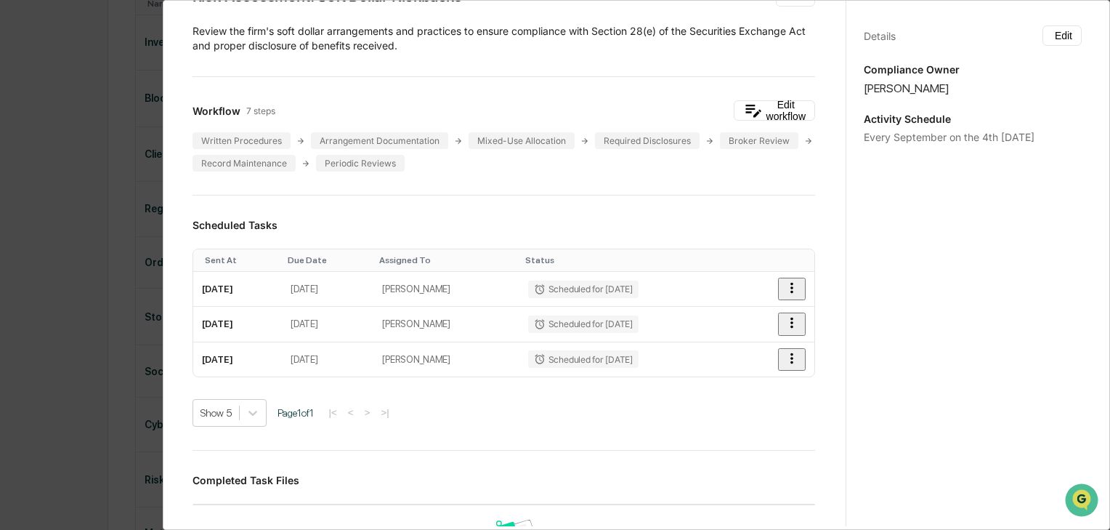
scroll to position [0, 0]
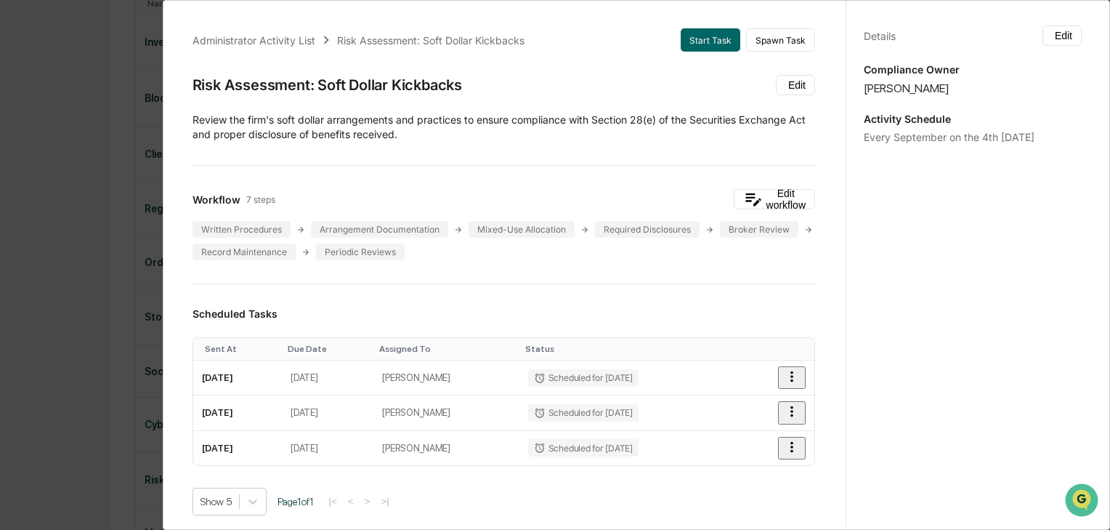
click at [487, 122] on p "Review the firm's soft dollar arrangements and practices to ensure compliance w…" at bounding box center [504, 127] width 623 height 29
click at [88, 212] on div "Administrator Activity List Risk Assessment: Soft Dollar Kickbacks Start Task S…" at bounding box center [555, 265] width 1110 height 530
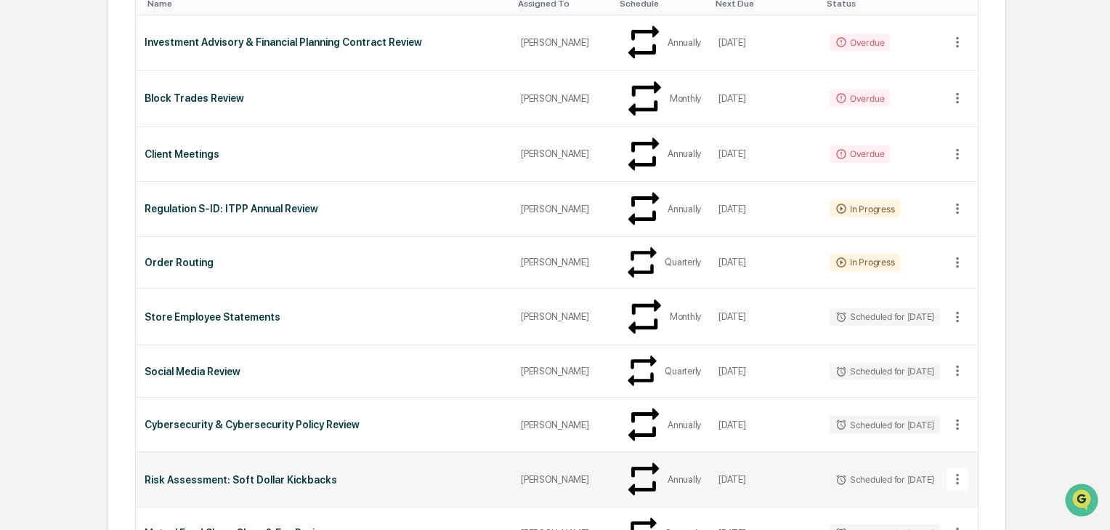
click at [175, 474] on div "Risk Assessment: Soft Dollar Kickbacks" at bounding box center [324, 480] width 359 height 12
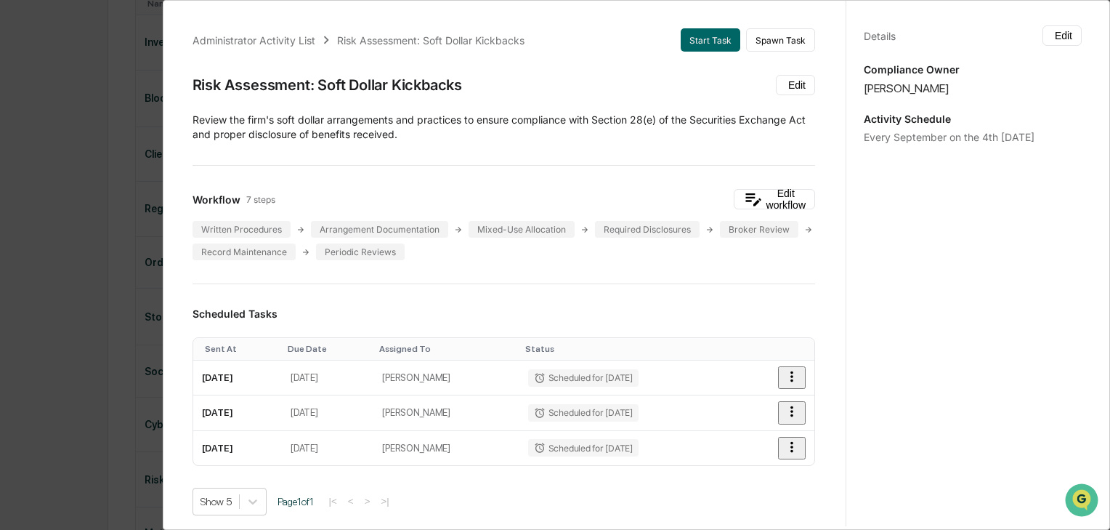
click at [103, 243] on div "Administrator Activity List Risk Assessment: Soft Dollar Kickbacks Start Task S…" at bounding box center [555, 265] width 1110 height 530
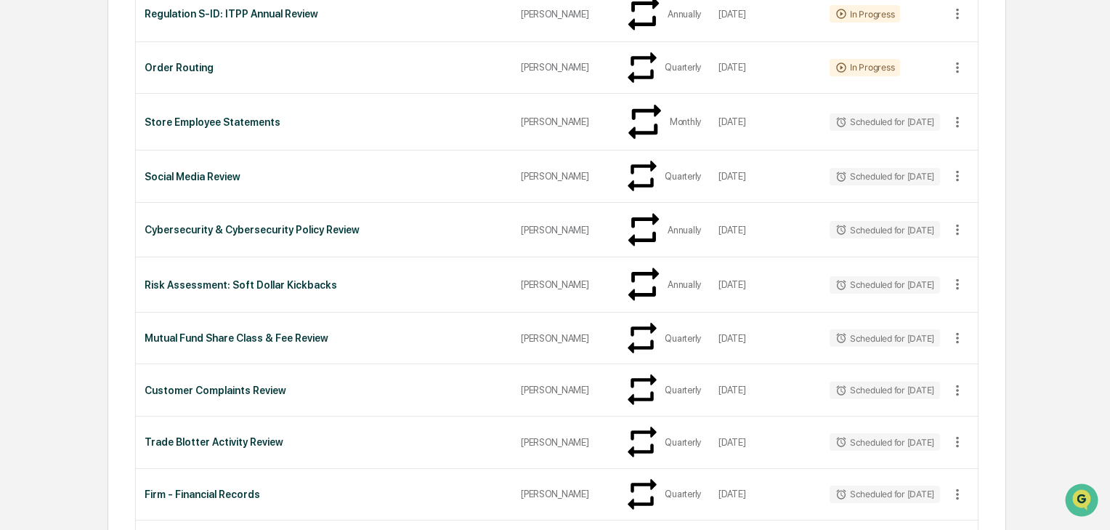
scroll to position [418, 0]
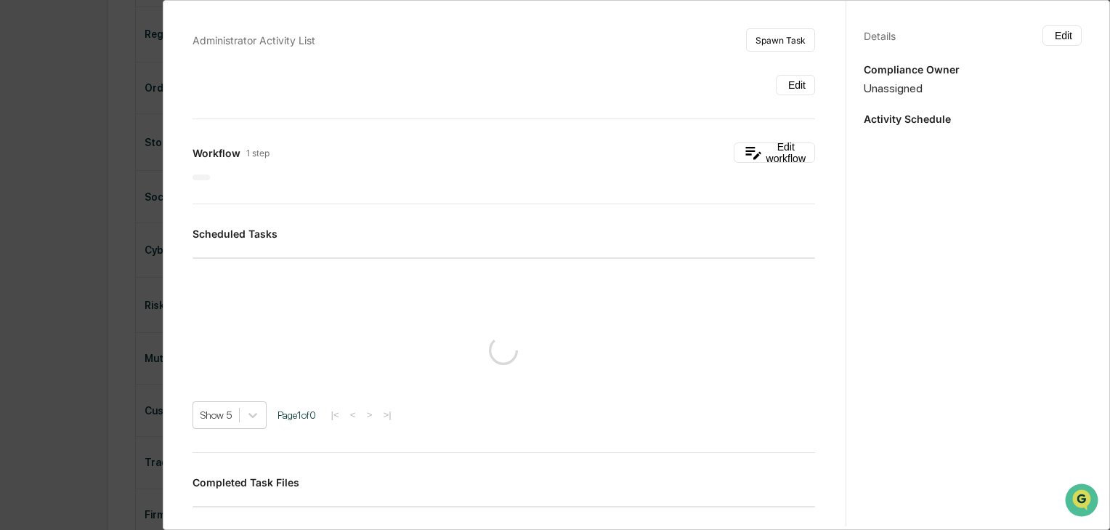
click at [81, 300] on div "Administrator Activity List Spawn Task Edit Workflow 1 step Edit workflow Sched…" at bounding box center [555, 265] width 1110 height 530
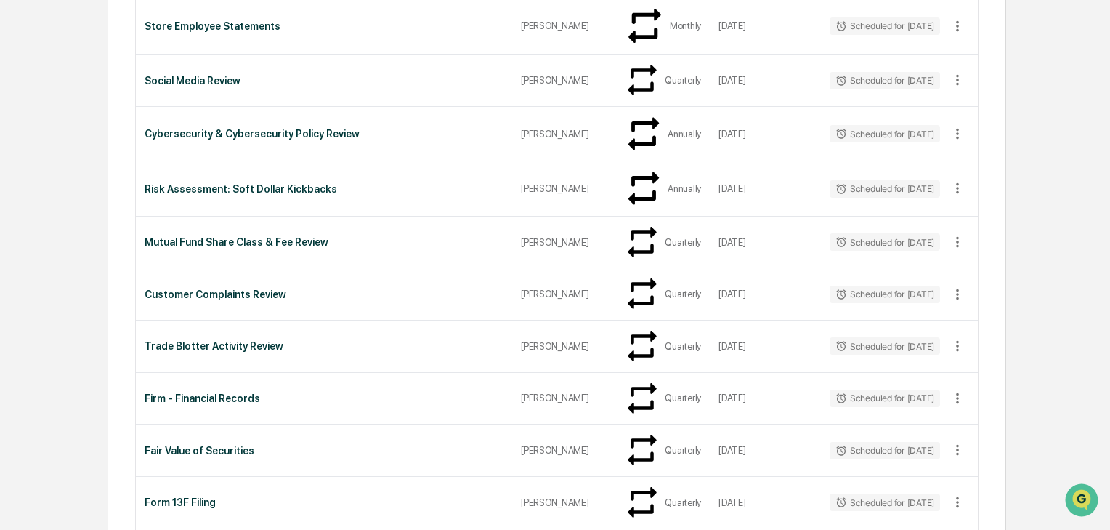
scroll to position [592, 0]
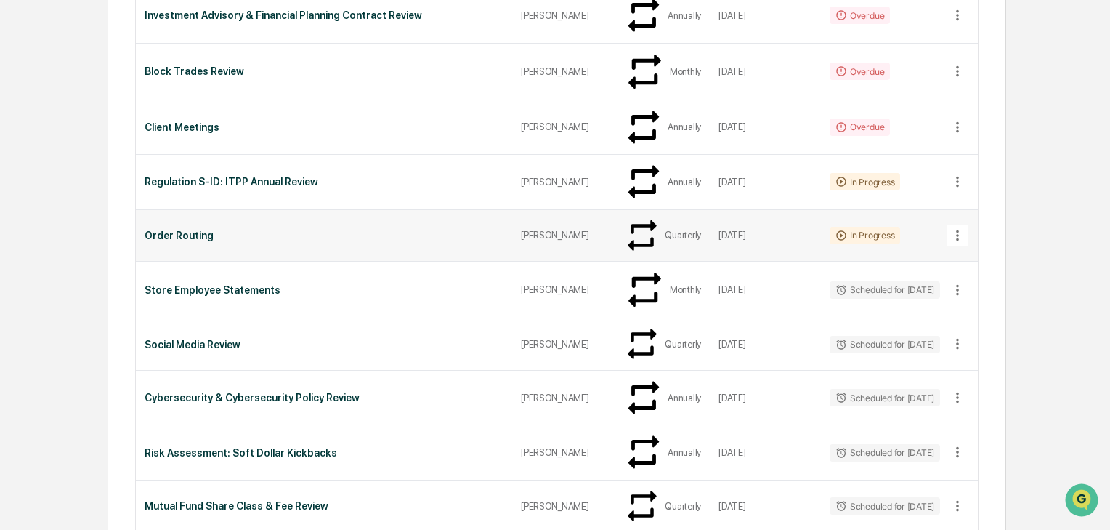
scroll to position [185, 0]
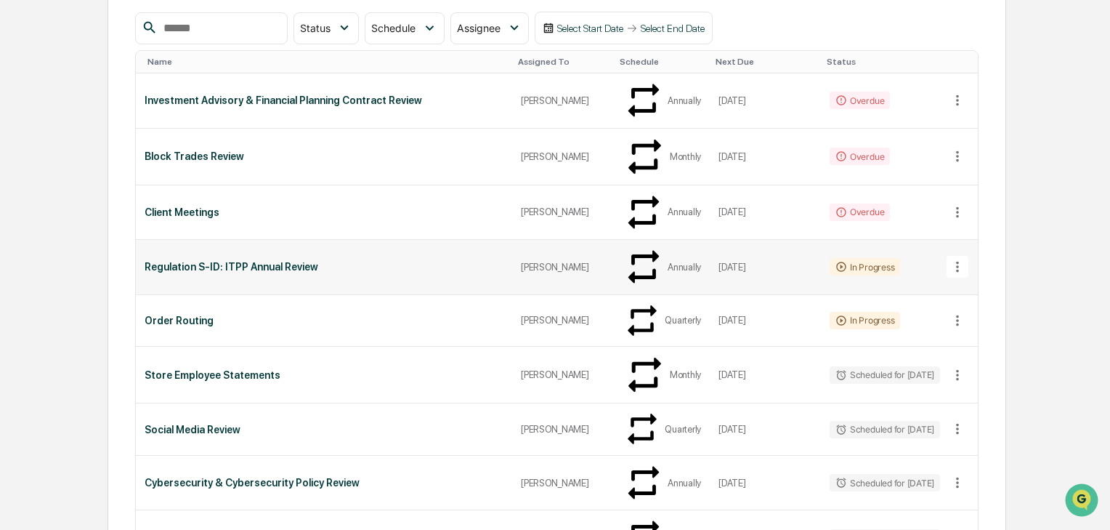
click at [244, 261] on div "Regulation S-ID: ITPP Annual Review" at bounding box center [324, 267] width 359 height 12
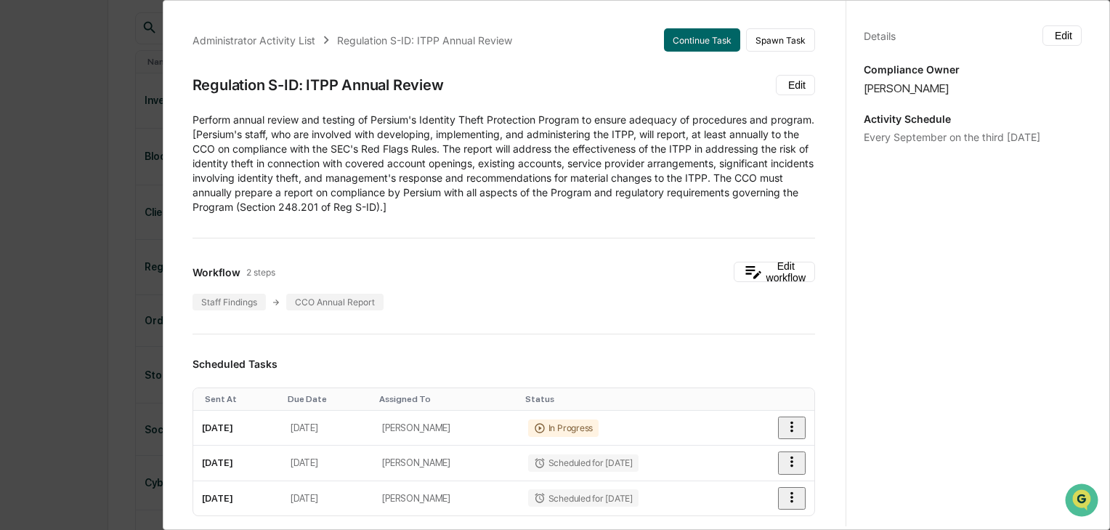
click at [137, 258] on div "Administrator Activity List Regulation S-ID: ITPP Annual Review Continue Task S…" at bounding box center [555, 265] width 1110 height 530
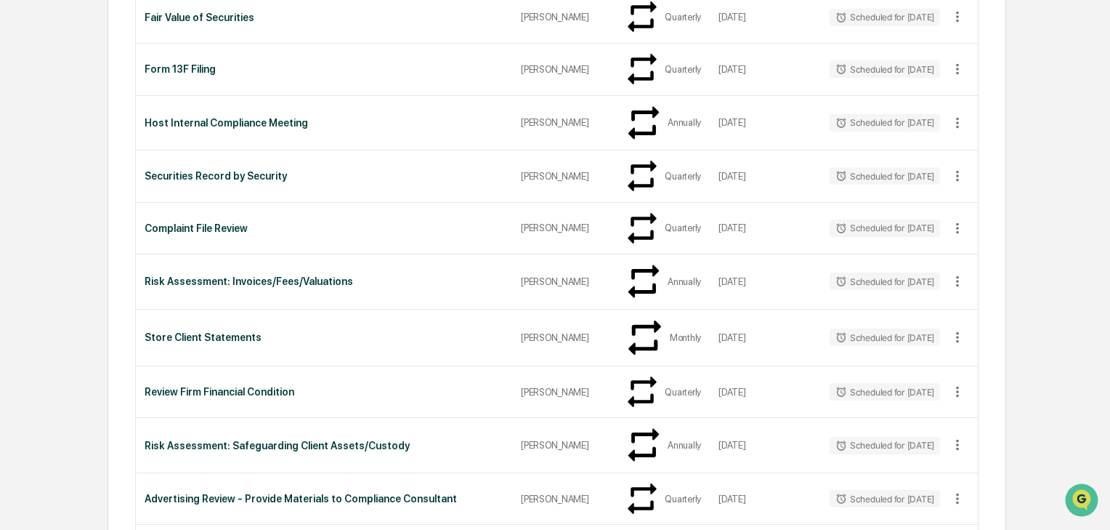
scroll to position [1057, 0]
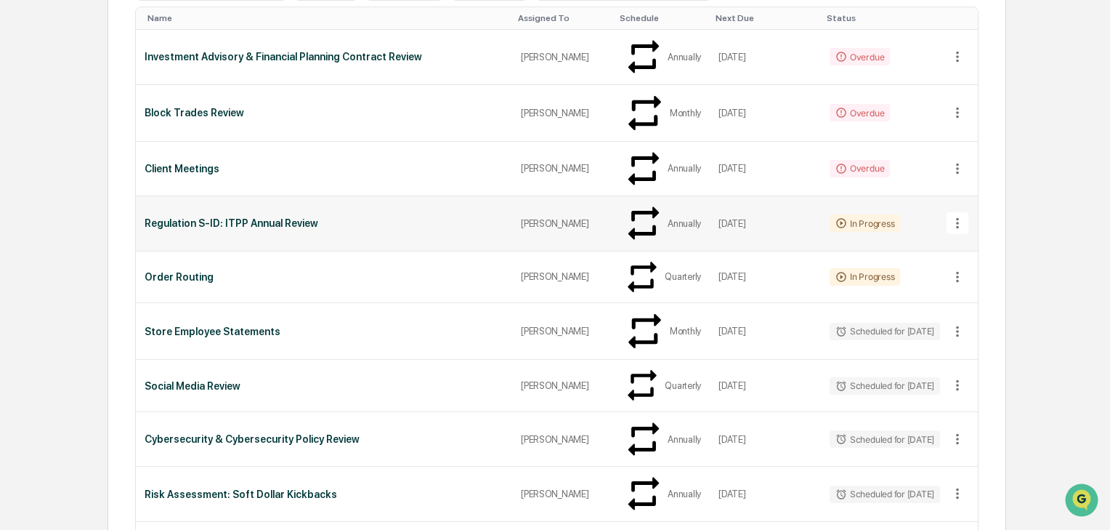
scroll to position [0, 0]
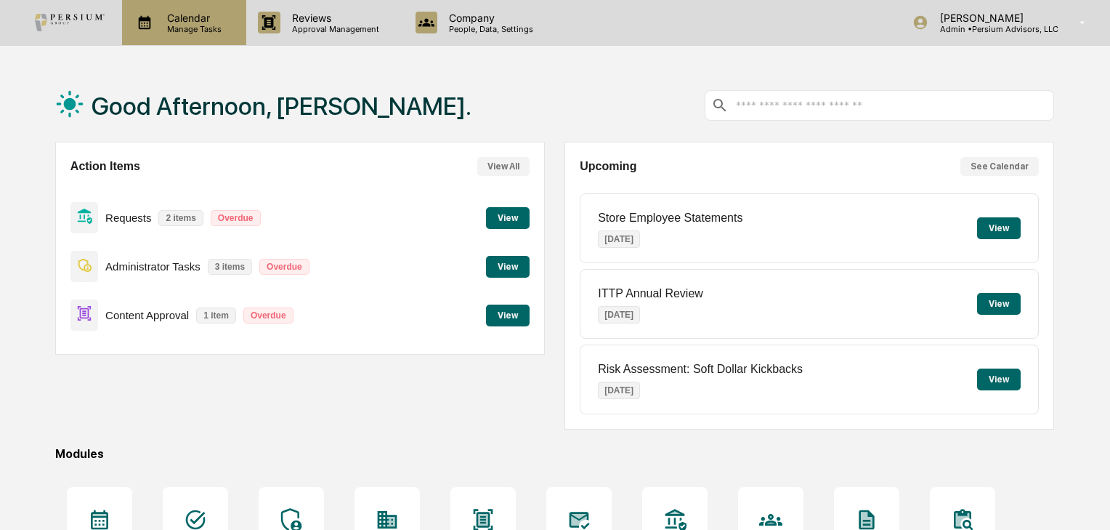
click at [194, 23] on p "Calendar" at bounding box center [191, 18] width 73 height 12
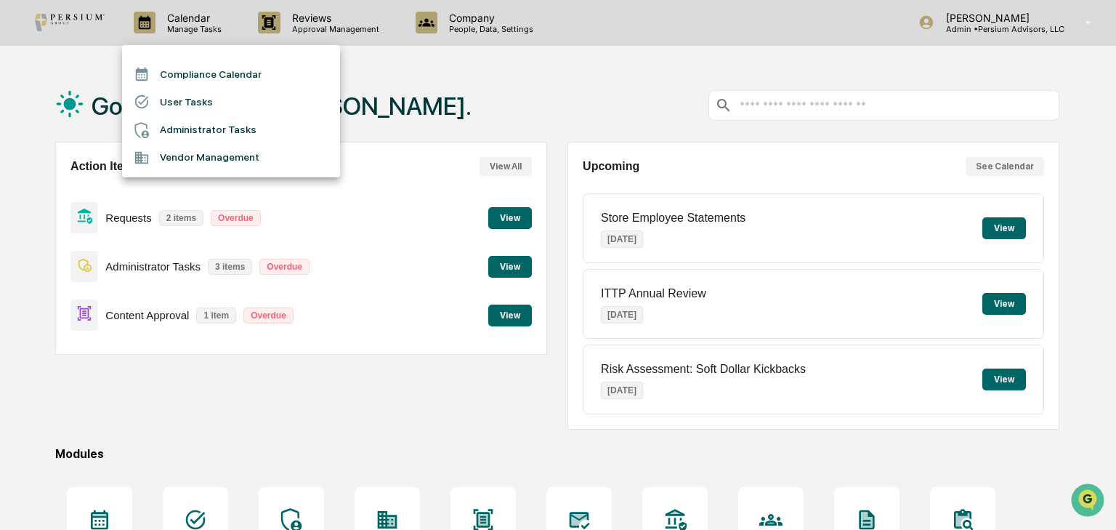
click at [420, 81] on div at bounding box center [558, 265] width 1116 height 530
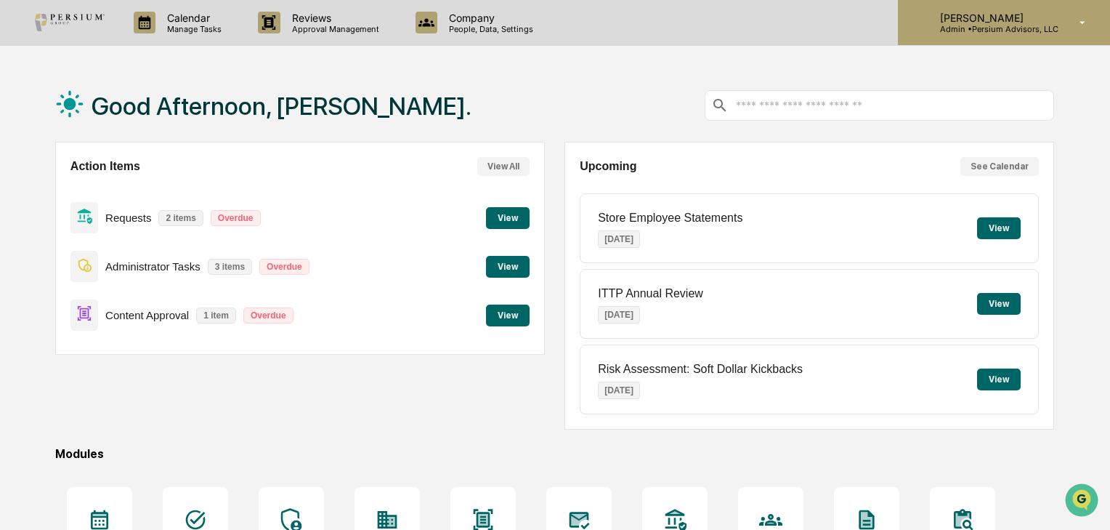
click at [1045, 14] on p "[PERSON_NAME]" at bounding box center [993, 18] width 130 height 12
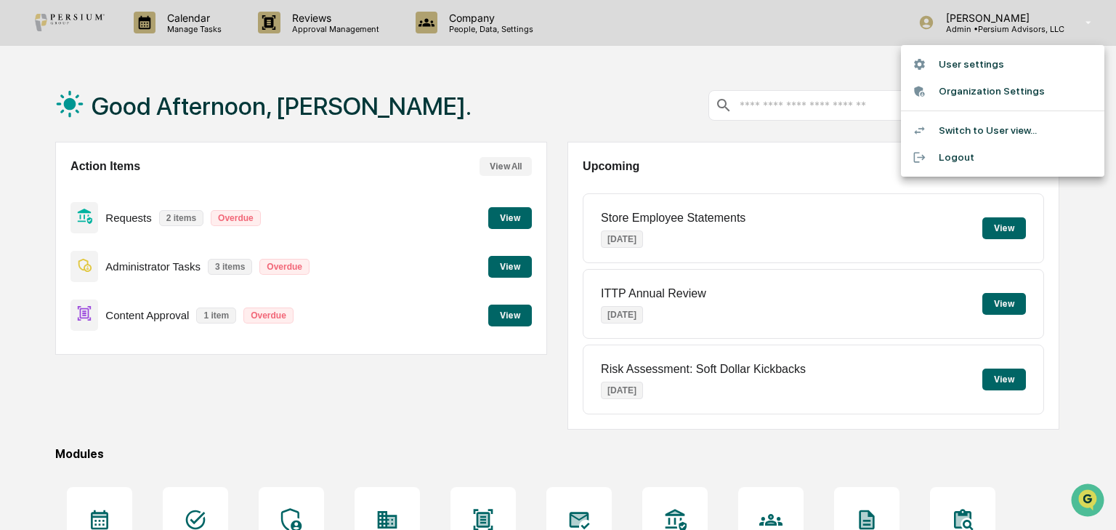
click at [999, 123] on li "Switch to User view..." at bounding box center [1002, 130] width 203 height 27
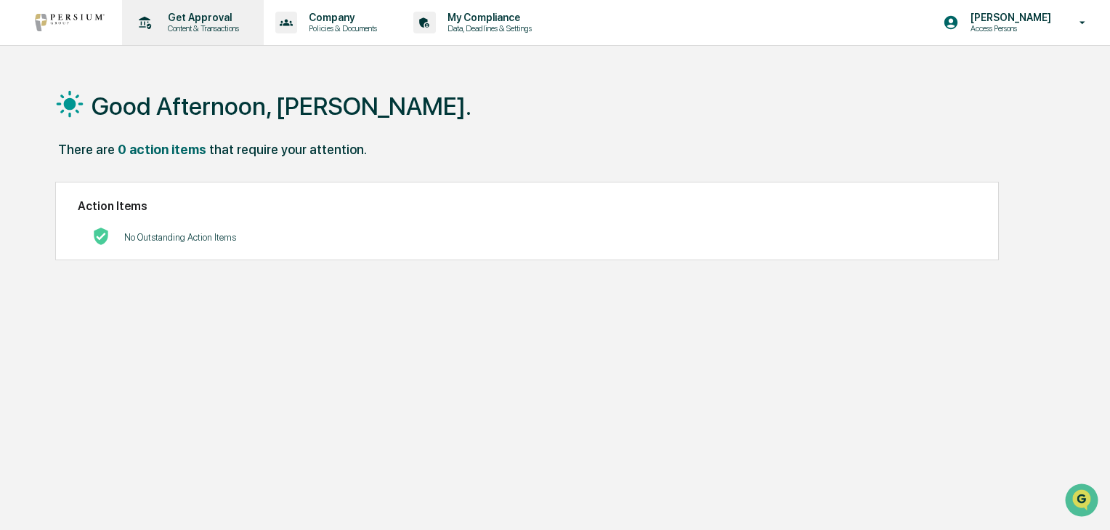
click at [222, 29] on p "Content & Transactions" at bounding box center [201, 28] width 90 height 10
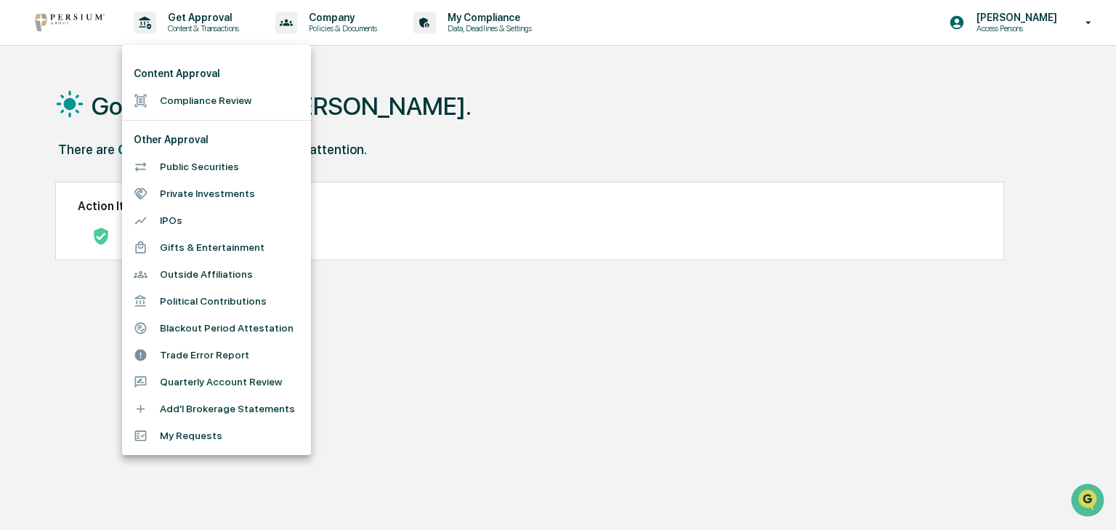
click at [593, 407] on div at bounding box center [558, 265] width 1116 height 530
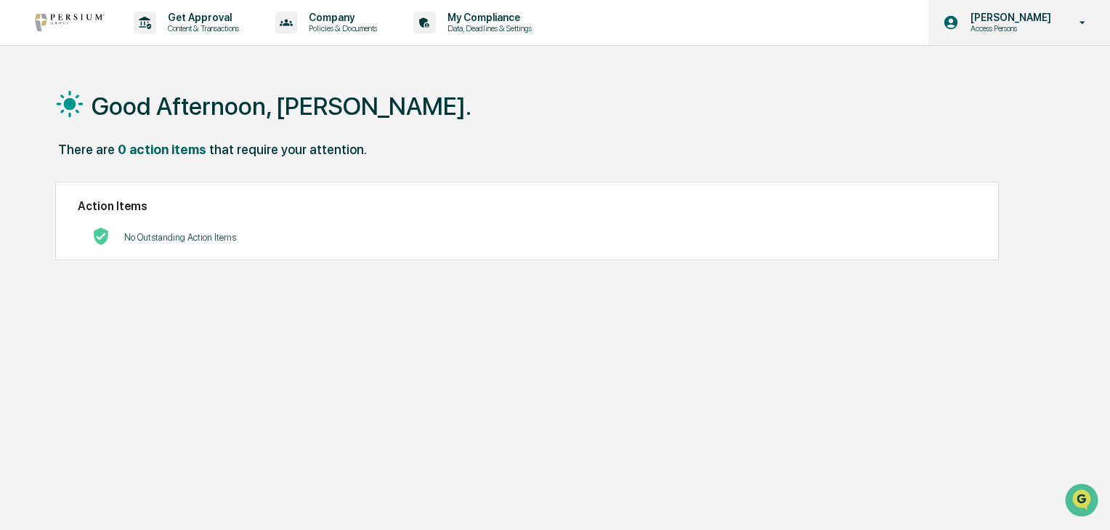
click at [1037, 35] on div "Alison Gould Access Persons" at bounding box center [1019, 22] width 182 height 45
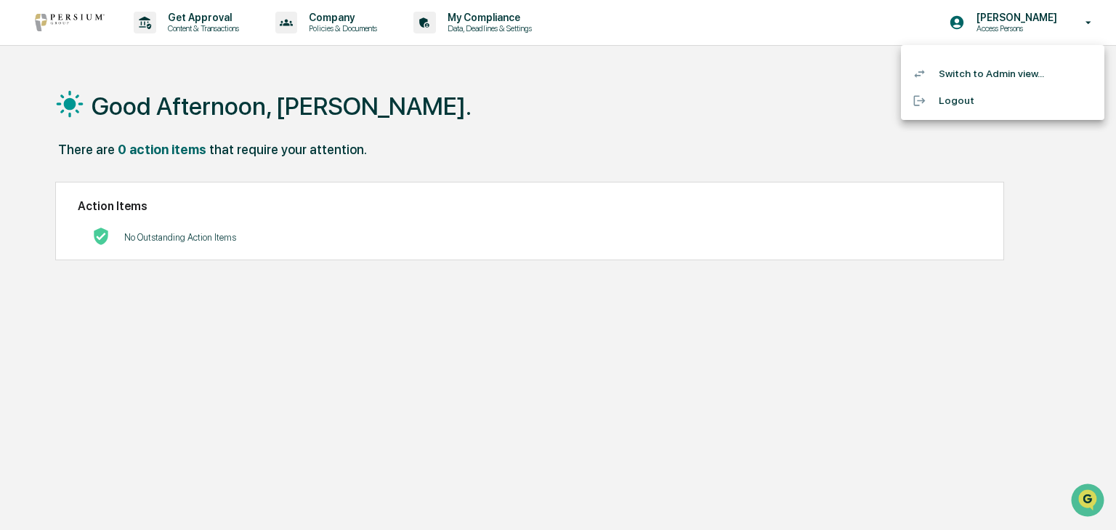
click at [1005, 80] on li "Switch to Admin view..." at bounding box center [1002, 73] width 203 height 27
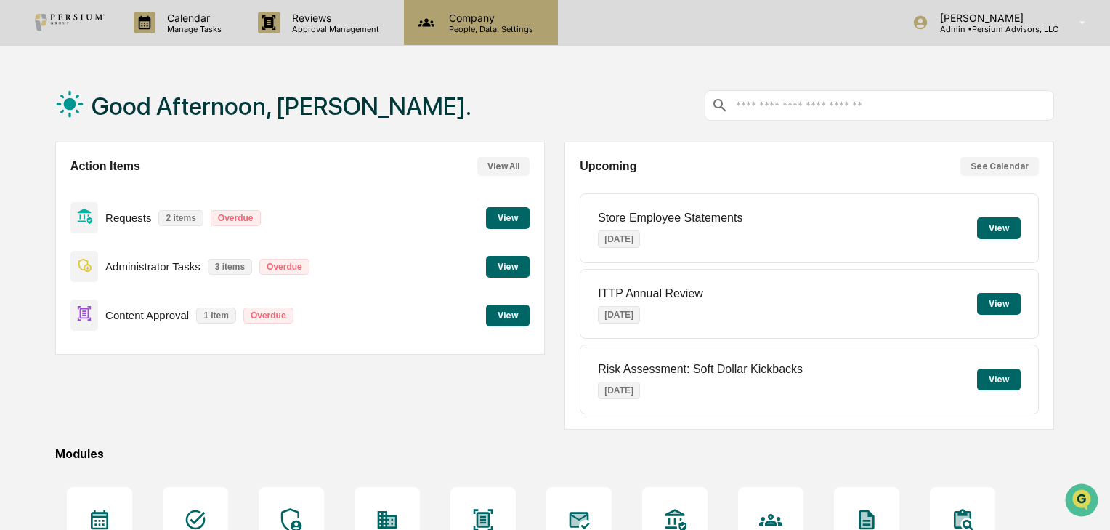
click at [494, 28] on p "People, Data, Settings" at bounding box center [488, 29] width 103 height 10
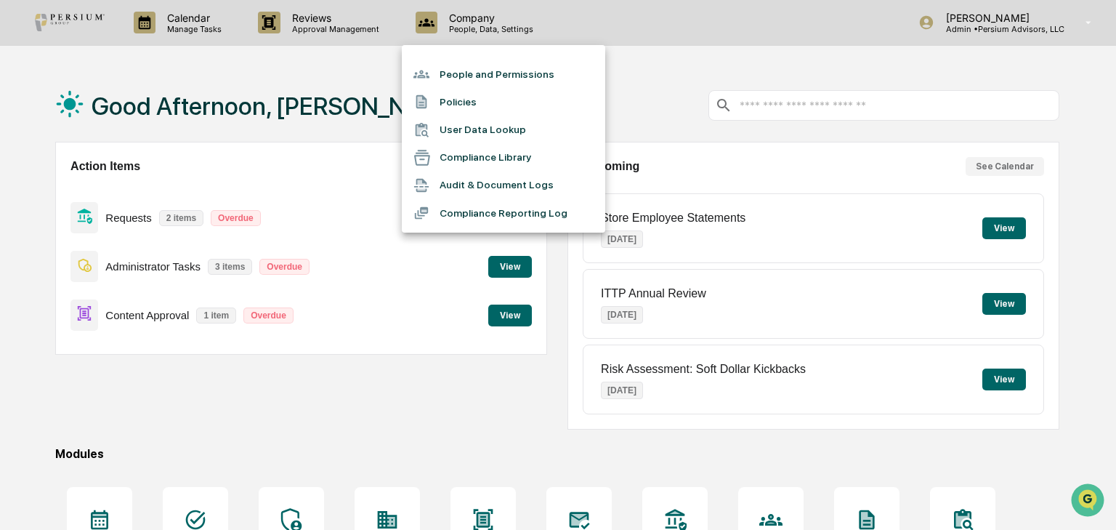
click at [346, 25] on div at bounding box center [558, 265] width 1116 height 530
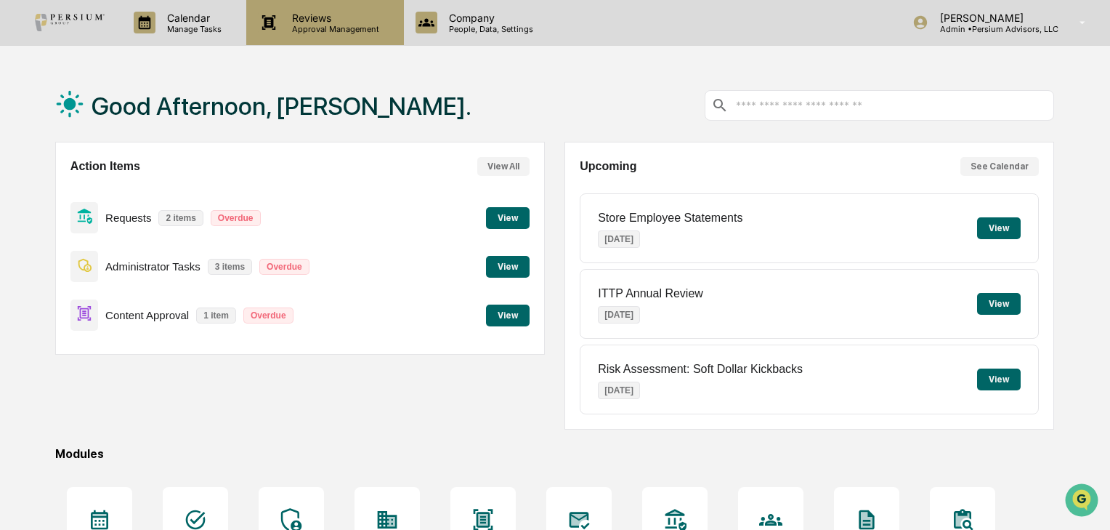
click at [321, 22] on p "Reviews" at bounding box center [333, 18] width 106 height 12
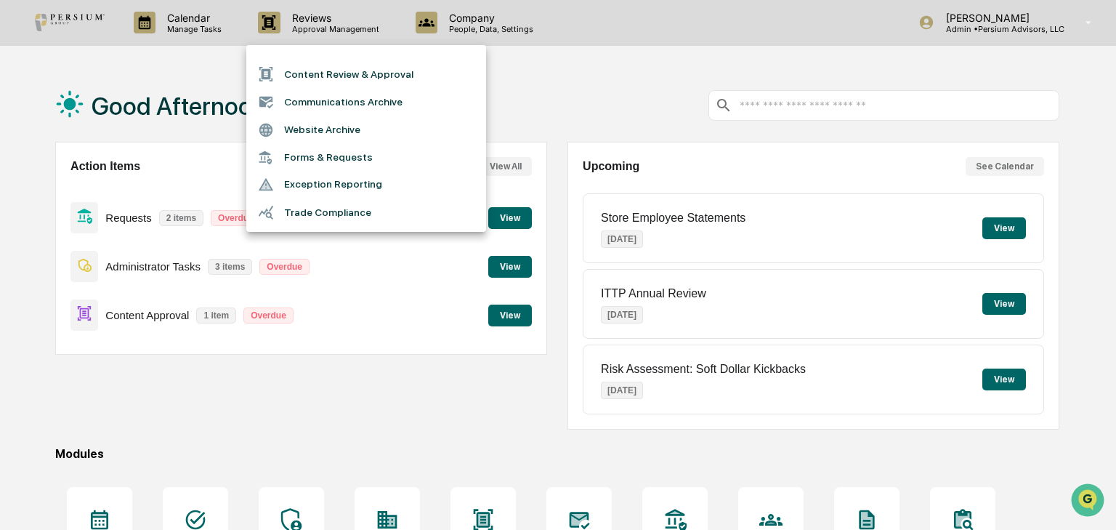
click at [315, 152] on li "Forms & Requests" at bounding box center [366, 157] width 240 height 27
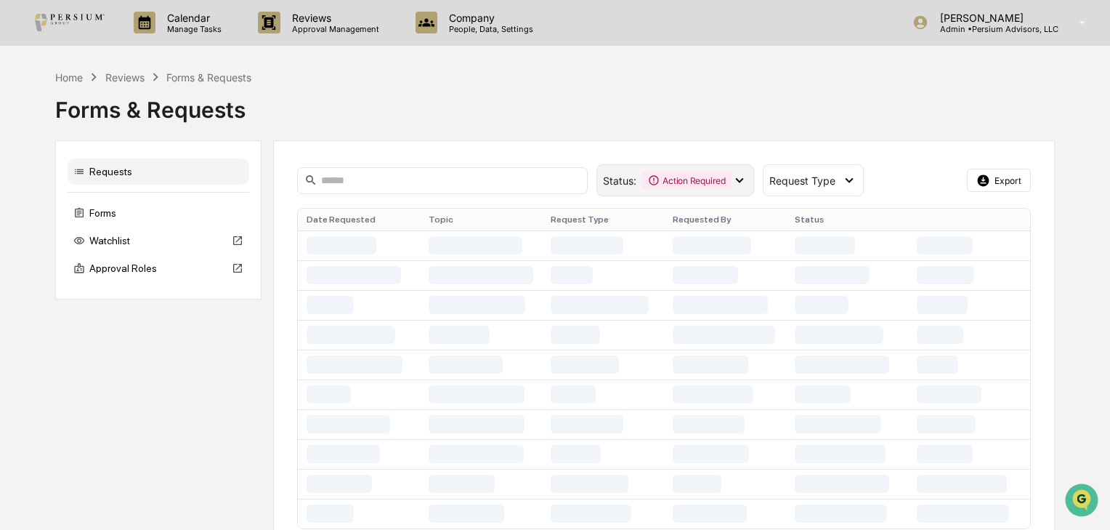
click at [677, 178] on div "Action Required" at bounding box center [686, 179] width 89 height 17
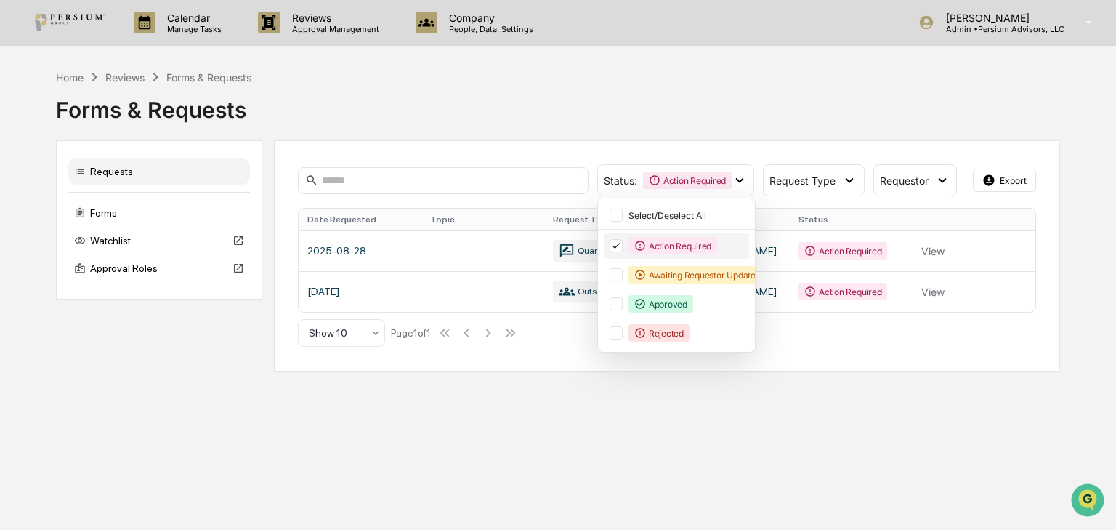
click at [612, 243] on icon at bounding box center [616, 245] width 16 height 10
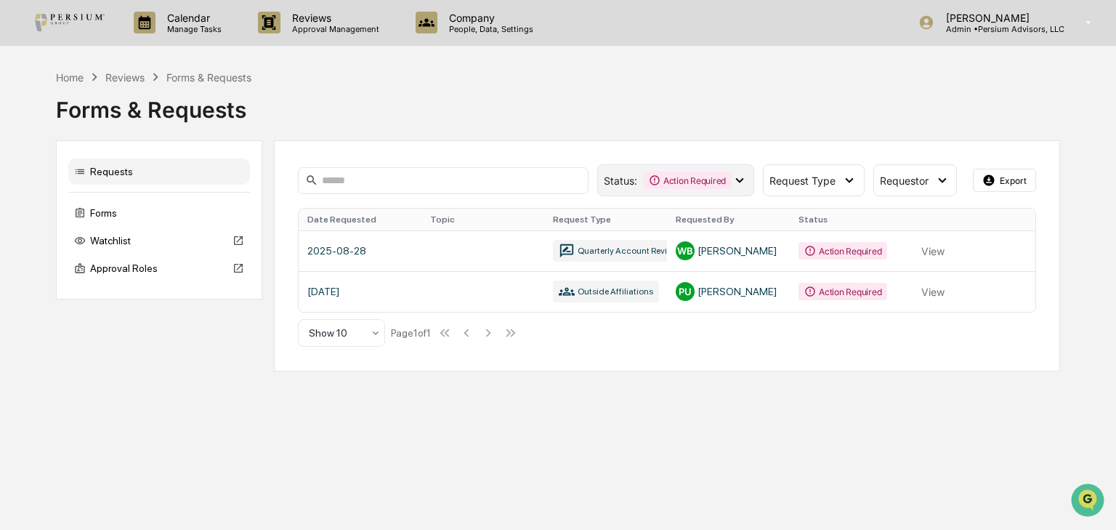
click at [684, 180] on div "Action Required" at bounding box center [687, 179] width 89 height 17
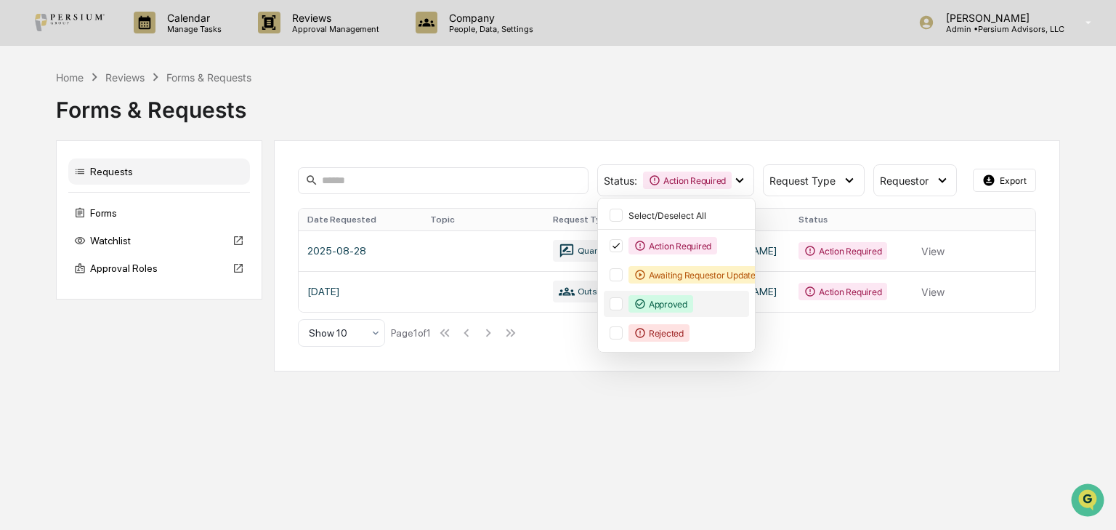
click at [615, 304] on div at bounding box center [615, 303] width 13 height 13
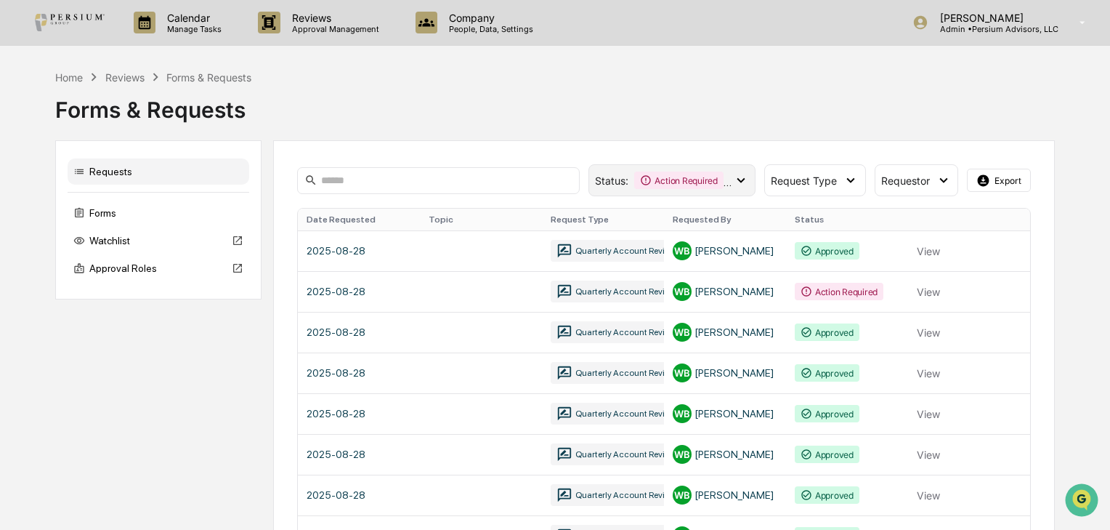
click at [674, 181] on div "Action Required" at bounding box center [678, 179] width 89 height 17
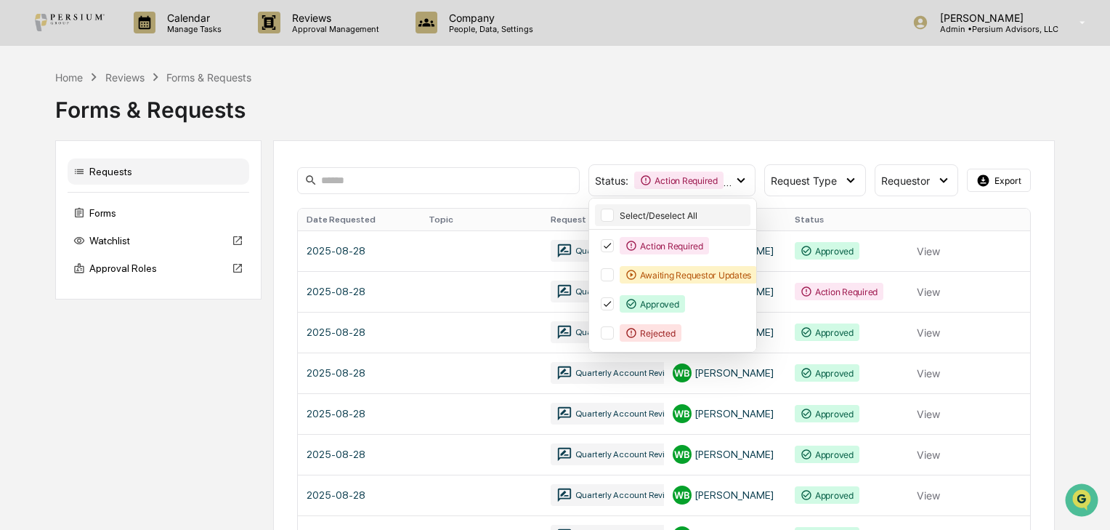
click at [609, 214] on div at bounding box center [607, 214] width 13 height 13
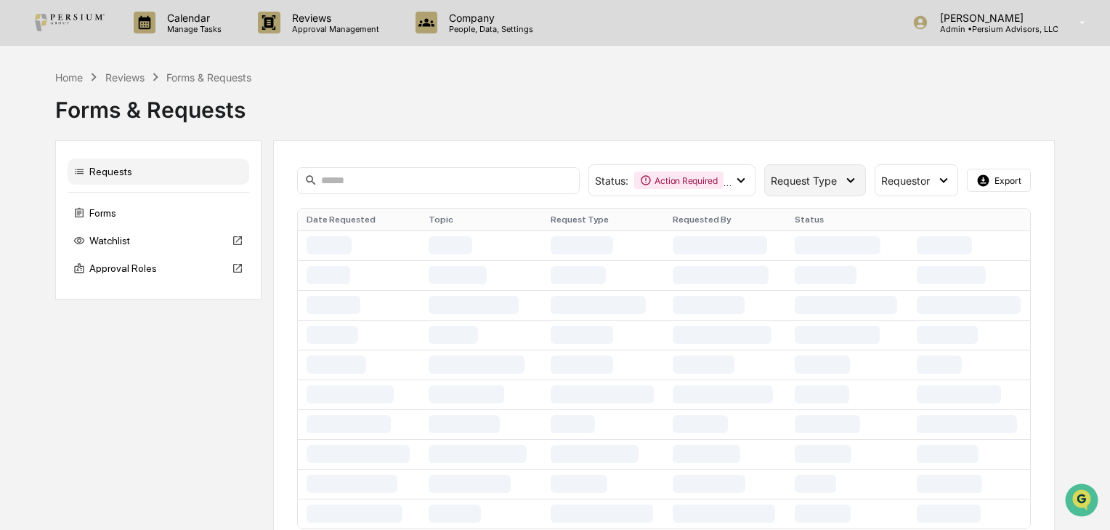
click at [815, 179] on span "Request Type" at bounding box center [804, 180] width 66 height 12
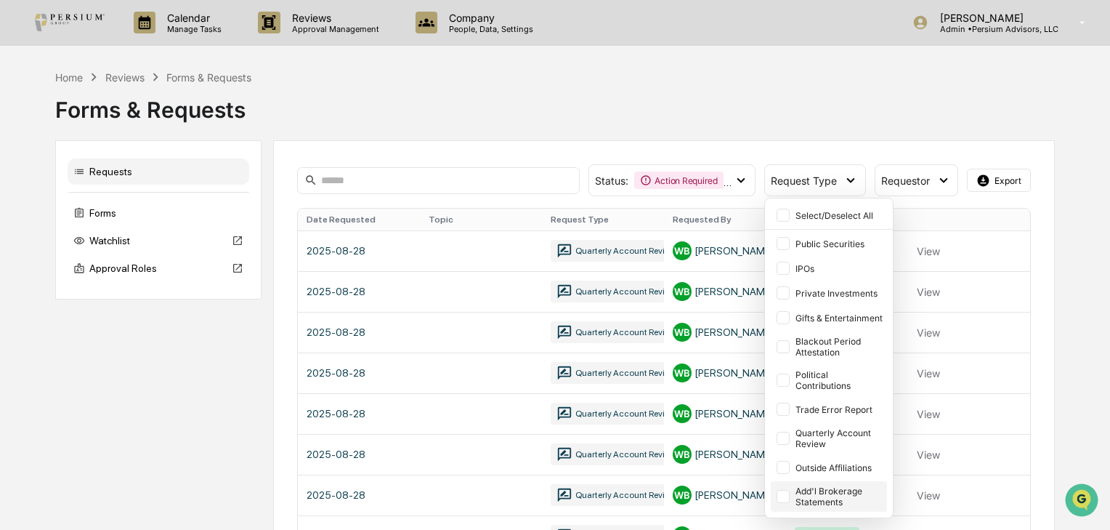
scroll to position [58, 0]
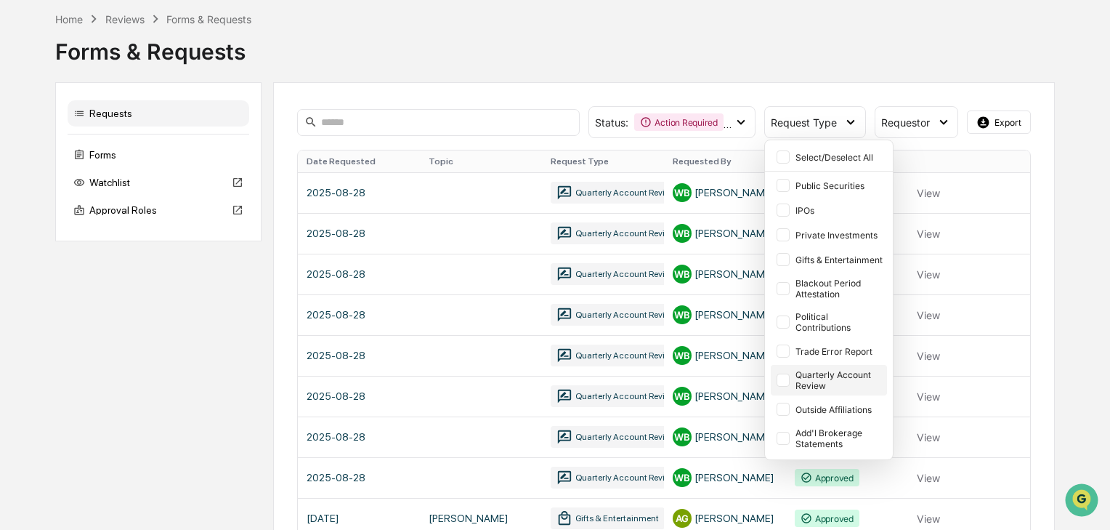
click at [784, 377] on div at bounding box center [783, 379] width 13 height 13
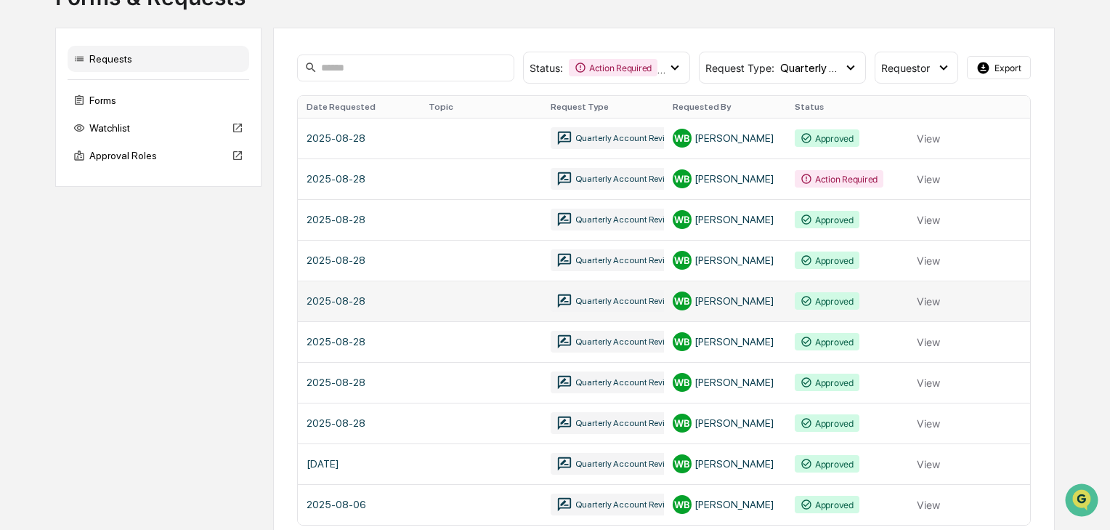
scroll to position [166, 0]
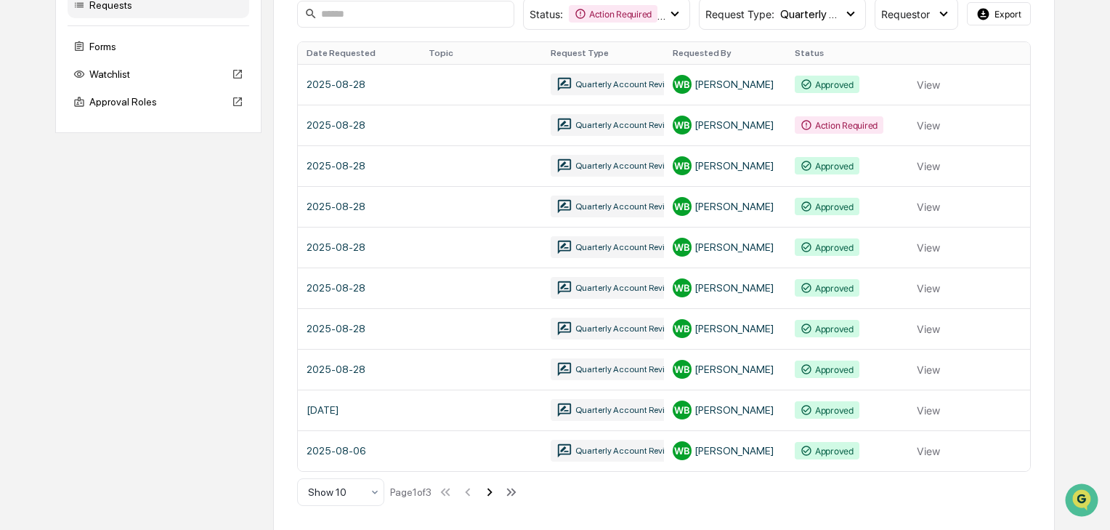
click at [493, 492] on icon at bounding box center [489, 492] width 5 height 8
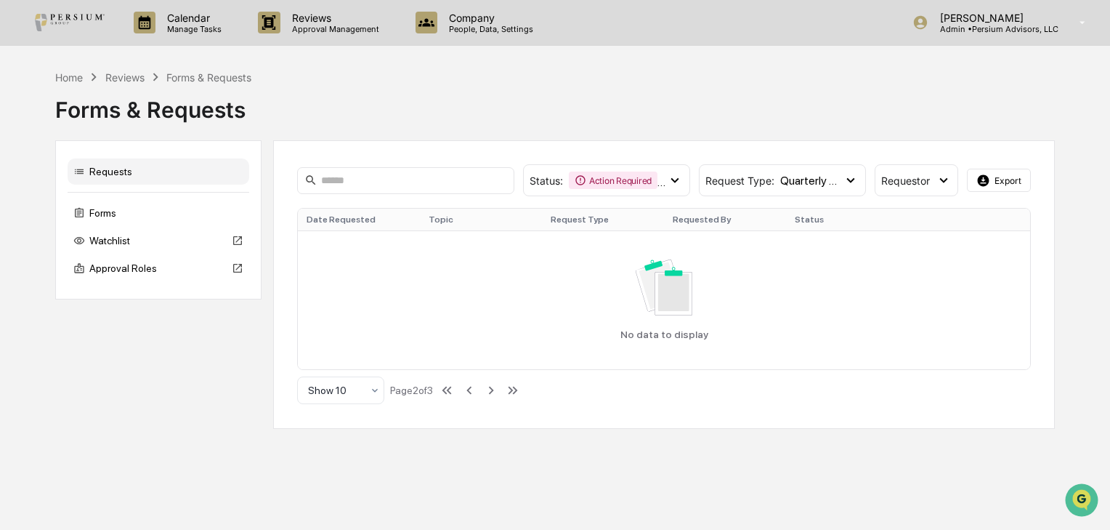
scroll to position [0, 0]
click at [471, 389] on icon at bounding box center [469, 390] width 16 height 16
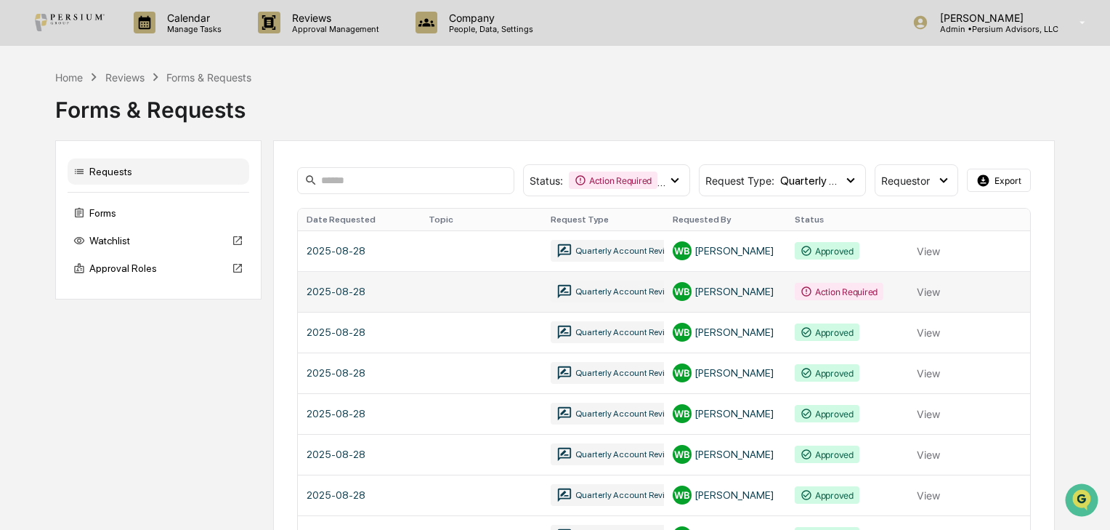
click at [604, 288] on link at bounding box center [664, 291] width 732 height 41
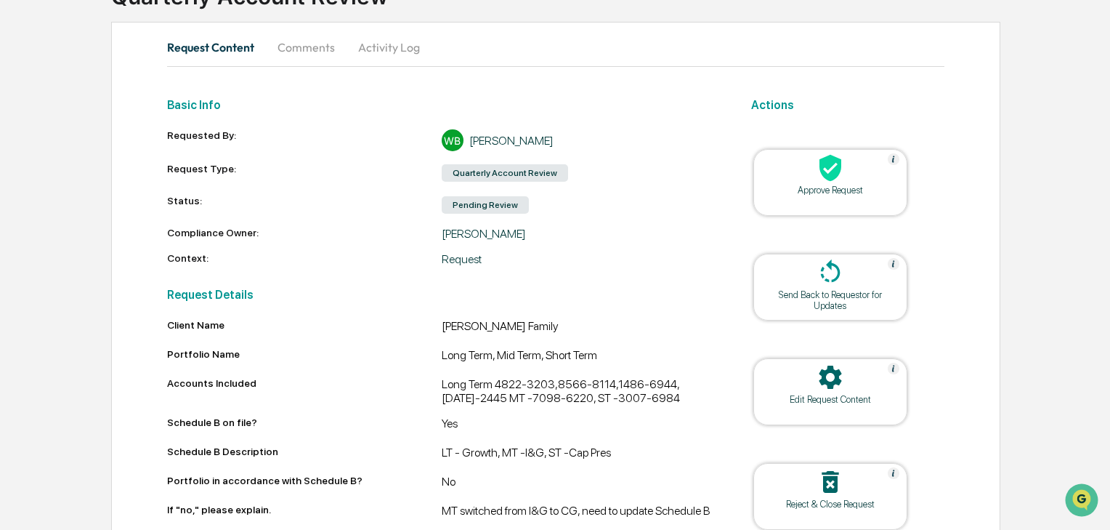
scroll to position [116, 0]
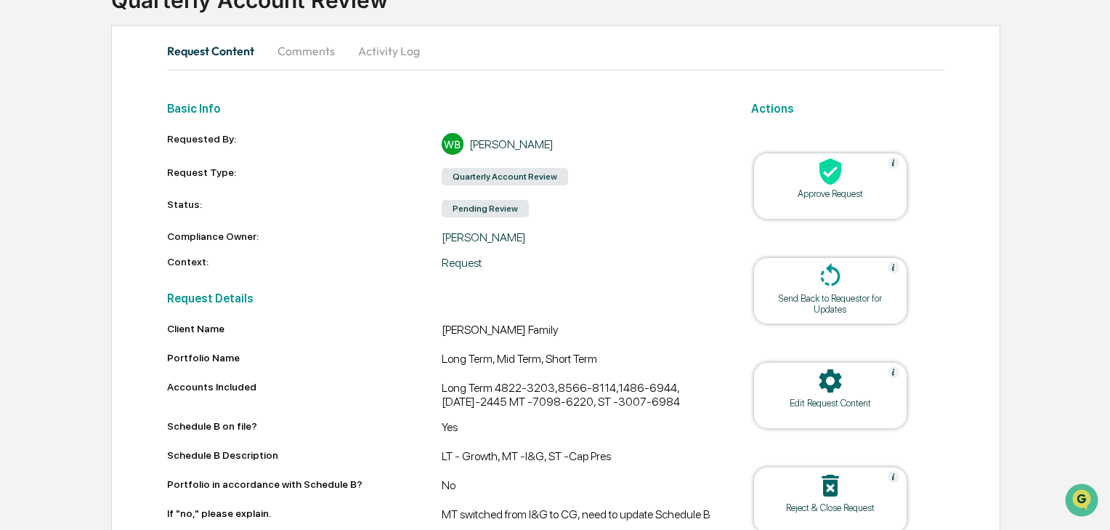
click at [619, 235] on div "[PERSON_NAME]" at bounding box center [579, 237] width 275 height 14
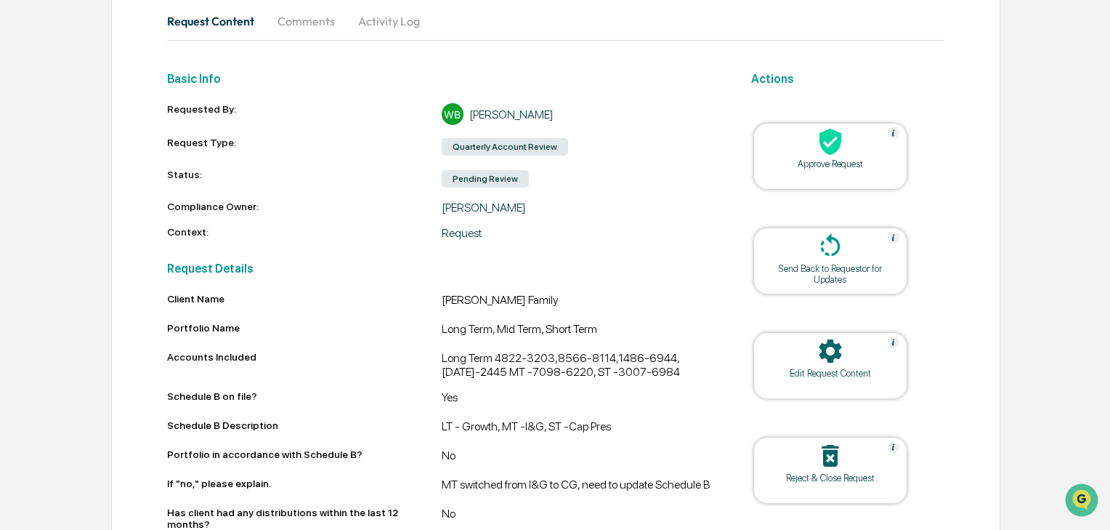
scroll to position [174, 0]
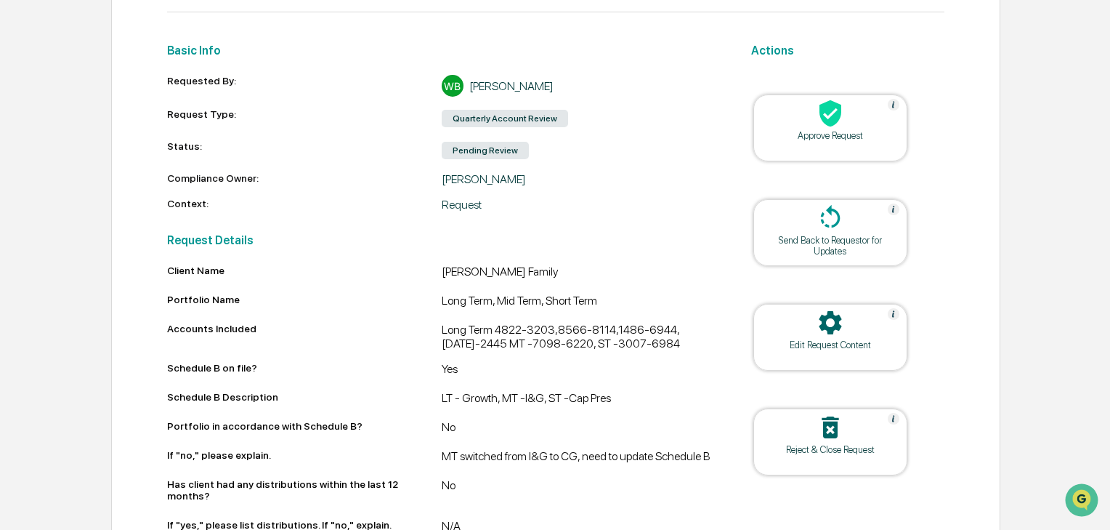
click at [628, 230] on div "**********" at bounding box center [441, 462] width 549 height 478
click at [288, 246] on h2 "Request Details" at bounding box center [441, 240] width 549 height 14
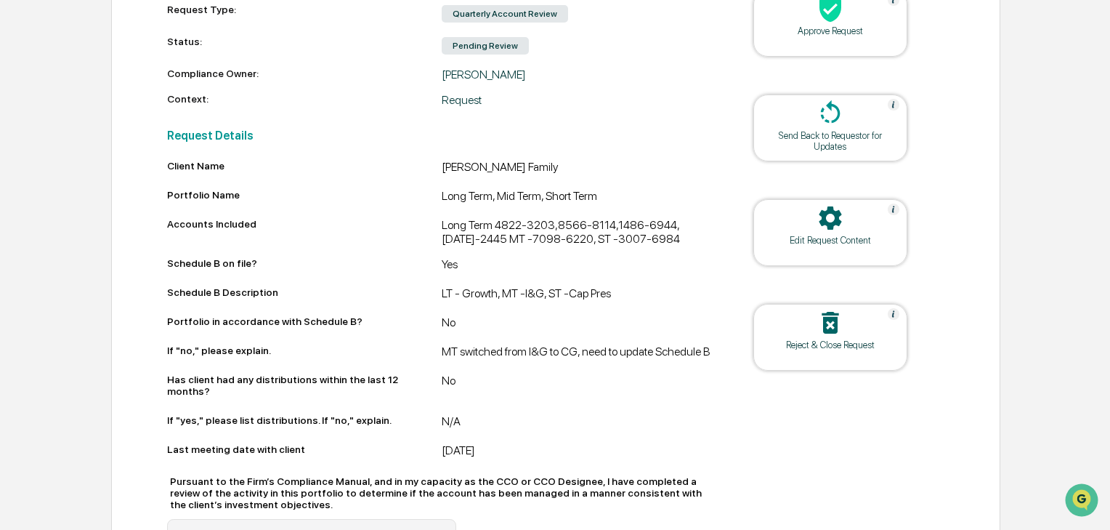
scroll to position [291, 0]
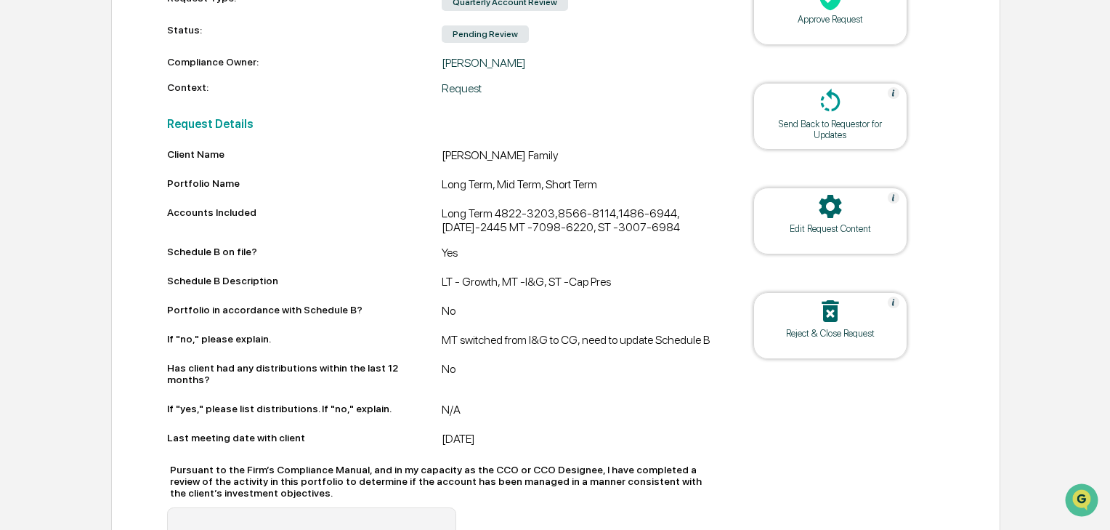
click at [452, 339] on div "MT switched from I&G to CG, need to update Schedule B" at bounding box center [579, 341] width 275 height 17
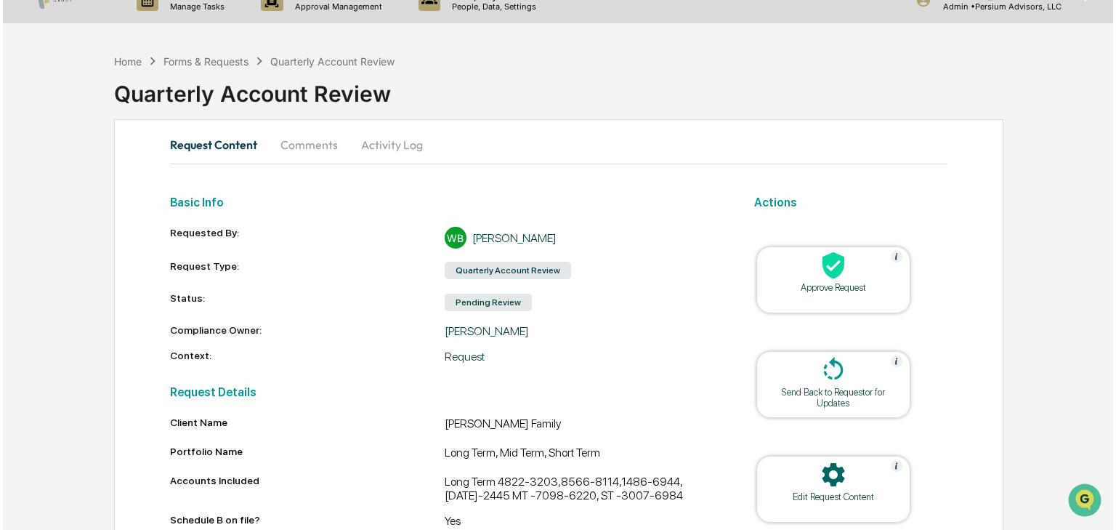
scroll to position [0, 0]
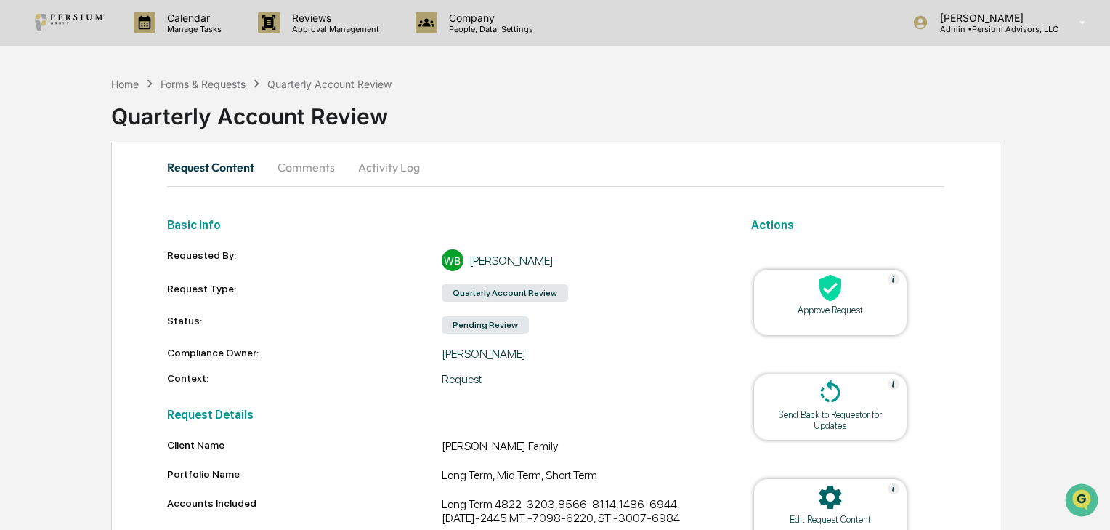
click at [206, 84] on div "Forms & Requests" at bounding box center [203, 84] width 85 height 12
